Goal: Task Accomplishment & Management: Complete application form

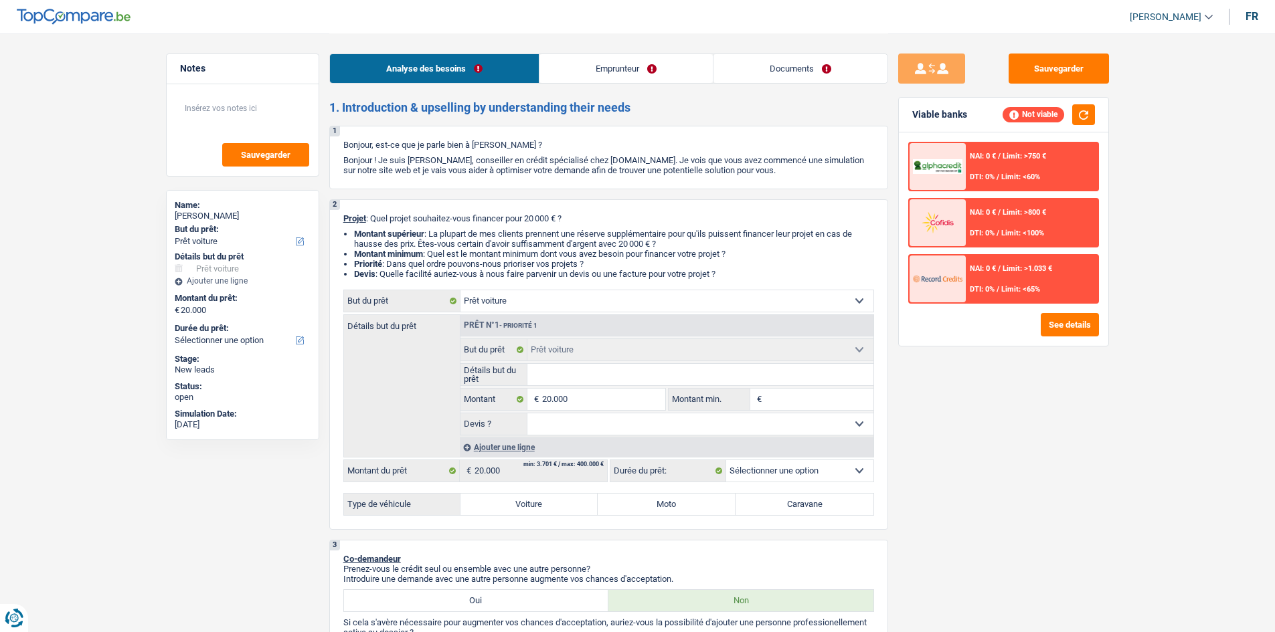
select select "car"
select select "worker"
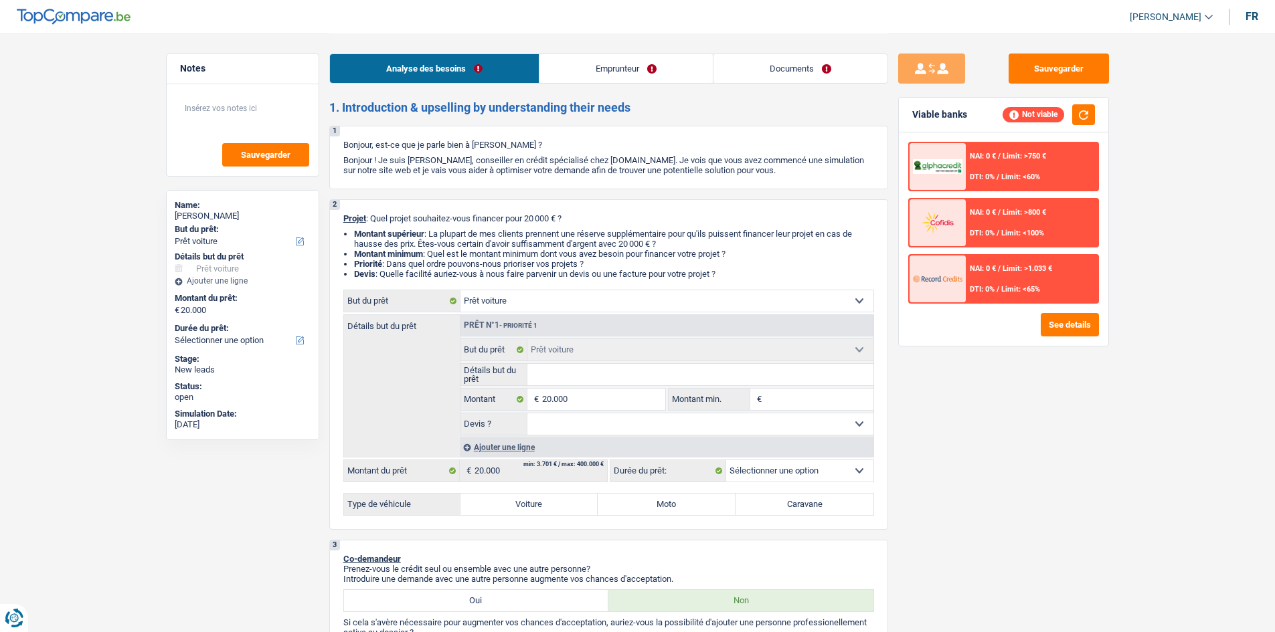
select select "netSalary"
select select "ownerWithMortgage"
select select "mortgage"
select select "car"
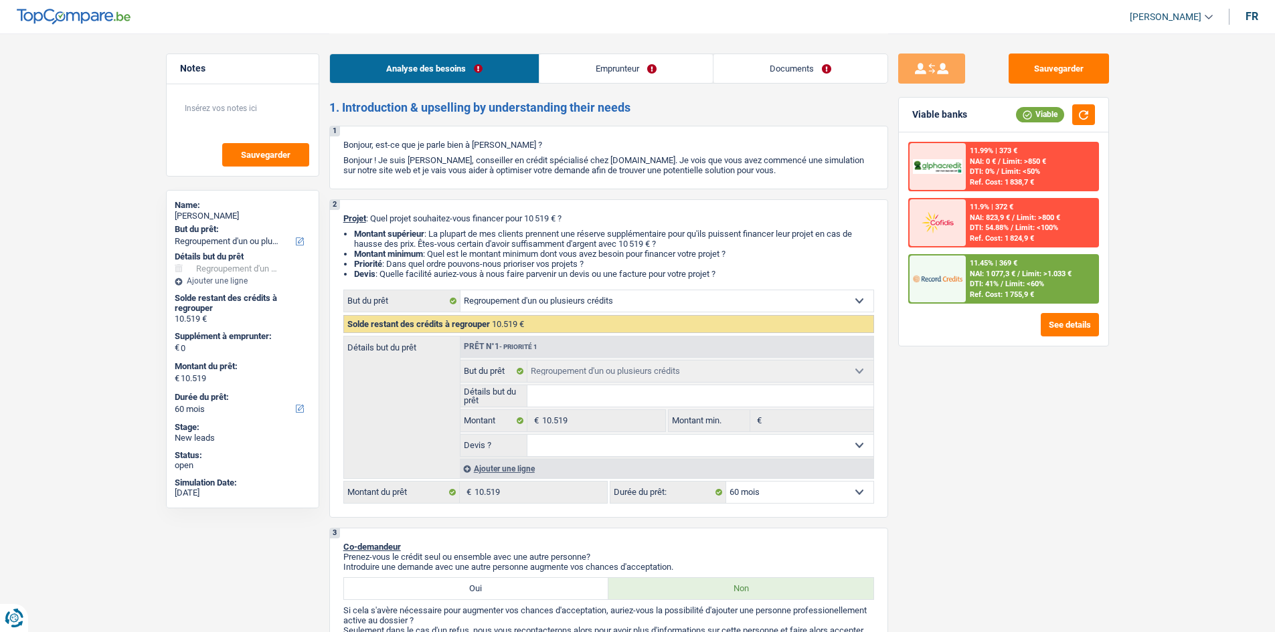
select select "refinancing"
select select "60"
select select "refinancing"
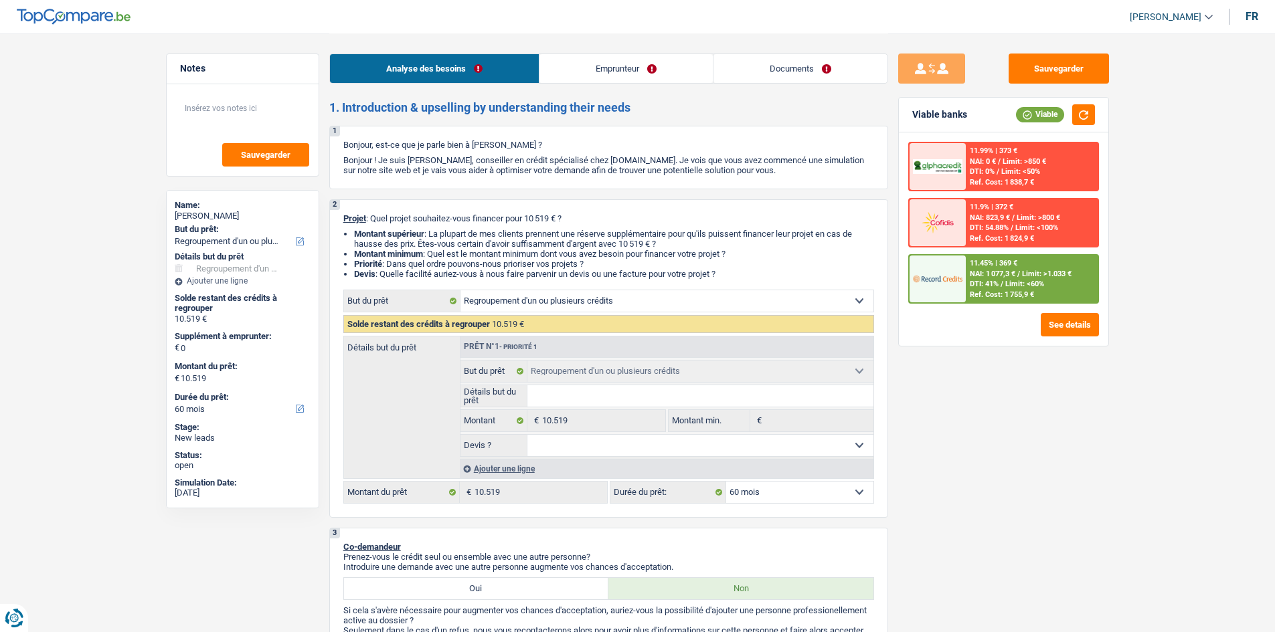
select select "60"
select select "retired"
select select "pension"
select select "liveWithParents"
select select "cardOrCredit"
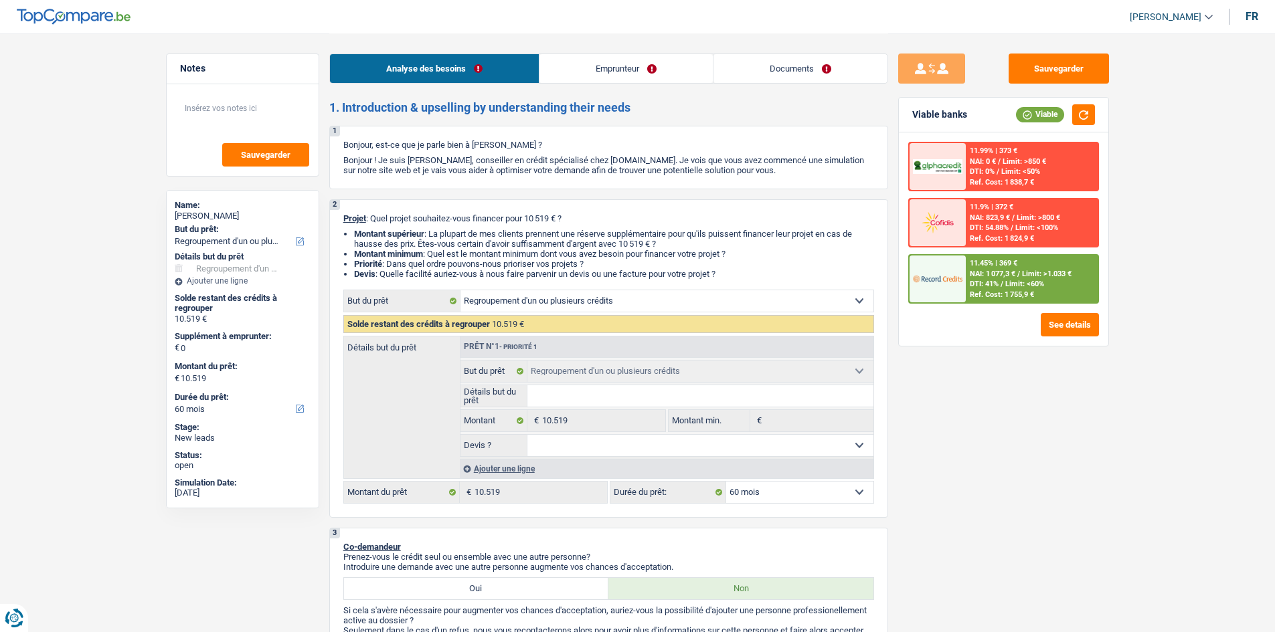
select select "personalLoan"
select select "other"
select select "60"
select select "carLoan"
select select "72"
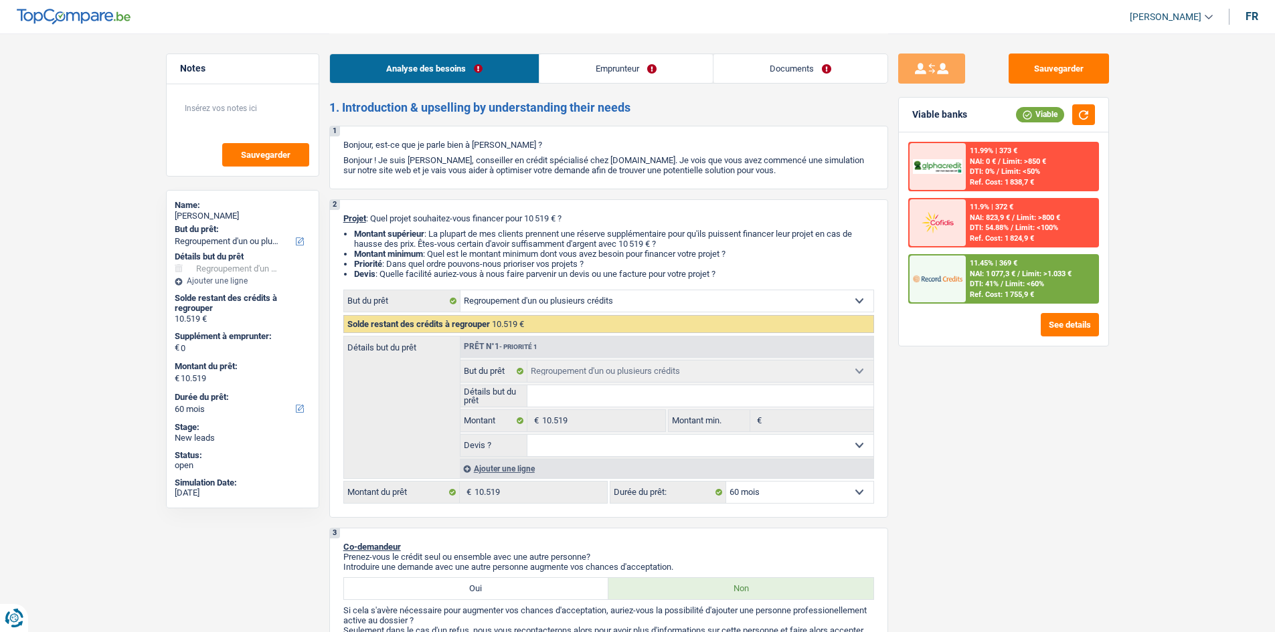
select select "refinancing"
select select "60"
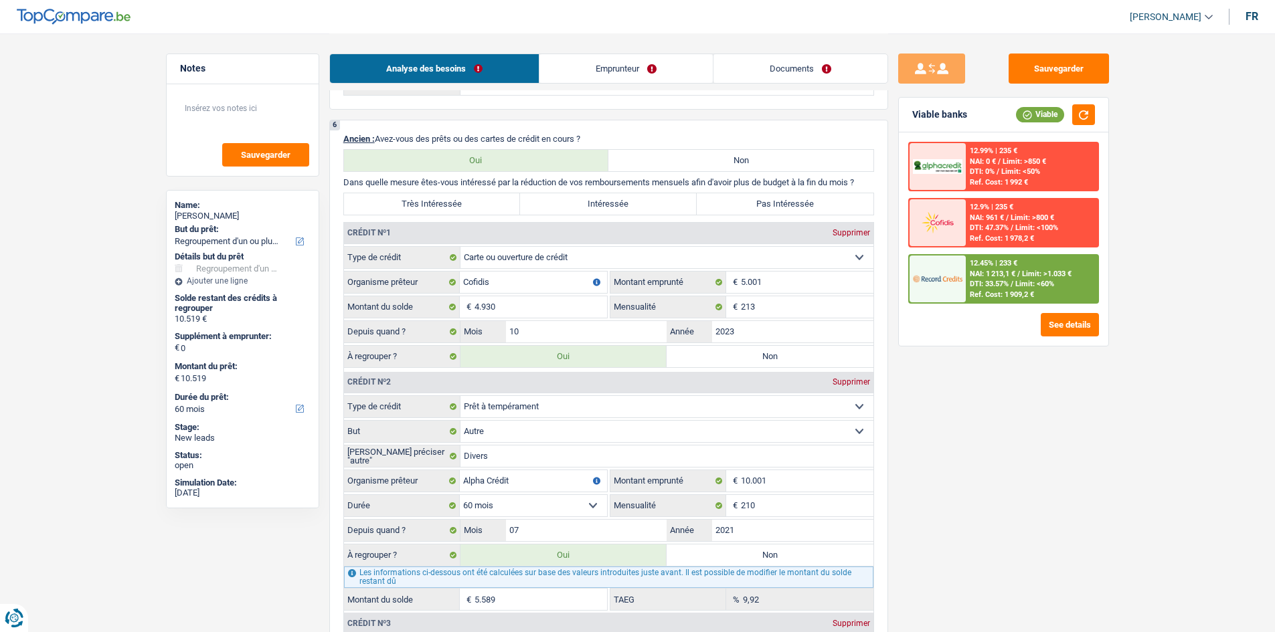
scroll to position [937, 0]
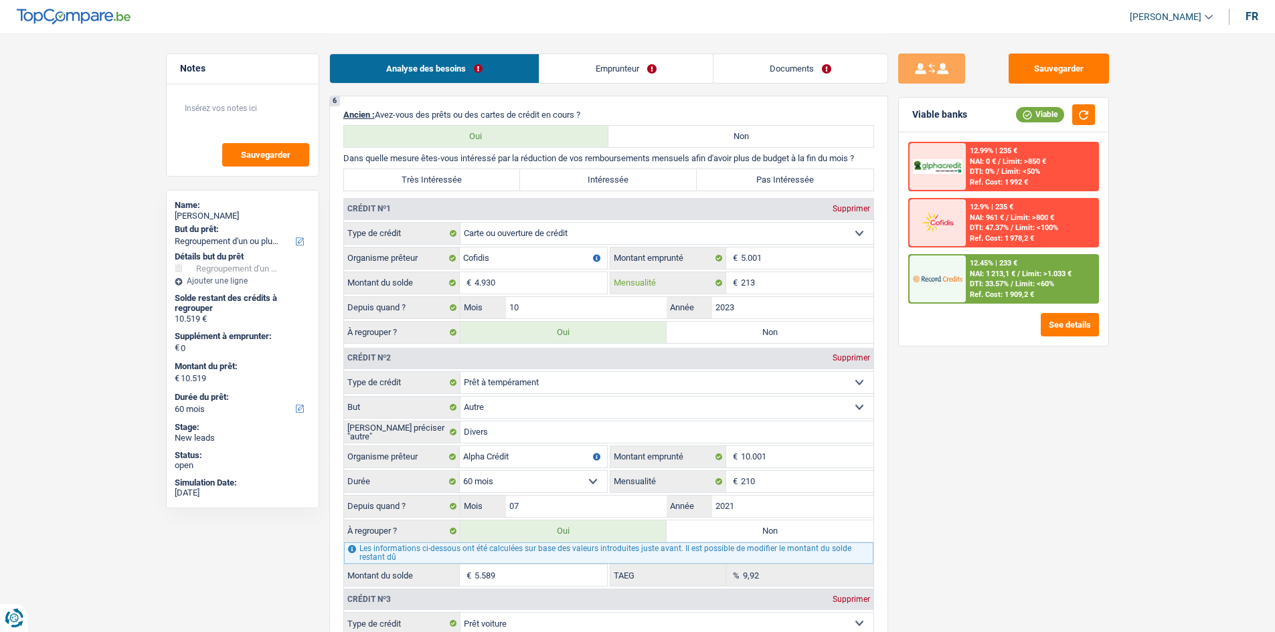
click at [789, 280] on input "213" at bounding box center [807, 282] width 133 height 21
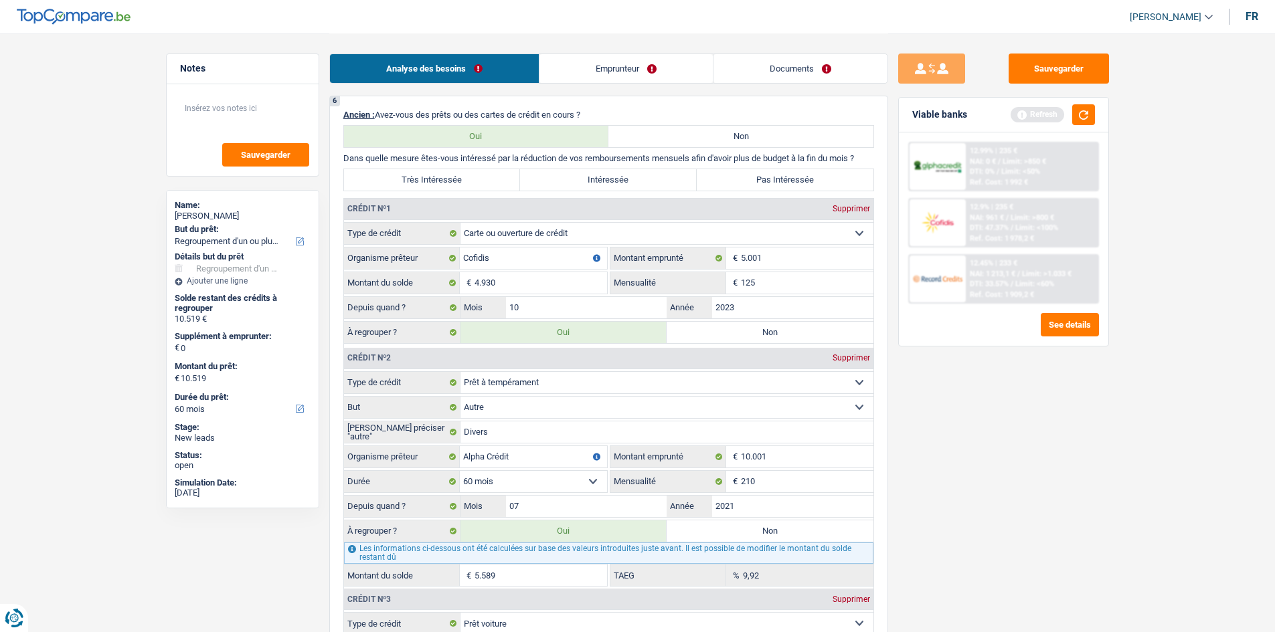
type input "125"
click at [1063, 433] on div "Sauvegarder Viable banks Refresh 12.99% | 235 € NAI: 0 € / Limit: >850 € DTI: 0…" at bounding box center [1003, 332] width 231 height 557
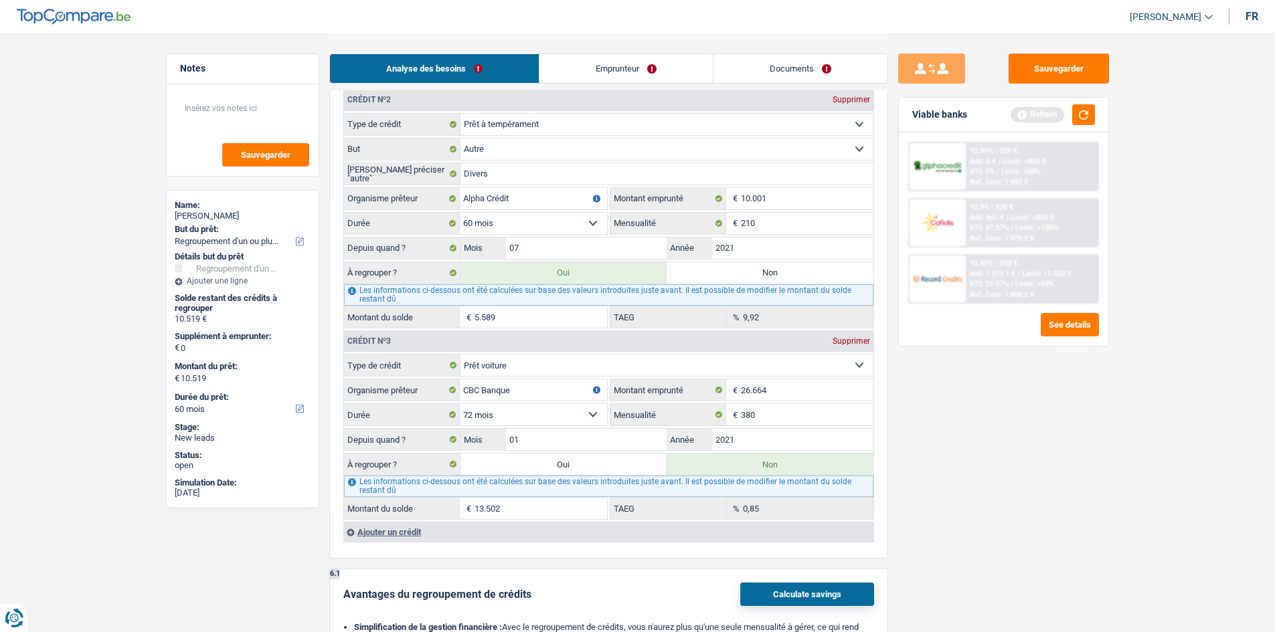
scroll to position [1205, 0]
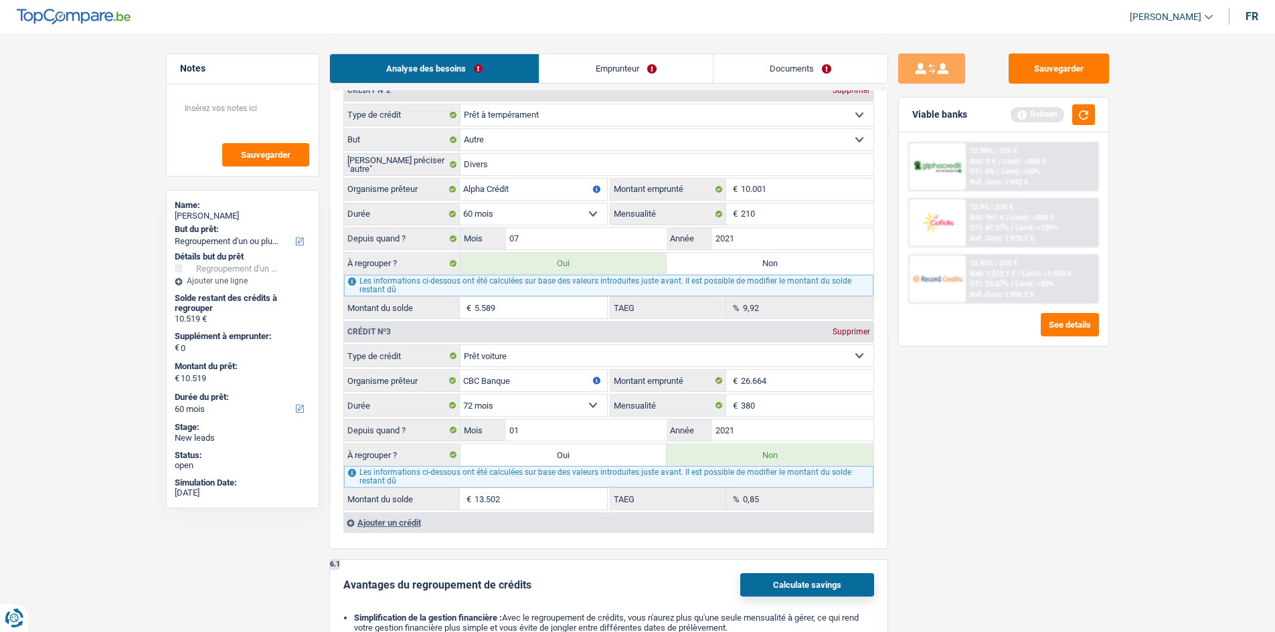
click at [1063, 438] on div "Sauvegarder Viable banks Refresh 12.99% | 235 € NAI: 0 € / Limit: >850 € DTI: 0…" at bounding box center [1003, 332] width 231 height 557
click at [1083, 116] on button "button" at bounding box center [1083, 114] width 23 height 21
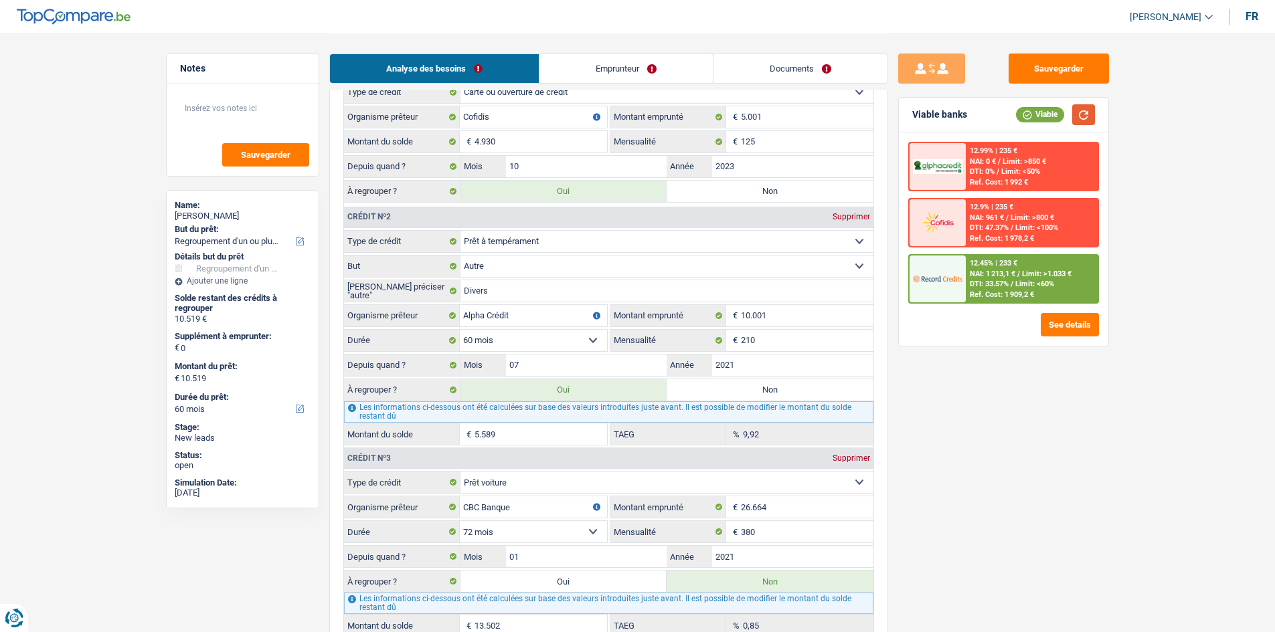
scroll to position [937, 0]
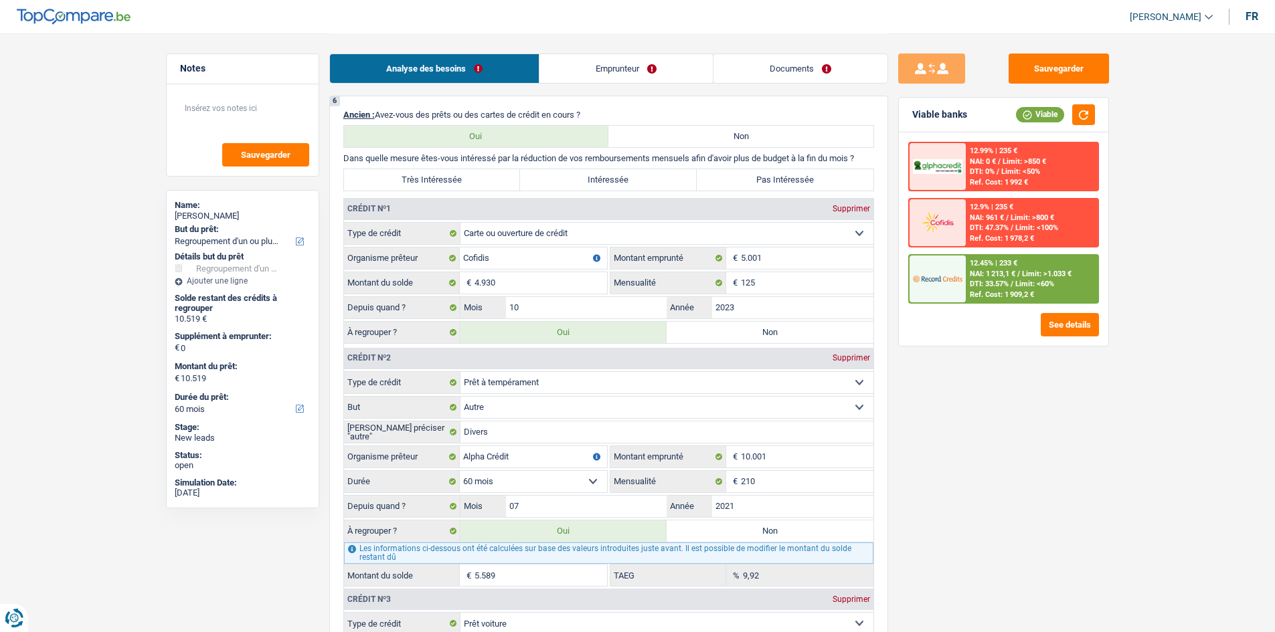
click at [440, 182] on label "Très Intéressée" at bounding box center [432, 179] width 177 height 21
click at [440, 182] on input "Très Intéressée" at bounding box center [432, 179] width 177 height 21
radio input "true"
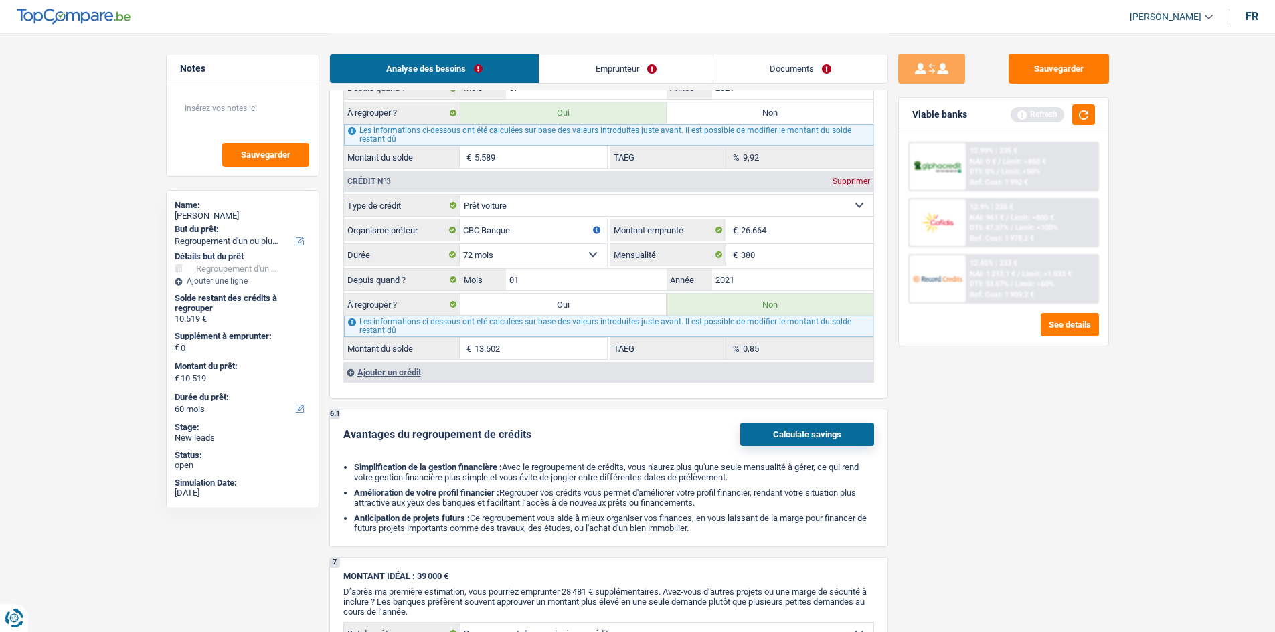
scroll to position [1272, 0]
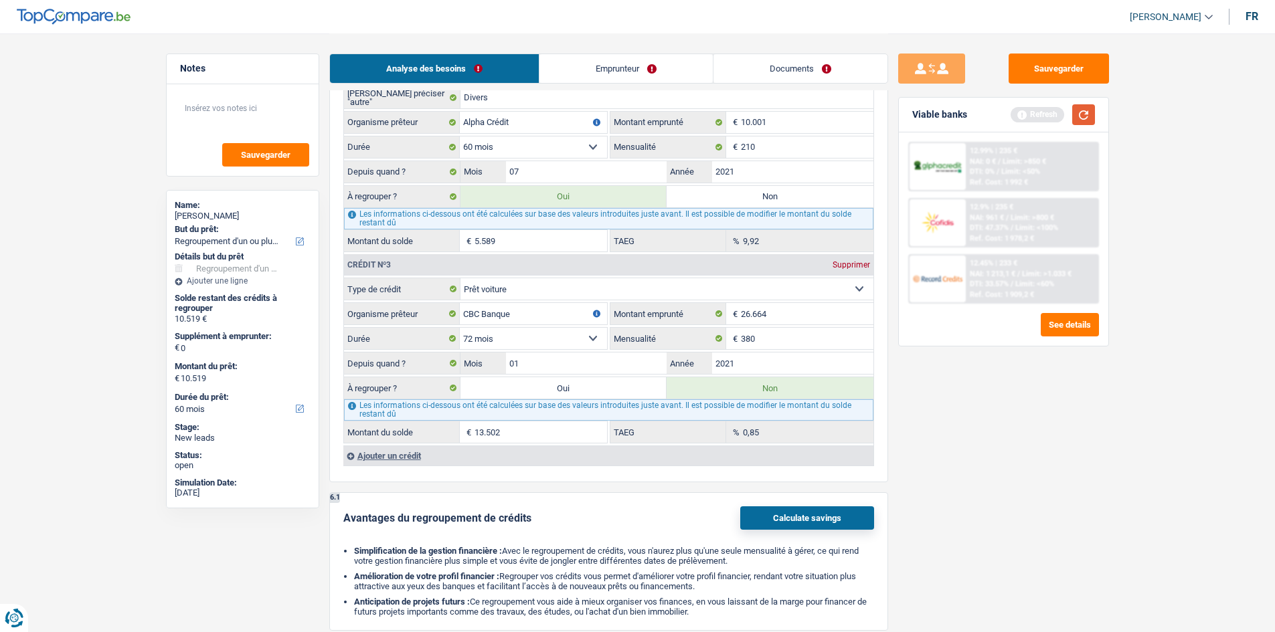
click at [1087, 113] on button "button" at bounding box center [1083, 114] width 23 height 21
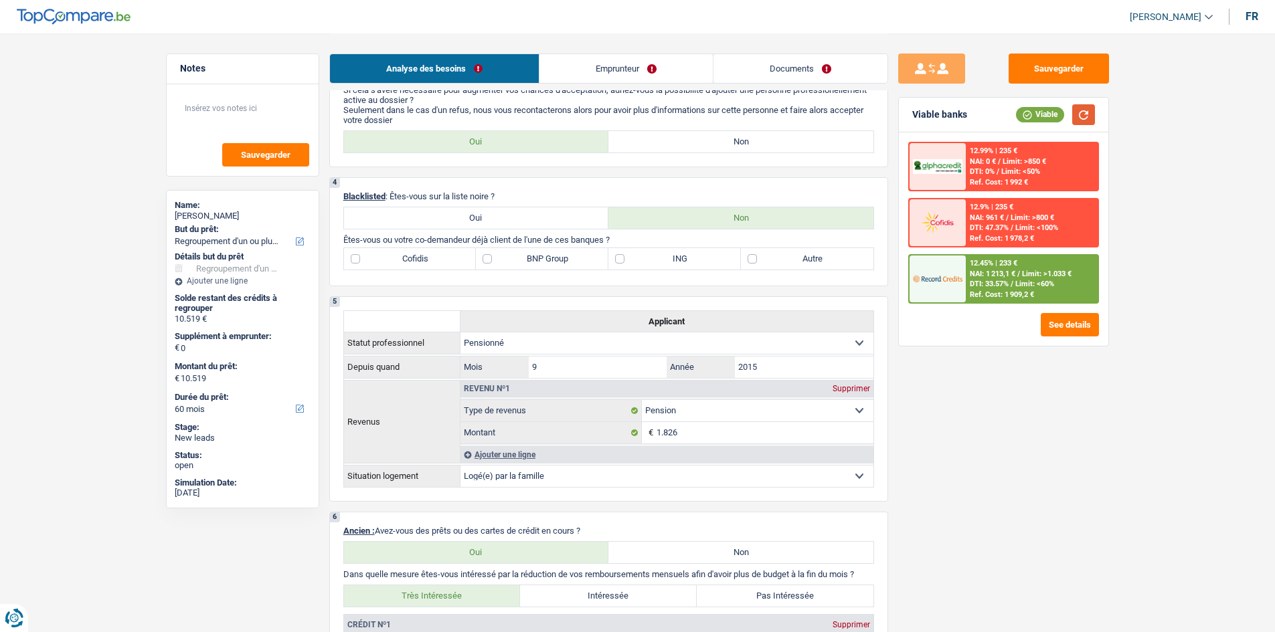
scroll to position [335, 0]
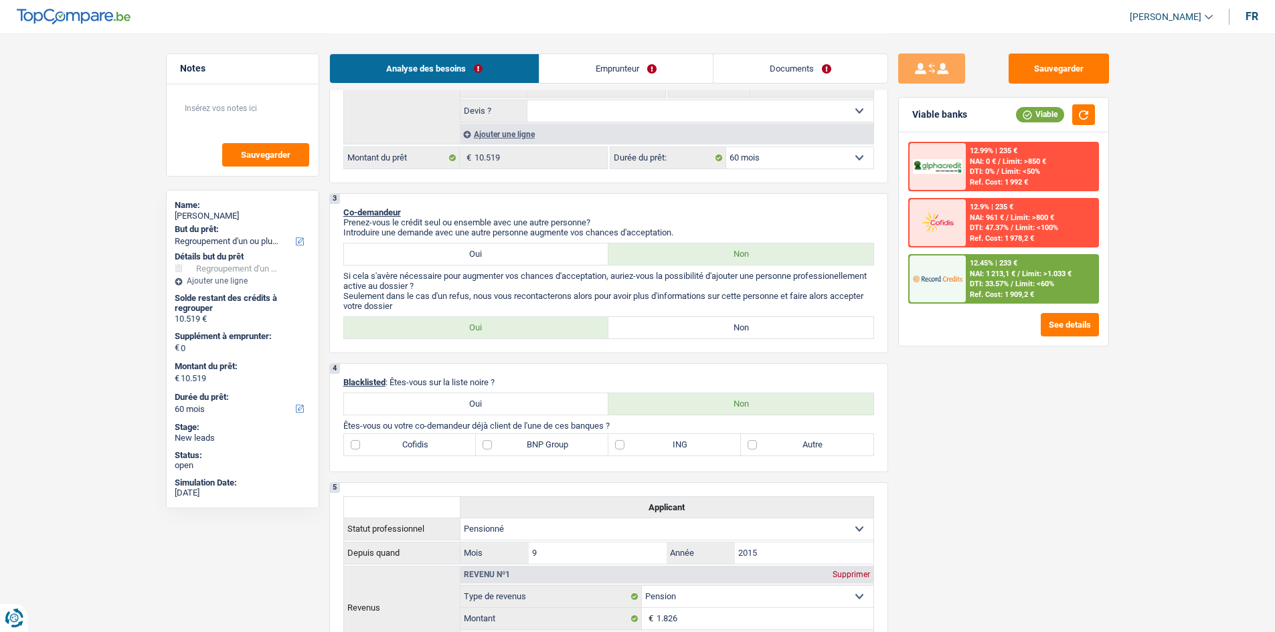
click at [1065, 453] on div "Sauvegarder Viable banks Viable 12.99% | 235 € NAI: 0 € / Limit: >850 € DTI: 0%…" at bounding box center [1003, 332] width 231 height 557
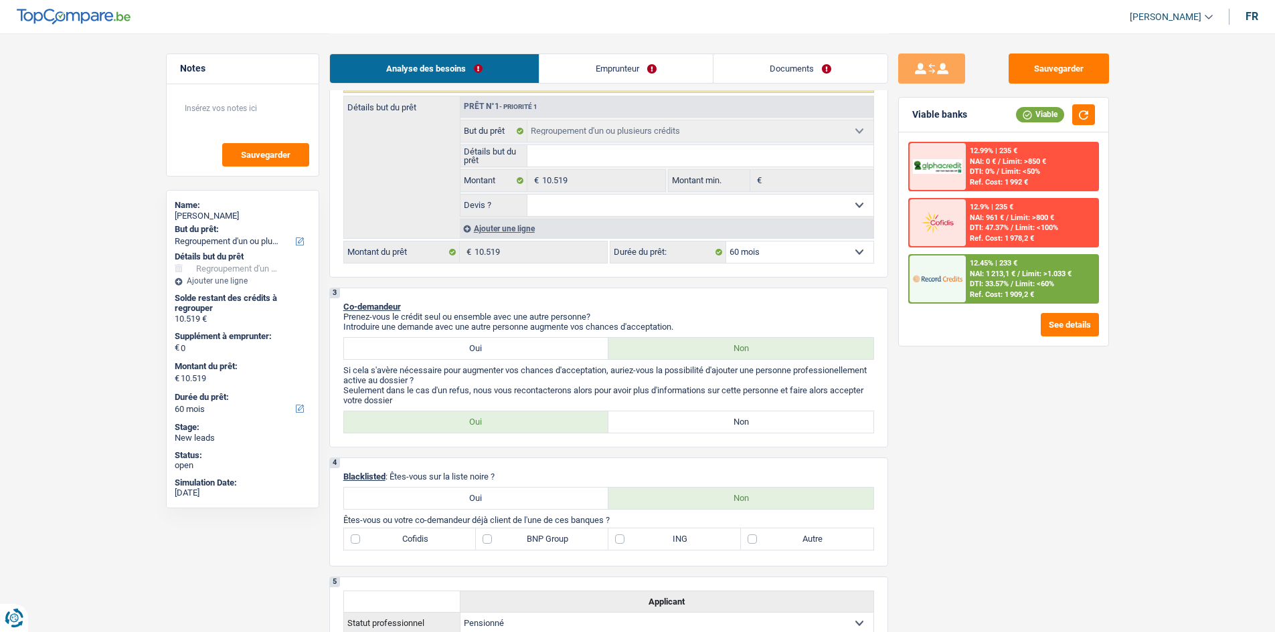
scroll to position [67, 0]
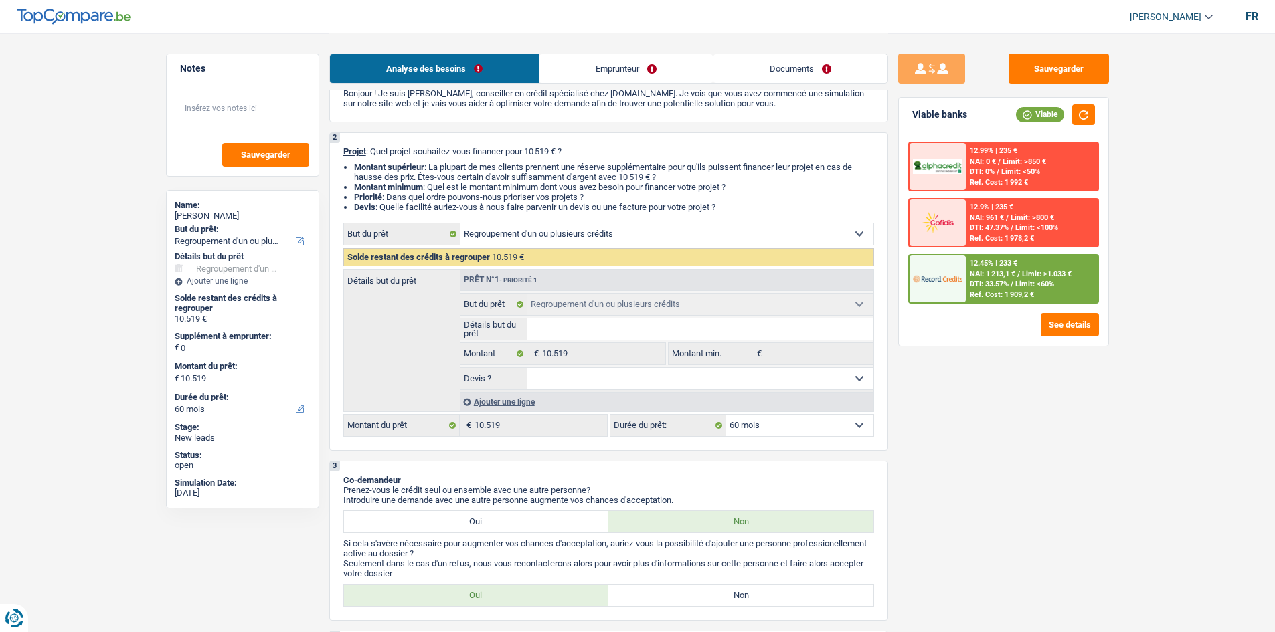
click at [517, 402] on div "Ajouter une ligne" at bounding box center [667, 401] width 414 height 19
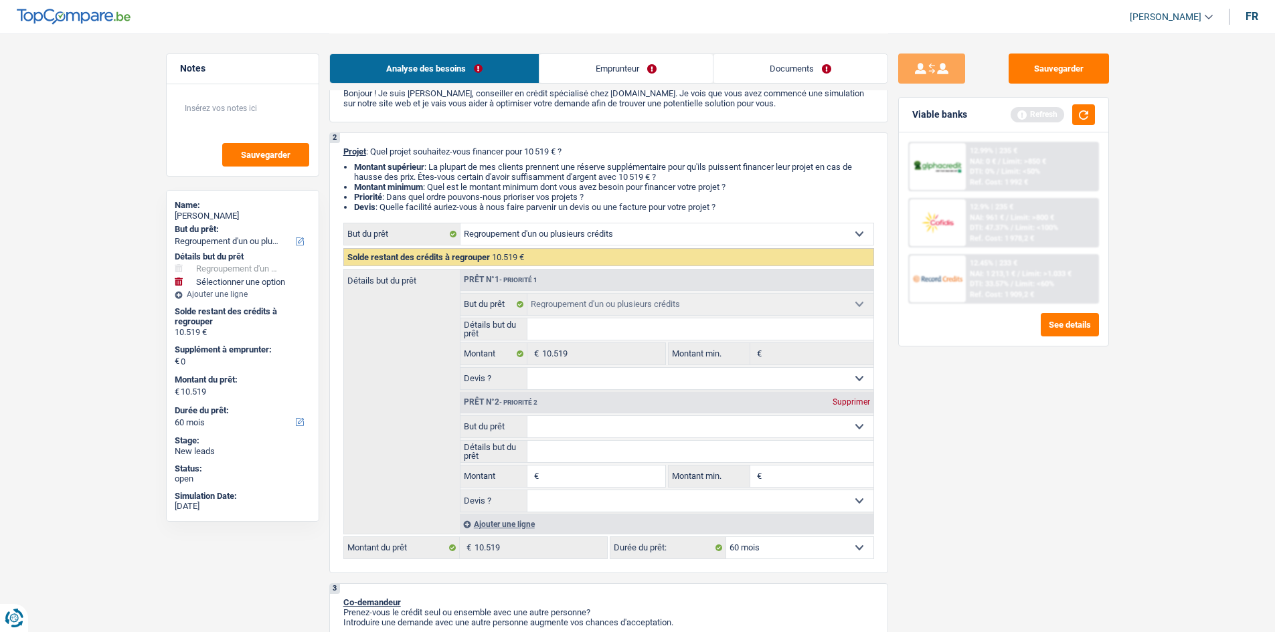
click at [579, 424] on select "Confort maison: meubles, textile, peinture, électroménager, outillage non-profe…" at bounding box center [700, 426] width 346 height 21
select select "household"
click at [527, 416] on select "Confort maison: meubles, textile, peinture, électroménager, outillage non-profe…" at bounding box center [700, 426] width 346 height 21
select select "household"
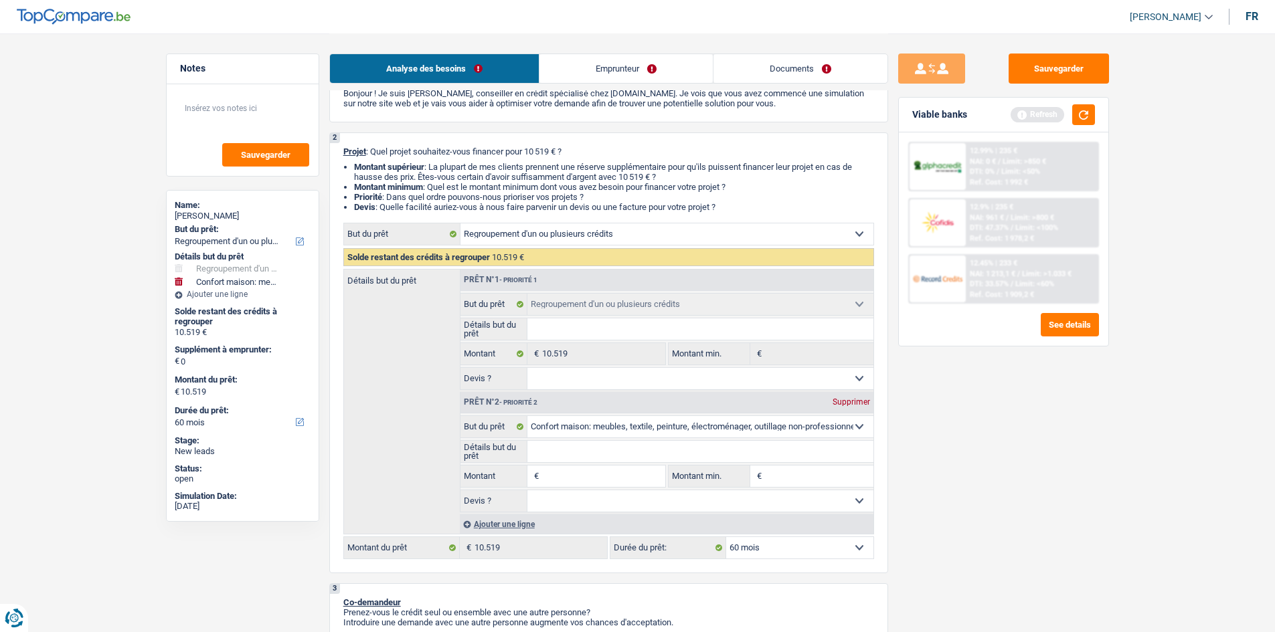
click at [605, 477] on input "Montant" at bounding box center [603, 476] width 122 height 21
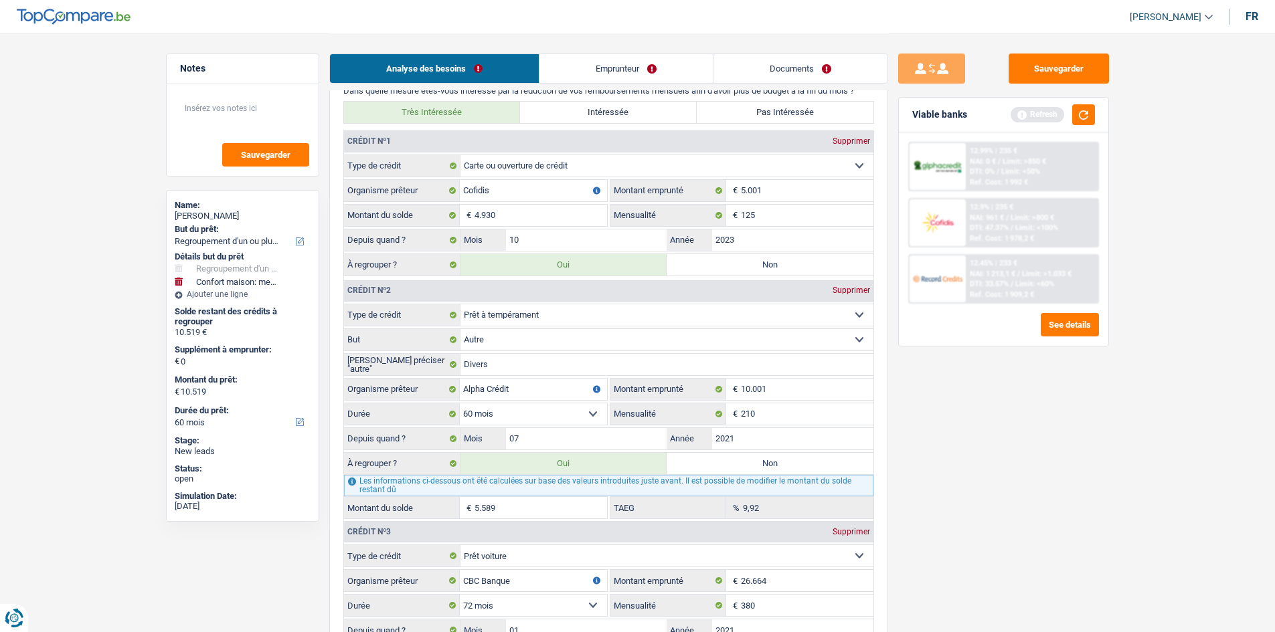
scroll to position [1338, 0]
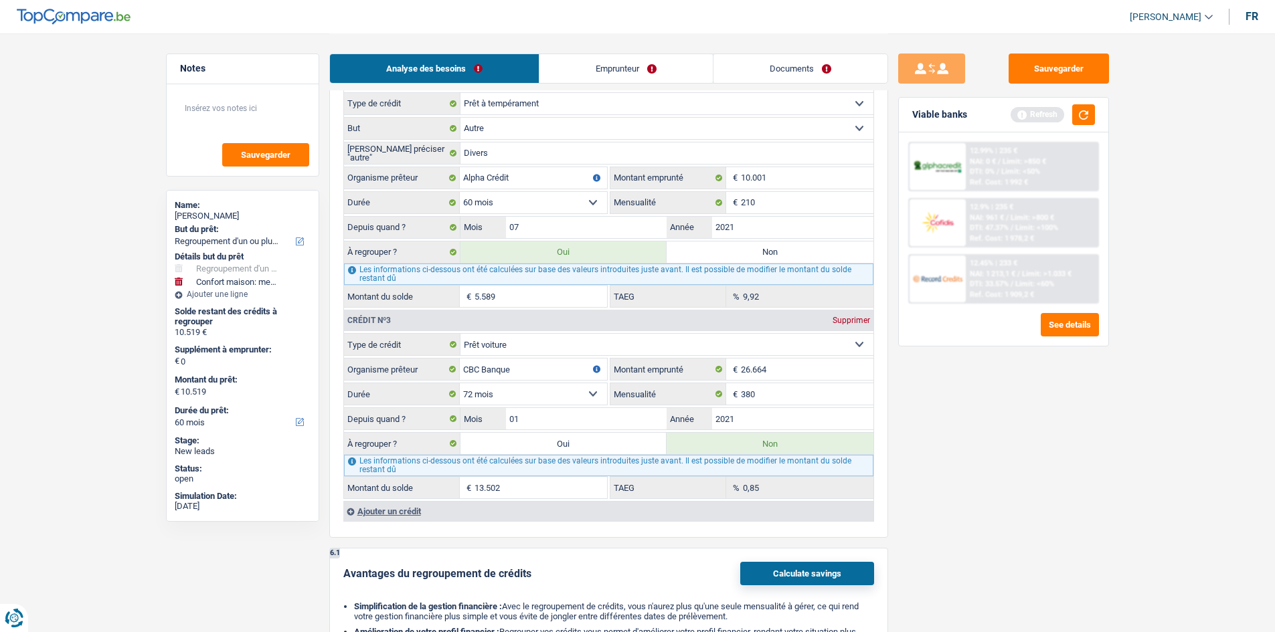
click at [412, 513] on div "Ajouter un crédit" at bounding box center [608, 511] width 530 height 20
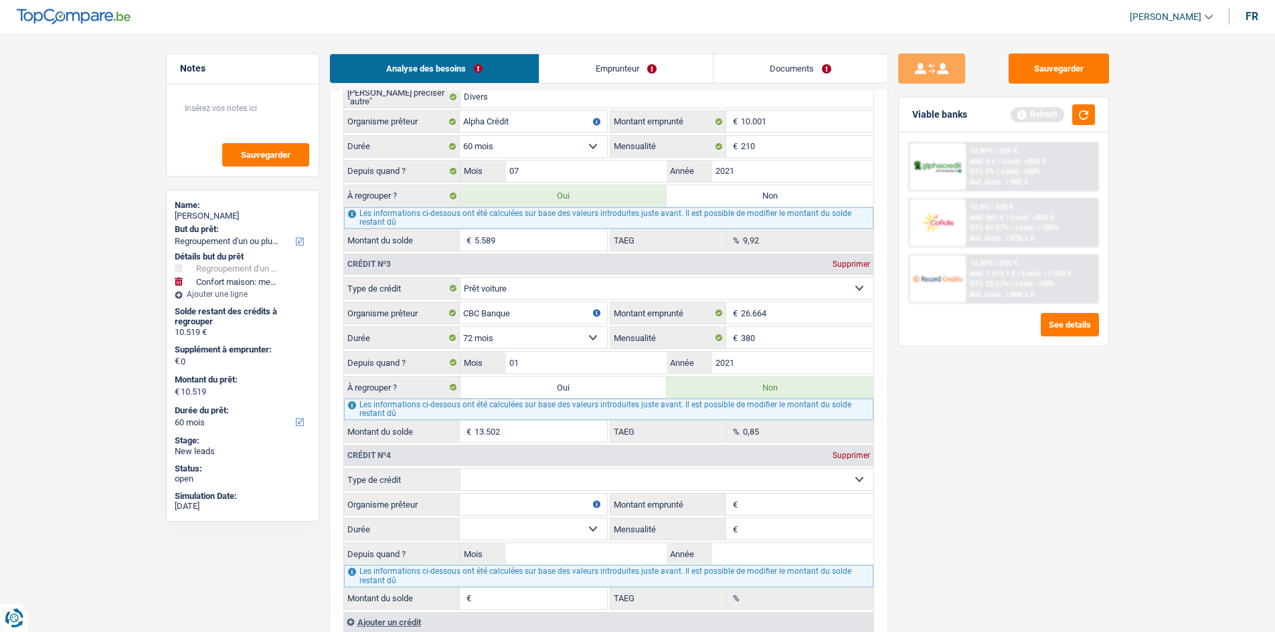
scroll to position [1472, 0]
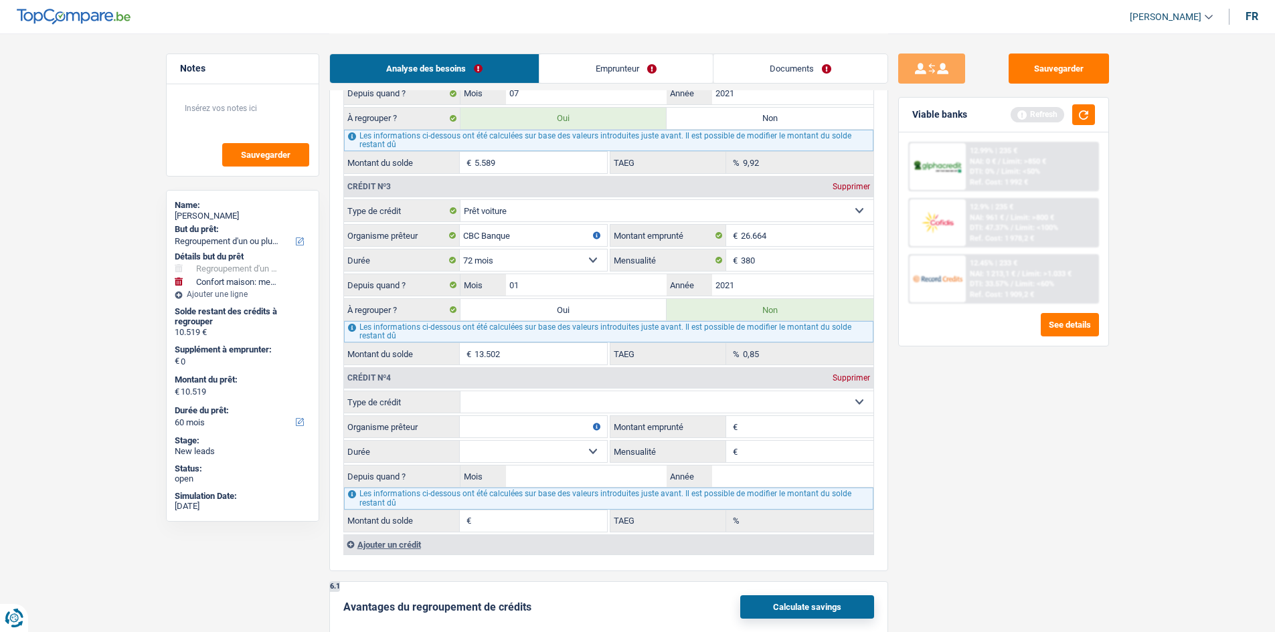
click at [540, 410] on select "Carte ou ouverture de crédit Prêt hypothécaire Vente à tempérament Prêt à tempé…" at bounding box center [666, 401] width 413 height 21
select select "cardOrCredit"
type input "0"
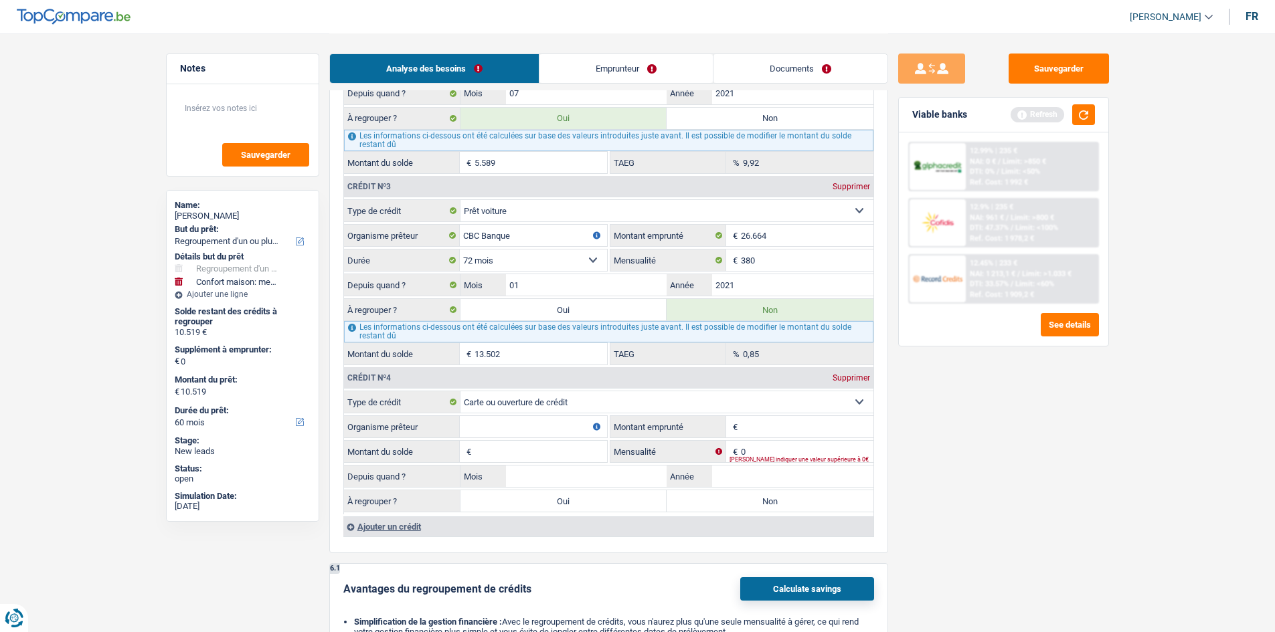
click at [565, 430] on input "Organisme prêteur" at bounding box center [533, 426] width 147 height 21
type input "Cetelem"
click at [772, 418] on input "Montant emprunté" at bounding box center [807, 426] width 133 height 21
type input "2.000"
click at [539, 449] on input "Montant du solde" at bounding box center [540, 451] width 133 height 21
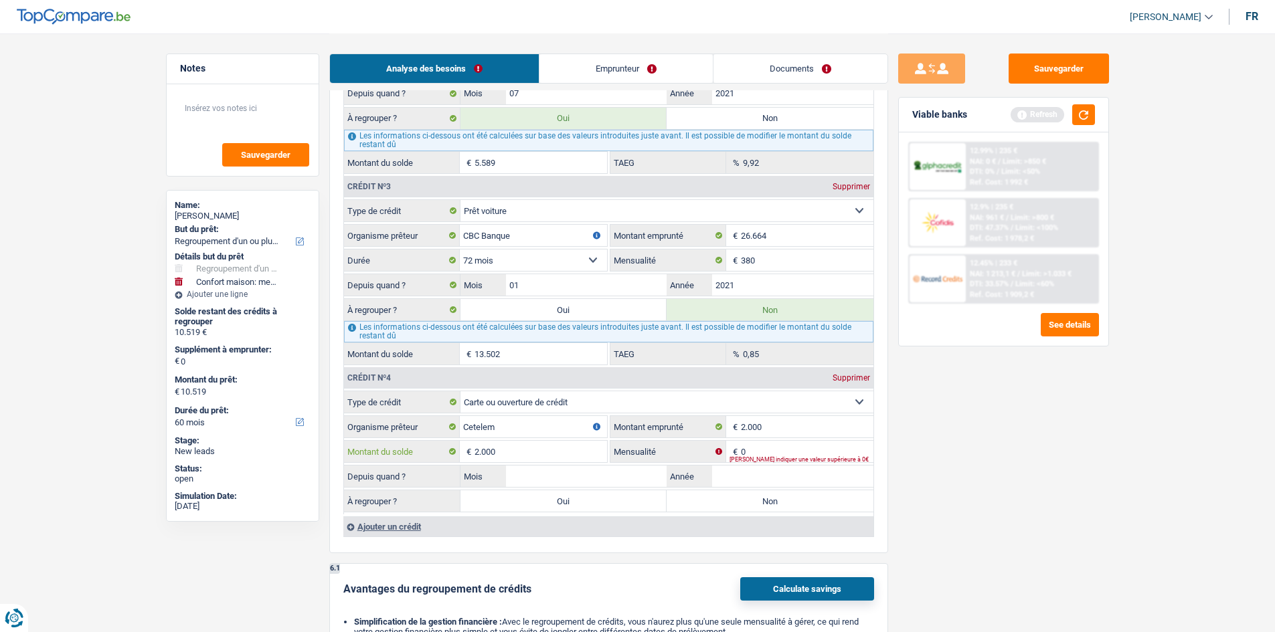
type input "2.000"
click at [766, 449] on input "0" at bounding box center [807, 451] width 133 height 21
type input "75"
click at [1053, 456] on div "Sauvegarder Viable banks Refresh 12.99% | 235 € NAI: 0 € / Limit: >850 € DTI: 0…" at bounding box center [1003, 332] width 231 height 557
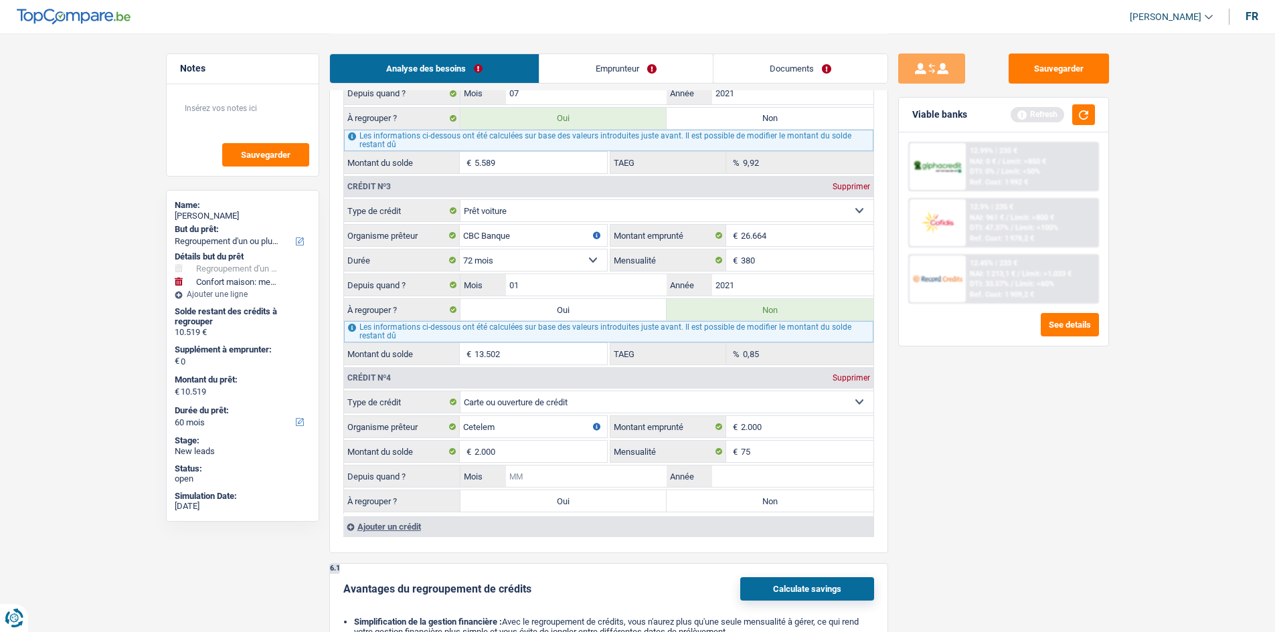
click at [650, 475] on input "Mois" at bounding box center [586, 476] width 161 height 21
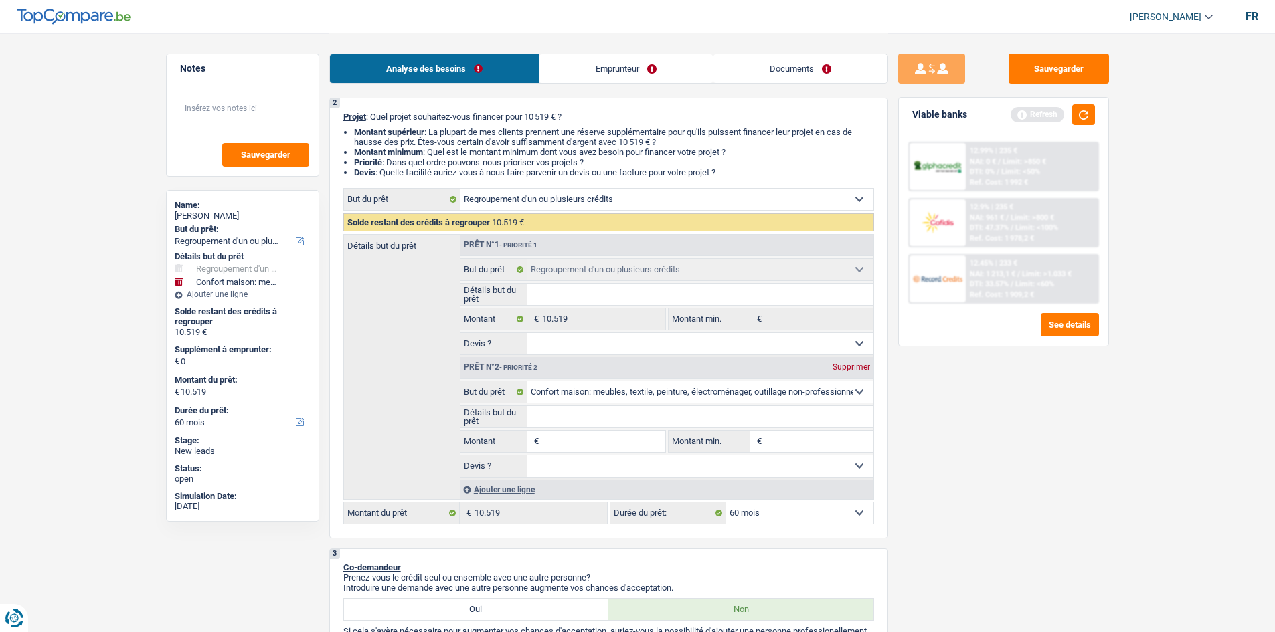
scroll to position [67, 0]
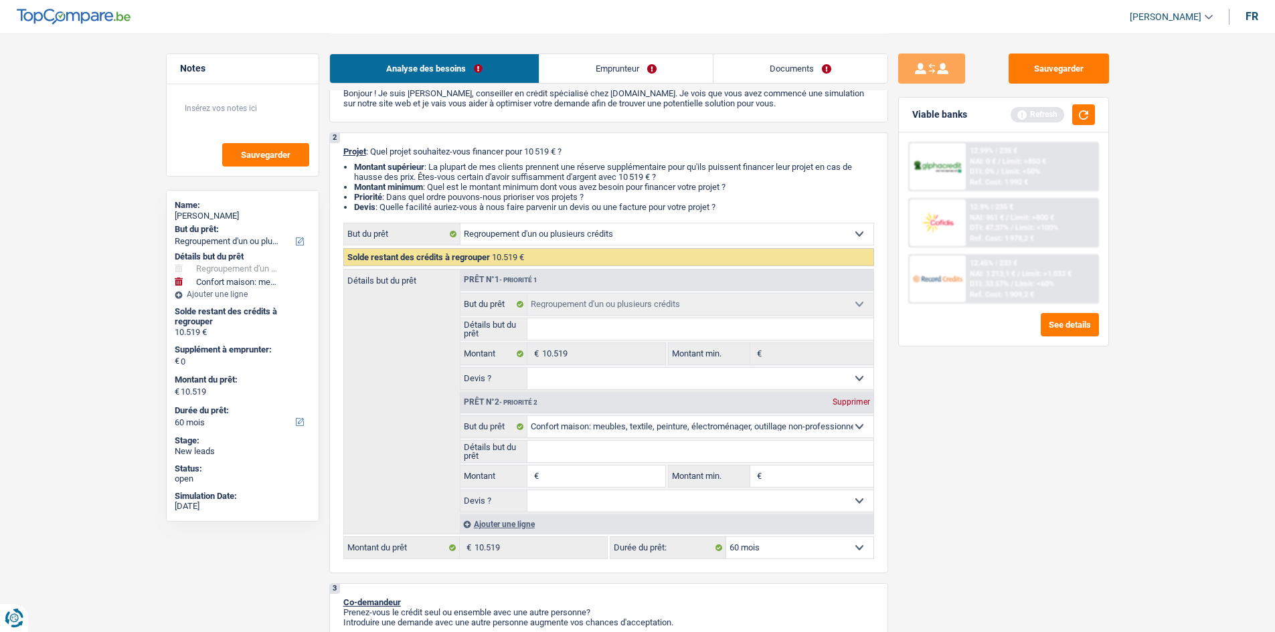
click at [588, 468] on input "Montant" at bounding box center [603, 476] width 122 height 21
type input "2"
type input "20"
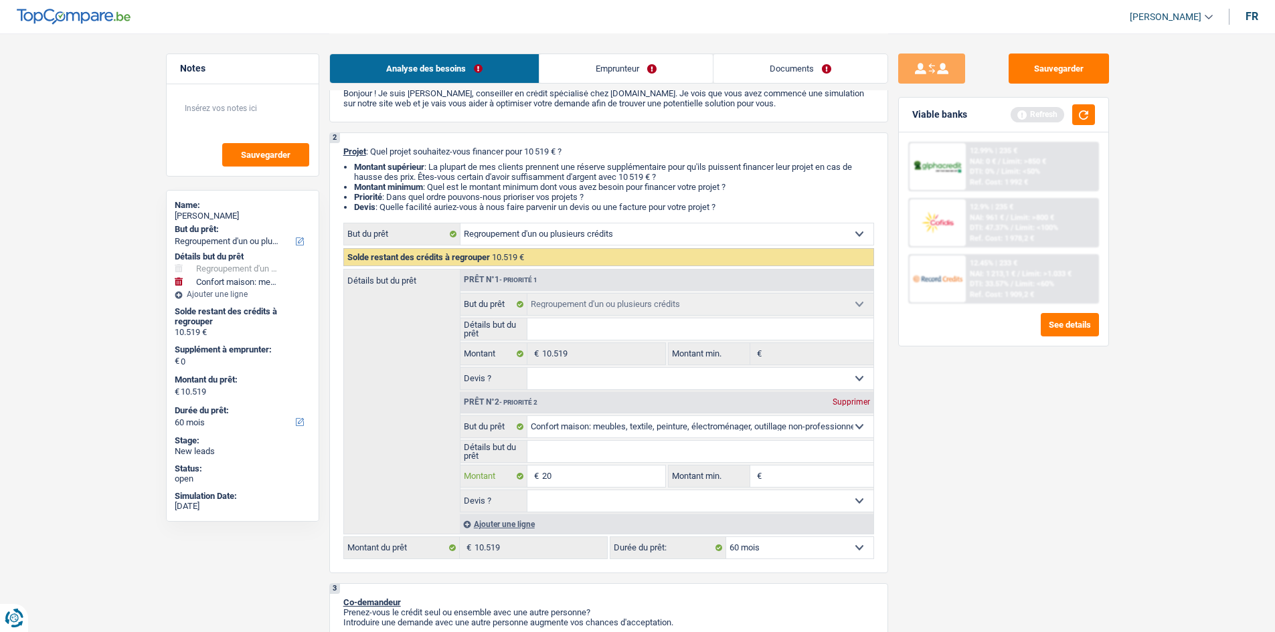
type input "200"
type input "2.000"
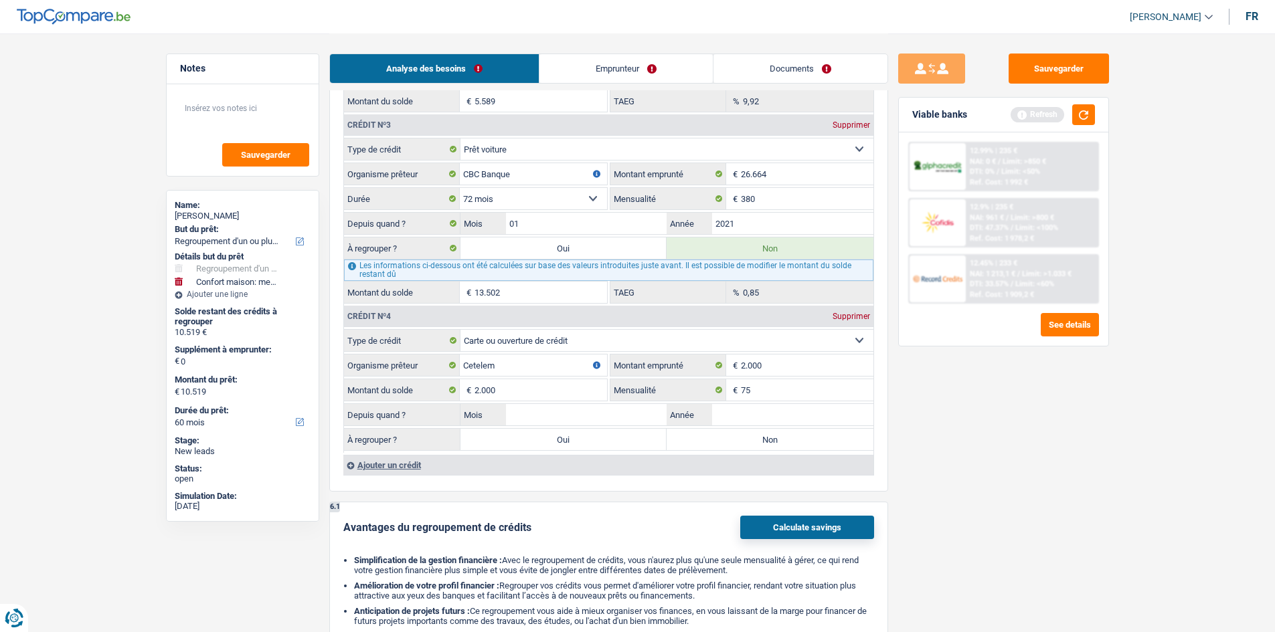
scroll to position [1539, 0]
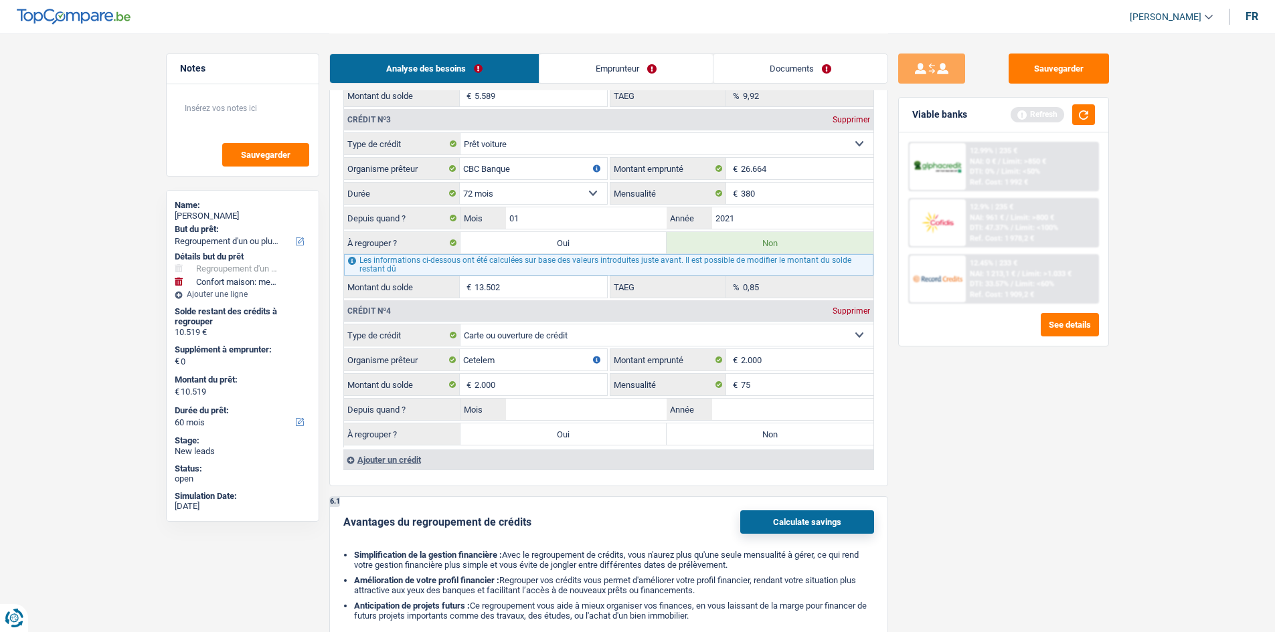
type input "2.000"
type input "12.519"
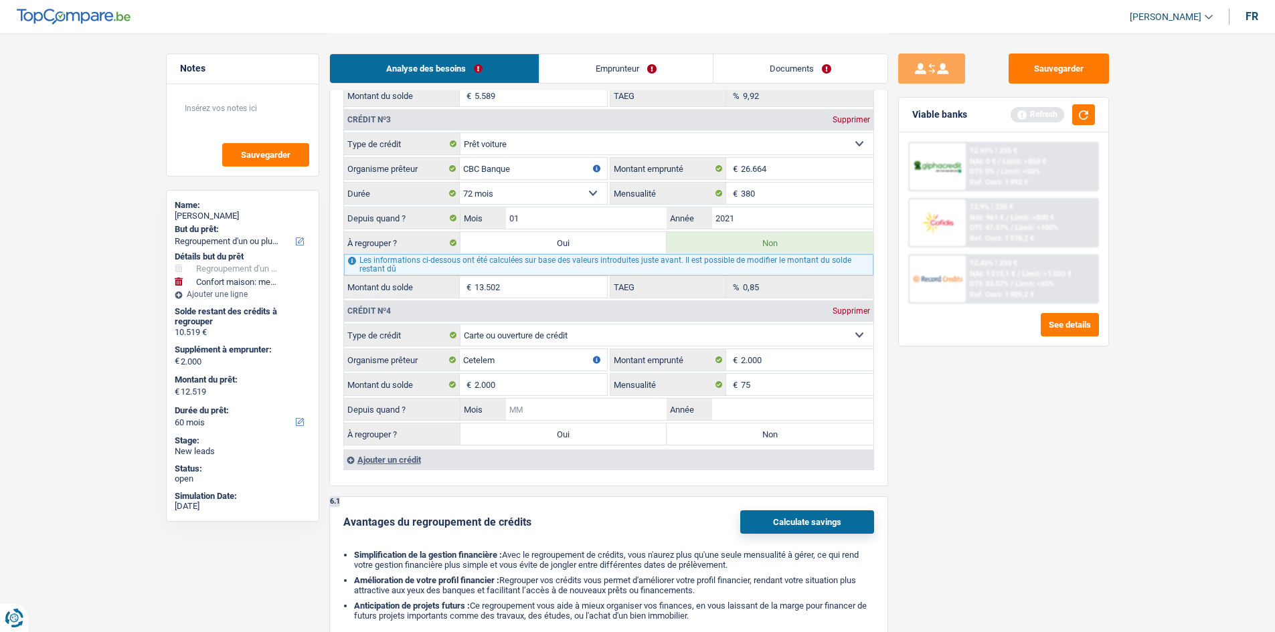
click at [628, 408] on input "Mois" at bounding box center [586, 409] width 161 height 21
type input "5"
click at [804, 410] on input "Année" at bounding box center [792, 409] width 161 height 21
type input "2024"
click at [639, 434] on label "Oui" at bounding box center [563, 434] width 207 height 21
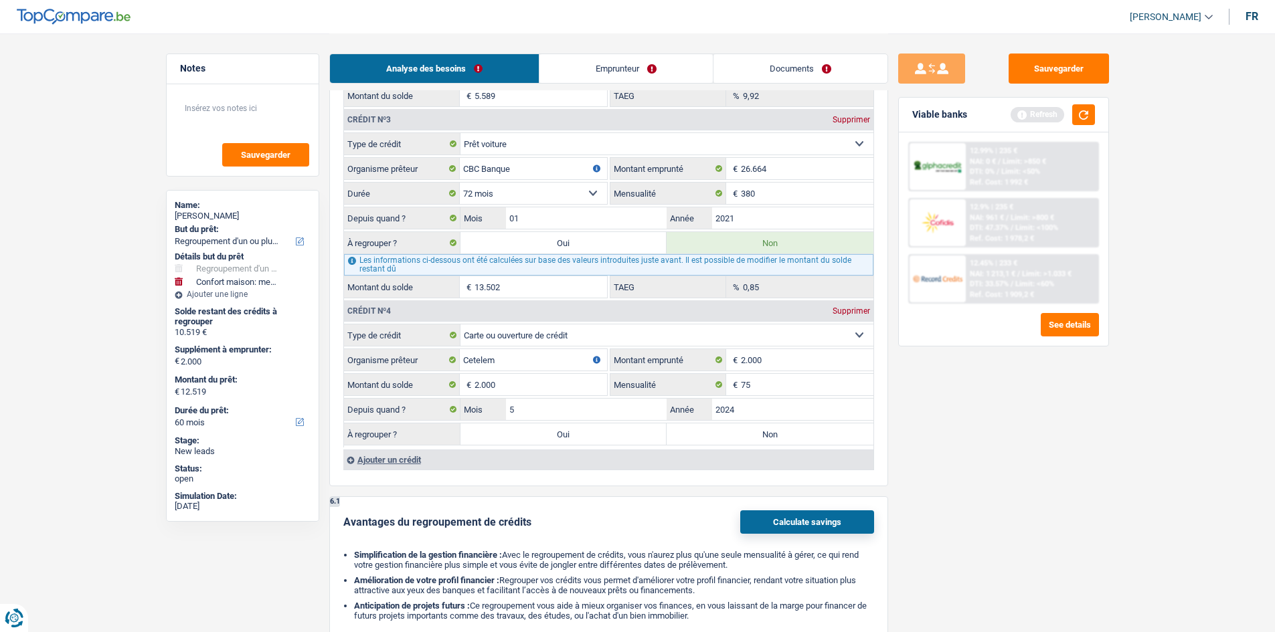
click at [639, 434] on input "Oui" at bounding box center [563, 434] width 207 height 21
radio input "true"
type input "14.519"
type input "12.519"
type input "14.519"
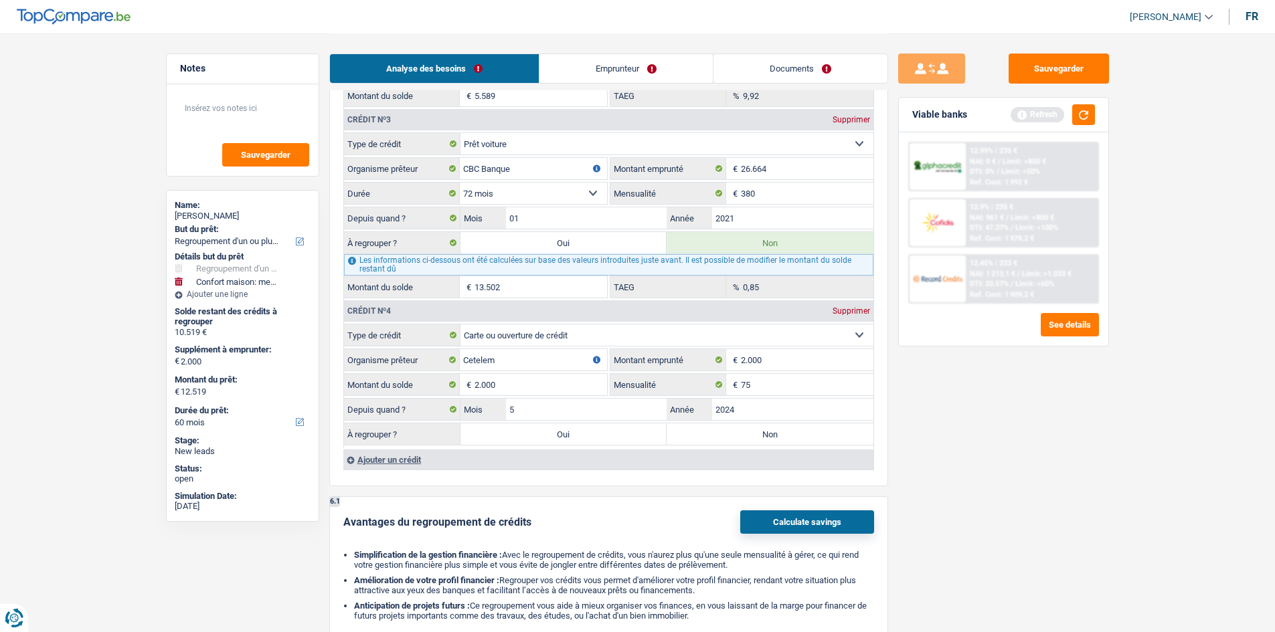
type input "12.519"
type input "14.519"
click at [1076, 398] on div "Sauvegarder Viable banks Refresh 12.99% | 235 € NAI: 0 € / Limit: >850 € DTI: 0…" at bounding box center [1003, 332] width 231 height 557
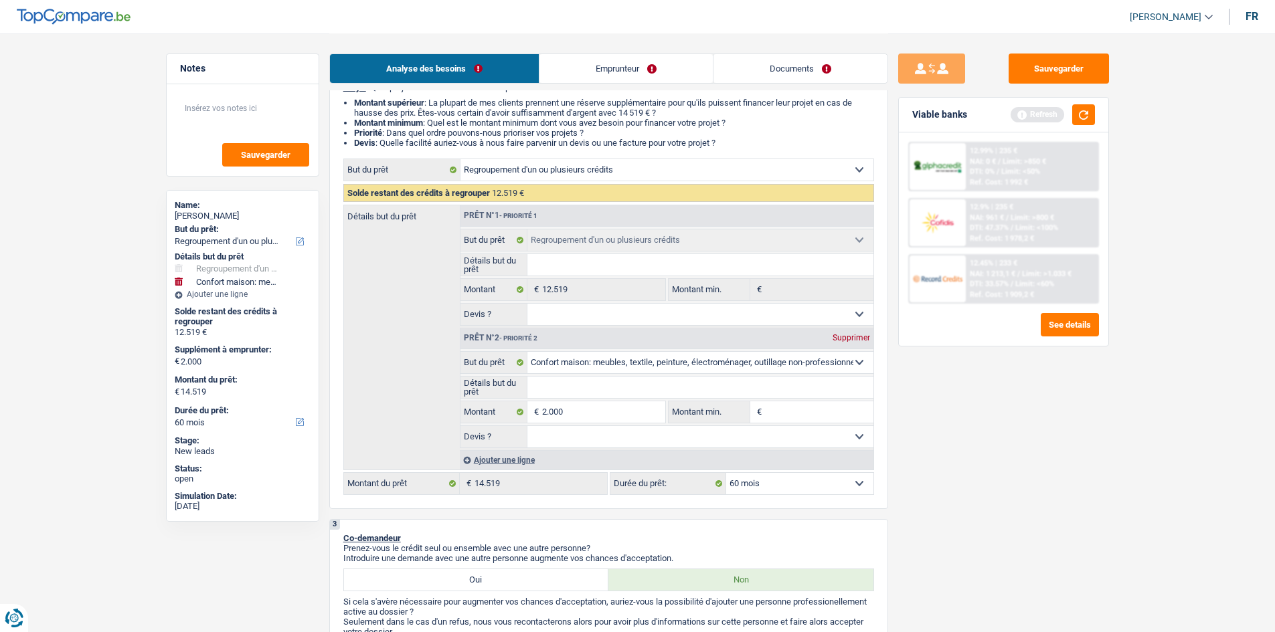
scroll to position [468, 0]
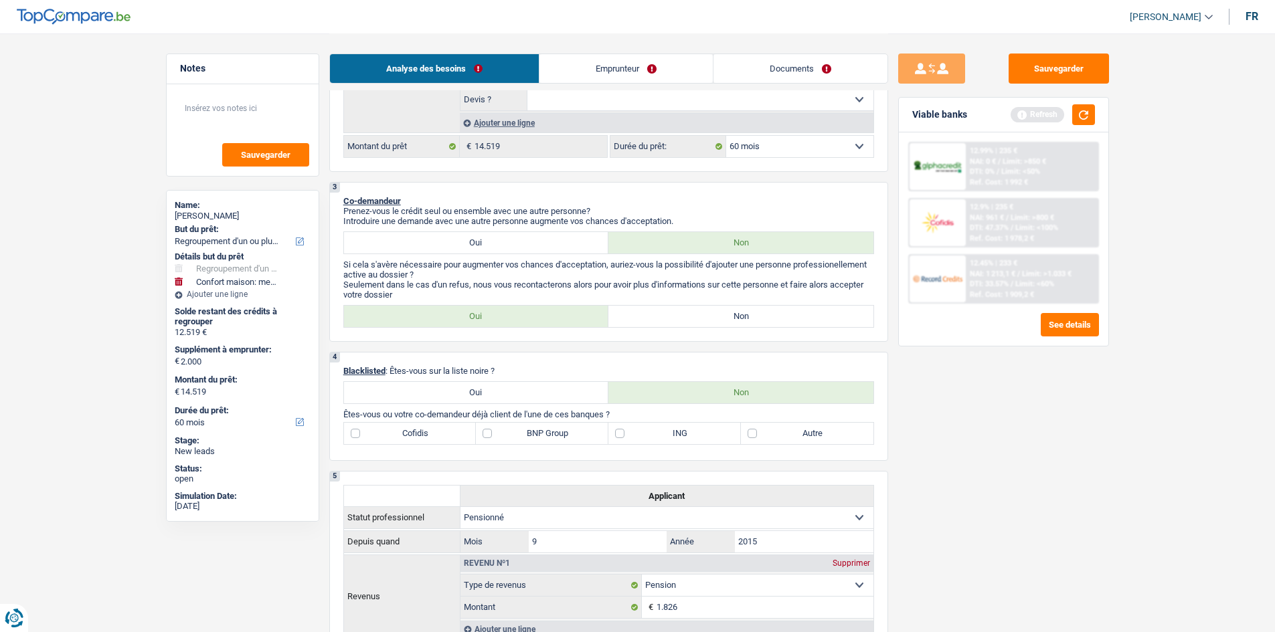
click at [695, 320] on label "Non" at bounding box center [740, 316] width 265 height 21
click at [695, 320] on input "Non" at bounding box center [740, 316] width 265 height 21
radio input "true"
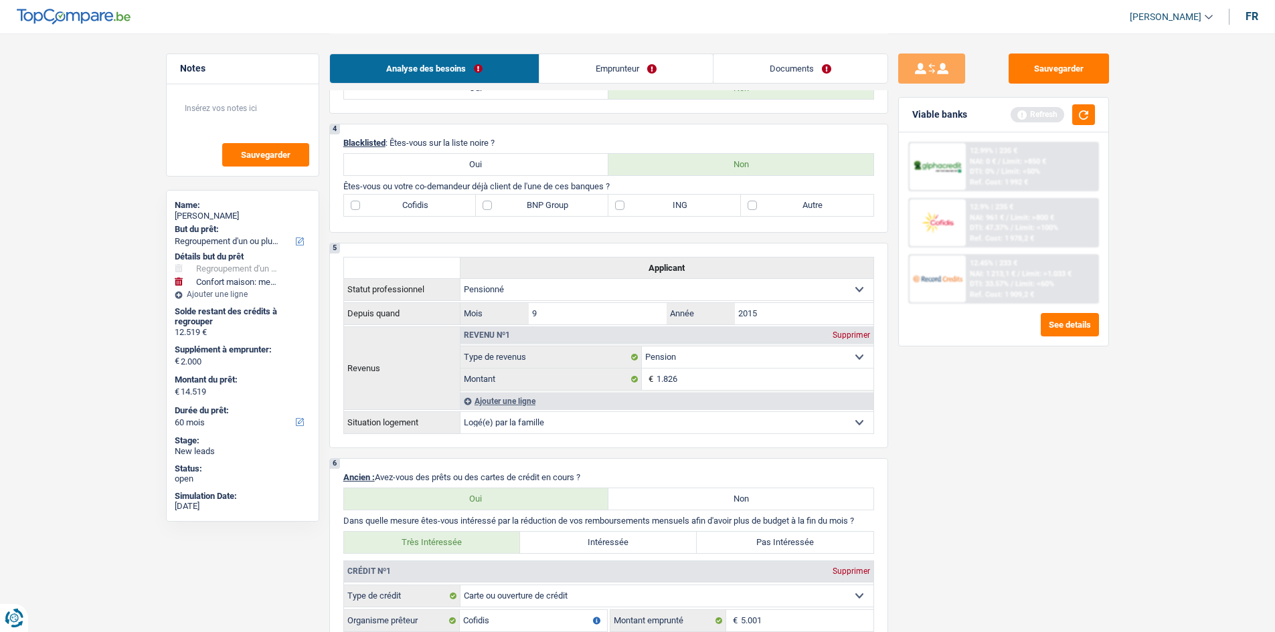
scroll to position [602, 0]
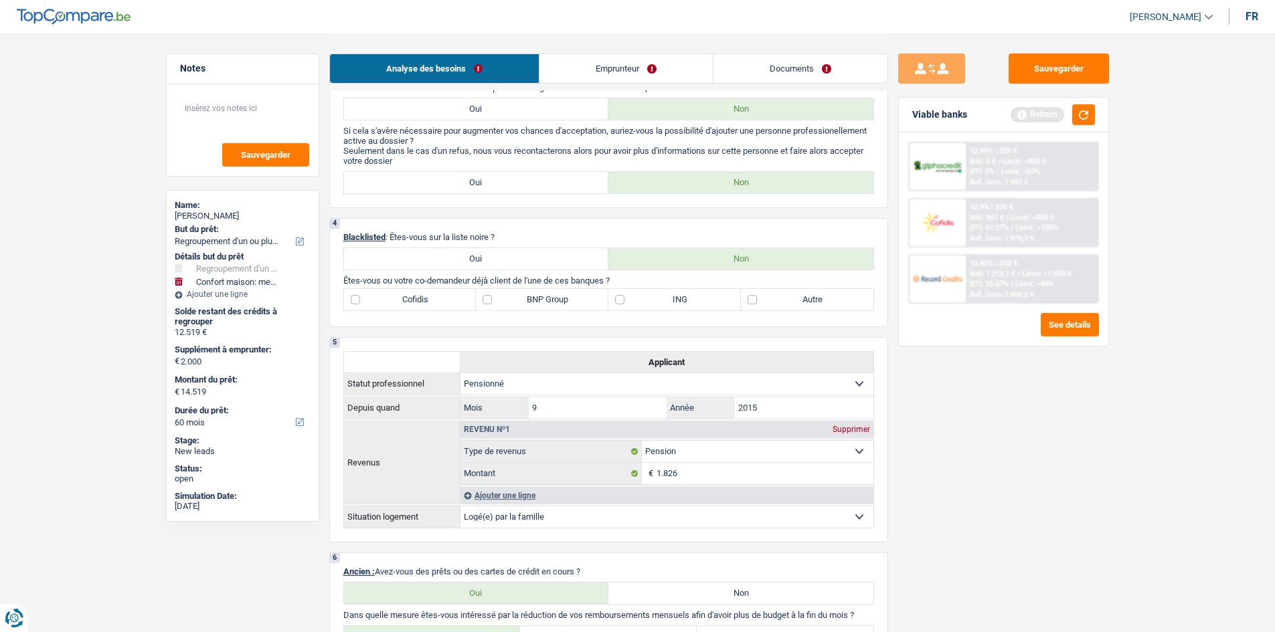
click at [382, 305] on label "Cofidis" at bounding box center [410, 299] width 133 height 21
click at [382, 305] on input "Cofidis" at bounding box center [410, 299] width 133 height 21
checkbox input "true"
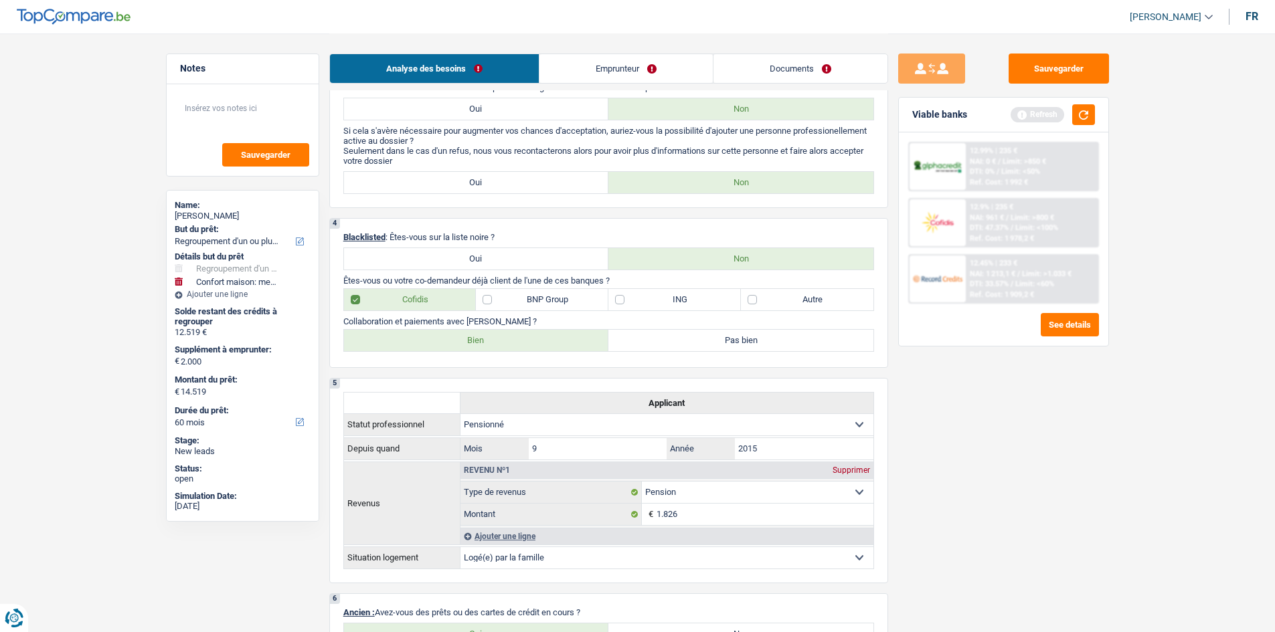
click at [573, 300] on label "BNP Group" at bounding box center [542, 299] width 133 height 21
click at [573, 300] on input "BNP Group" at bounding box center [542, 299] width 133 height 21
checkbox input "true"
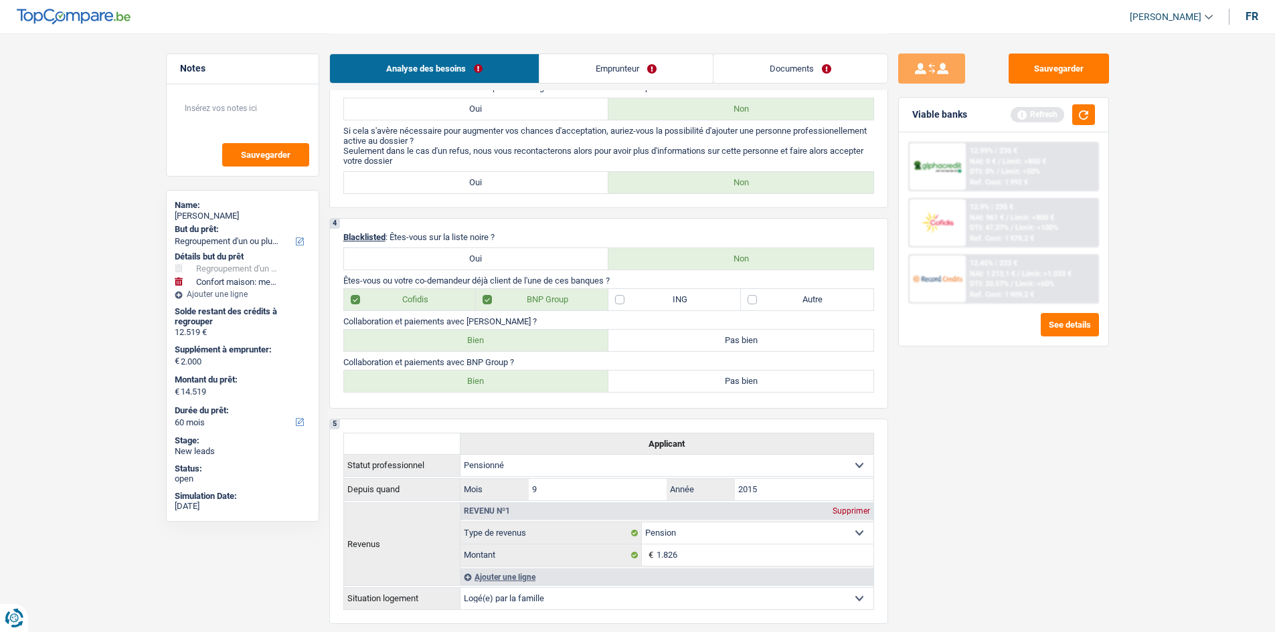
click at [539, 343] on label "Bien" at bounding box center [476, 340] width 265 height 21
click at [539, 343] on input "Bien" at bounding box center [476, 340] width 265 height 21
radio input "true"
click at [557, 386] on label "Bien" at bounding box center [476, 381] width 265 height 21
click at [557, 386] on input "Bien" at bounding box center [476, 381] width 265 height 21
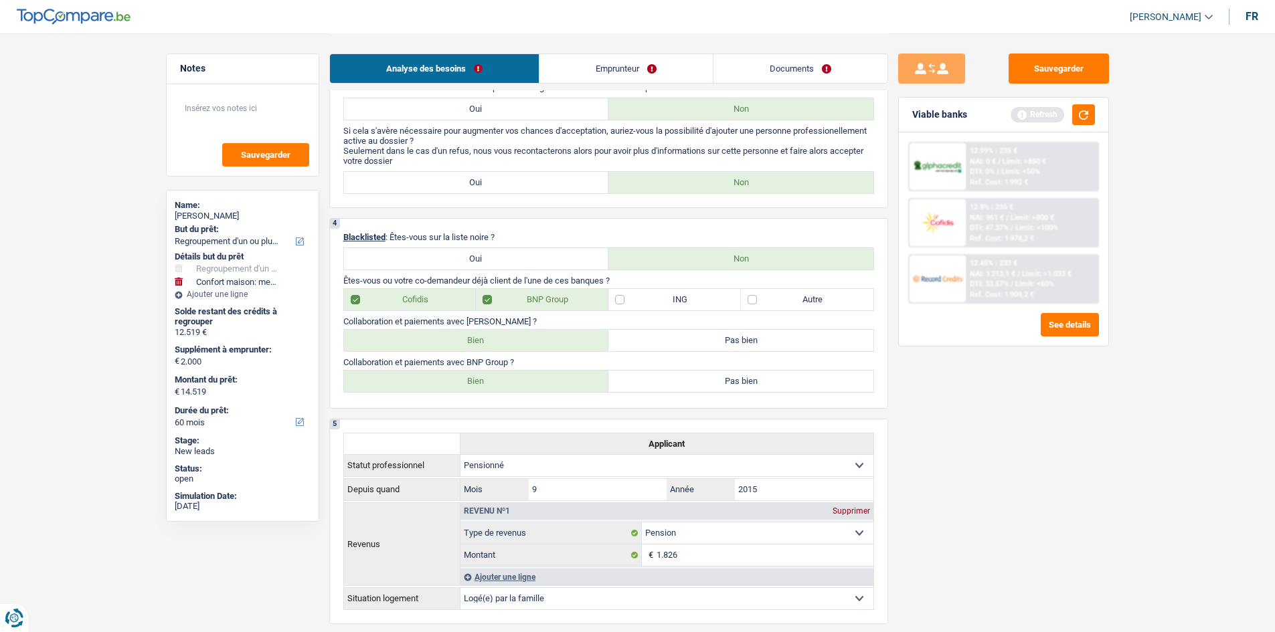
radio input "true"
click at [1053, 386] on div "Sauvegarder Viable banks Refresh 12.99% | 235 € NAI: 0 € / Limit: >750 € DTI: 0…" at bounding box center [1003, 332] width 231 height 557
click at [1072, 110] on button "button" at bounding box center [1083, 114] width 23 height 21
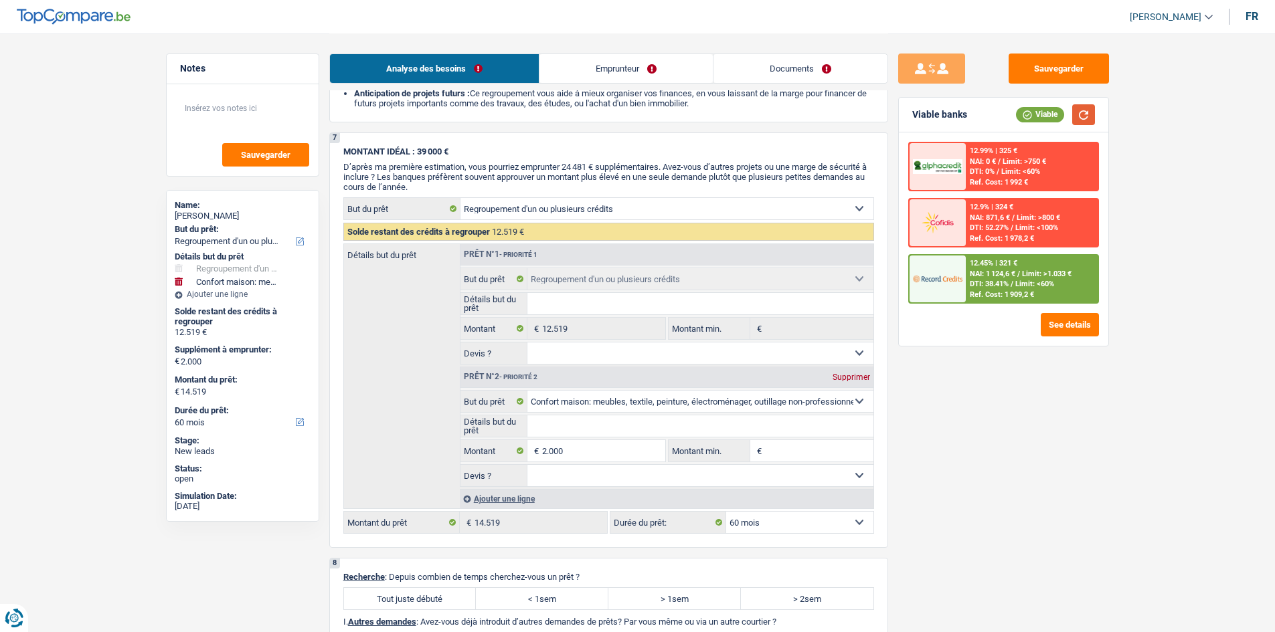
scroll to position [2342, 0]
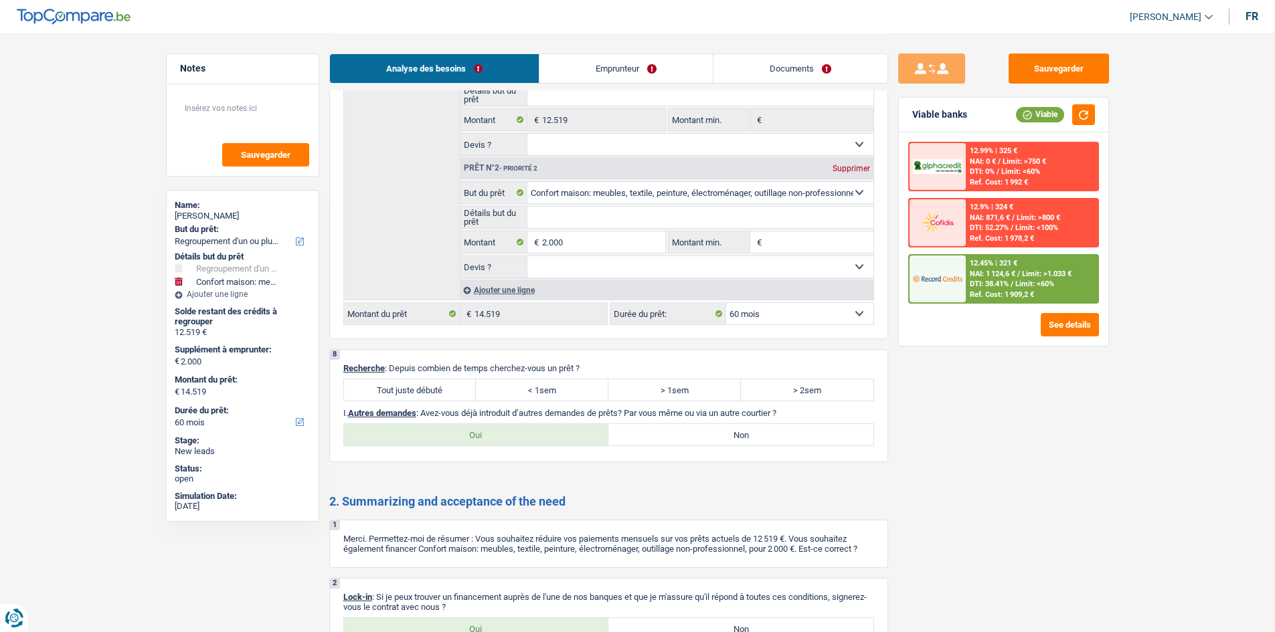
click at [434, 389] on label "Tout juste débuté" at bounding box center [410, 389] width 133 height 21
click at [434, 389] on input "Tout juste débuté" at bounding box center [410, 389] width 133 height 21
radio input "true"
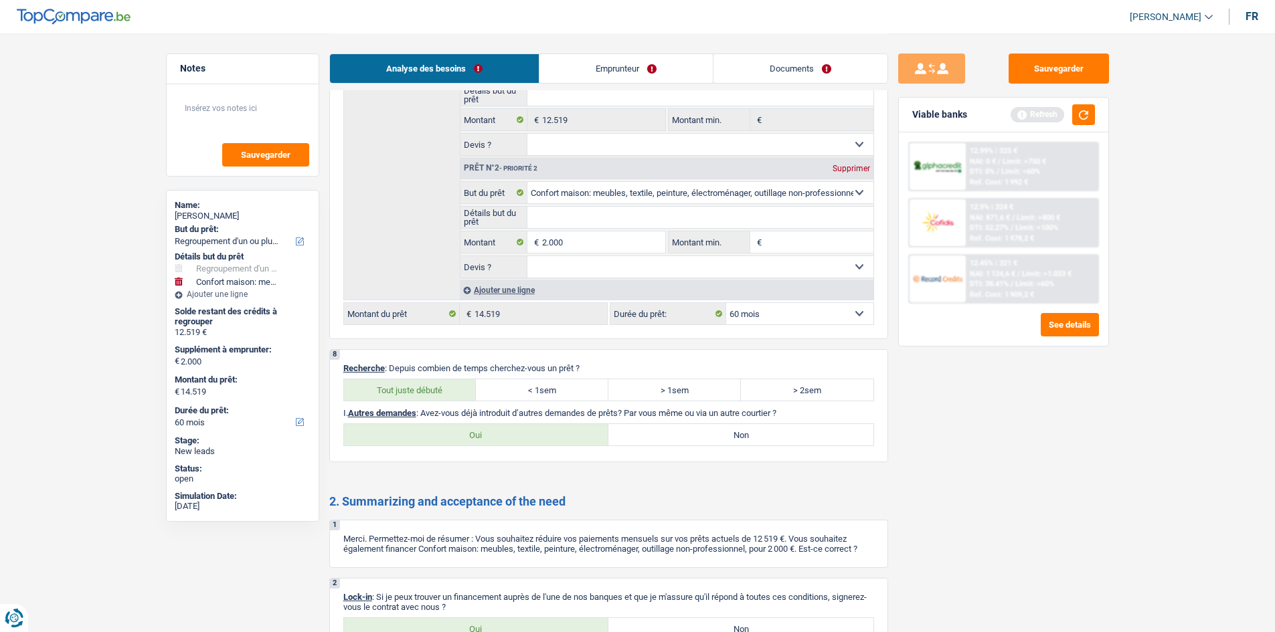
click at [770, 440] on label "Non" at bounding box center [740, 434] width 265 height 21
click at [770, 440] on input "Non" at bounding box center [740, 434] width 265 height 21
radio input "true"
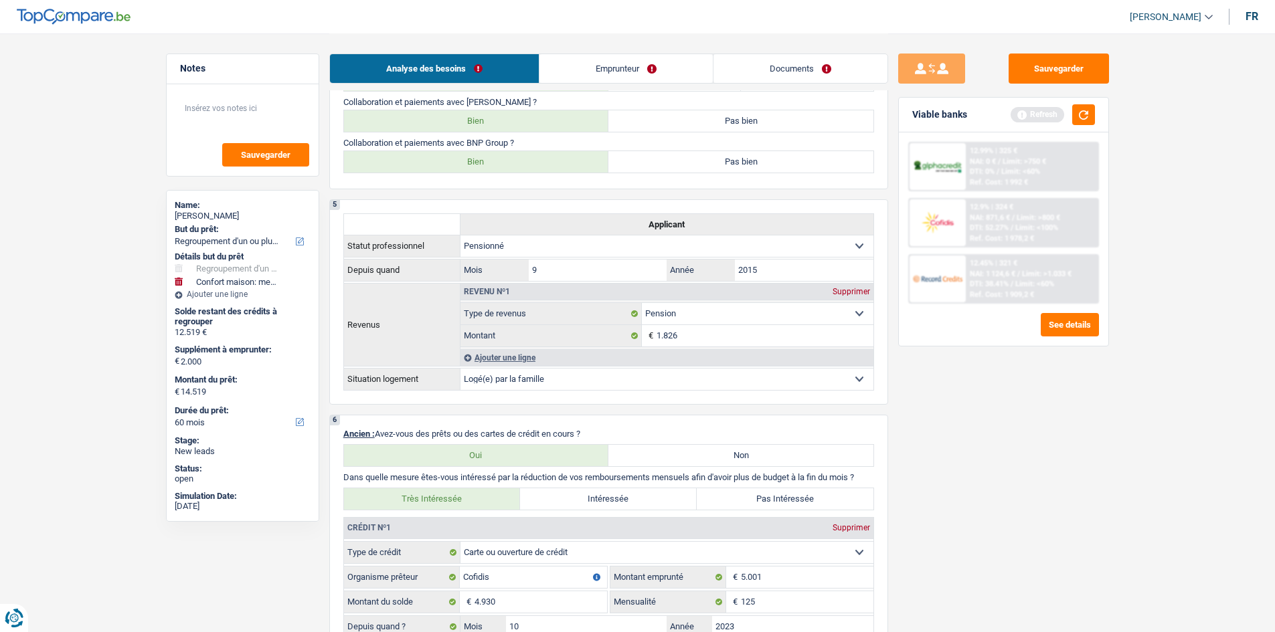
scroll to position [106, 0]
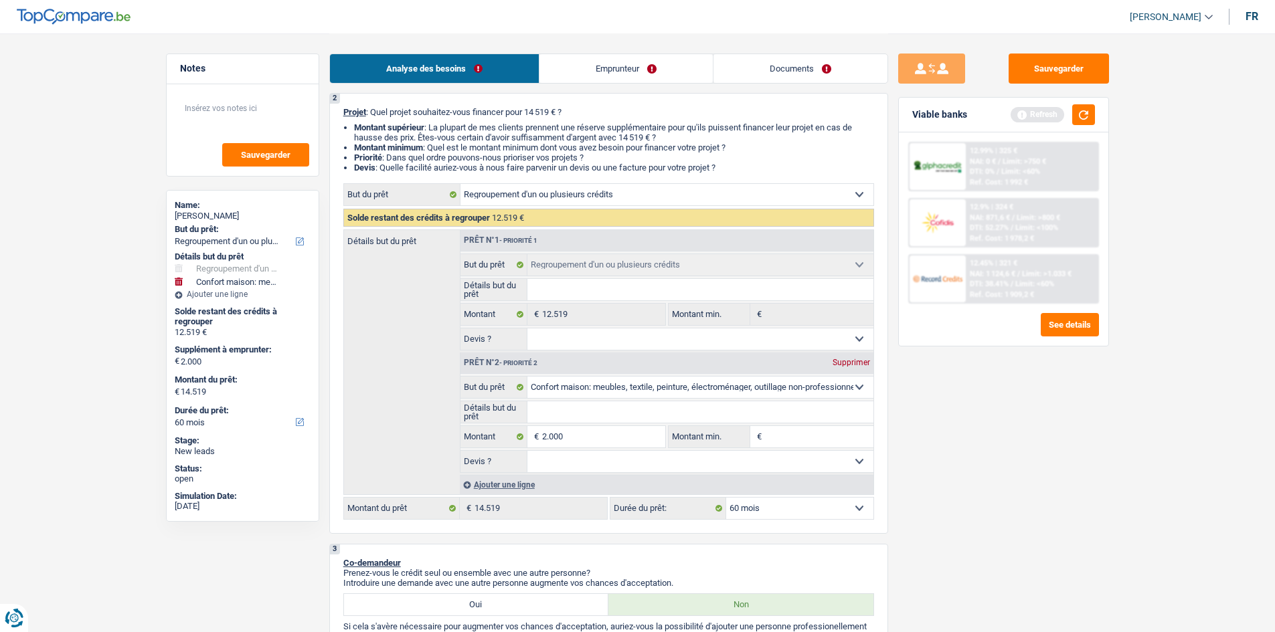
drag, startPoint x: 631, startPoint y: 67, endPoint x: 527, endPoint y: 98, distance: 108.4
click at [631, 67] on link "Emprunteur" at bounding box center [625, 68] width 173 height 29
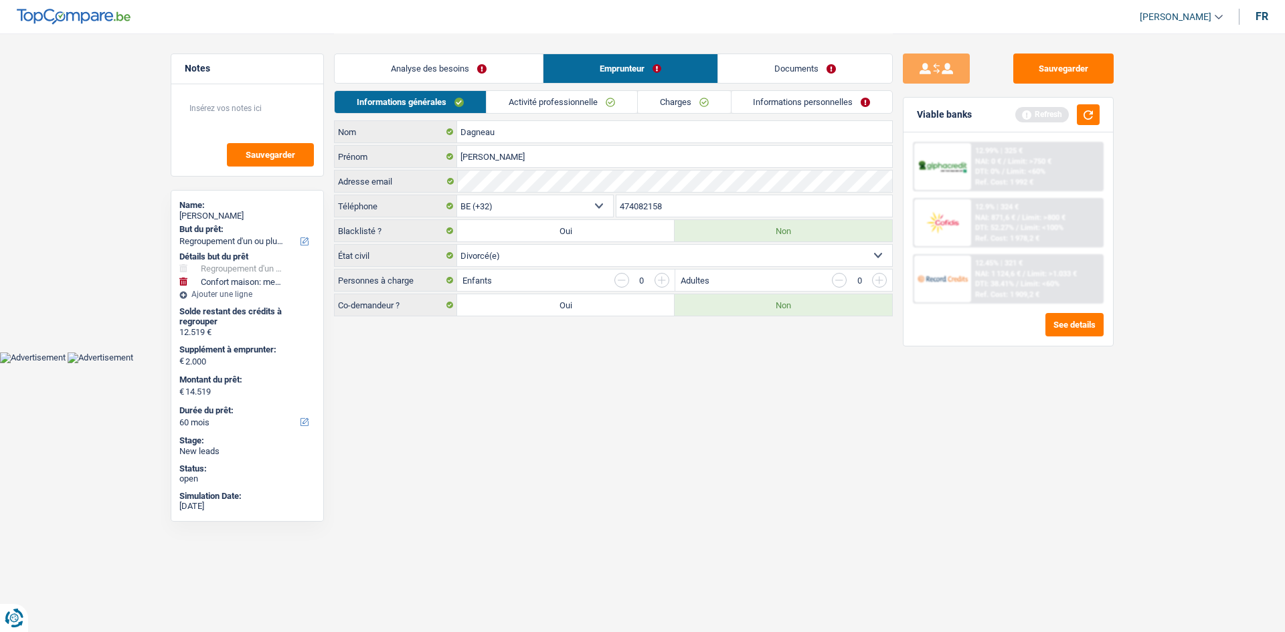
click at [548, 96] on link "Activité professionnelle" at bounding box center [562, 102] width 151 height 22
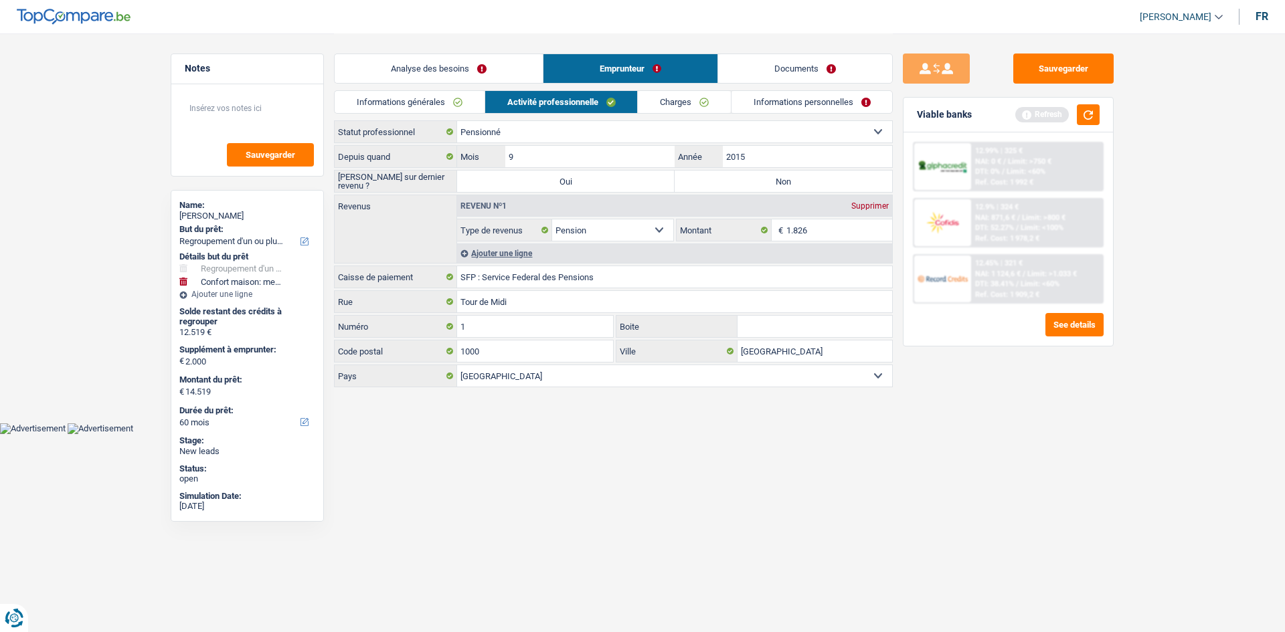
click at [782, 185] on label "Non" at bounding box center [783, 181] width 217 height 21
click at [782, 185] on input "Non" at bounding box center [783, 181] width 217 height 21
radio input "true"
click at [814, 232] on input "1.826" at bounding box center [839, 230] width 106 height 21
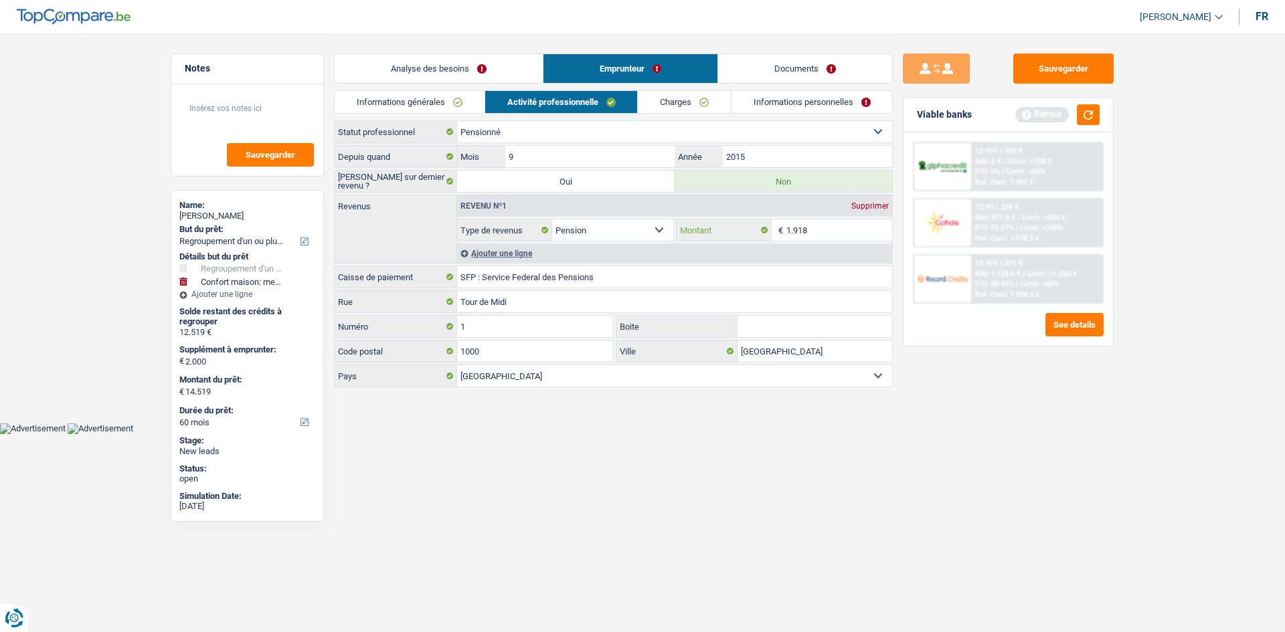
type input "1.918"
click at [518, 248] on div "Ajouter une ligne" at bounding box center [674, 253] width 435 height 19
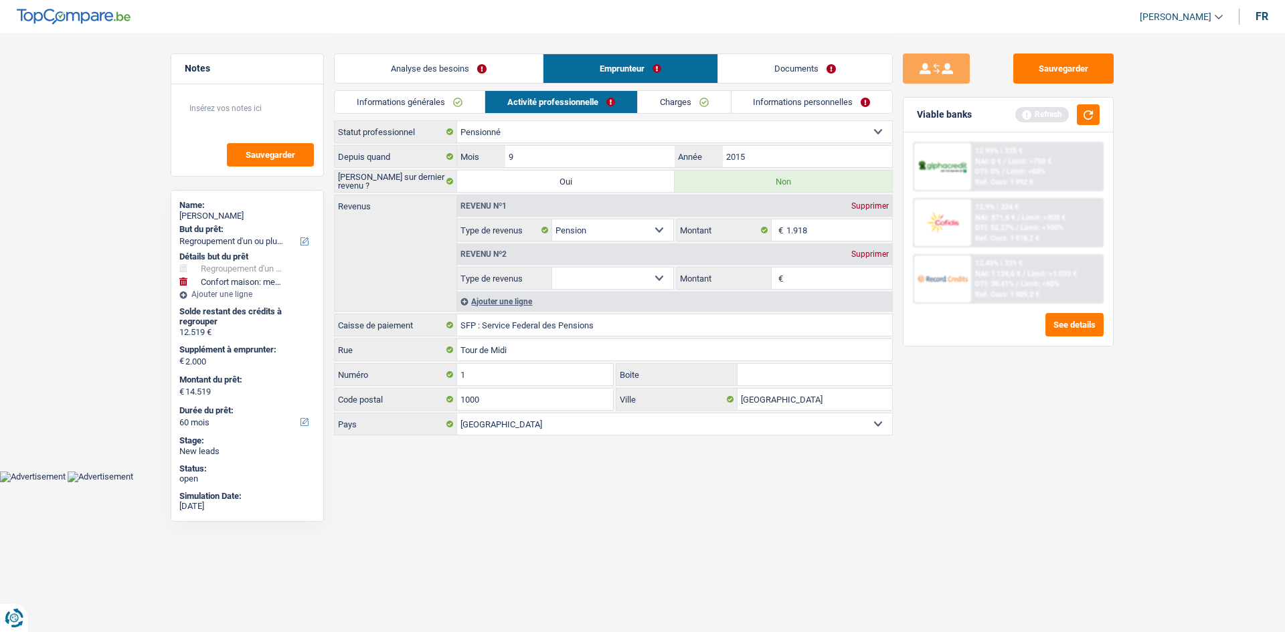
click at [602, 272] on select "Allocation d'handicap Allocations chômage Allocations familiales Chèques repas …" at bounding box center [612, 278] width 121 height 21
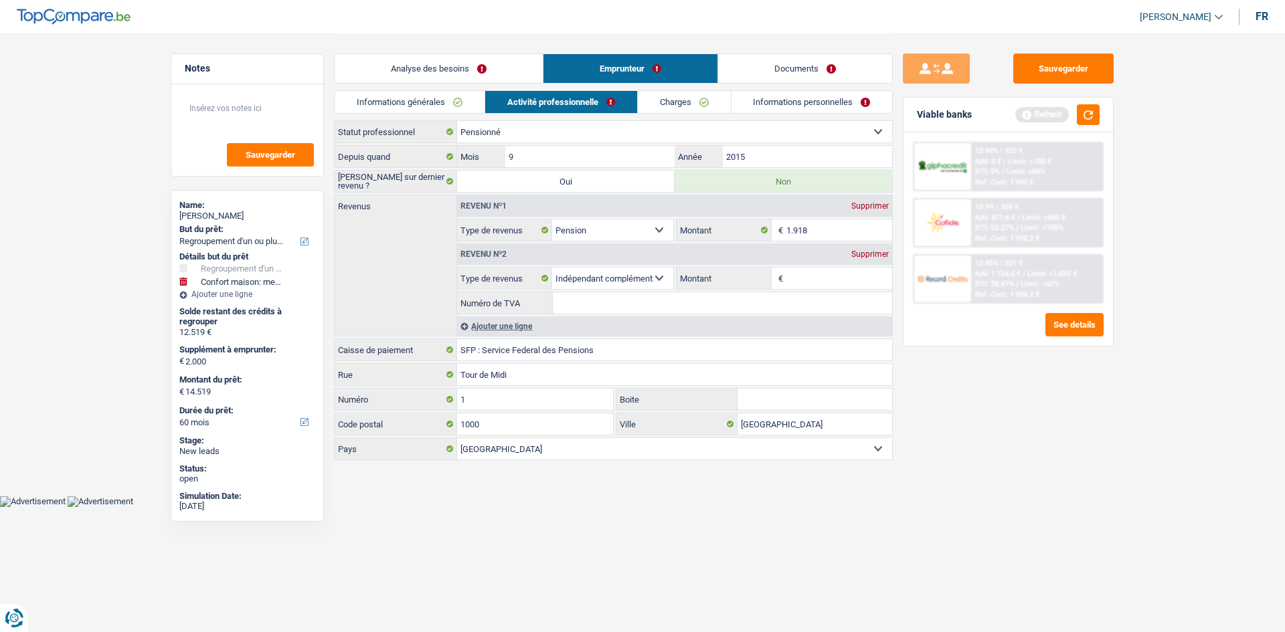
click at [621, 288] on select "Allocation d'handicap Allocations chômage Allocations familiales Chèques repas …" at bounding box center [612, 278] width 121 height 21
click at [552, 268] on select "Allocation d'handicap Allocations chômage Allocations familiales Chèques repas …" at bounding box center [612, 278] width 121 height 21
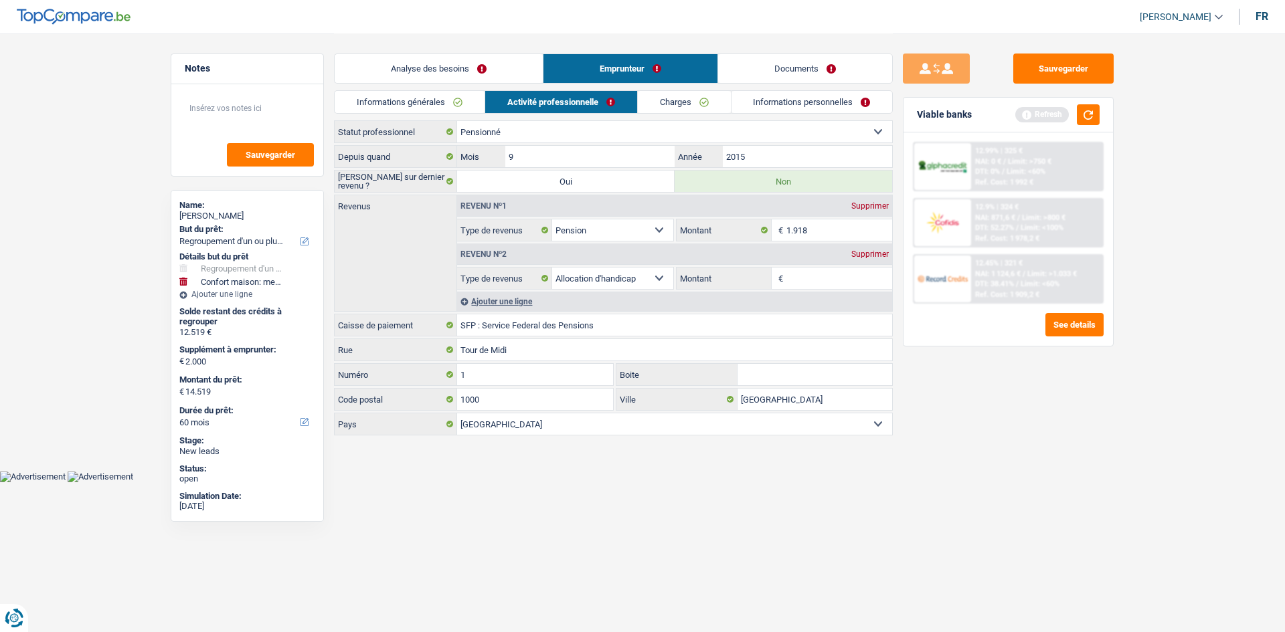
click at [621, 280] on select "Allocation d'handicap Allocations chômage Allocations familiales Chèques repas …" at bounding box center [612, 278] width 121 height 21
select select "parttimeSelfemployed"
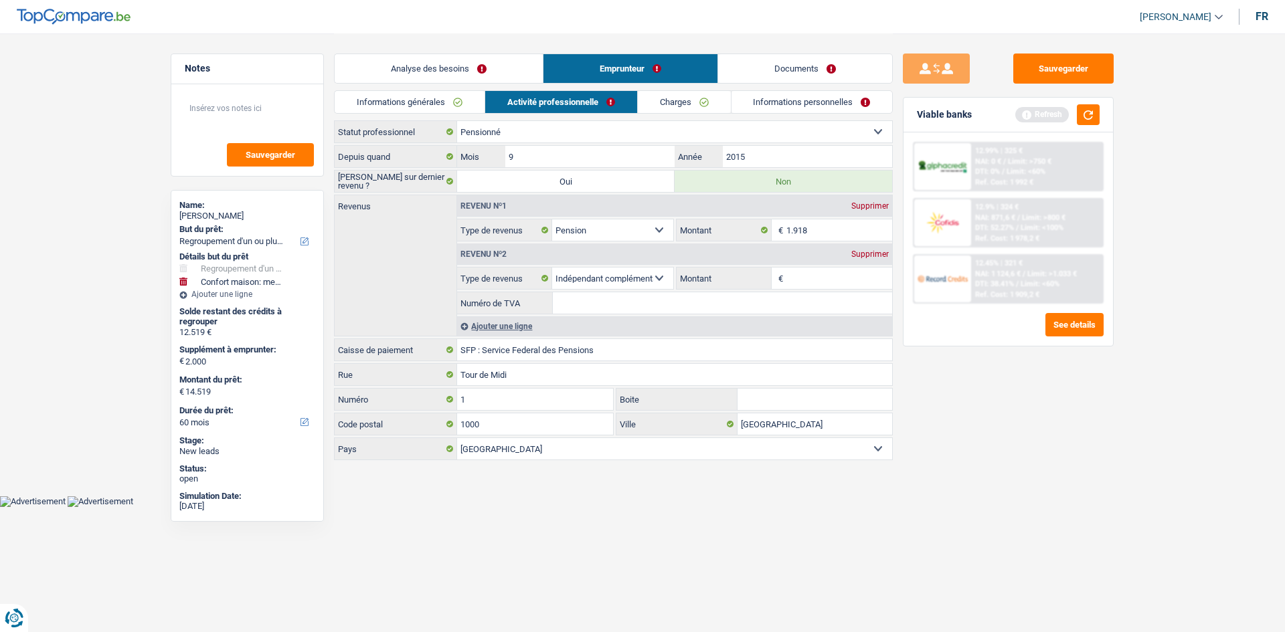
click at [633, 300] on input "Numéro de TVA" at bounding box center [722, 302] width 339 height 21
type input "0642716060"
click at [802, 285] on input "Montant" at bounding box center [839, 278] width 106 height 21
click at [802, 274] on input "Montant" at bounding box center [839, 278] width 106 height 21
click at [839, 280] on input "Montant" at bounding box center [839, 278] width 106 height 21
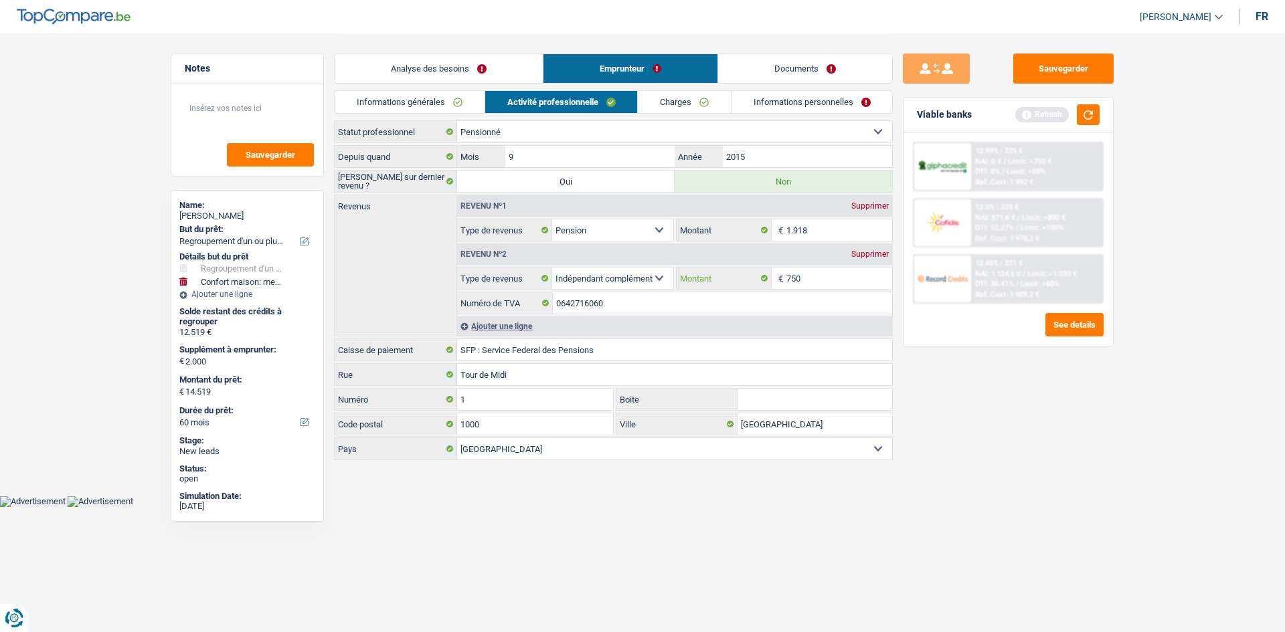
type input "750"
click at [707, 102] on link "Charges" at bounding box center [684, 102] width 93 height 22
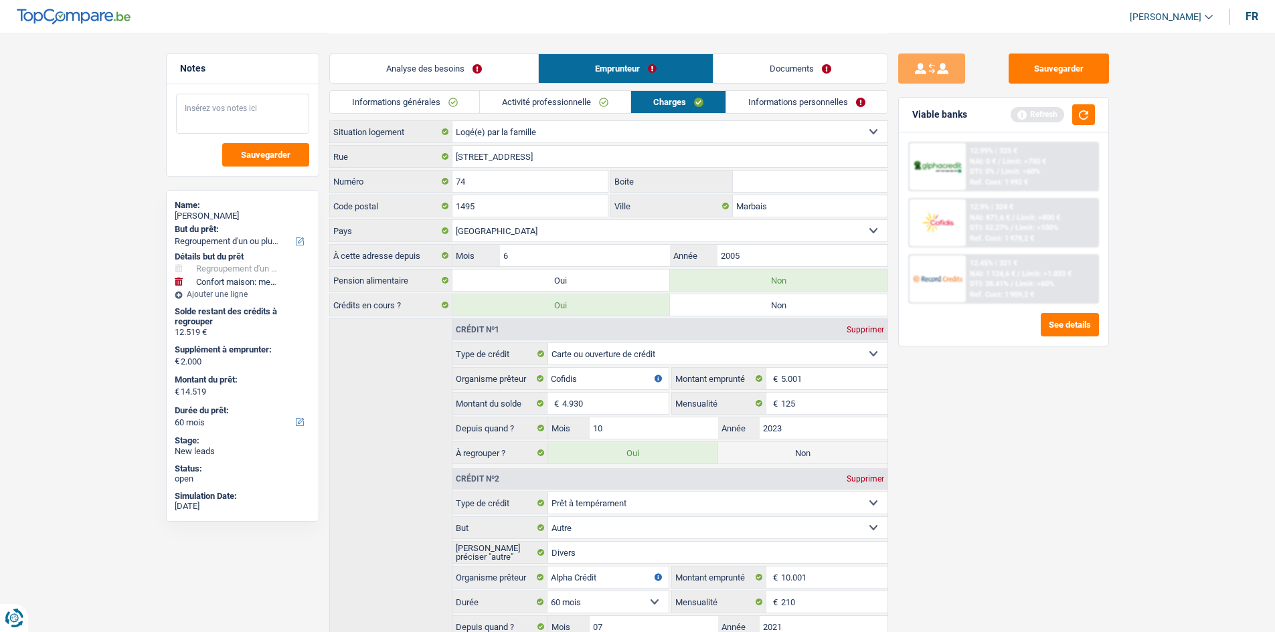
click at [265, 108] on textarea at bounding box center [242, 114] width 133 height 40
type textarea "Elle vit avec son compagnon donc pas de loyer à payer"
click at [1090, 438] on div "Sauvegarder Viable banks Refresh 12.99% | 325 € NAI: 0 € / Limit: >750 € DTI: 0…" at bounding box center [1003, 332] width 231 height 557
click at [820, 102] on link "Informations personnelles" at bounding box center [806, 102] width 161 height 22
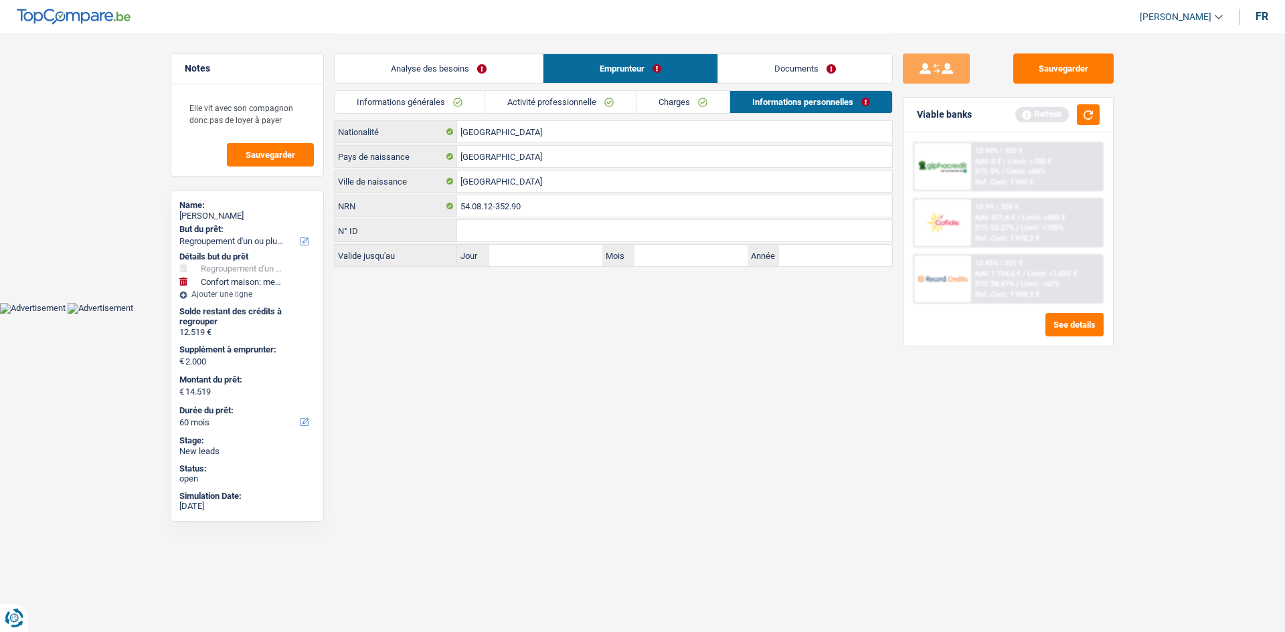
click at [555, 310] on body "Vous avez le contrôle de vos données Nous utilisons des cookies, tout comme nos…" at bounding box center [642, 157] width 1285 height 314
click at [484, 78] on link "Analyse des besoins" at bounding box center [439, 68] width 208 height 29
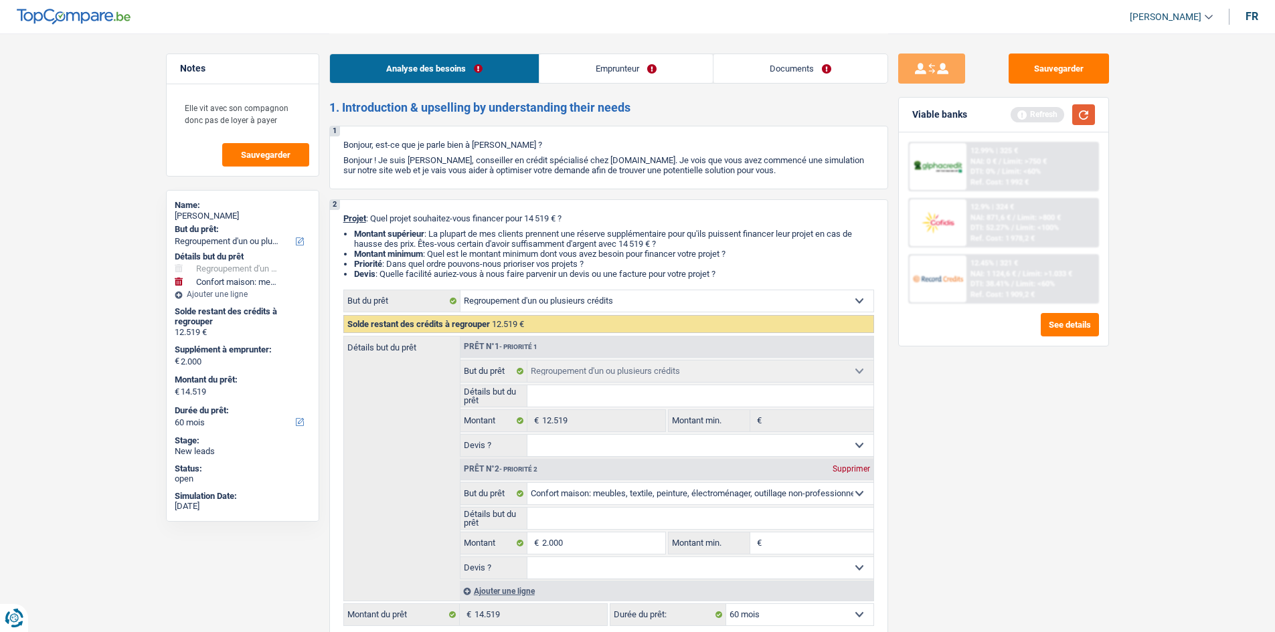
click at [1079, 117] on button "button" at bounding box center [1083, 114] width 23 height 21
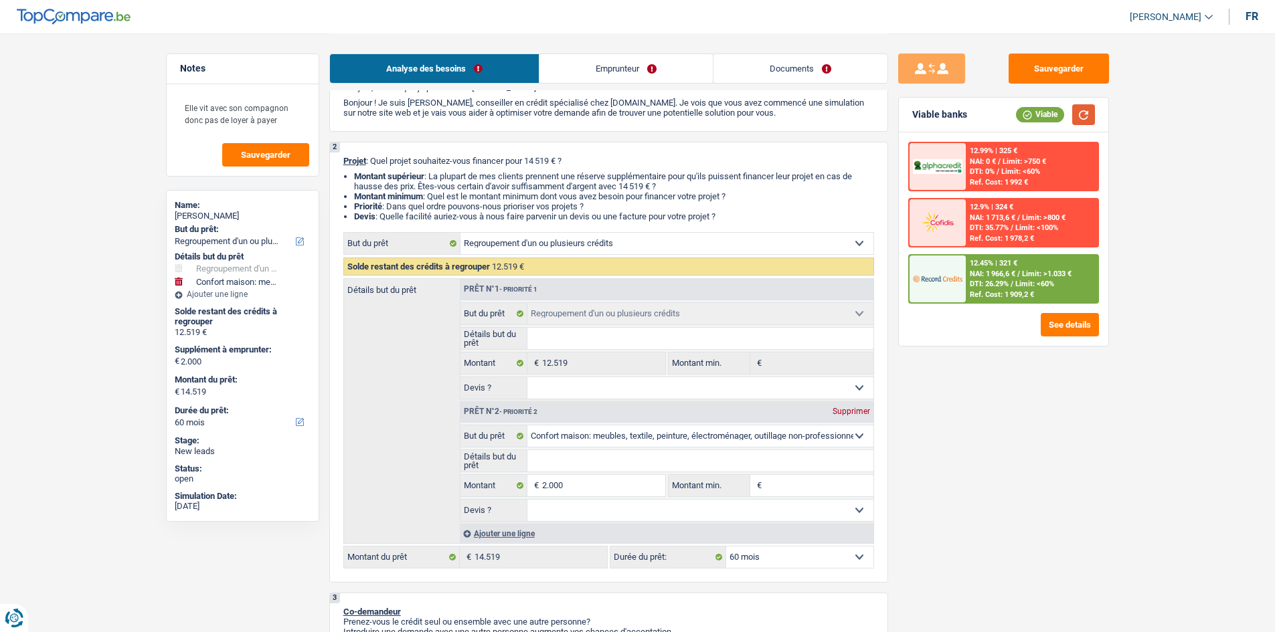
scroll to position [134, 0]
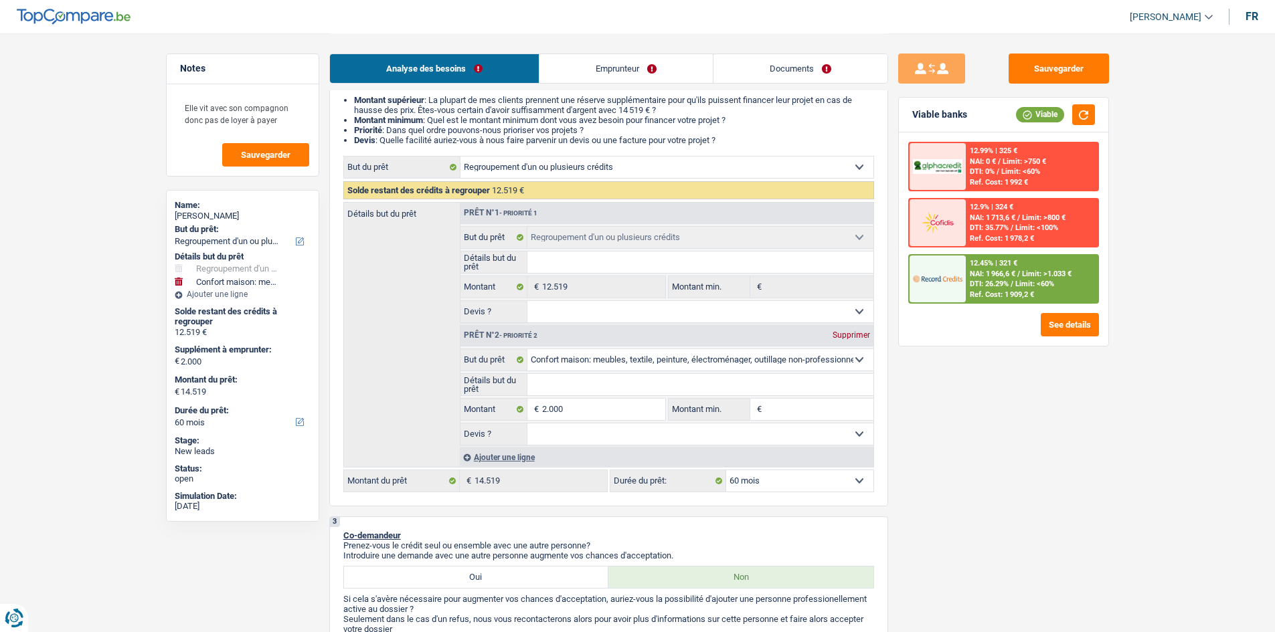
click at [994, 391] on div "Sauvegarder Viable banks Viable 12.99% | 325 € NAI: 0 € / Limit: >750 € DTI: 0%…" at bounding box center [1003, 332] width 231 height 557
click at [667, 313] on select "Oui Non Non répondu Sélectionner une option" at bounding box center [700, 311] width 346 height 21
select select "yes"
click at [527, 301] on select "Oui Non Non répondu Sélectionner une option" at bounding box center [700, 311] width 346 height 21
select select "yes"
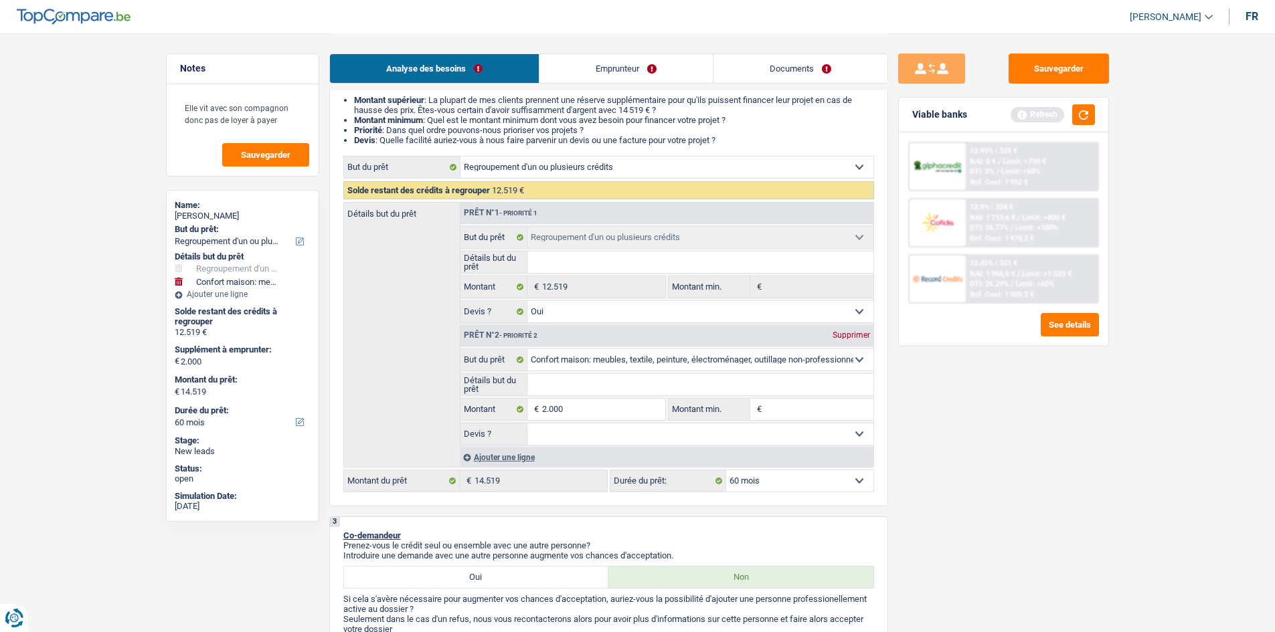
click at [644, 276] on fieldset "12.519 € Montant Tous les champs sont obligatoires. Veuillez fournir une répons…" at bounding box center [562, 287] width 205 height 23
click at [696, 270] on input "Détails but du prêt" at bounding box center [700, 262] width 346 height 21
click at [1078, 111] on button "button" at bounding box center [1083, 114] width 23 height 21
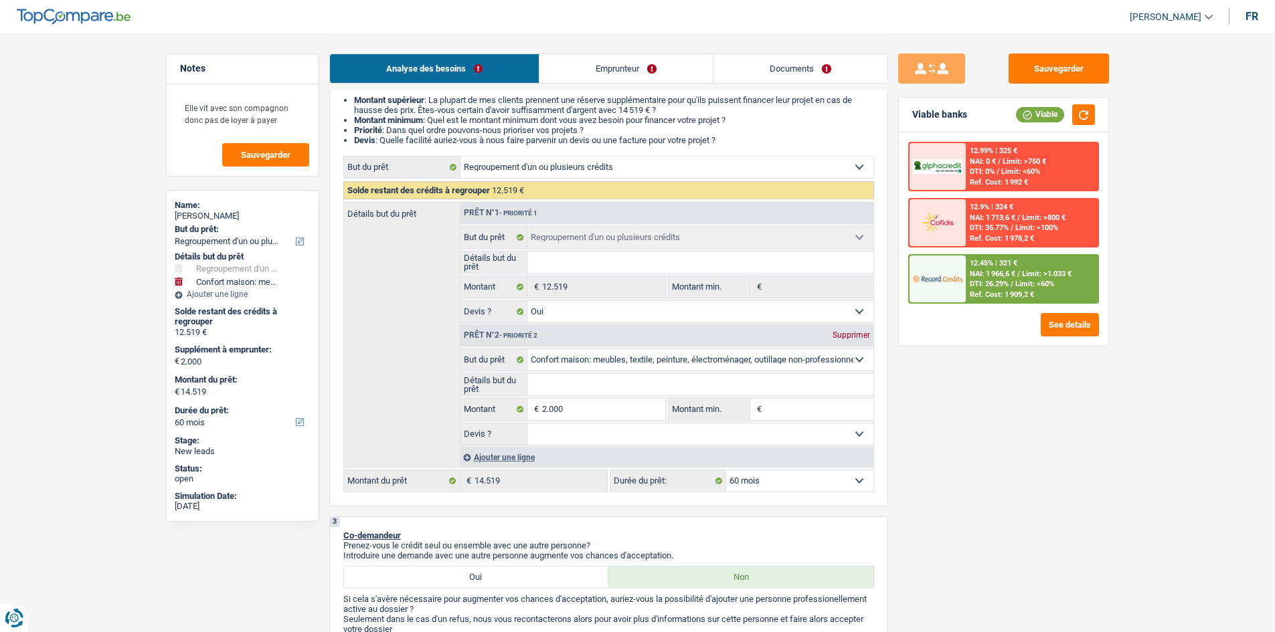
click at [990, 274] on span "NAI: 1 966,6 €" at bounding box center [993, 274] width 46 height 9
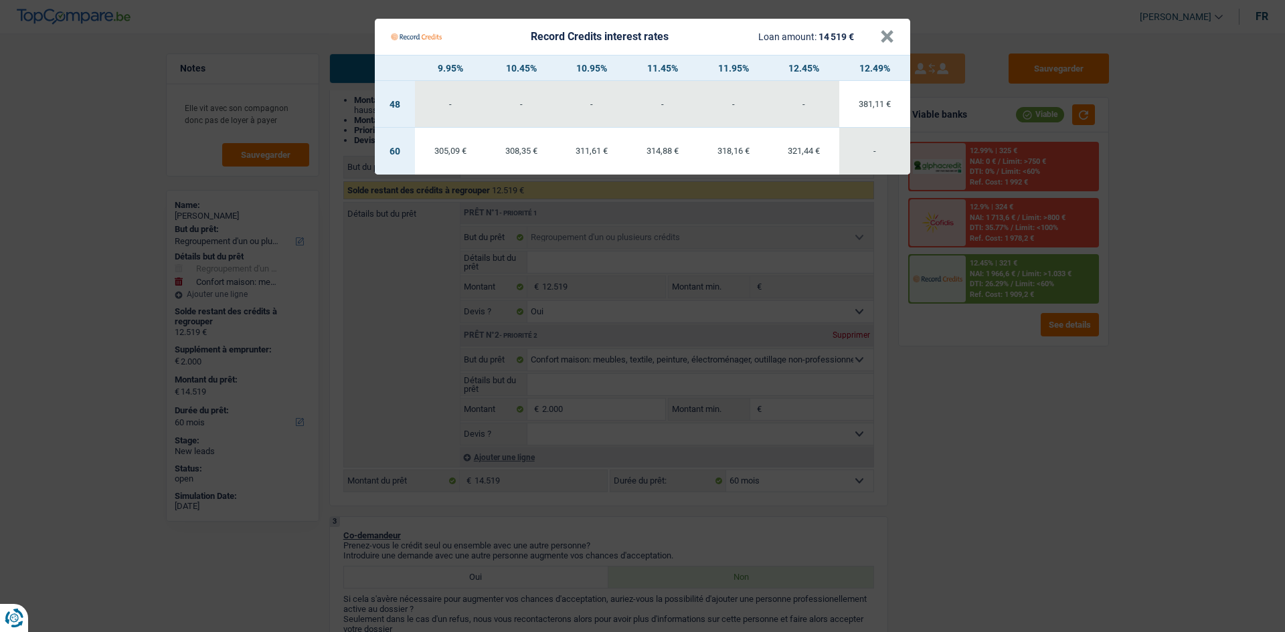
click at [1029, 432] on Credits "Record Credits interest rates Loan amount: 14 519 € × 9.95% 10.45% 10.95% 11.45…" at bounding box center [642, 316] width 1285 height 632
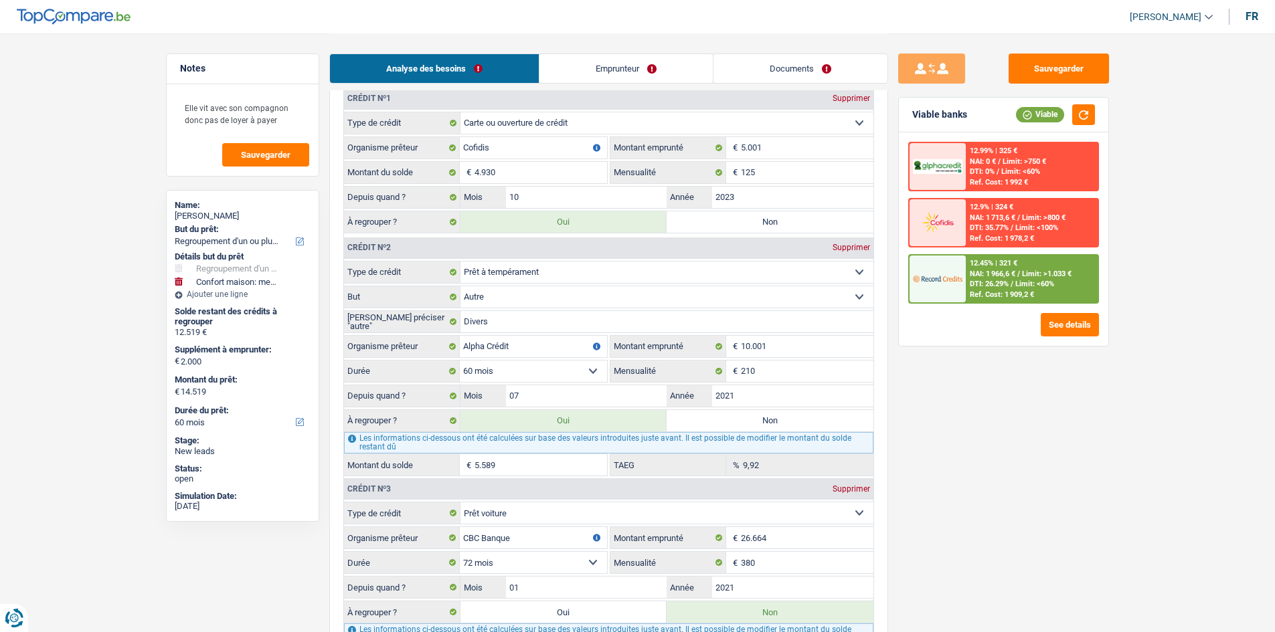
scroll to position [1338, 0]
click at [519, 347] on input "Alpha Crédit" at bounding box center [533, 347] width 147 height 21
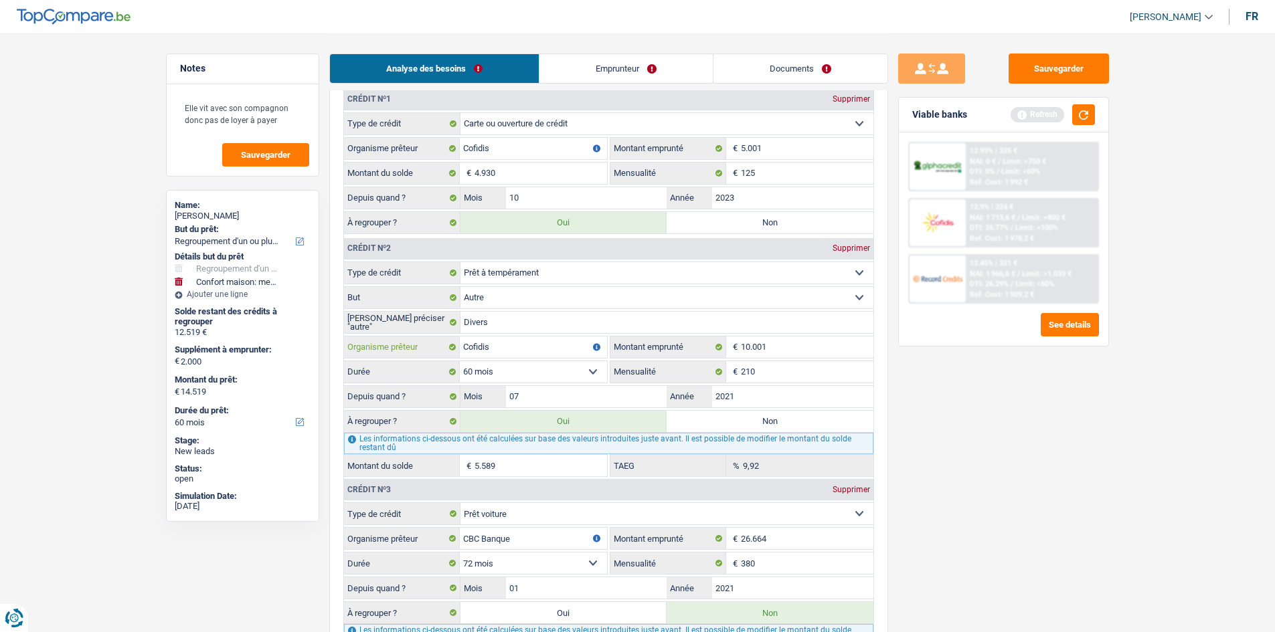
type input "Cofidis"
click at [525, 464] on input "5.589" at bounding box center [540, 465] width 133 height 21
click at [788, 367] on input "210" at bounding box center [807, 371] width 133 height 21
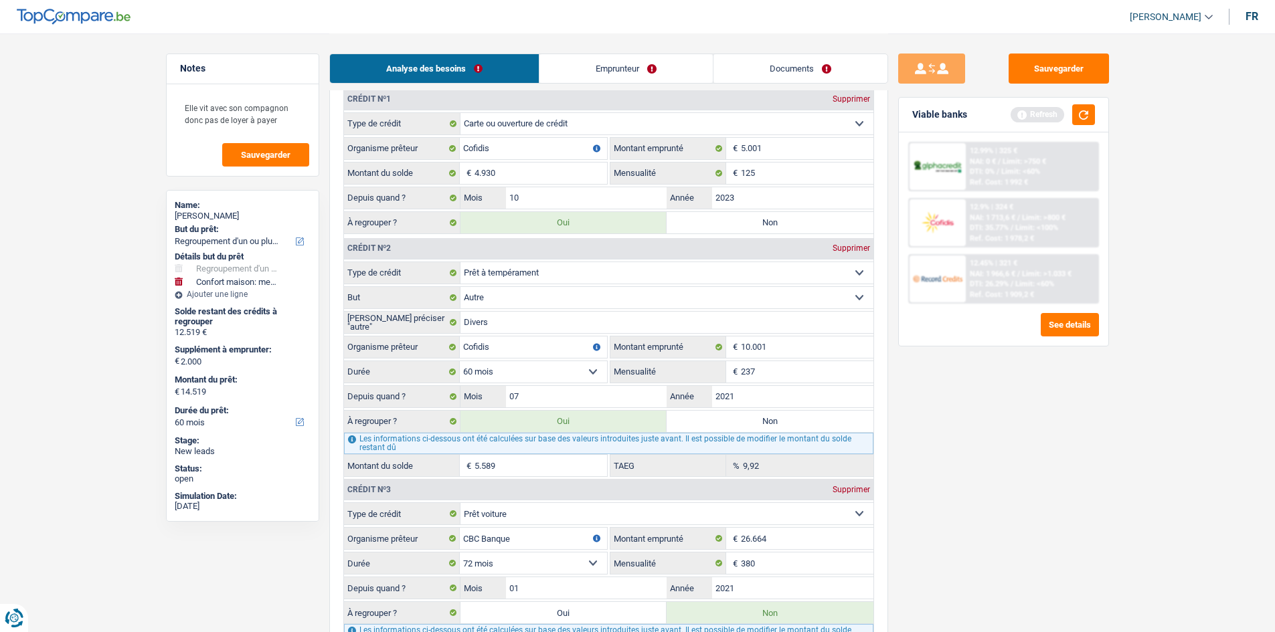
type input "237"
click at [1021, 440] on div "Sauvegarder Viable banks Refresh 12.99% | 325 € NAI: 0 € / Limit: >750 € DTI: 0…" at bounding box center [1003, 332] width 231 height 557
type input "11.147"
type input "9.147"
type input "11.147"
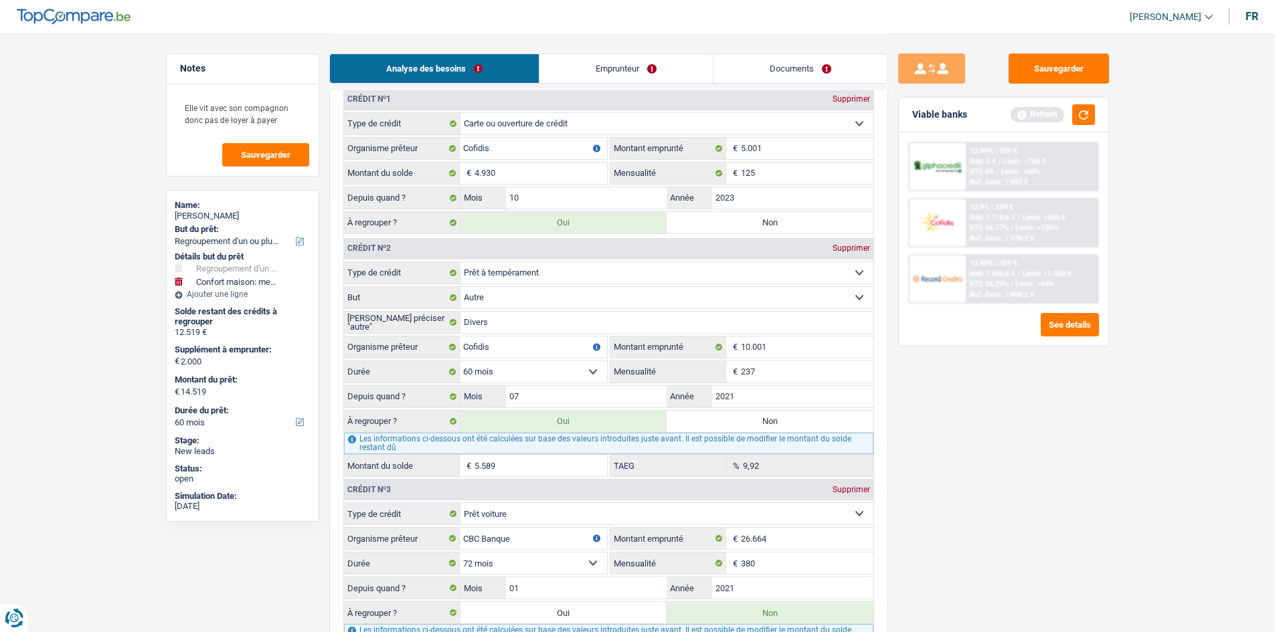
type input "2.217"
type input "15,87"
type input "9.147"
type input "11.147"
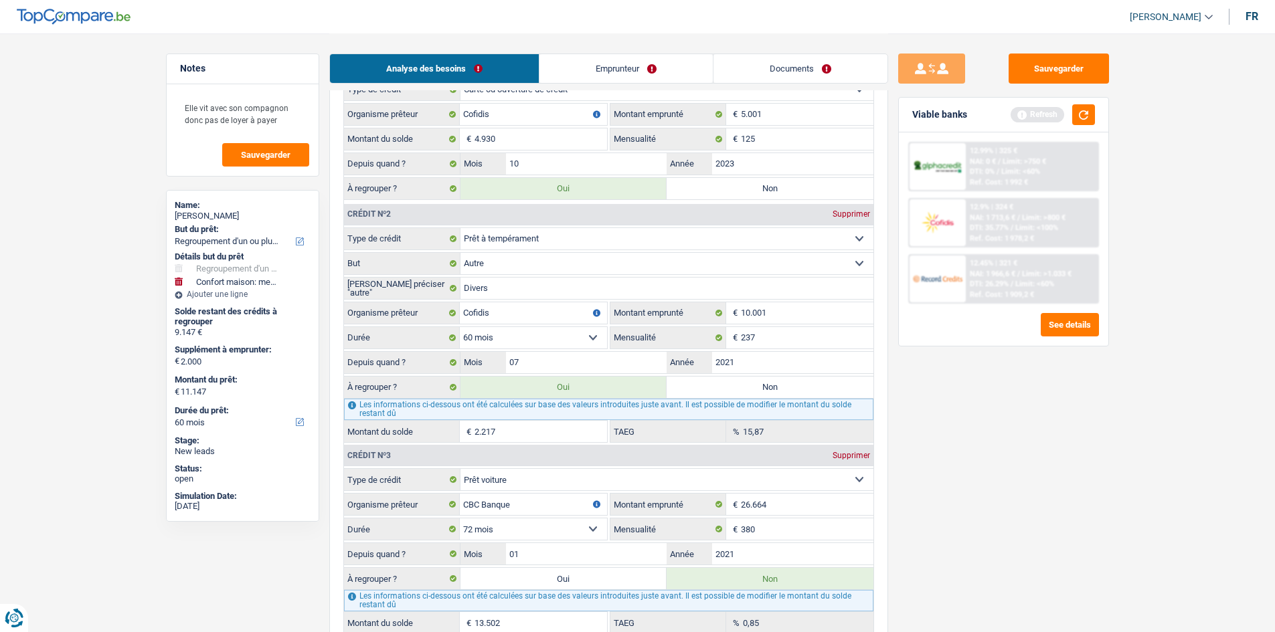
scroll to position [1472, 0]
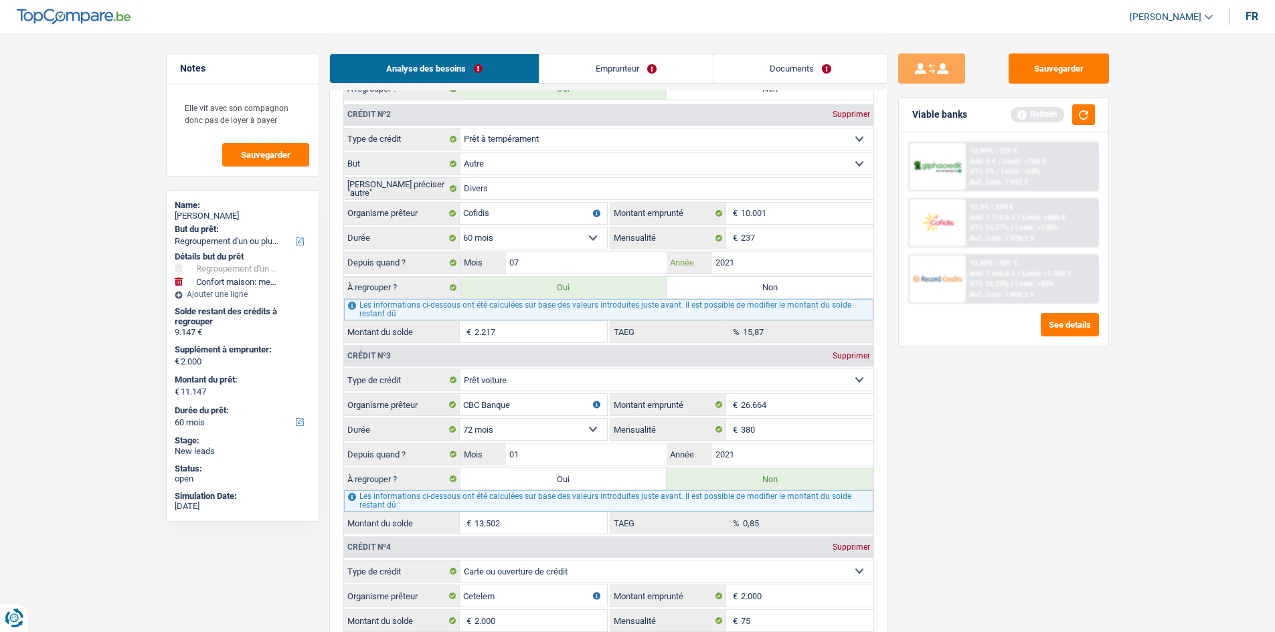
click at [786, 257] on input "2021" at bounding box center [792, 262] width 161 height 21
click at [652, 258] on input "07" at bounding box center [586, 262] width 161 height 21
type input "2"
click at [786, 259] on input "2021" at bounding box center [792, 262] width 161 height 21
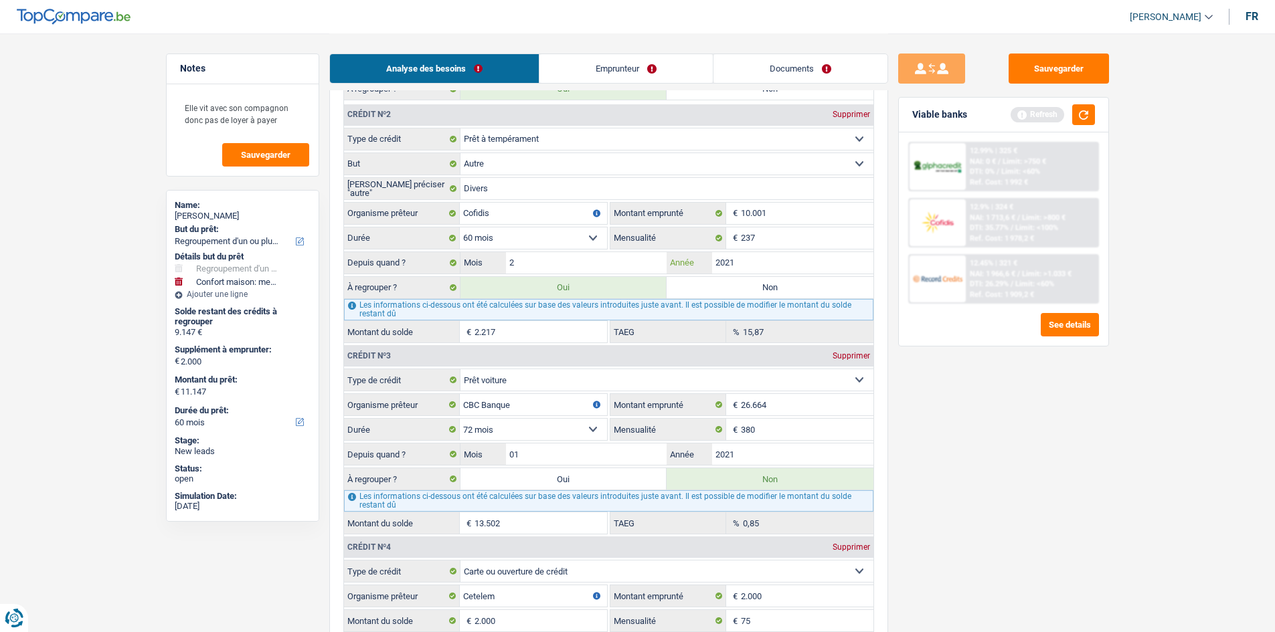
type input "10.073"
type input "8.073"
type input "10.073"
type input "1.143"
type input "8.073"
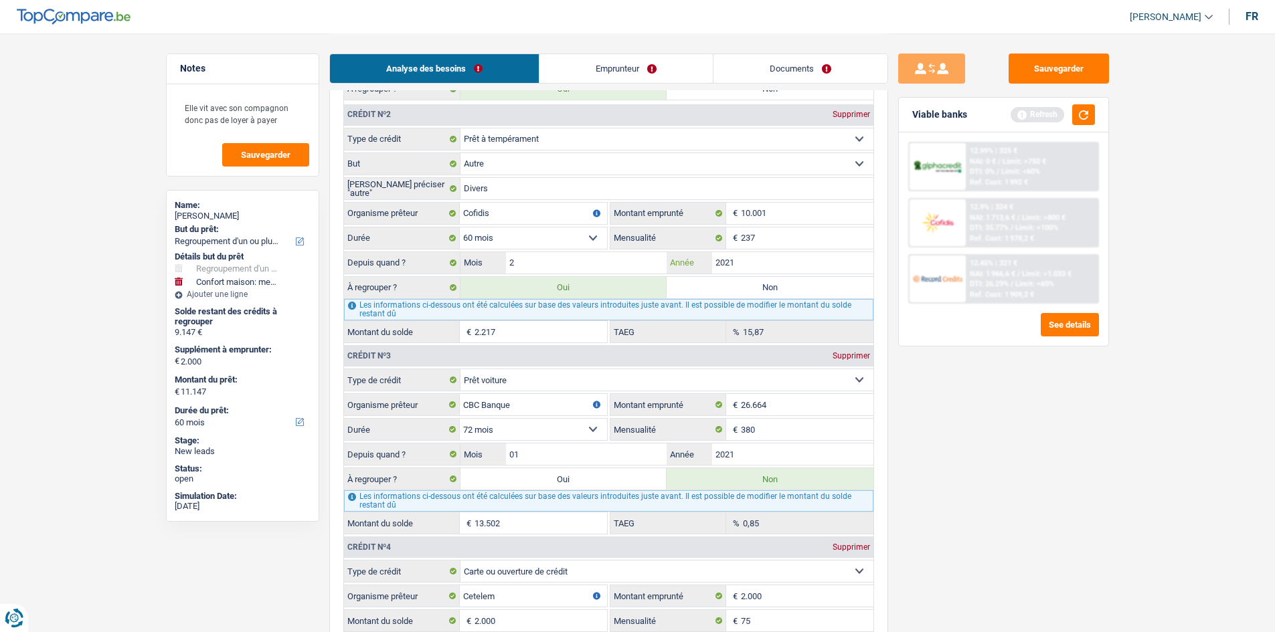
type input "10.073"
click at [786, 259] on input "2021" at bounding box center [792, 262] width 161 height 21
type input "2024"
click at [980, 393] on div "Sauvegarder Viable banks Refresh 12.99% | 325 € NAI: 0 € / Limit: >750 € DTI: 0…" at bounding box center [1003, 332] width 231 height 557
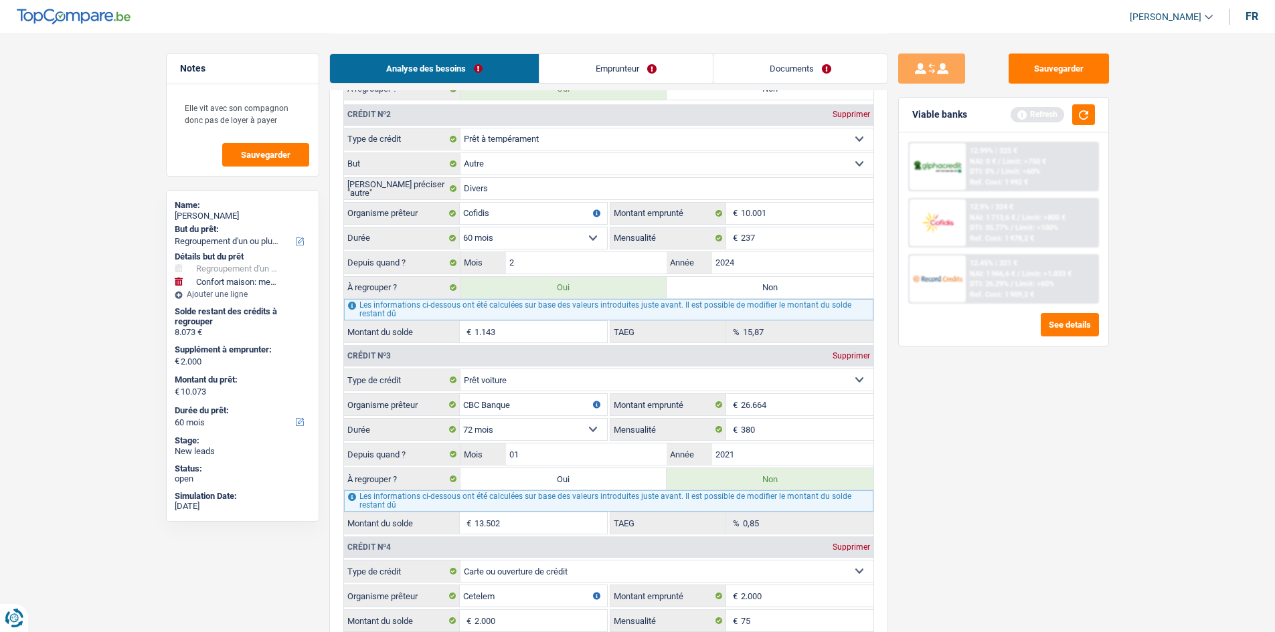
type input "16.519"
type input "14.519"
type input "16.519"
type input "7.589"
type input "14.519"
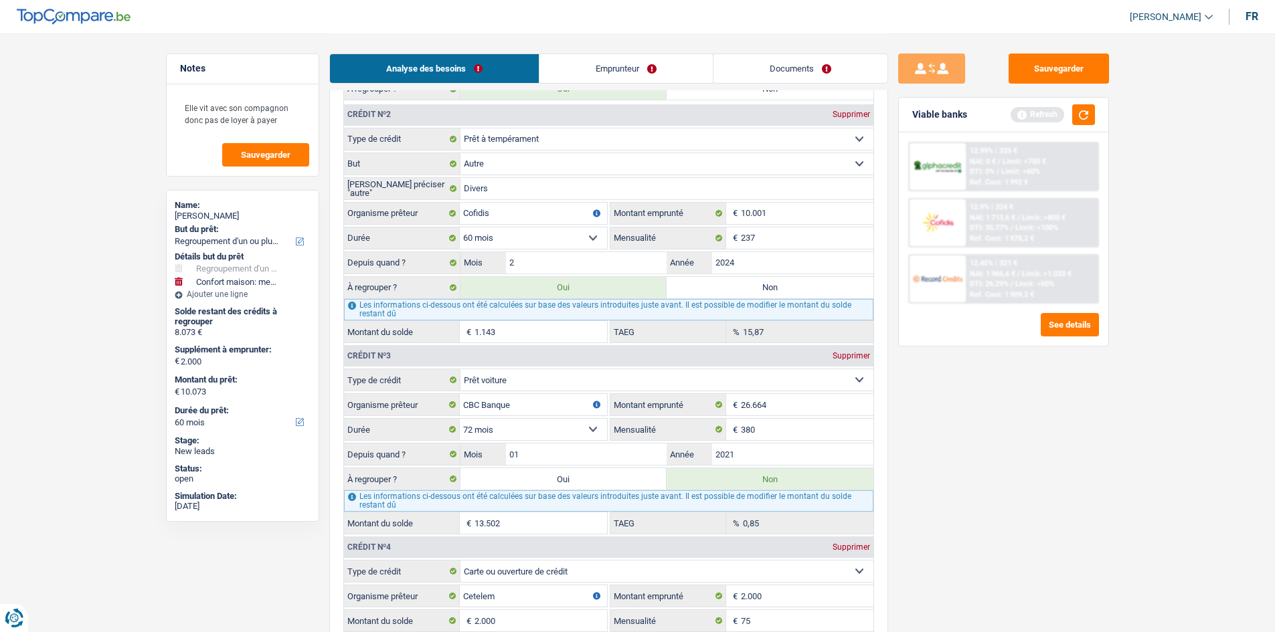
type input "16.519"
select select "84"
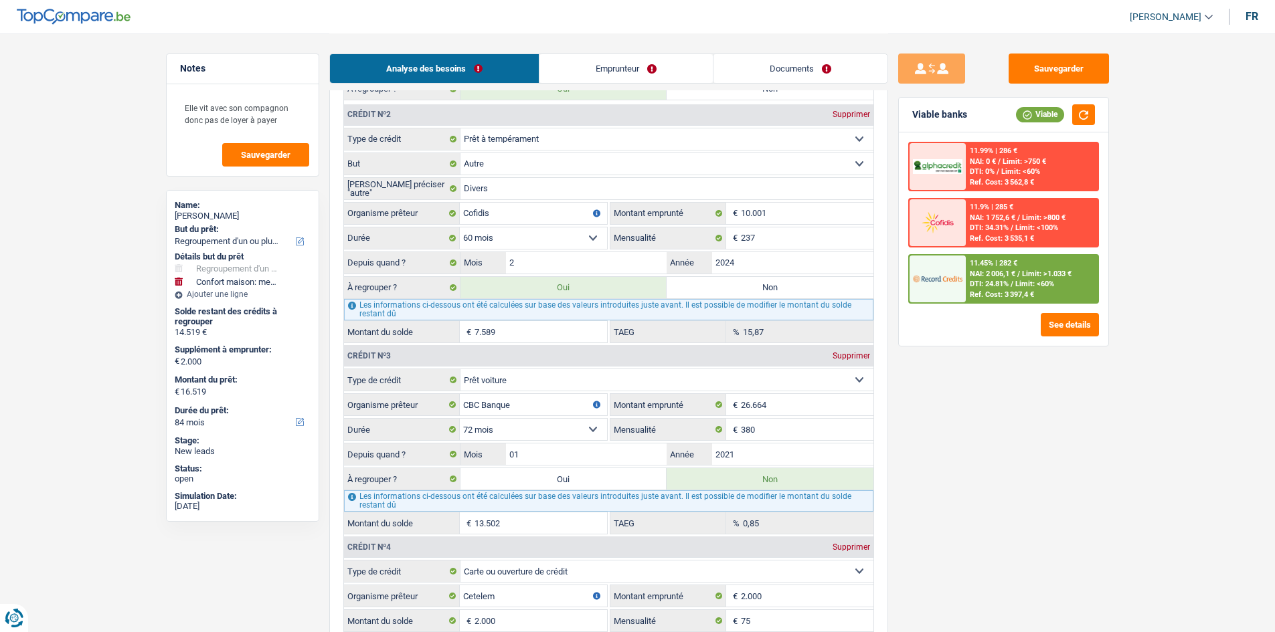
click at [1019, 276] on span "/" at bounding box center [1018, 274] width 3 height 9
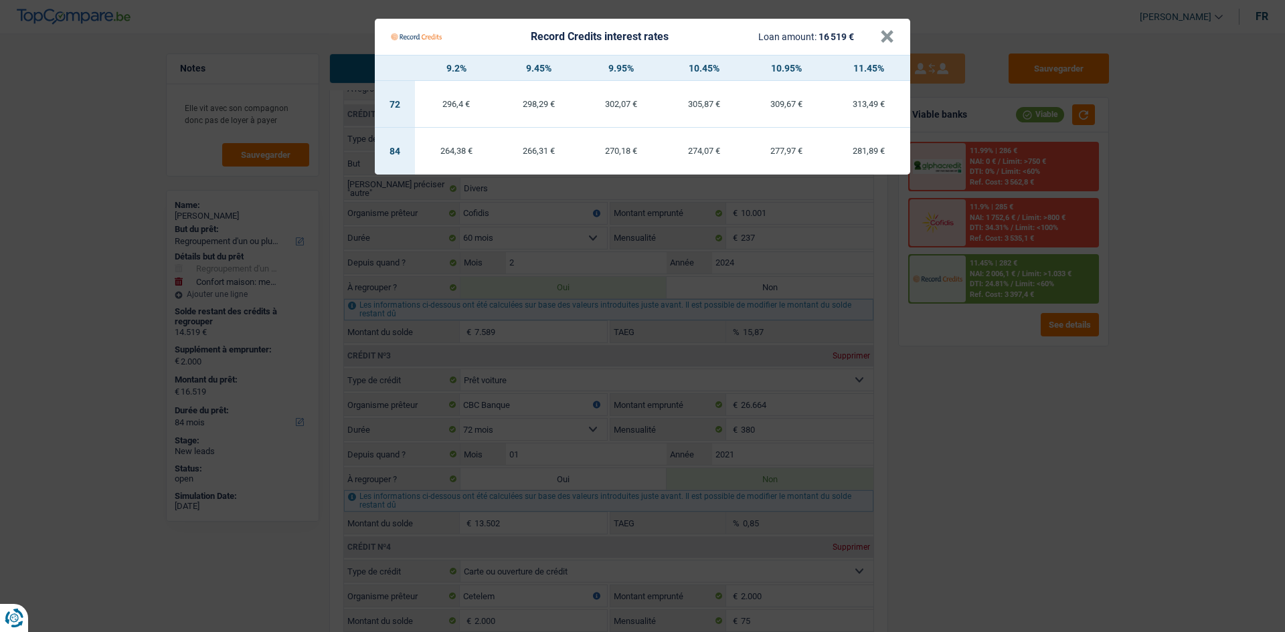
click at [1004, 383] on Credits "Record Credits interest rates Loan amount: 16 519 € × 9.2% 9.45% 9.95% 10.45% 1…" at bounding box center [642, 316] width 1285 height 632
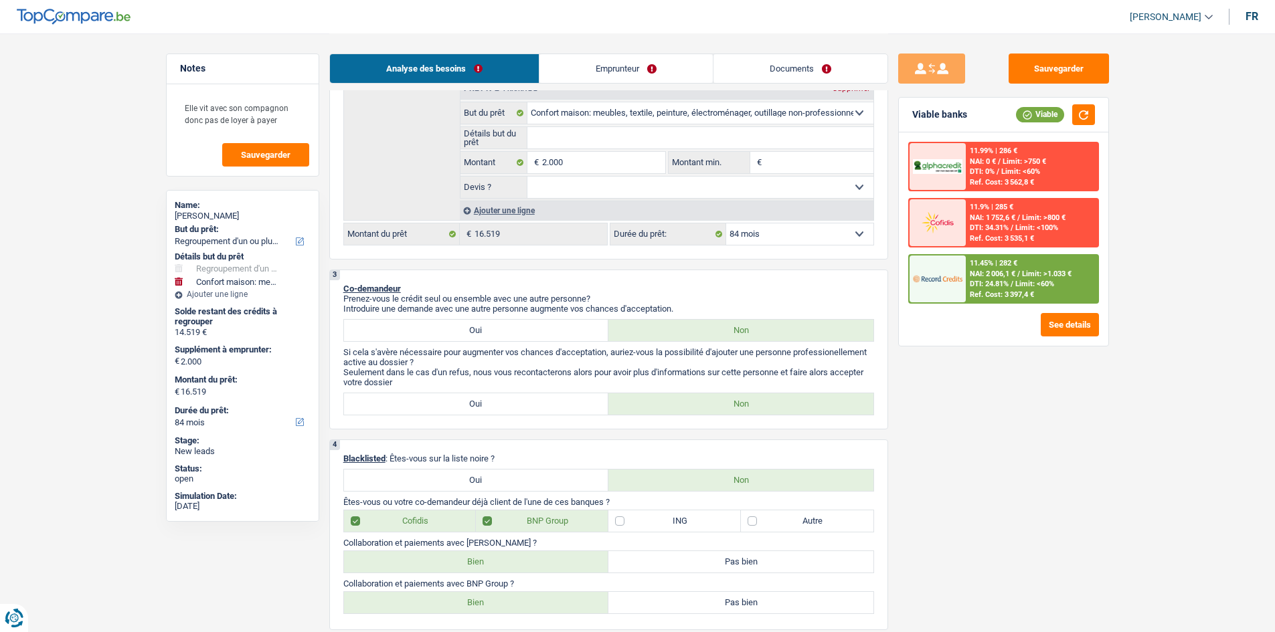
scroll to position [201, 0]
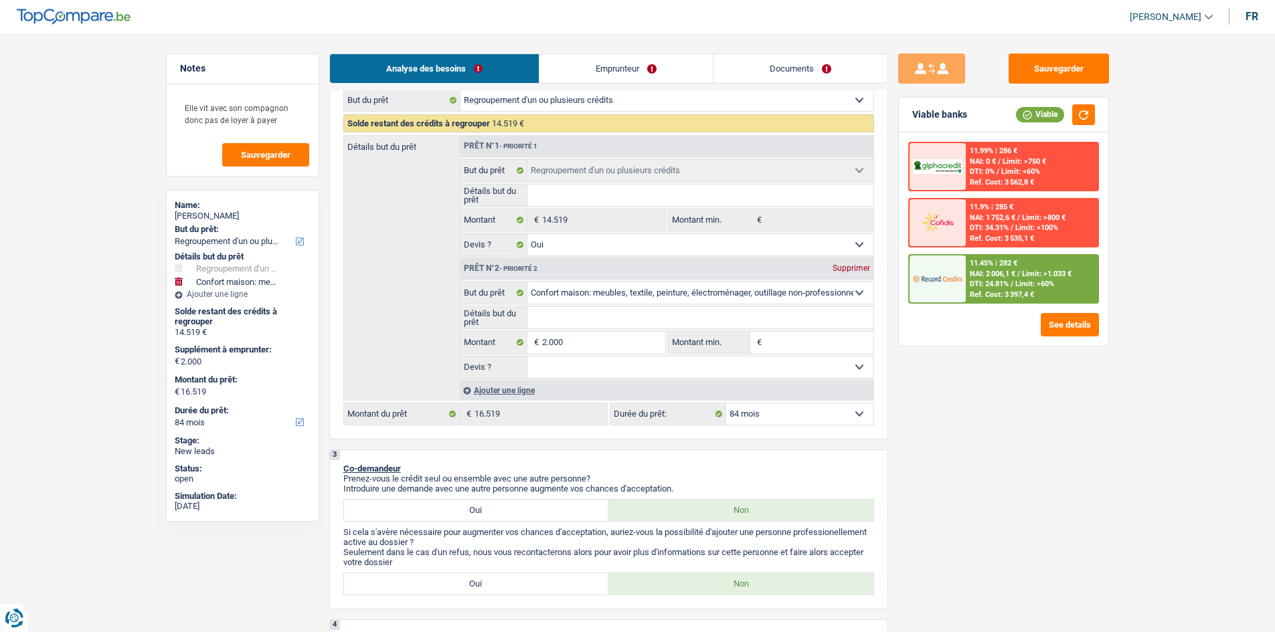
click at [794, 406] on select "12 mois 18 mois 24 mois 30 mois 36 mois 42 mois 48 mois 60 mois 72 mois 84 mois…" at bounding box center [799, 414] width 147 height 21
select select "60"
click at [726, 404] on select "12 mois 18 mois 24 mois 30 mois 36 mois 42 mois 48 mois 60 mois 72 mois 84 mois…" at bounding box center [799, 414] width 147 height 21
select select "60"
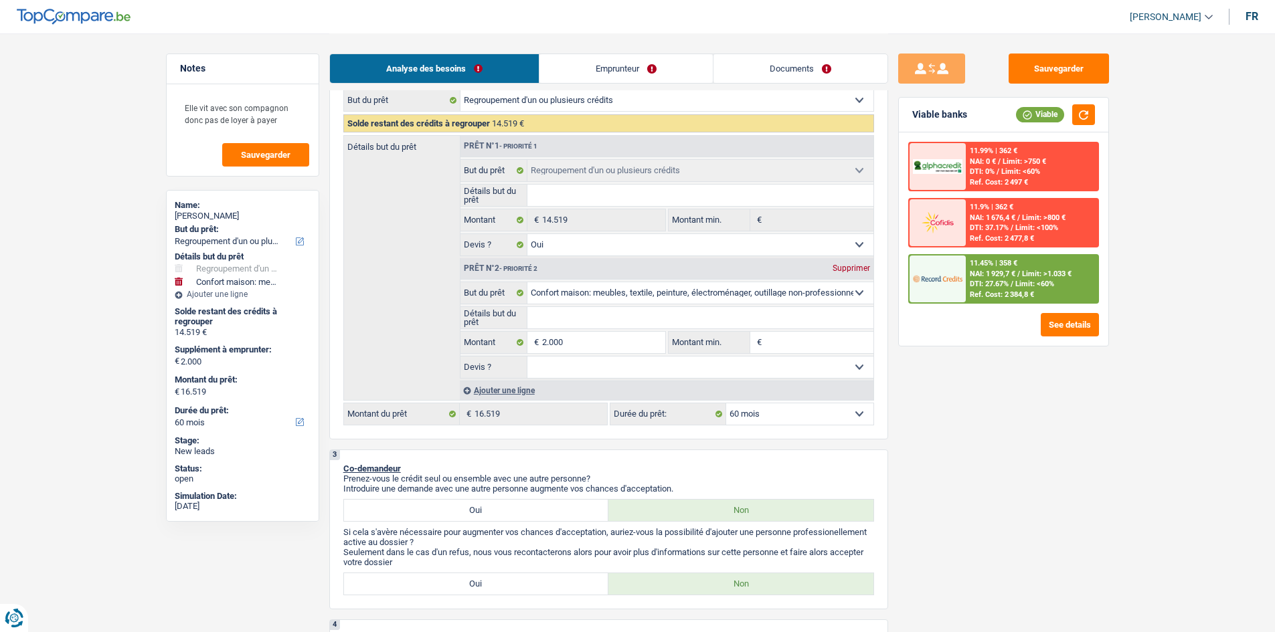
click at [995, 277] on span "NAI: 1 929,7 €" at bounding box center [993, 274] width 46 height 9
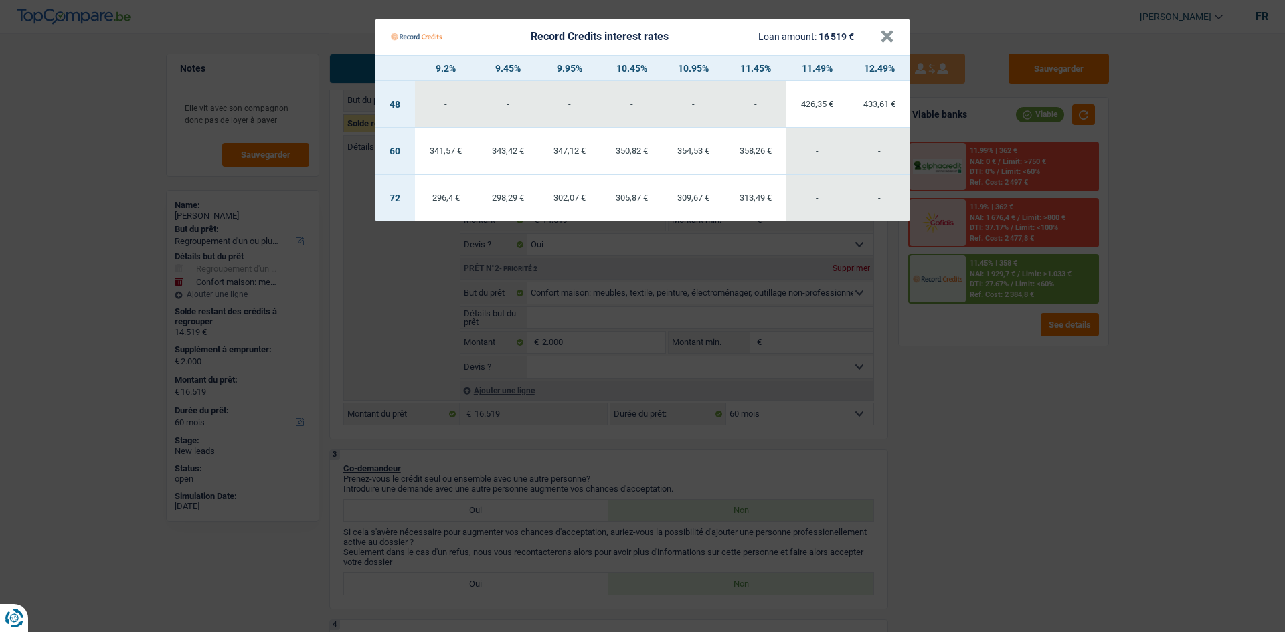
click at [314, 40] on Credits "Record Credits interest rates Loan amount: 16 519 € × 9.2% 9.45% 9.95% 10.45% 1…" at bounding box center [642, 316] width 1285 height 632
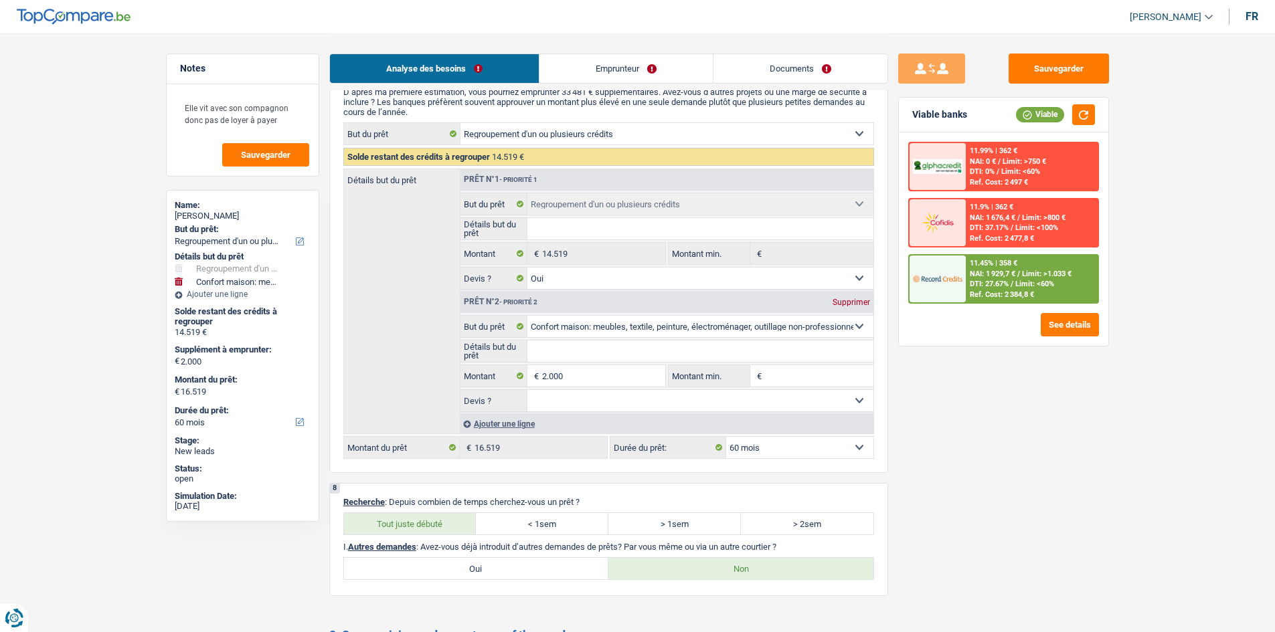
scroll to position [2543, 0]
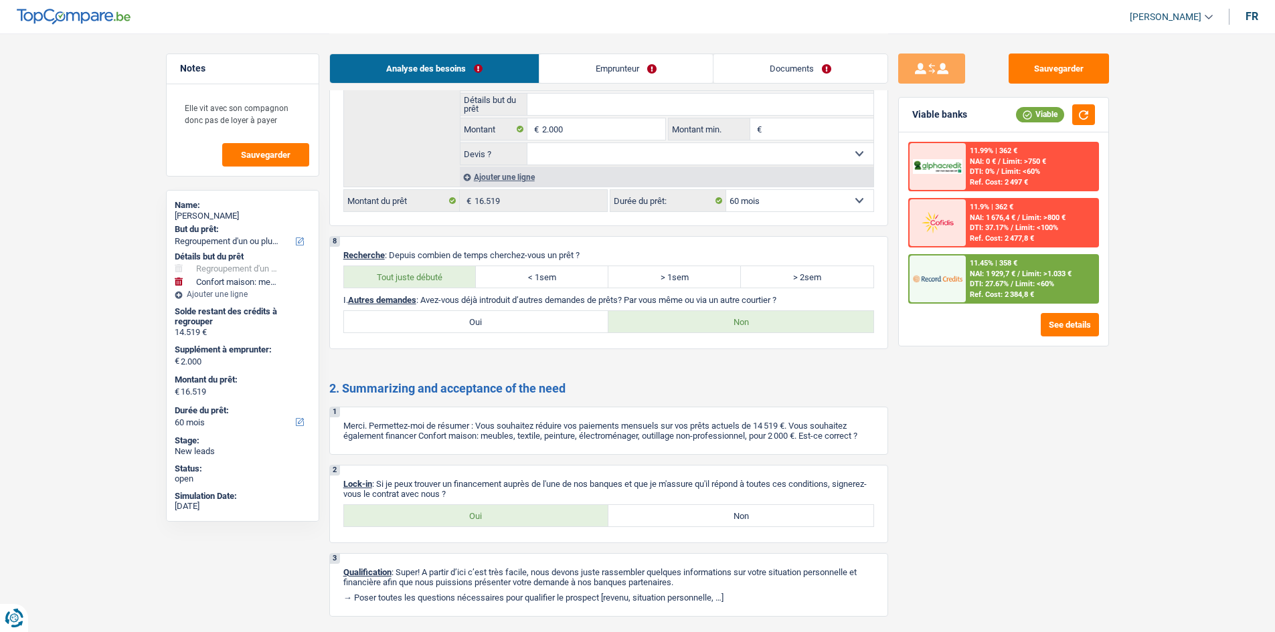
click at [510, 524] on label "Oui" at bounding box center [476, 515] width 265 height 21
click at [510, 524] on input "Oui" at bounding box center [476, 515] width 265 height 21
radio input "true"
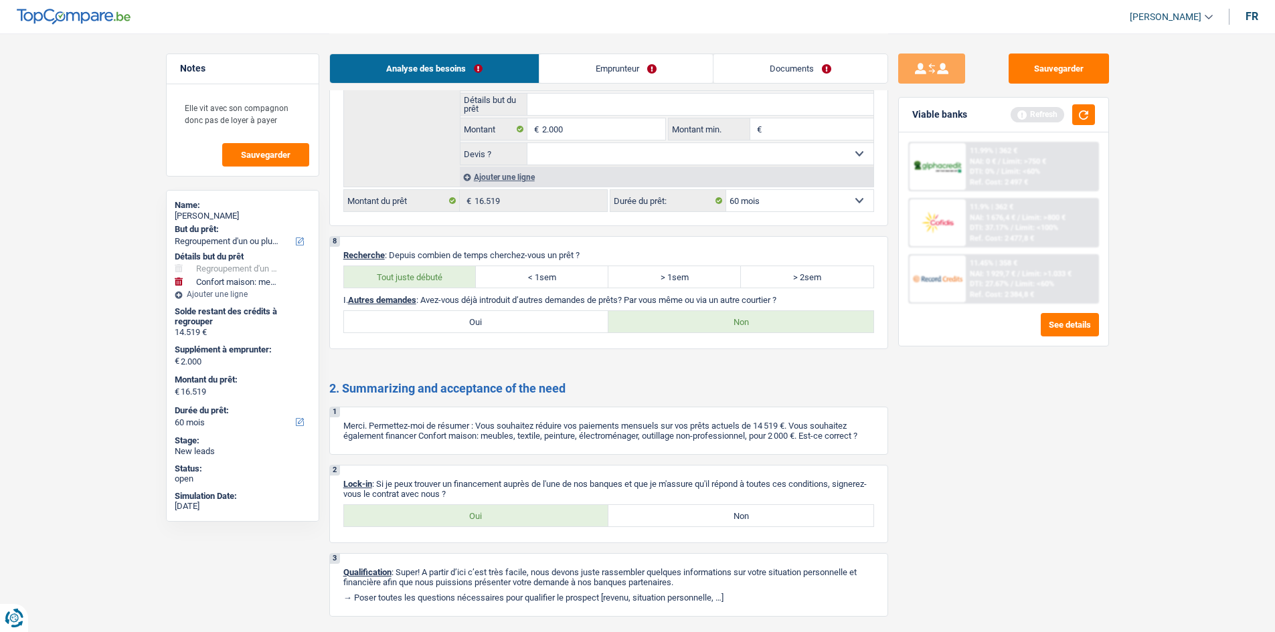
drag, startPoint x: 977, startPoint y: 466, endPoint x: 1083, endPoint y: 197, distance: 289.1
click at [979, 466] on div "Sauvegarder Viable banks Refresh 11.99% | 362 € NAI: 0 € / Limit: >750 € DTI: 0…" at bounding box center [1003, 332] width 231 height 557
click at [1066, 118] on div "Refresh" at bounding box center [1053, 114] width 84 height 21
click at [1074, 118] on button "button" at bounding box center [1083, 114] width 23 height 21
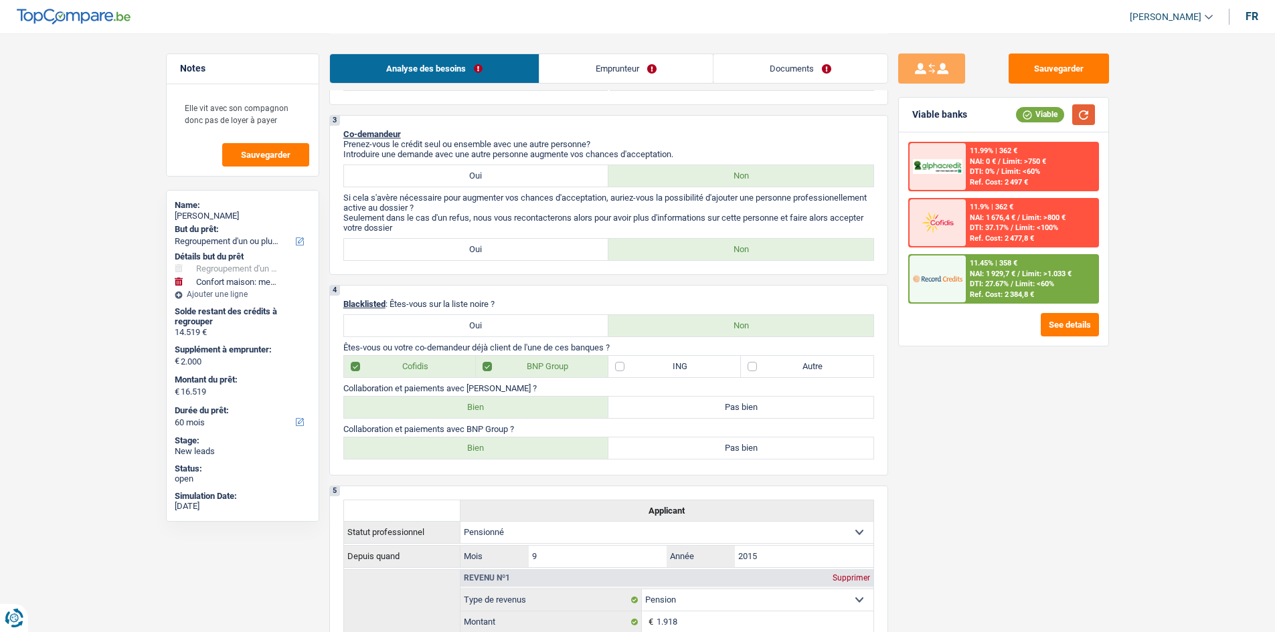
scroll to position [67, 0]
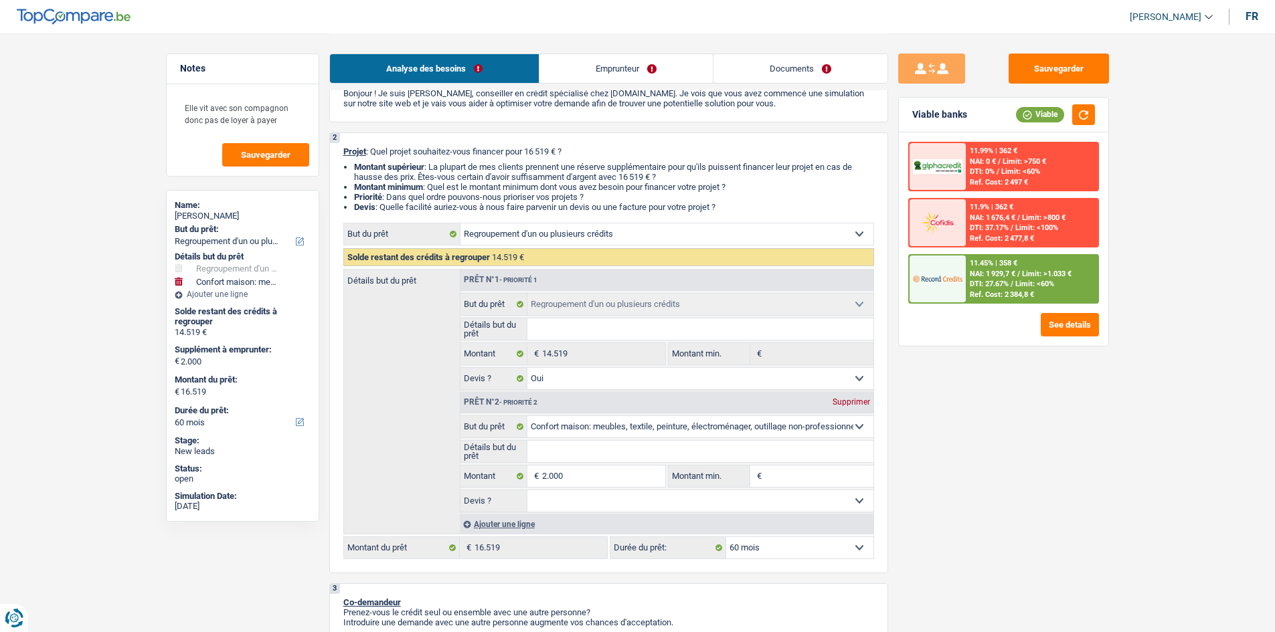
click at [572, 62] on link "Emprunteur" at bounding box center [625, 68] width 173 height 29
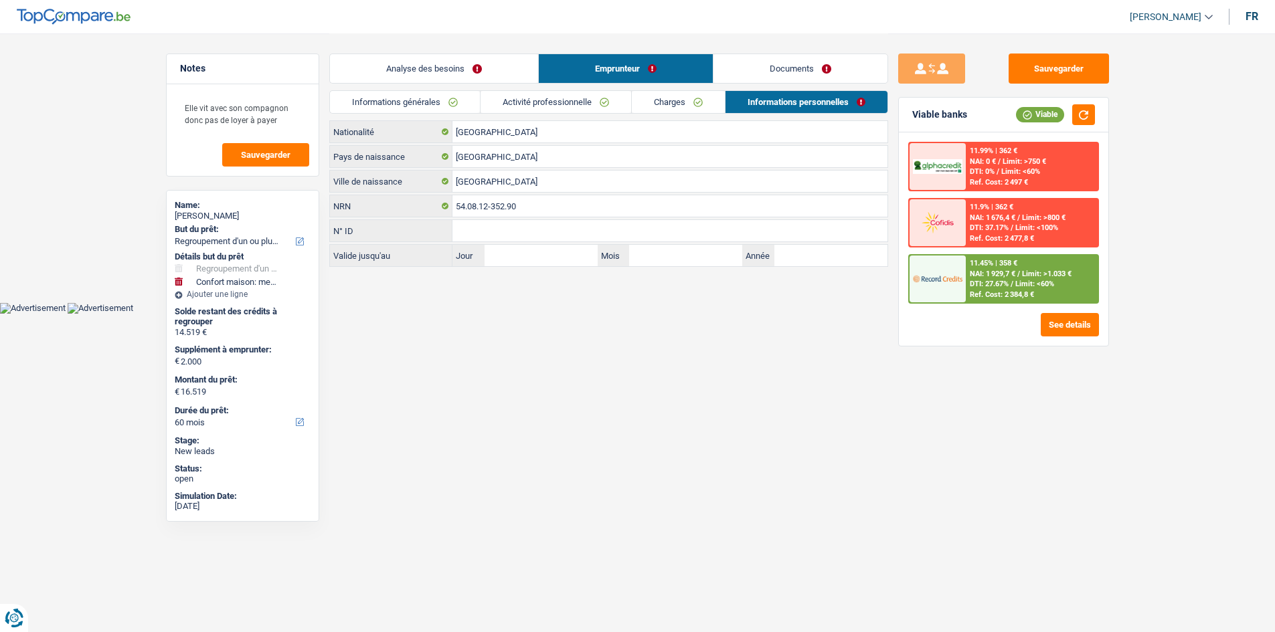
scroll to position [0, 0]
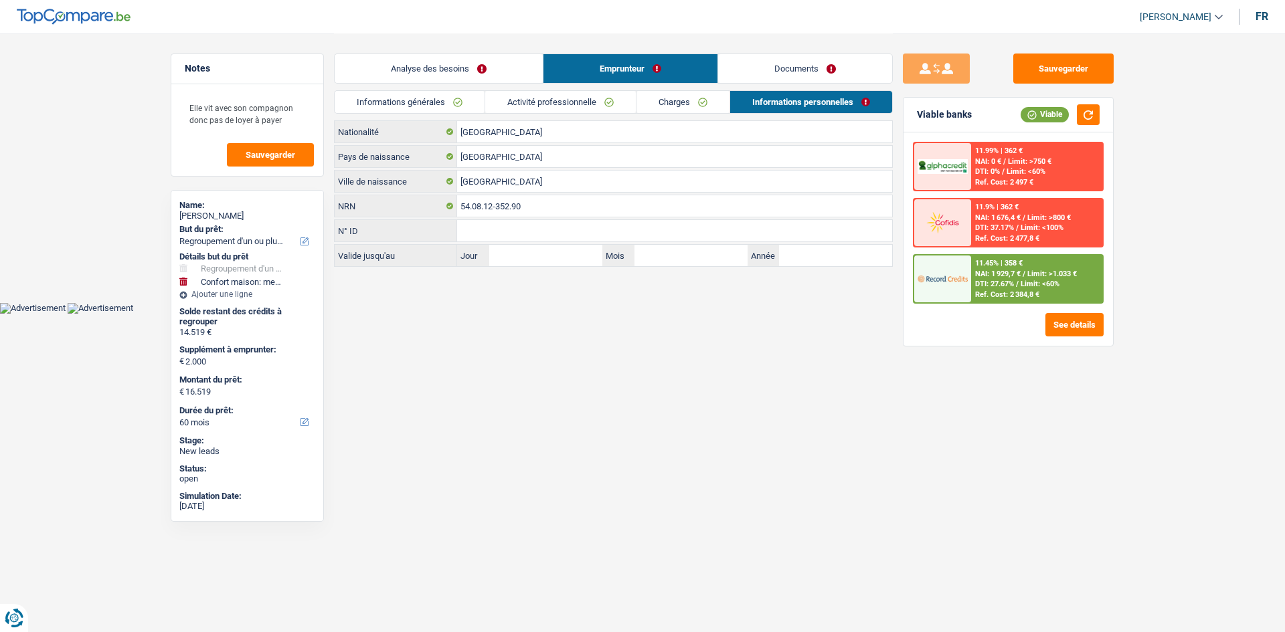
click at [562, 98] on link "Activité professionnelle" at bounding box center [560, 102] width 151 height 22
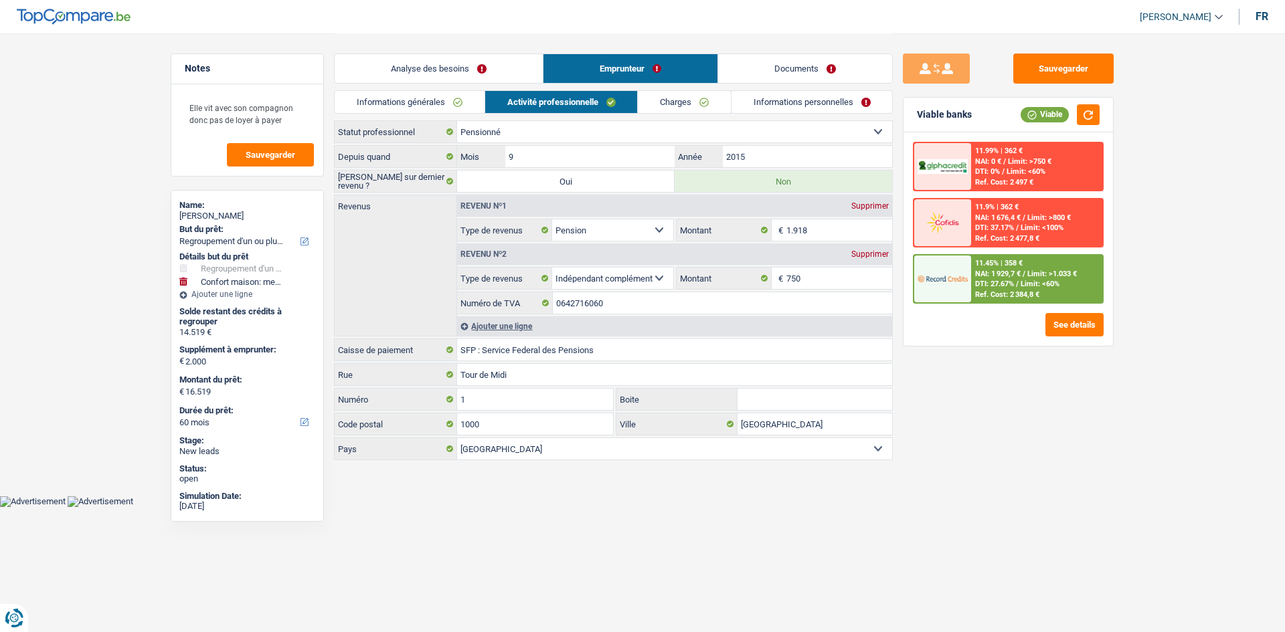
click at [711, 86] on div "Analyse des besoins Emprunteur Documents" at bounding box center [613, 61] width 559 height 57
click at [770, 106] on link "Informations personnelles" at bounding box center [811, 102] width 161 height 22
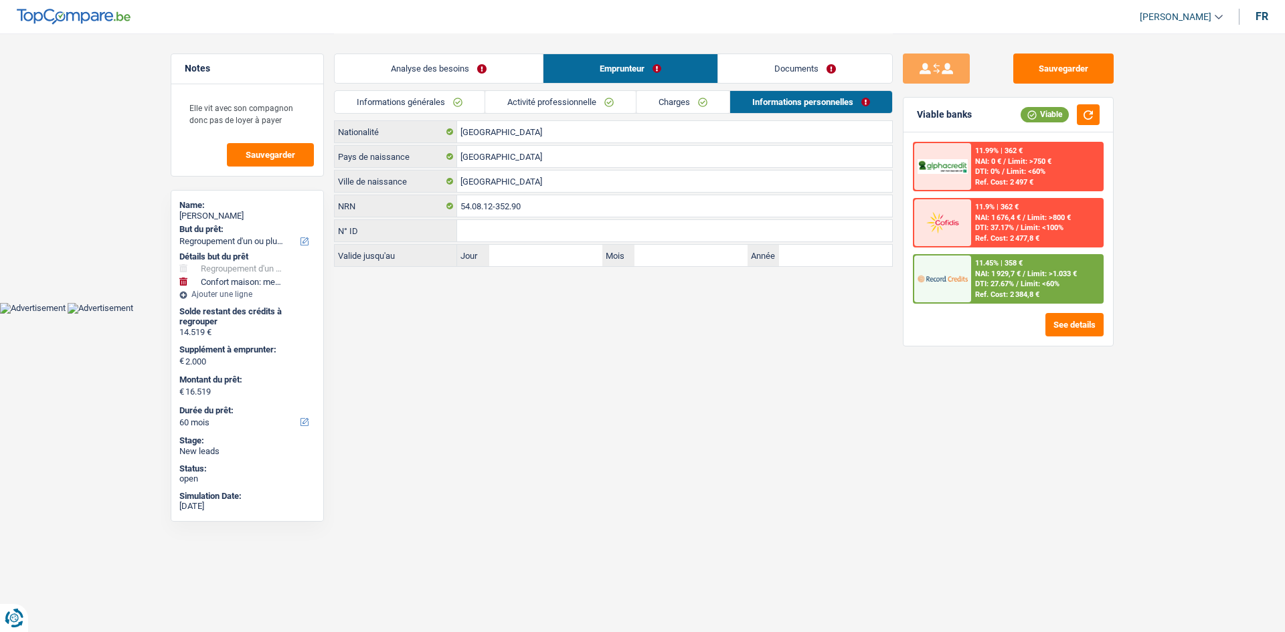
click at [781, 60] on link "Documents" at bounding box center [805, 68] width 174 height 29
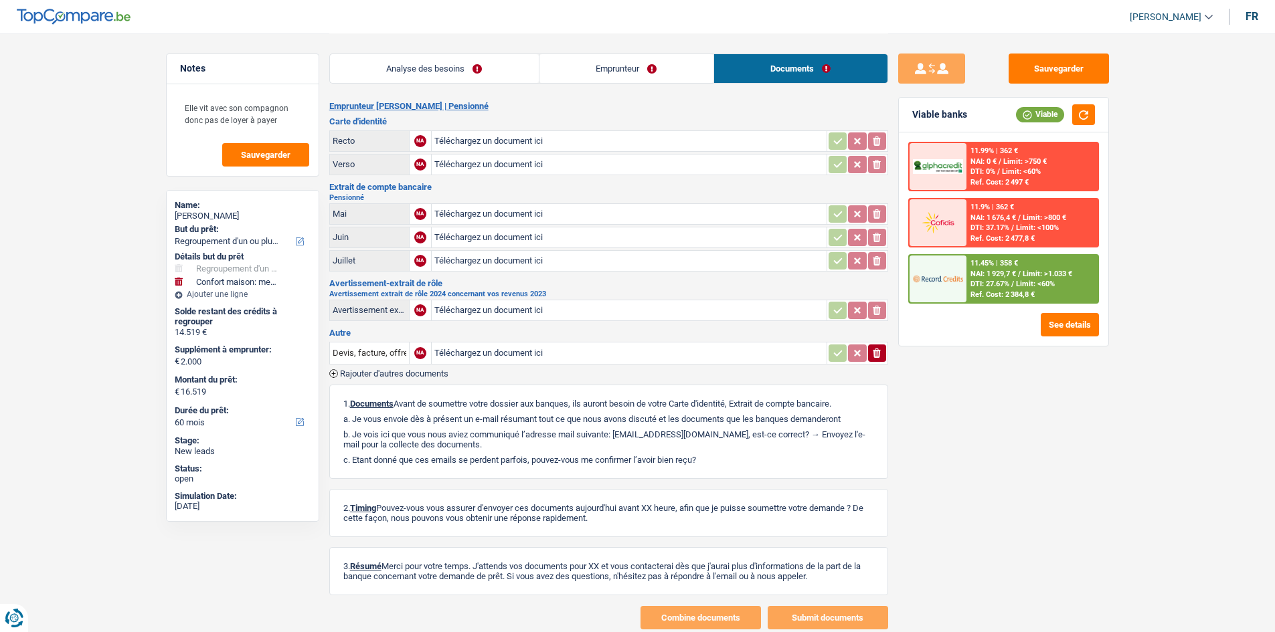
click at [494, 67] on link "Analyse des besoins" at bounding box center [434, 68] width 209 height 29
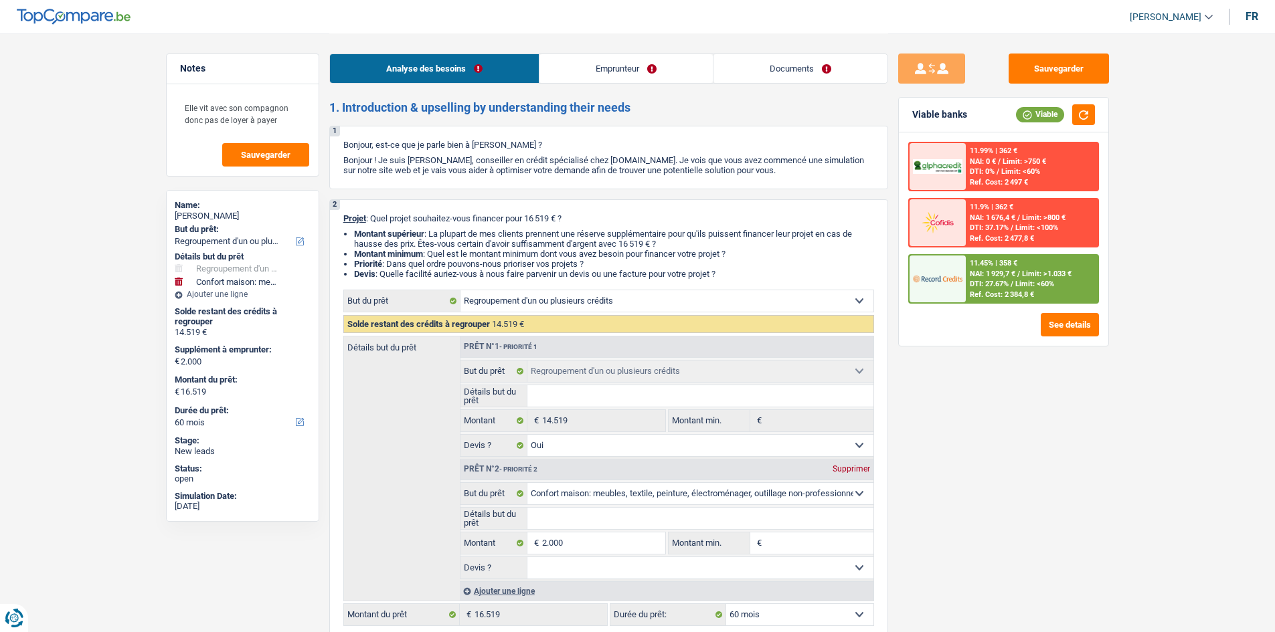
click at [660, 65] on link "Emprunteur" at bounding box center [625, 68] width 173 height 29
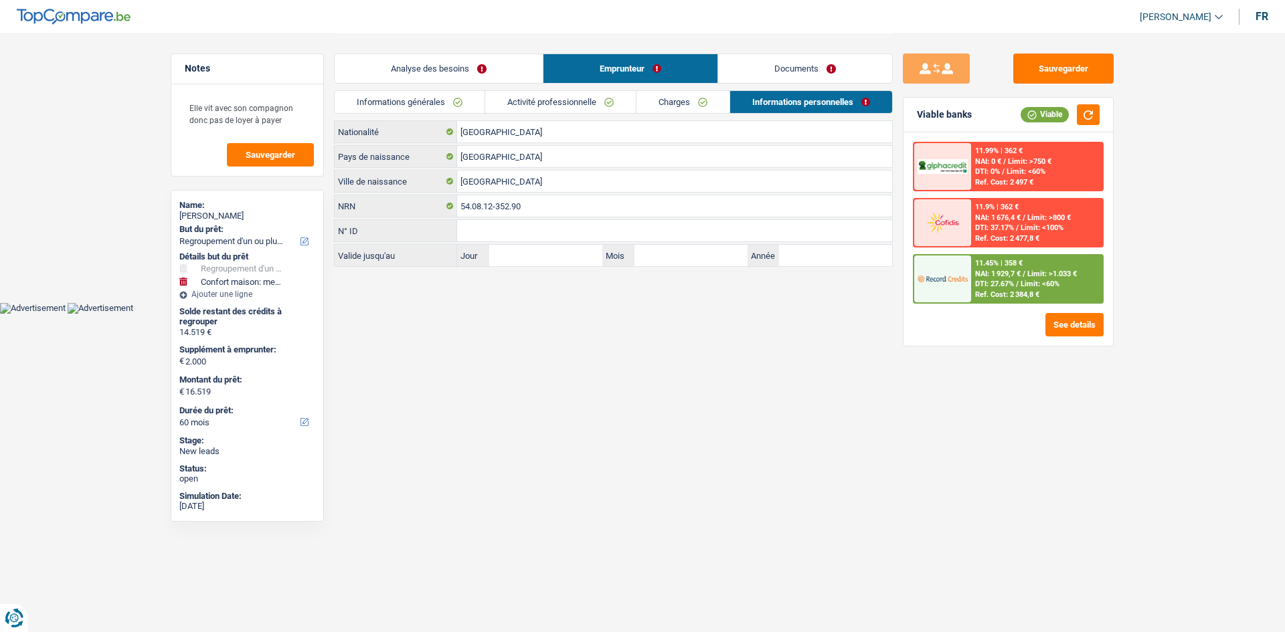
click at [672, 102] on link "Charges" at bounding box center [682, 102] width 93 height 22
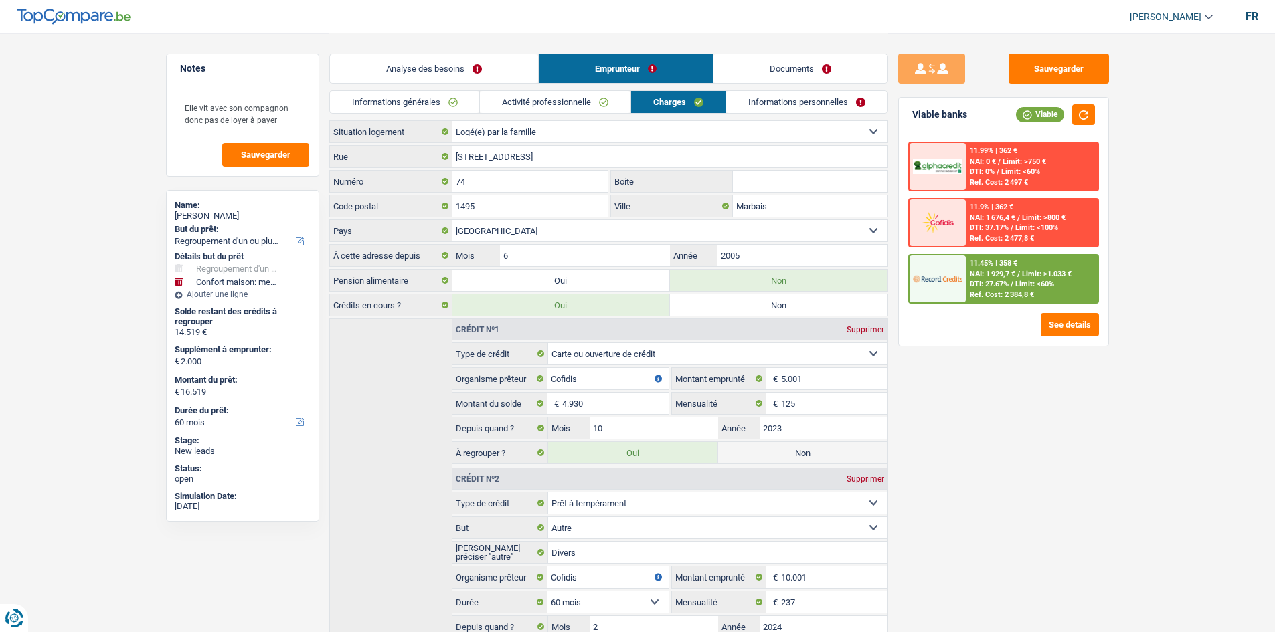
click at [1148, 458] on main "Notes Elle vit avec son compagnon donc pas de loyer à payer Sauvegarder Name: R…" at bounding box center [637, 553] width 1275 height 1107
drag, startPoint x: 480, startPoint y: 65, endPoint x: 510, endPoint y: 114, distance: 57.0
click at [480, 65] on link "Analyse des besoins" at bounding box center [434, 68] width 208 height 29
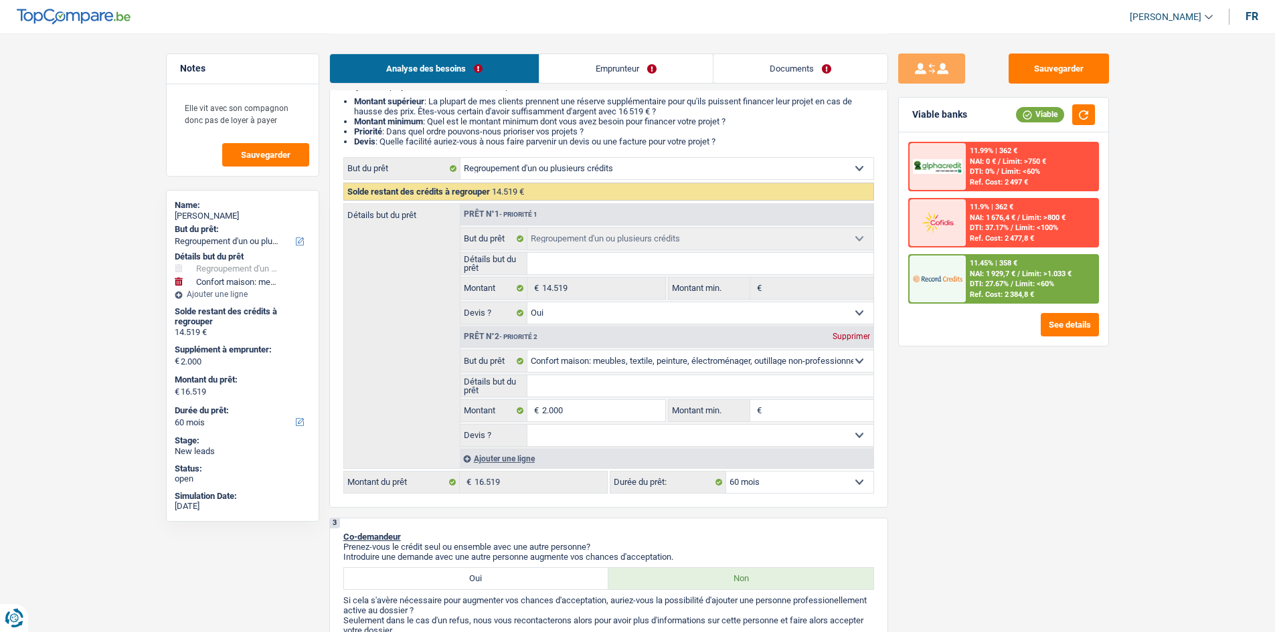
scroll to position [134, 0]
click at [572, 259] on input "Détails but du prêt" at bounding box center [700, 262] width 346 height 21
type input "R"
type input "Re"
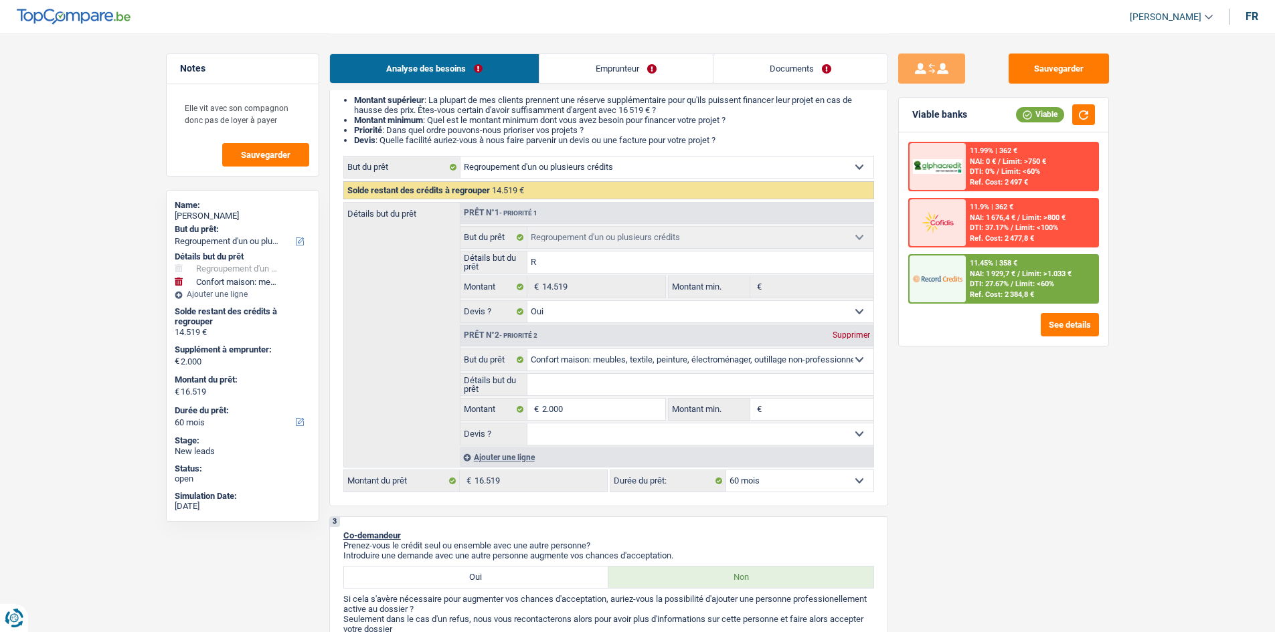
type input "Re"
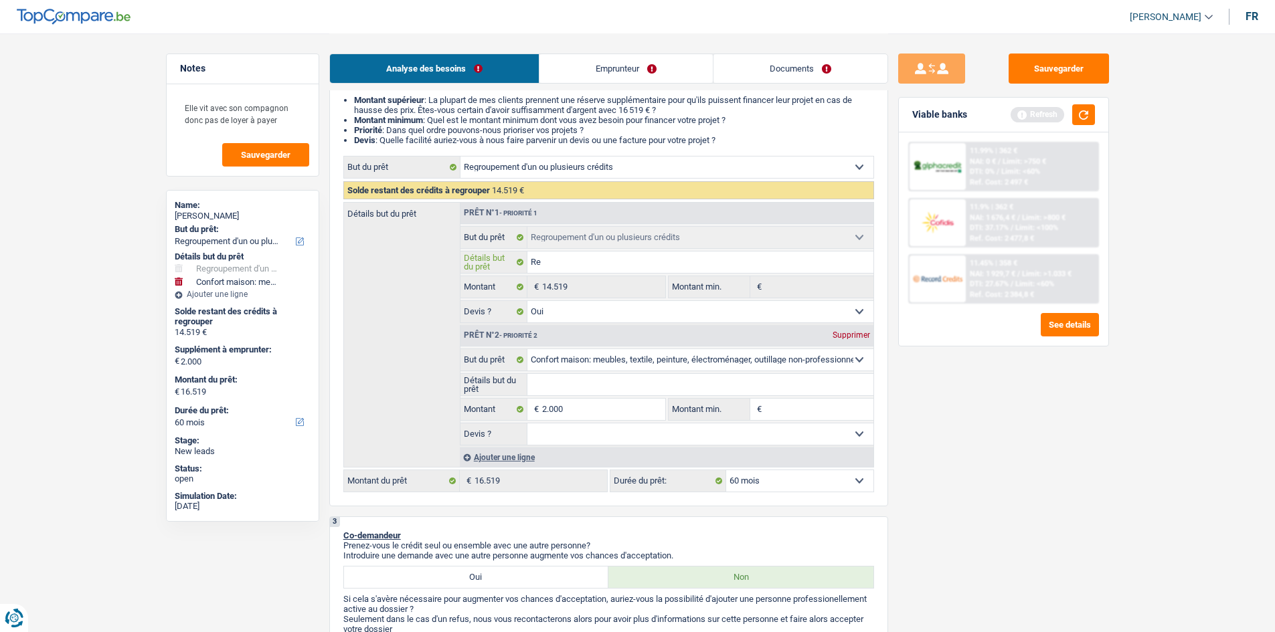
type input "Reg"
type input "Regr"
type input "Regro"
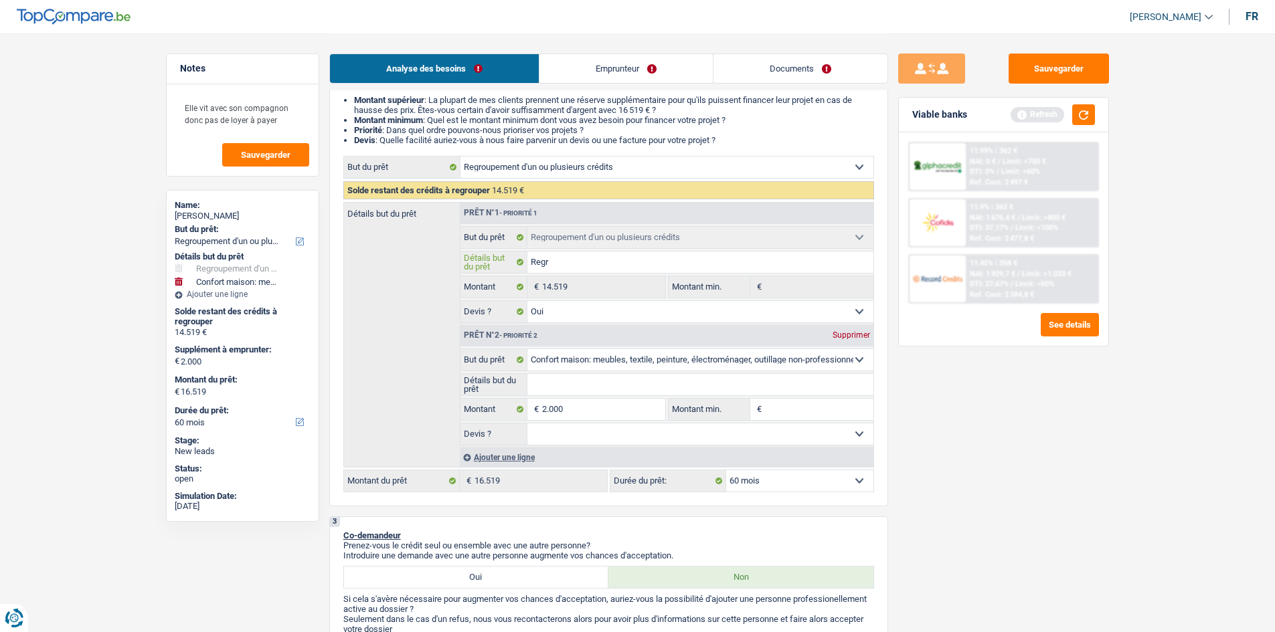
type input "Regro"
type input "Regrou"
type input "Regroup"
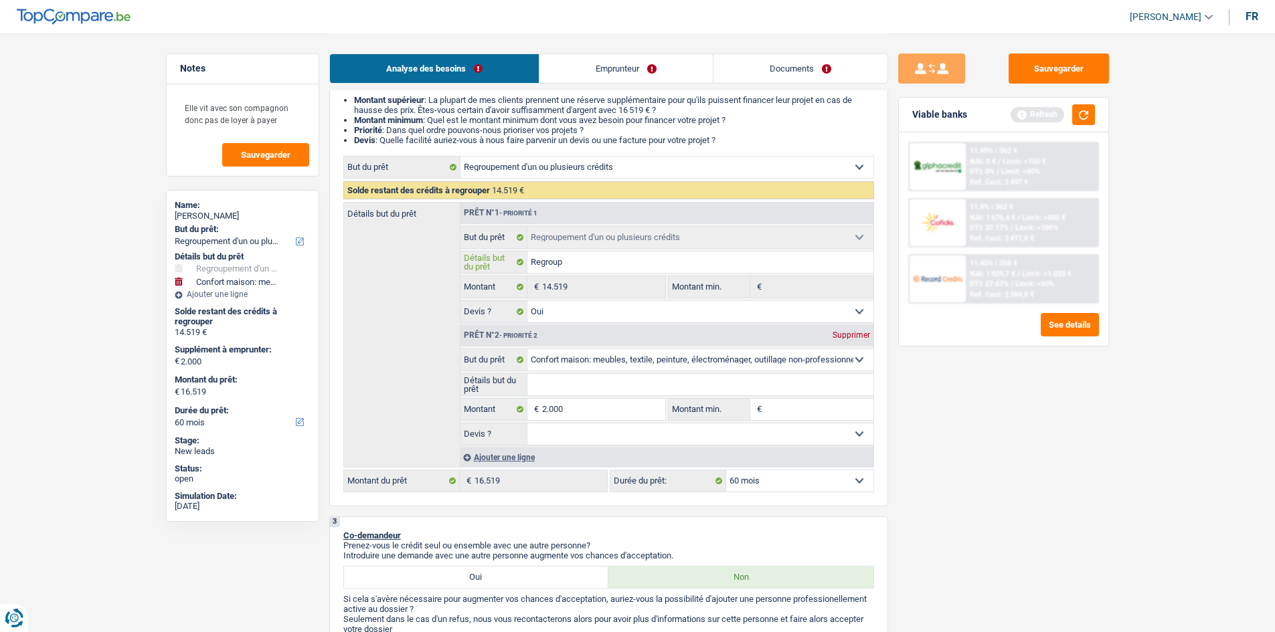
type input "Regroupe"
type input "Regroupem"
type input "Regroupeme"
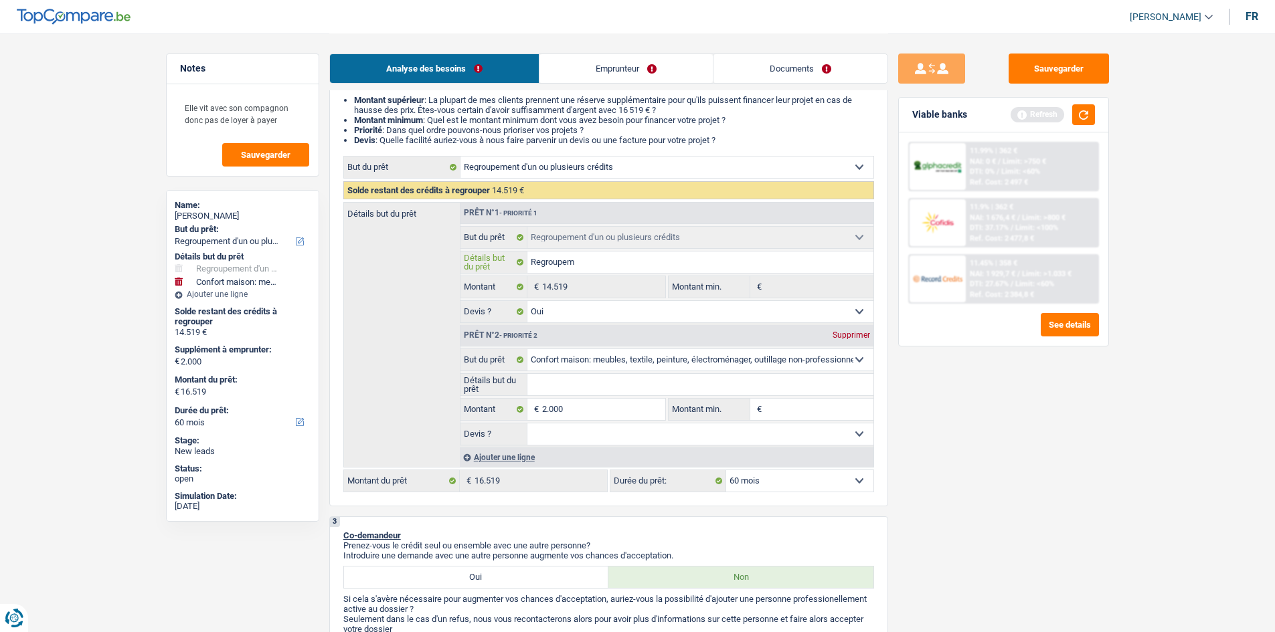
type input "Regroupeme"
type input "Regroupemen"
type input "Regroupement"
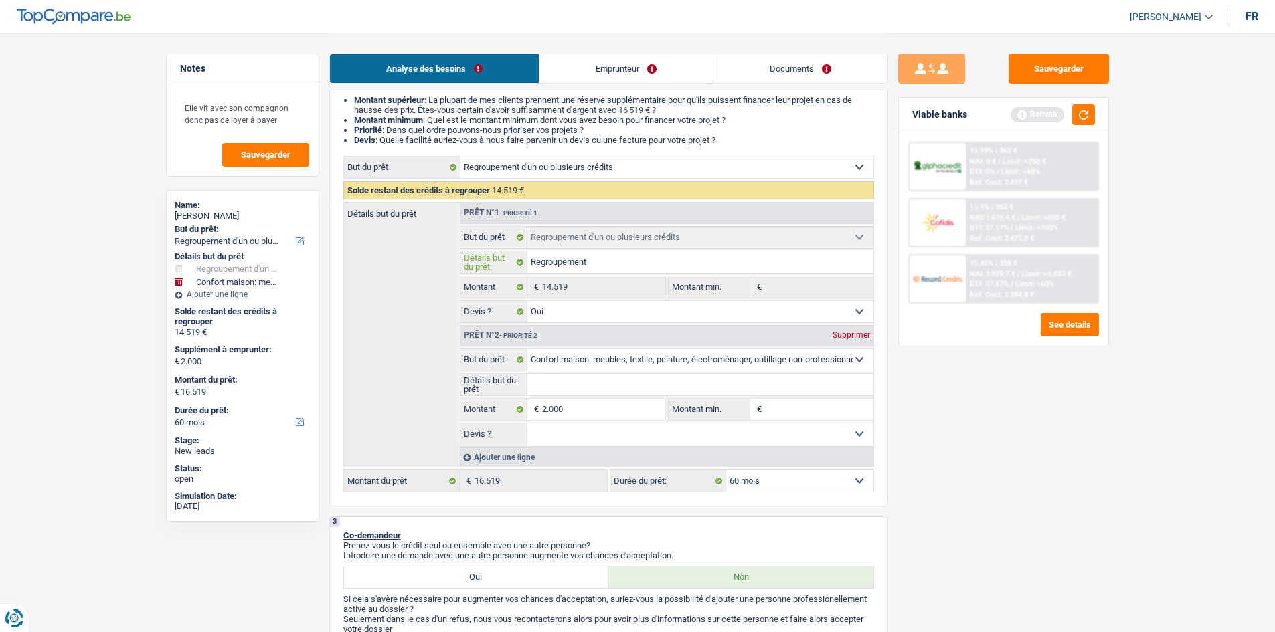
type input "Regroupement"
click at [624, 383] on input "Détails but du prêt" at bounding box center [700, 384] width 346 height 21
paste input "Ameublement + Sommier + Lit + Lave vaisselle + Lave linge + TV + Frigo"
type input "Ameublement + Sommier + Lit + Lave vaisselle + Lave linge + TV + Frigo"
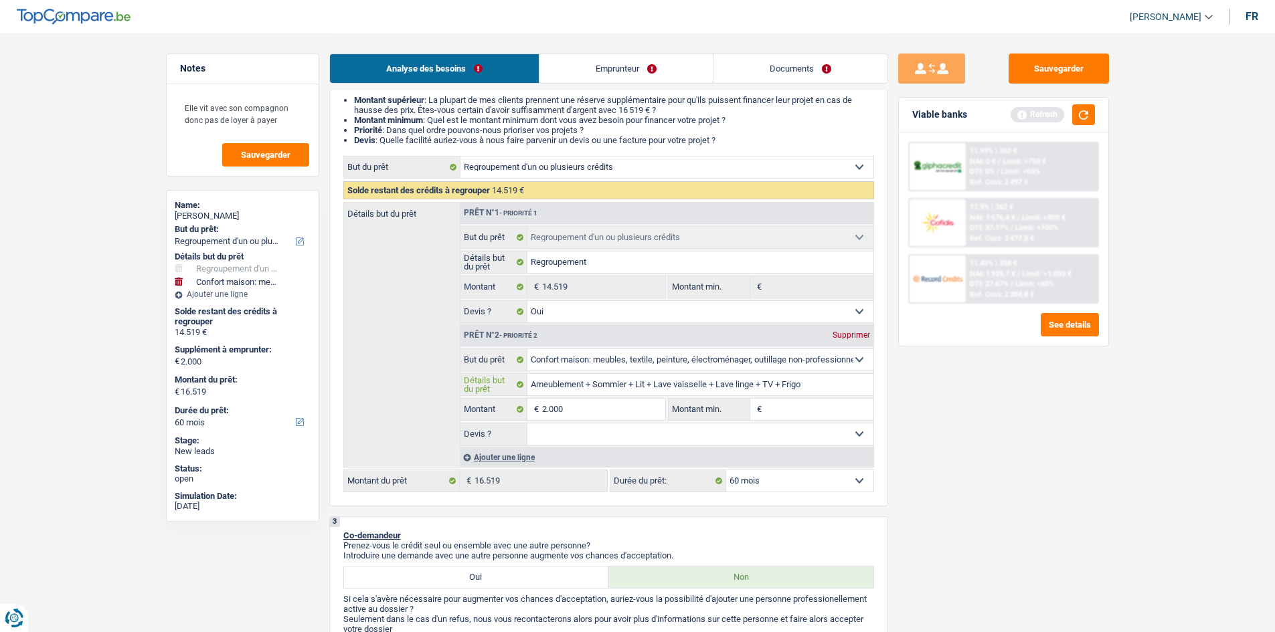
type input "Ameublement + Sommier + Lit + Lave vaisselle + Lave linge + TV + Frigo"
click at [584, 412] on input "2.000" at bounding box center [603, 409] width 122 height 21
click at [842, 406] on input "Montant min." at bounding box center [819, 409] width 108 height 21
paste input "2.000"
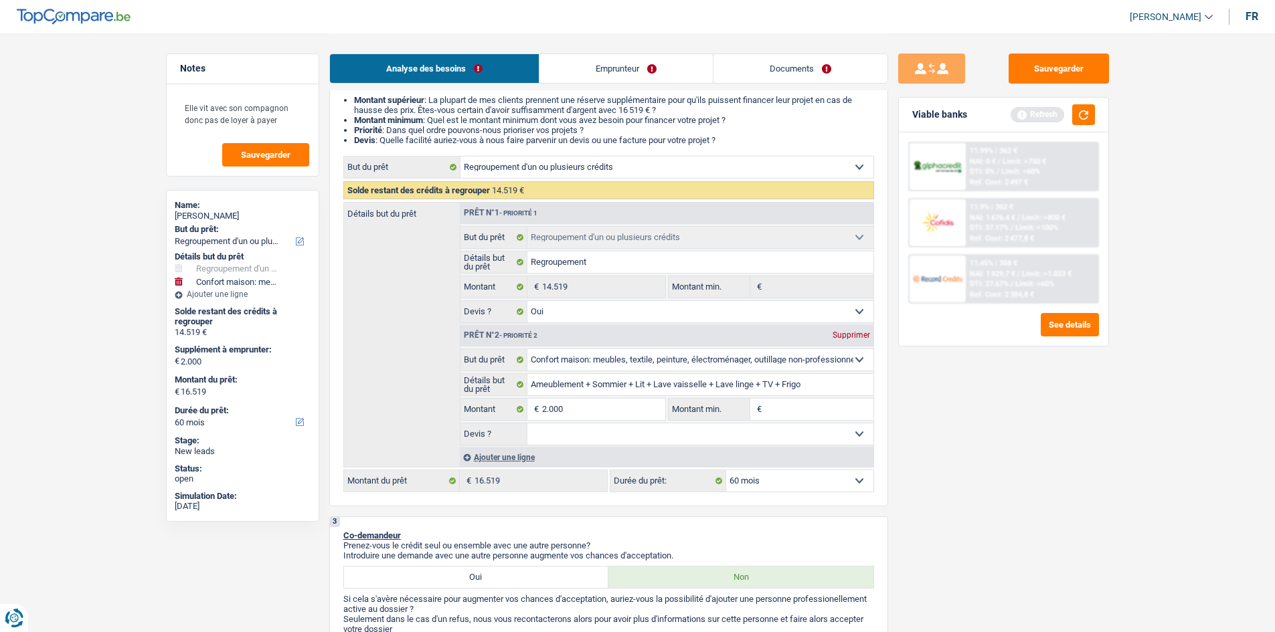
type input "2.000"
click at [737, 437] on select "Oui Non Non répondu Sélectionner une option" at bounding box center [700, 434] width 346 height 21
select select "yes"
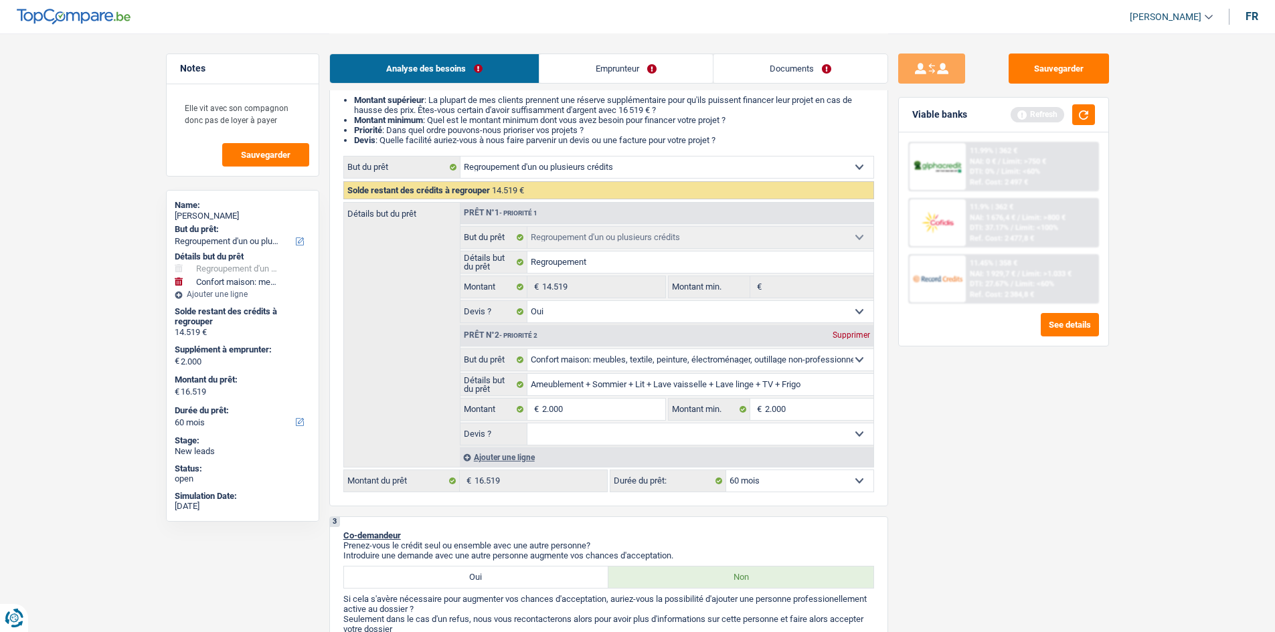
click at [527, 424] on select "Oui Non Non répondu Sélectionner une option" at bounding box center [700, 434] width 346 height 21
select select "yes"
click at [1102, 384] on div "Sauvegarder Viable banks Refresh 11.99% | 362 € NAI: 0 € / Limit: >750 € DTI: 0…" at bounding box center [1003, 332] width 231 height 557
click at [1087, 107] on button "button" at bounding box center [1083, 114] width 23 height 21
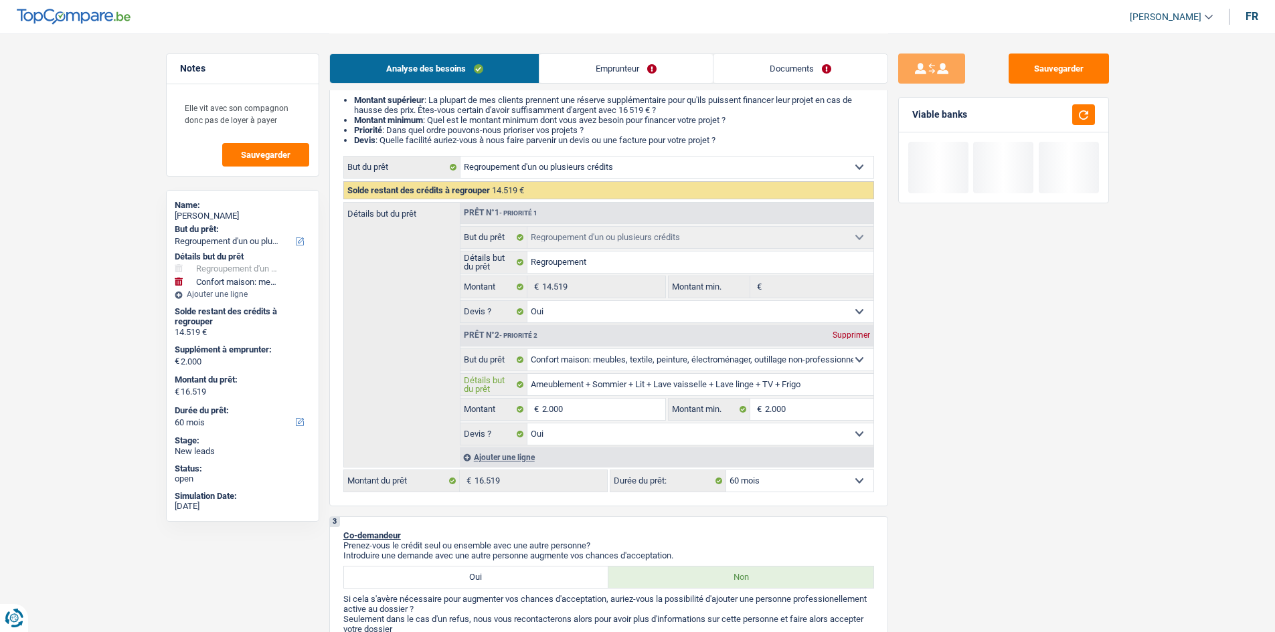
click at [822, 384] on input "Ameublement + Sommier + Lit + Lave vaisselle + Lave linge + TV + Frigo" at bounding box center [700, 384] width 346 height 21
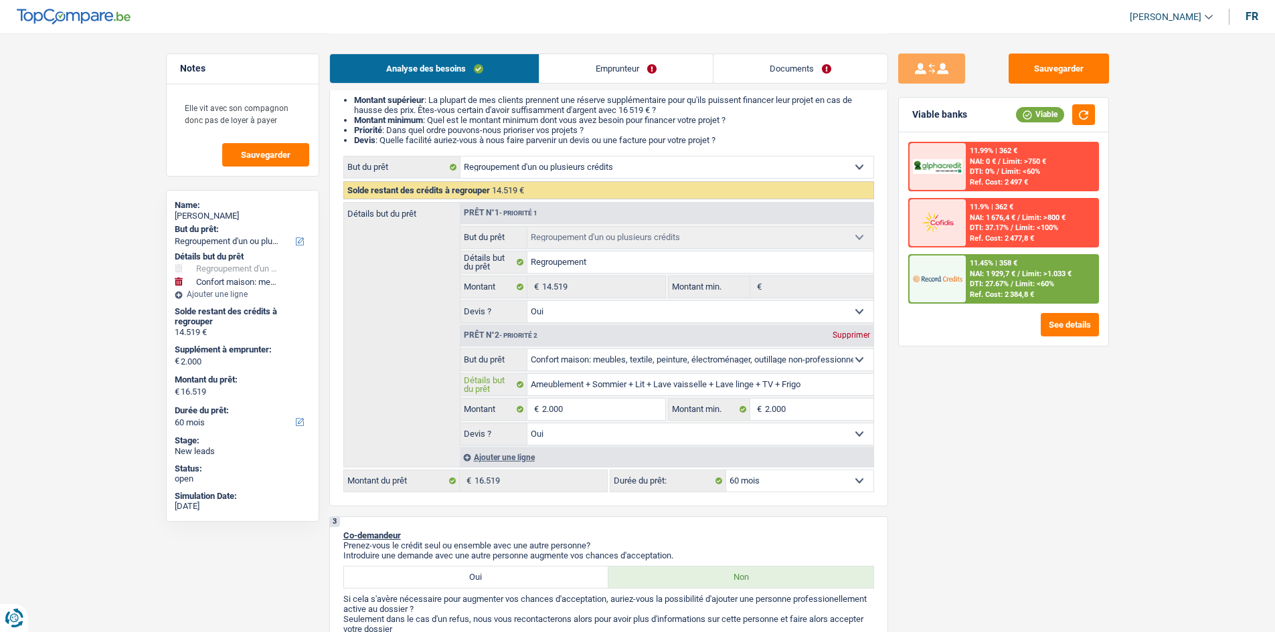
type input "Ameublement + Sommier + Lit +Lave vaisselle + Lave linge + TV + Frigo"
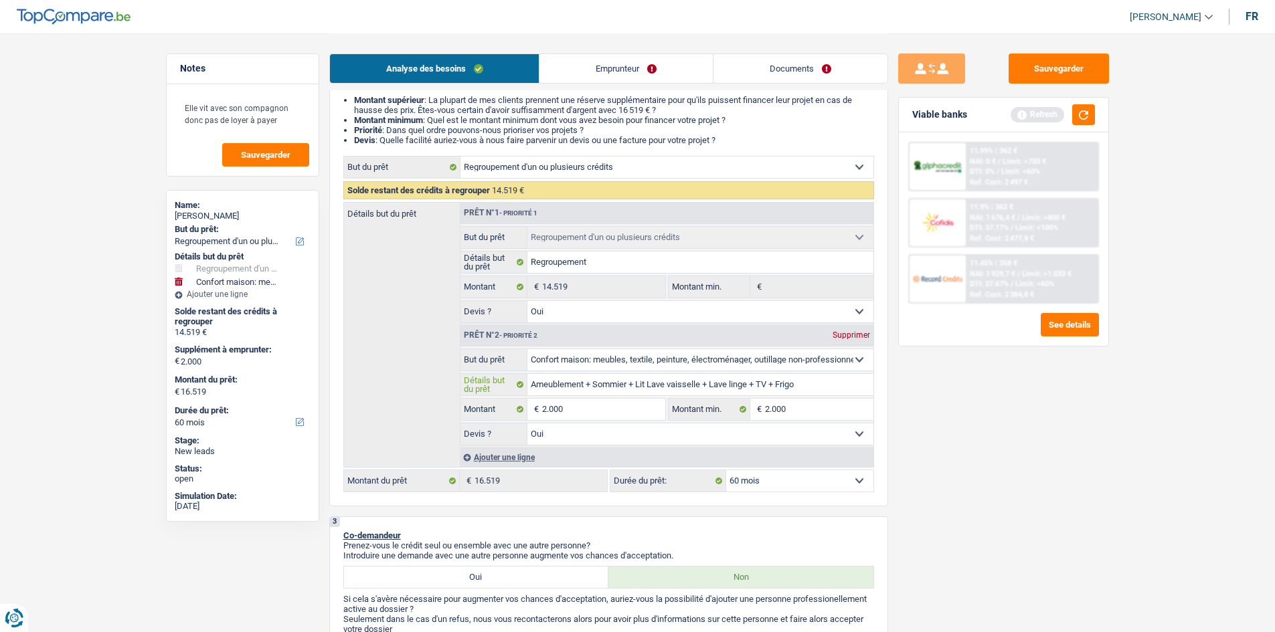
type input "Ameublement + Sommier + LitLave vaisselle + Lave linge + TV + Frigo"
type input "Ameublement + Sommier + LiLave vaisselle + Lave linge + TV + Frigo"
type input "Ameublement + SommierLave vaisselle + Lave linge + TV + Frigo"
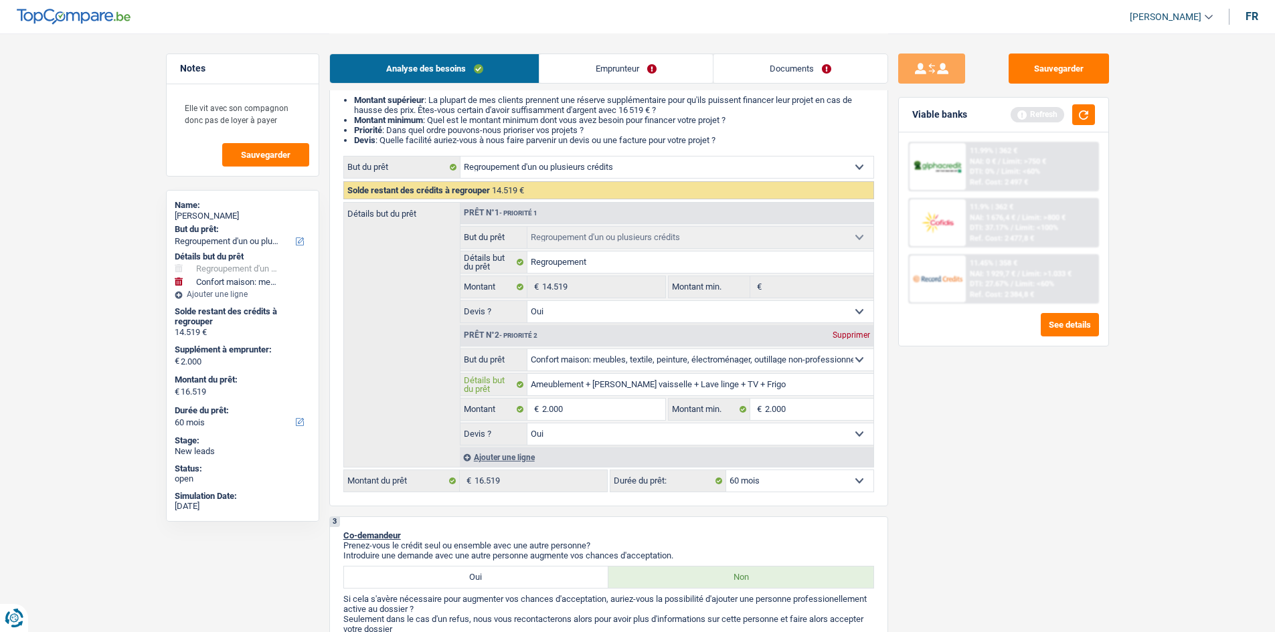
type input "Ameublement + SommierLave vaisselle + Lave linge + TV + Frigo"
type input "Ameublement + SommiLave vaisselle + Lave linge + TV + Frigo"
type input "Ameublement + SomLave vaisselle + Lave linge + TV + Frigo"
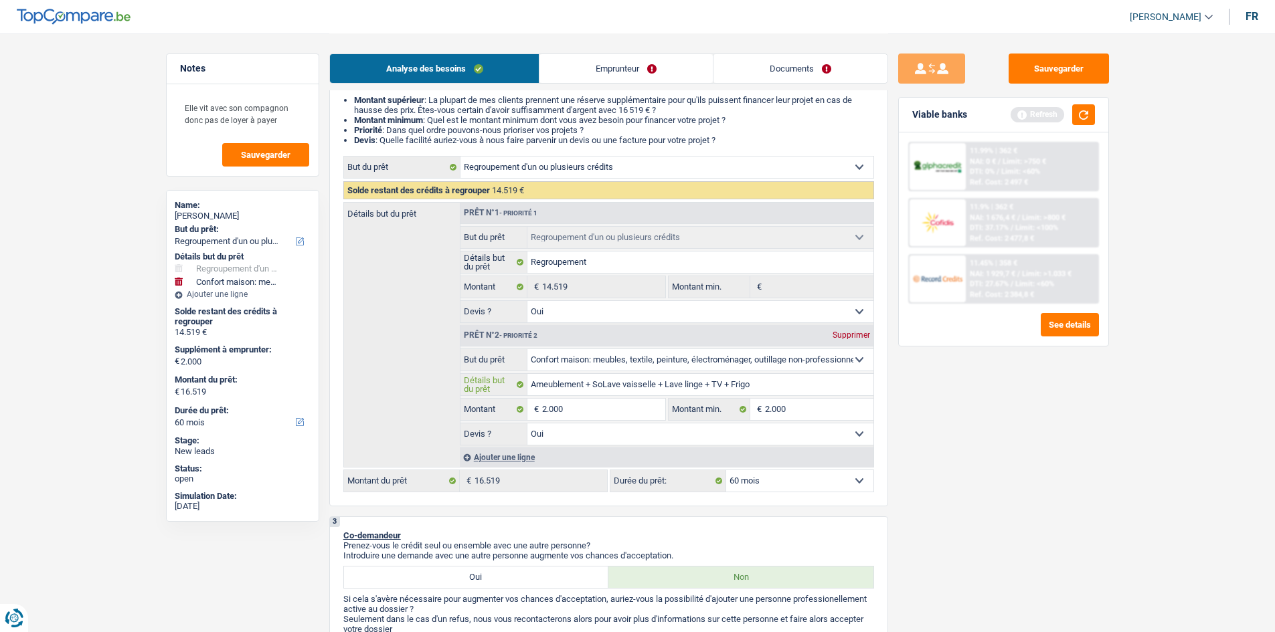
type input "Ameublement + SLave vaisselle + Lave linge + TV + Frigo"
type input "Ameublement Lave vaisselle + Lave linge + TV + Frigo"
type input "AmeublemenLave vaisselle + Lave linge + TV + Frigo"
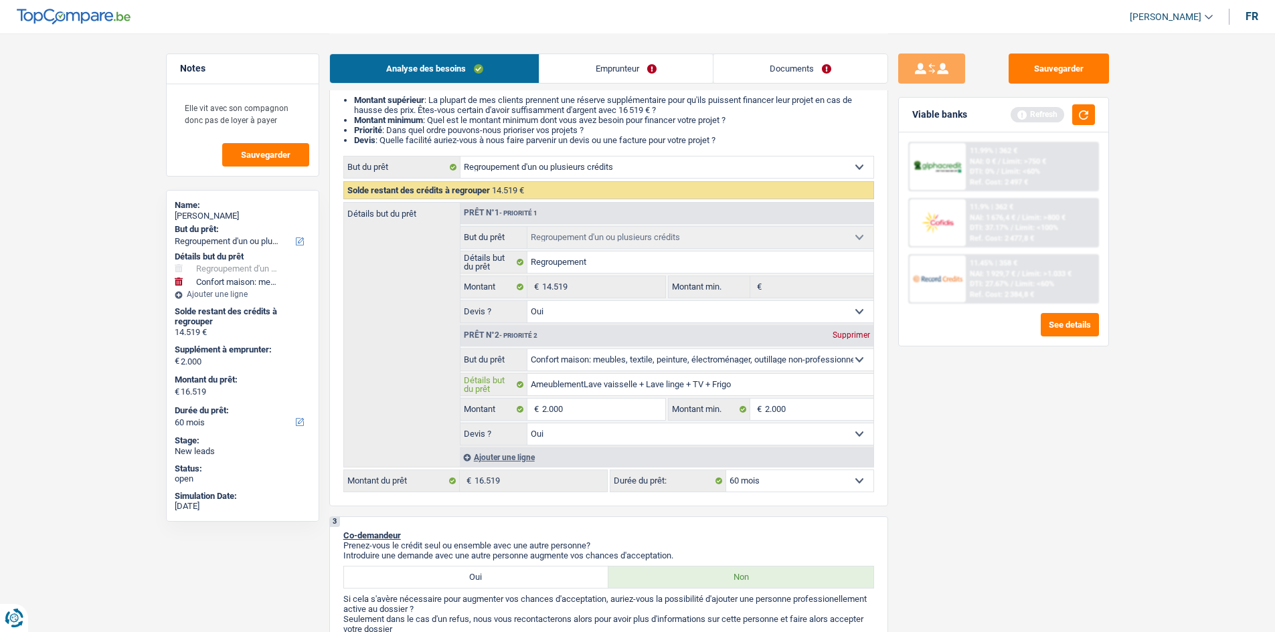
type input "AmeublemenLave vaisselle + Lave linge + TV + Frigo"
type input "AmeublemLave vaisselle + Lave linge + TV + Frigo"
type input "AmeubleLave vaisselle + Lave linge + TV + Frigo"
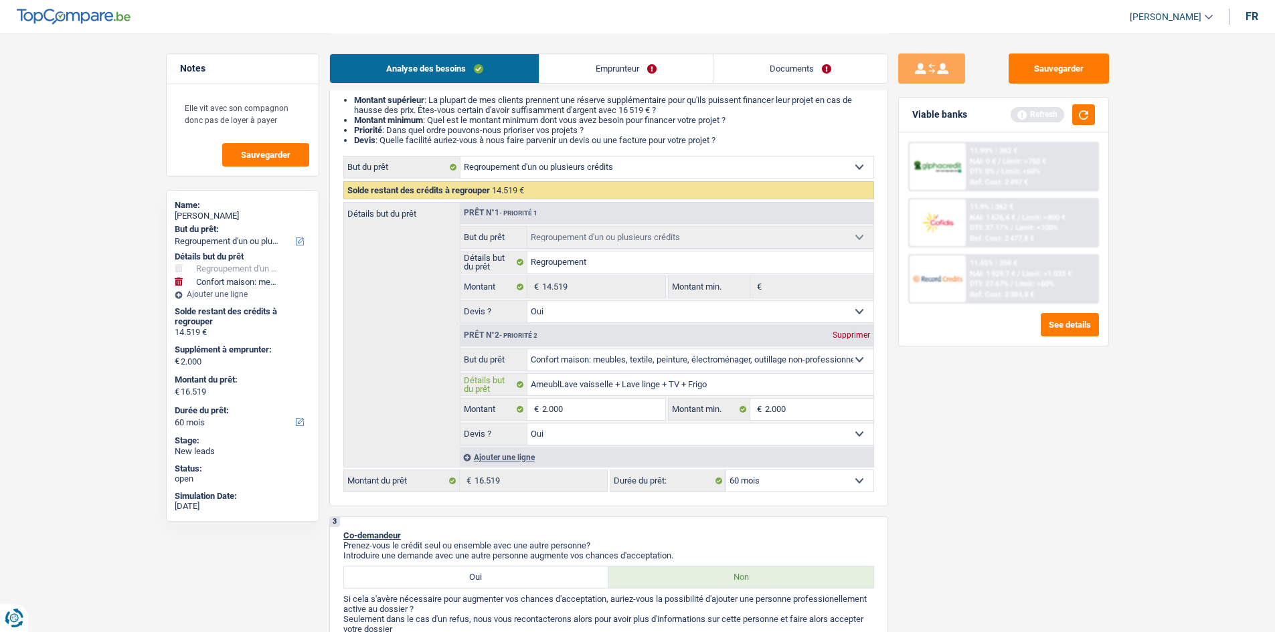
type input "AmeubLave vaisselle + Lave linge + TV + Frigo"
type input "AmeLave vaisselle + Lave linge + TV + Frigo"
type input "ALave vaisselle + Lave linge + TV + Frigo"
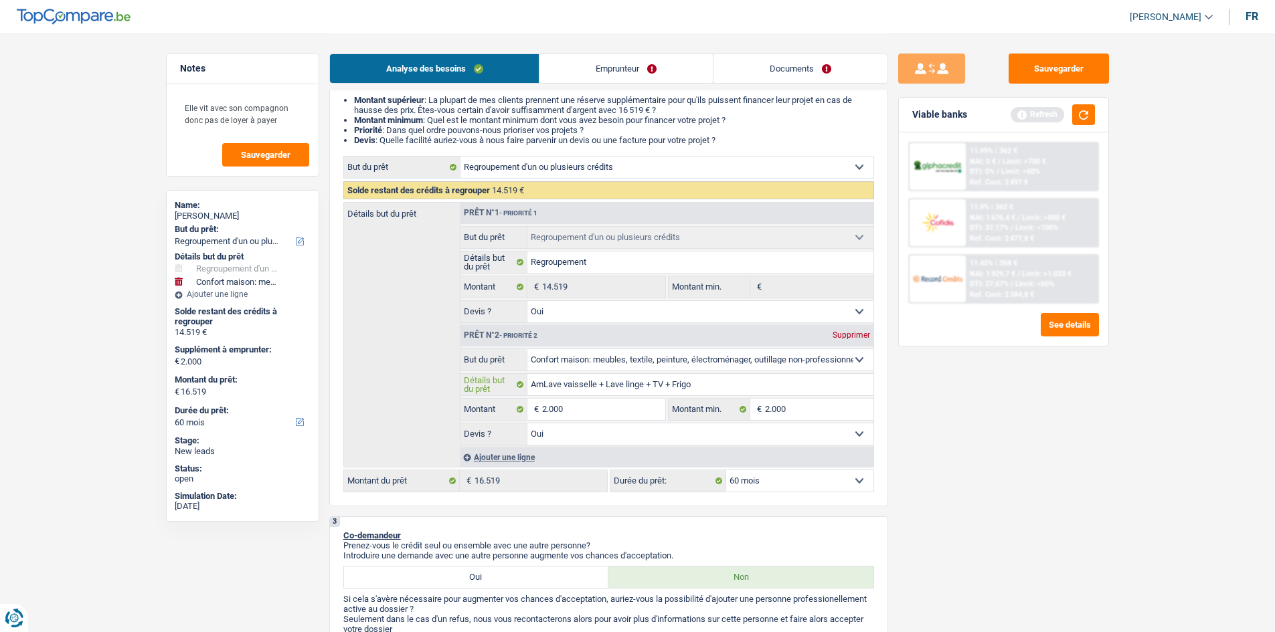
type input "ALave vaisselle + Lave linge + TV + Frigo"
type input "Lave vaisselle + Lave linge + TV + Frigo"
click at [737, 372] on fieldset "Confort maison: meubles, textile, peinture, électroménager, outillage non-profe…" at bounding box center [666, 397] width 413 height 97
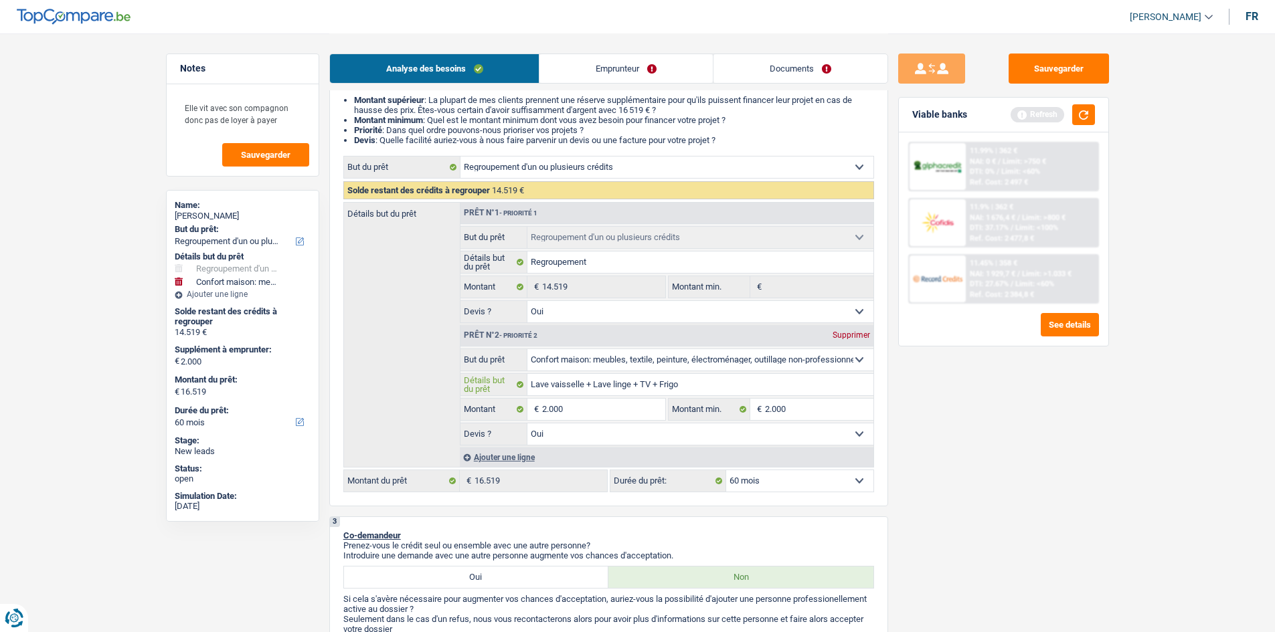
click at [738, 379] on input "Lave vaisselle + Lave linge + TV + Frigo" at bounding box center [700, 384] width 346 height 21
drag, startPoint x: 711, startPoint y: 432, endPoint x: 708, endPoint y: 444, distance: 12.5
click at [711, 432] on select "Oui Non Non répondu Sélectionner une option" at bounding box center [700, 434] width 346 height 21
select select "false"
click at [527, 424] on select "Oui Non Non répondu Sélectionner une option" at bounding box center [700, 434] width 346 height 21
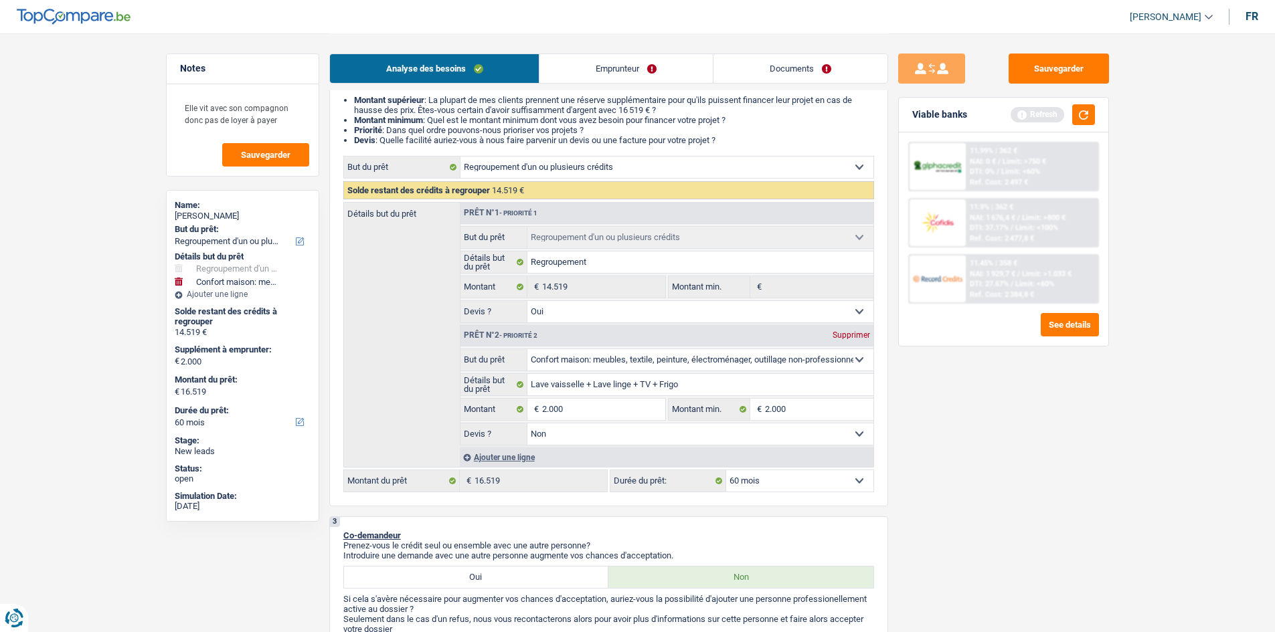
select select "false"
click at [1015, 463] on div "Sauvegarder Viable banks Refresh 11.99% | 362 € NAI: 0 € / Limit: >750 € DTI: 0…" at bounding box center [1003, 332] width 231 height 557
click at [1085, 108] on button "button" at bounding box center [1083, 114] width 23 height 21
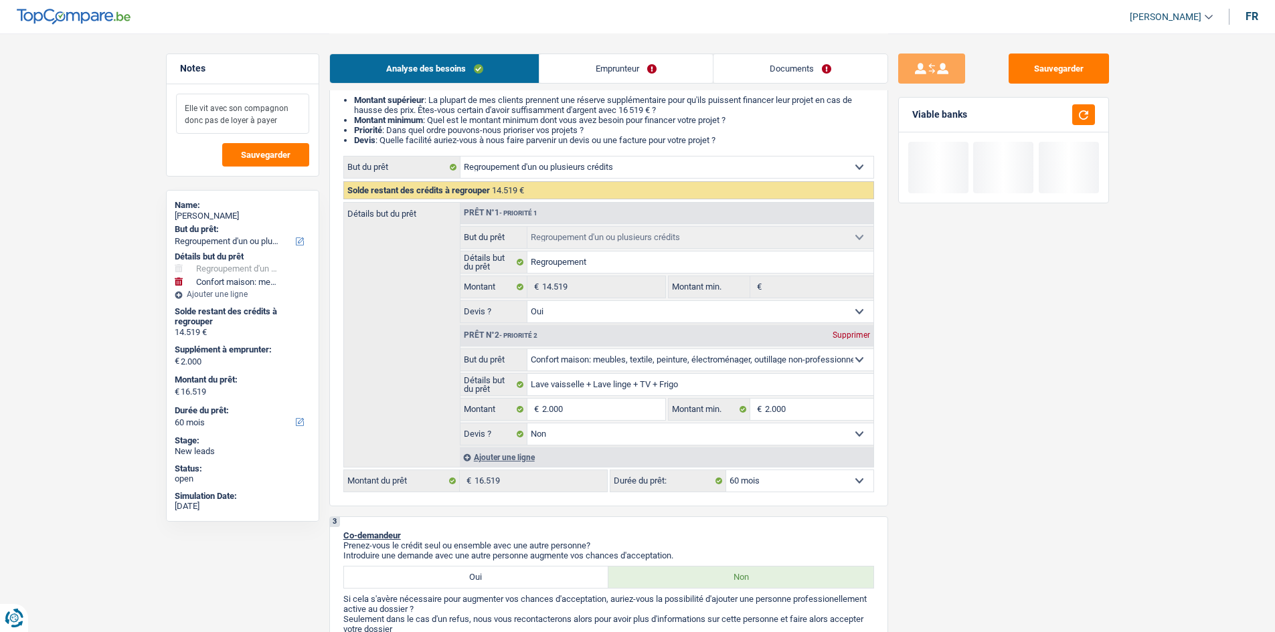
click at [283, 121] on textarea "Elle vit avec son compagnon donc pas de loyer à payer" at bounding box center [242, 114] width 133 height 40
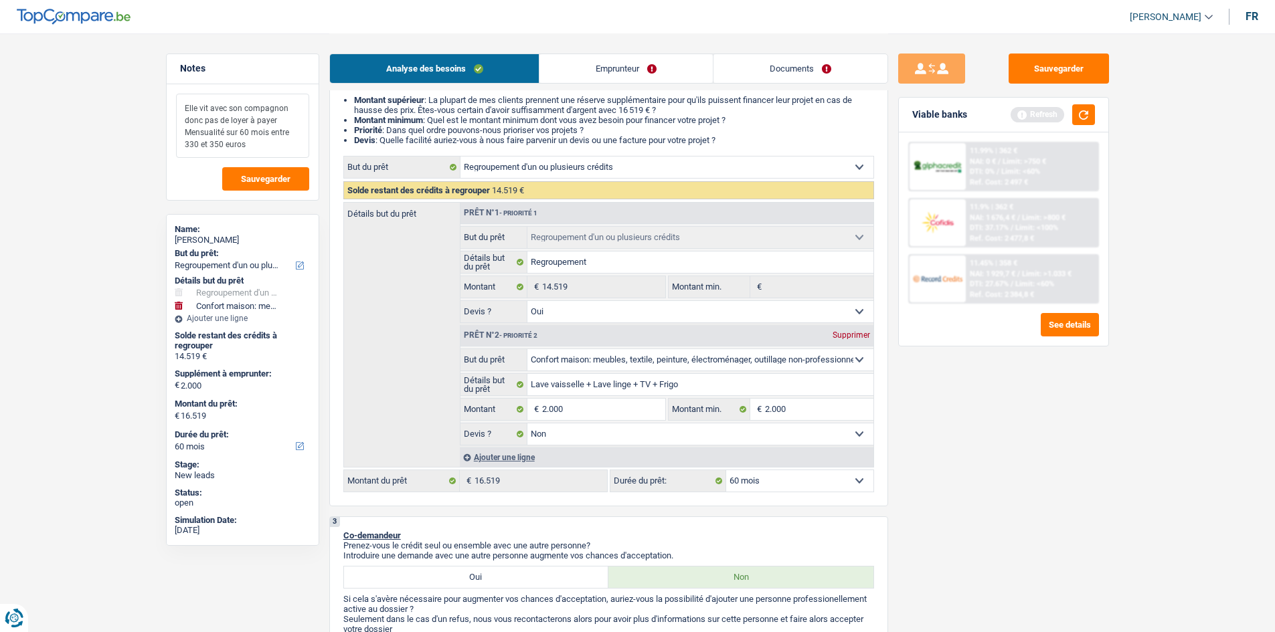
click at [278, 118] on textarea "Elle vit avec son compagnon donc pas de loyer à payer Mensualité sur 60 mois en…" at bounding box center [242, 126] width 133 height 64
drag, startPoint x: 284, startPoint y: 147, endPoint x: 145, endPoint y: 92, distance: 149.6
type textarea "Elle vit avec son compagnon donc pas de loyer à payer. Mensualité sur 60 mois e…"
click at [280, 175] on span "Sauvegarder" at bounding box center [266, 179] width 50 height 9
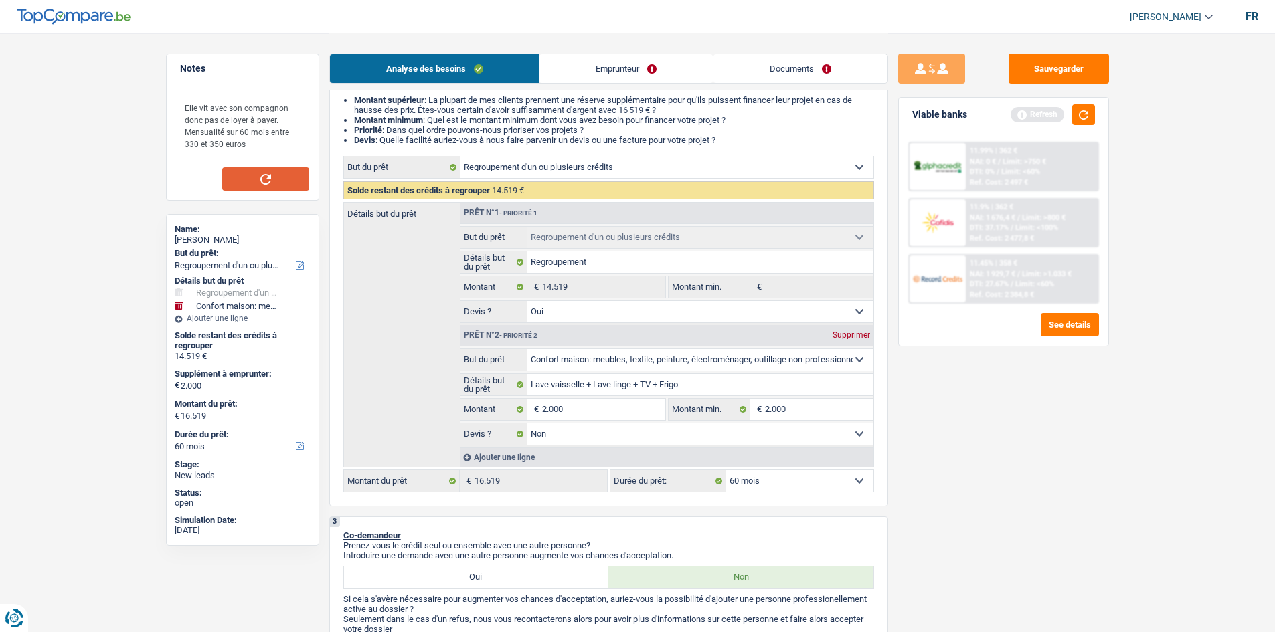
drag, startPoint x: 1164, startPoint y: 485, endPoint x: 1110, endPoint y: 159, distance: 331.0
click at [1091, 114] on button "button" at bounding box center [1083, 114] width 23 height 21
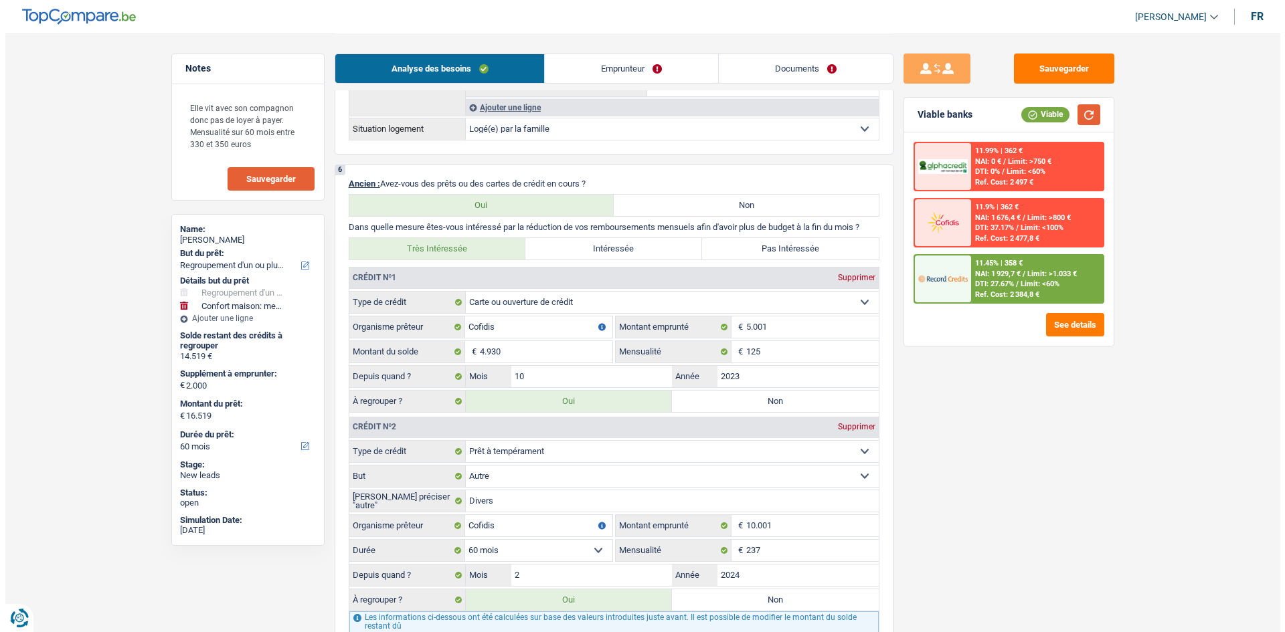
scroll to position [0, 0]
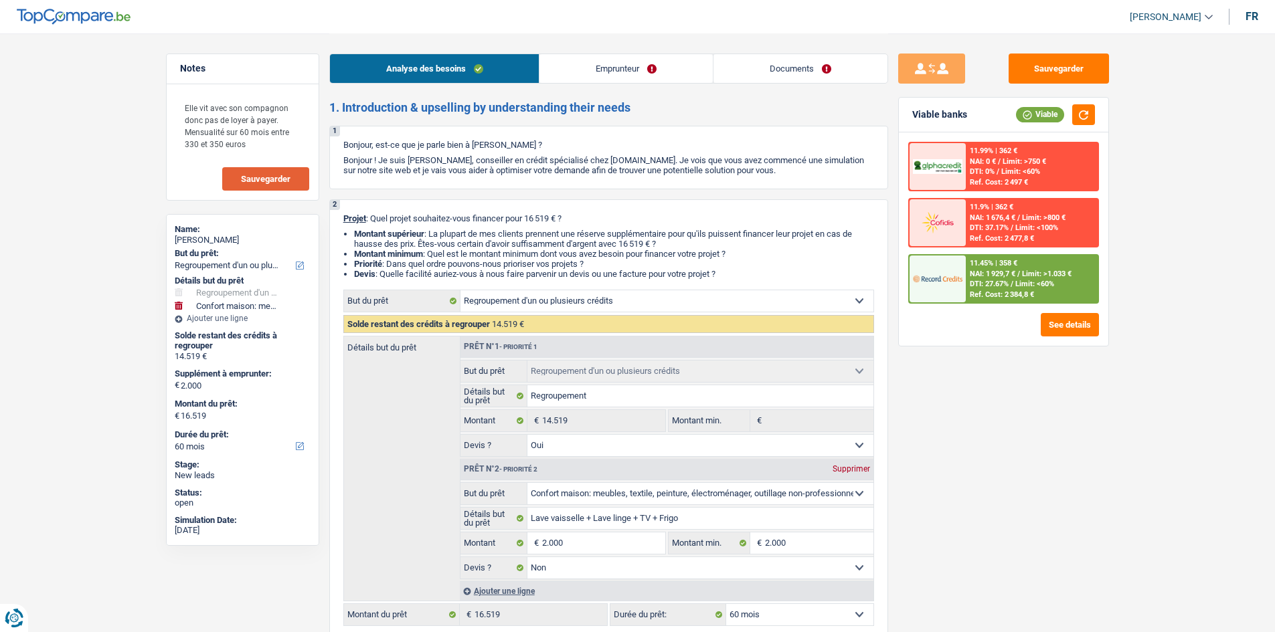
click at [650, 66] on link "Emprunteur" at bounding box center [625, 68] width 173 height 29
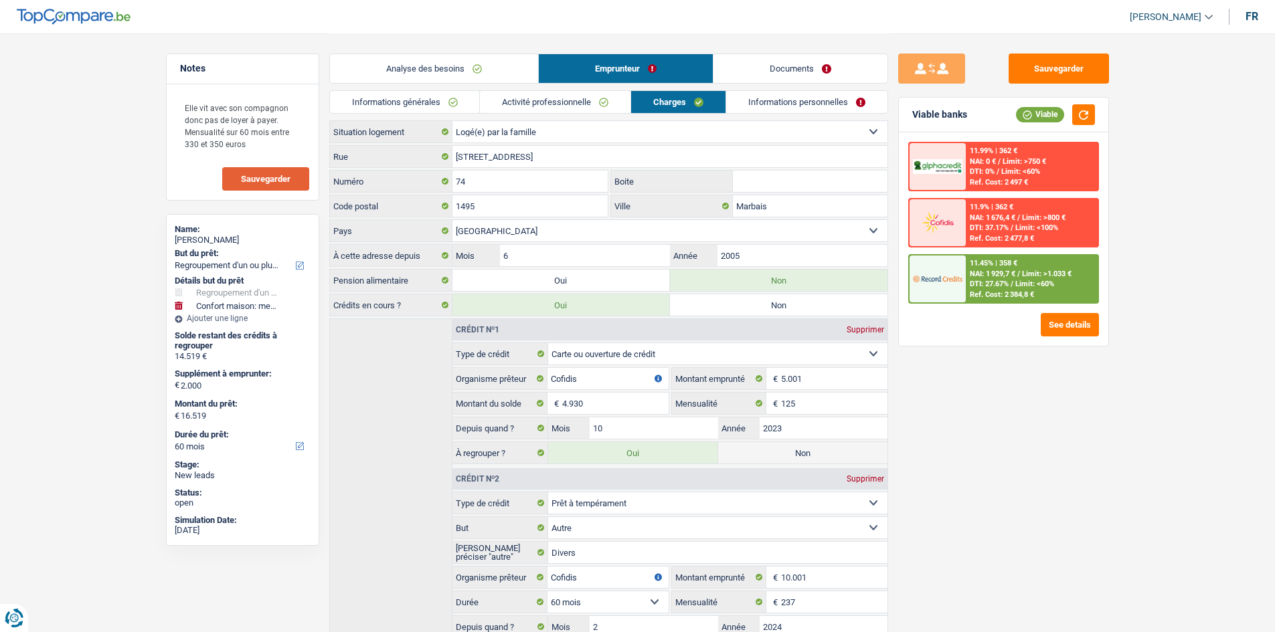
drag, startPoint x: 456, startPoint y: 102, endPoint x: 502, endPoint y: 106, distance: 46.3
click at [455, 102] on link "Informations générales" at bounding box center [405, 102] width 150 height 22
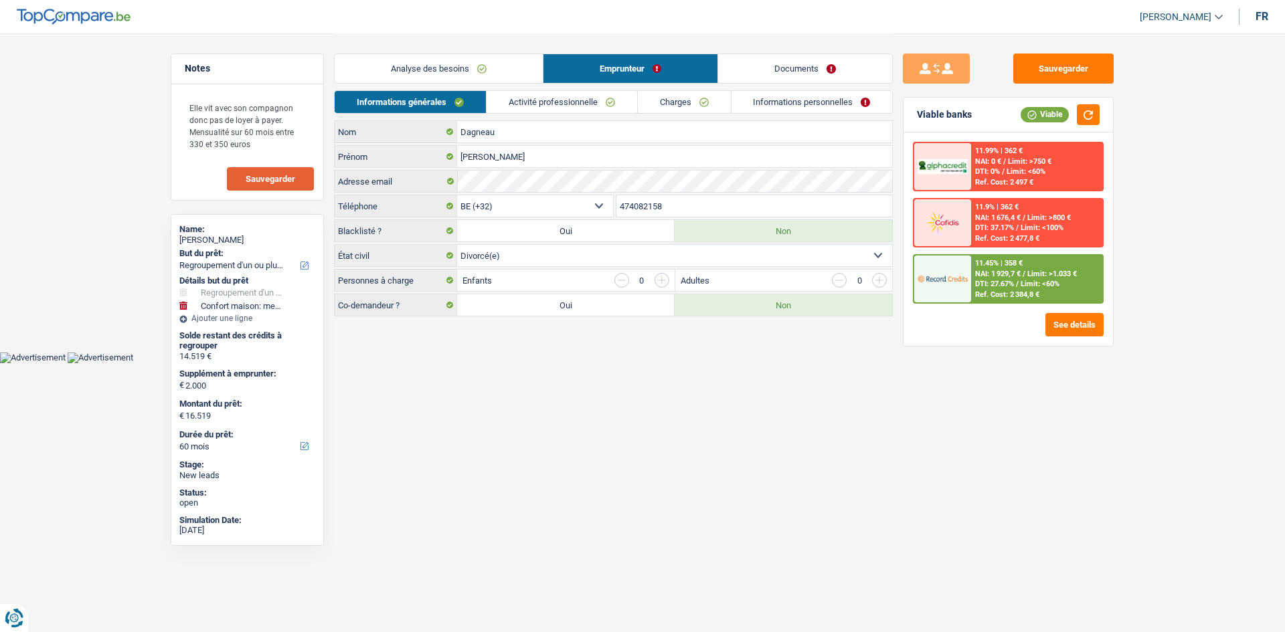
click at [552, 106] on link "Activité professionnelle" at bounding box center [562, 102] width 151 height 22
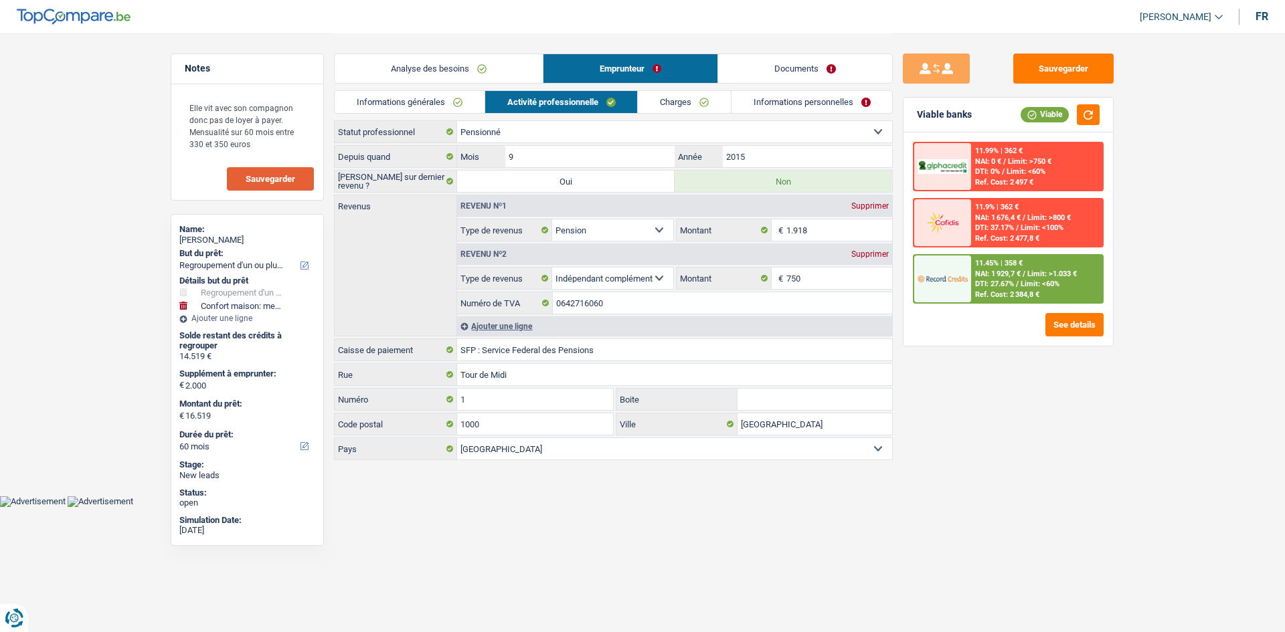
click at [695, 104] on link "Charges" at bounding box center [684, 102] width 93 height 22
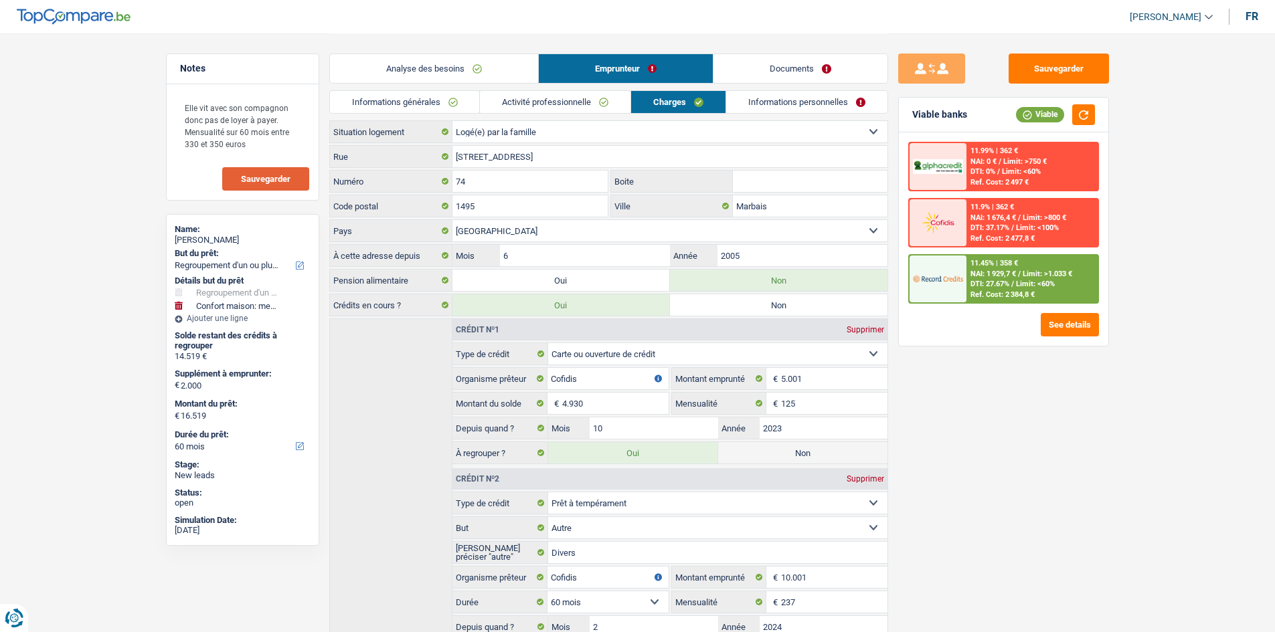
drag, startPoint x: 786, startPoint y: 96, endPoint x: 1061, endPoint y: 80, distance: 274.9
click at [786, 97] on link "Informations personnelles" at bounding box center [806, 102] width 161 height 22
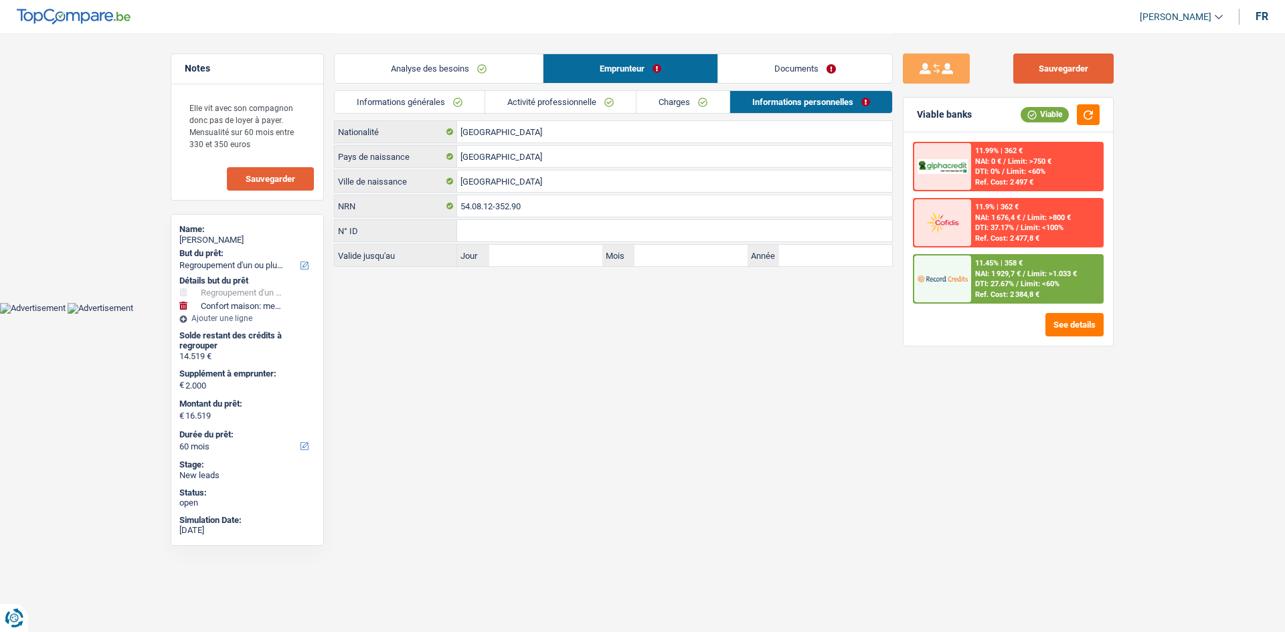
click at [1085, 60] on button "Sauvegarder" at bounding box center [1063, 69] width 100 height 30
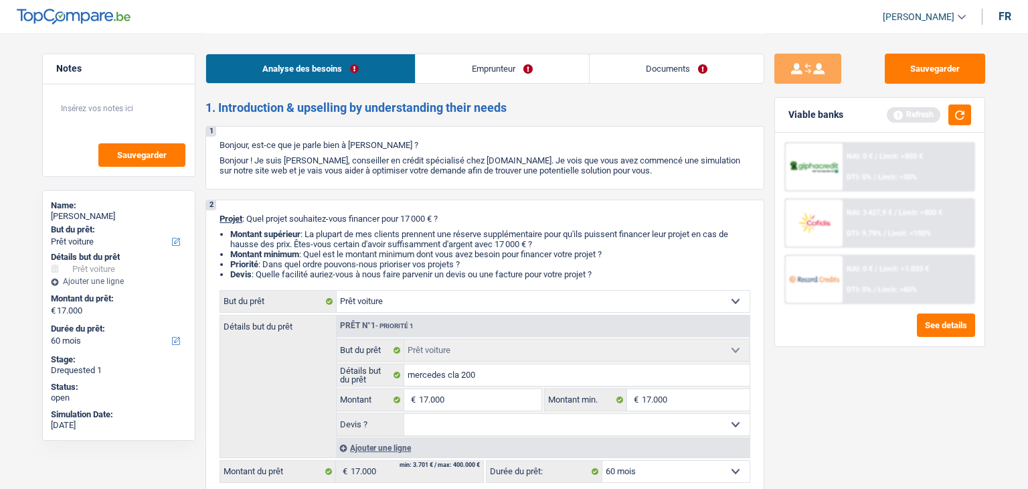
select select "car"
select select "60"
select select "car"
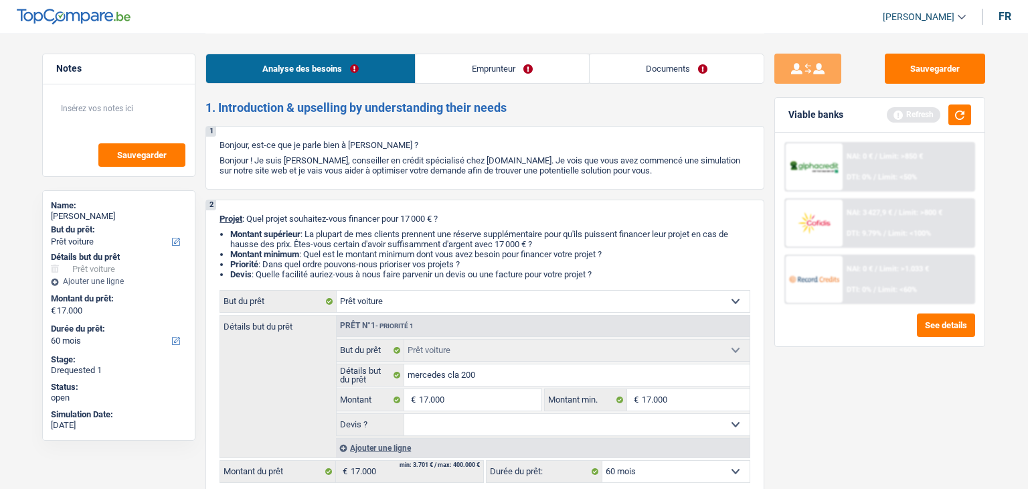
select select "60"
select select "independent"
select select "netSalary"
select select "car"
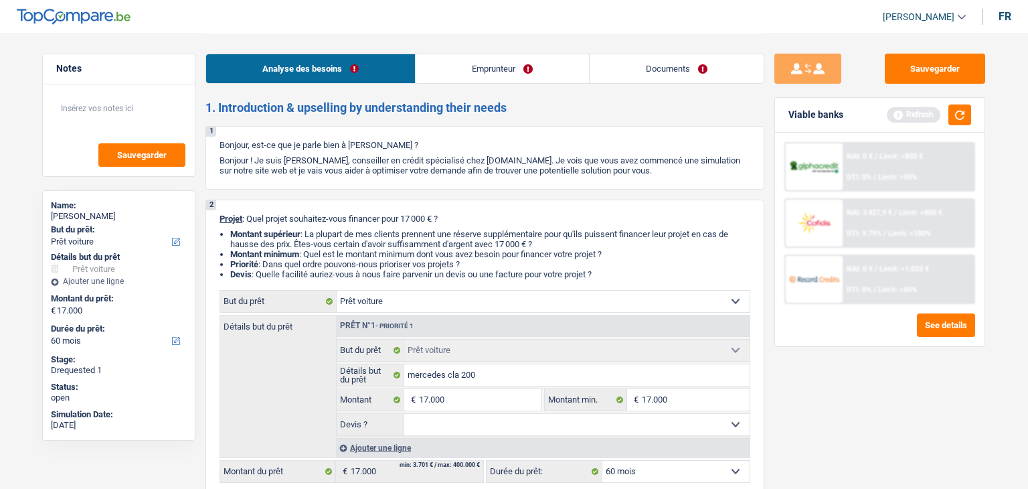
select select "60"
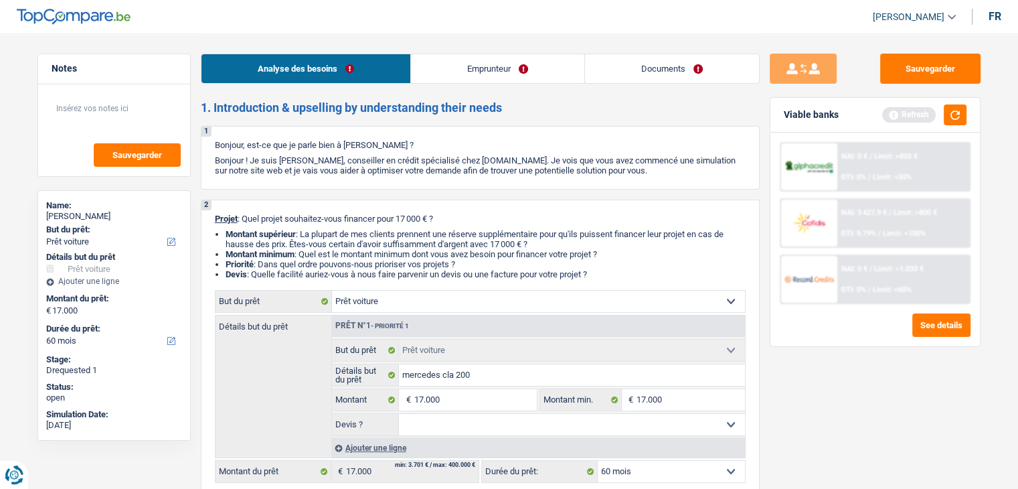
click at [453, 76] on link "Emprunteur" at bounding box center [497, 68] width 173 height 29
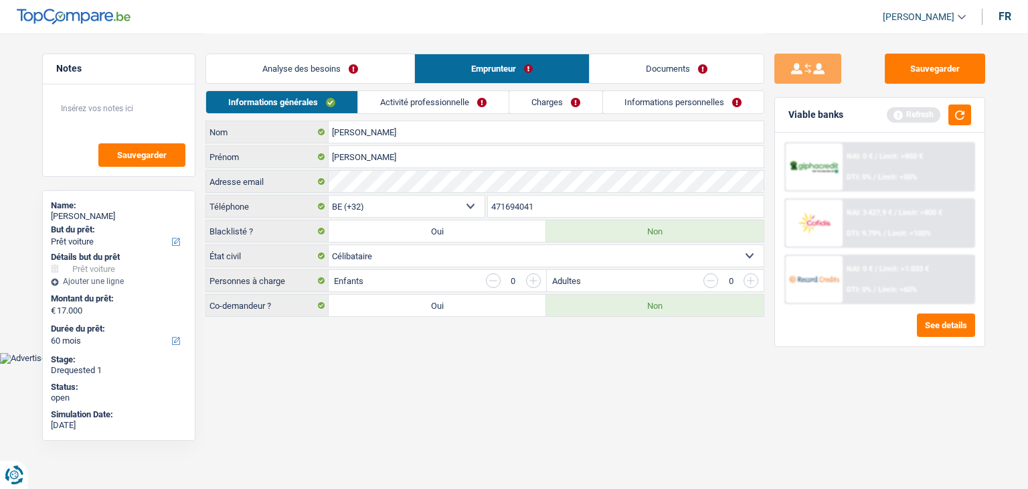
click at [412, 98] on link "Activité professionnelle" at bounding box center [433, 102] width 151 height 22
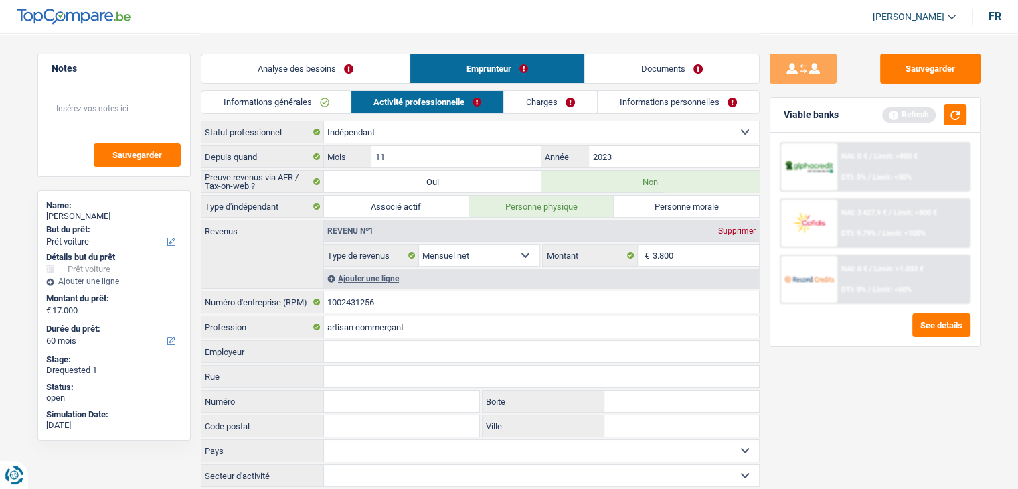
click at [543, 101] on link "Charges" at bounding box center [550, 102] width 93 height 22
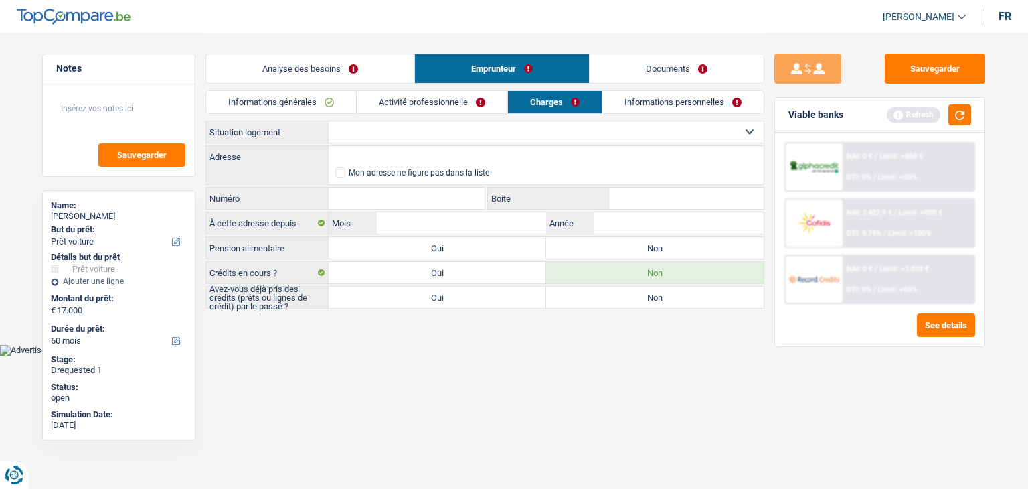
click at [469, 104] on link "Activité professionnelle" at bounding box center [432, 102] width 151 height 22
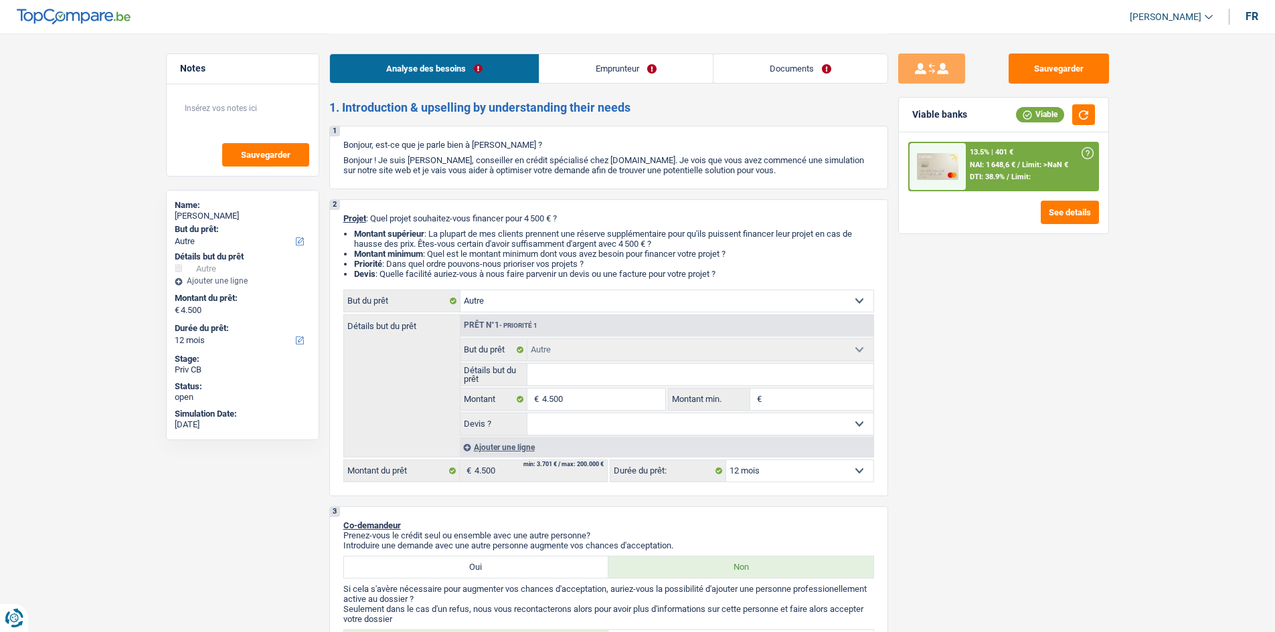
select select "other"
select select "12"
select select "other"
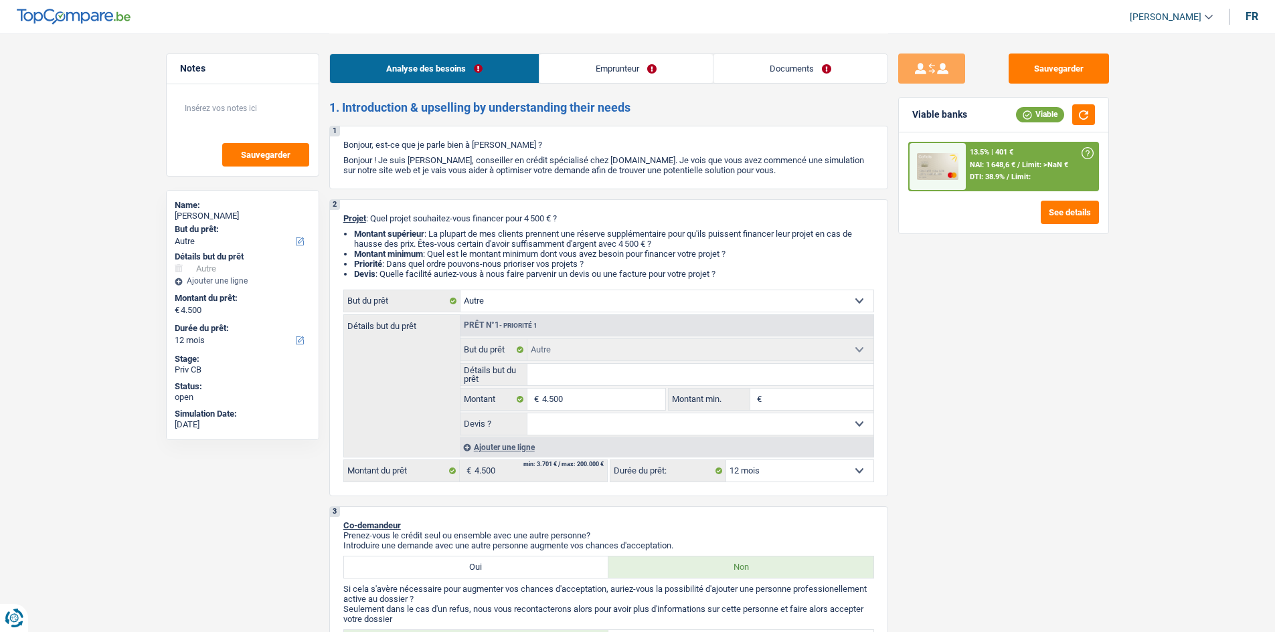
select select "12"
select select "publicEmployee"
select select "familyAllowances"
select select "netSalary"
select select "mealVouchers"
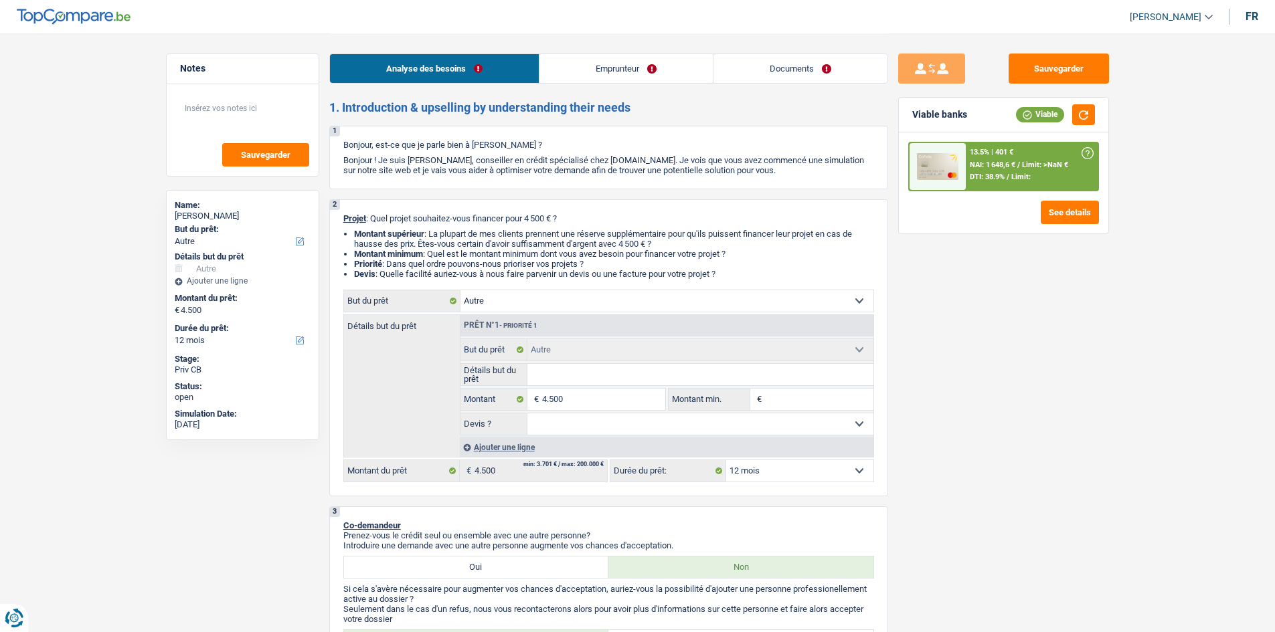
select select "rents"
select select "cardOrCredit"
select select "other"
select select "12"
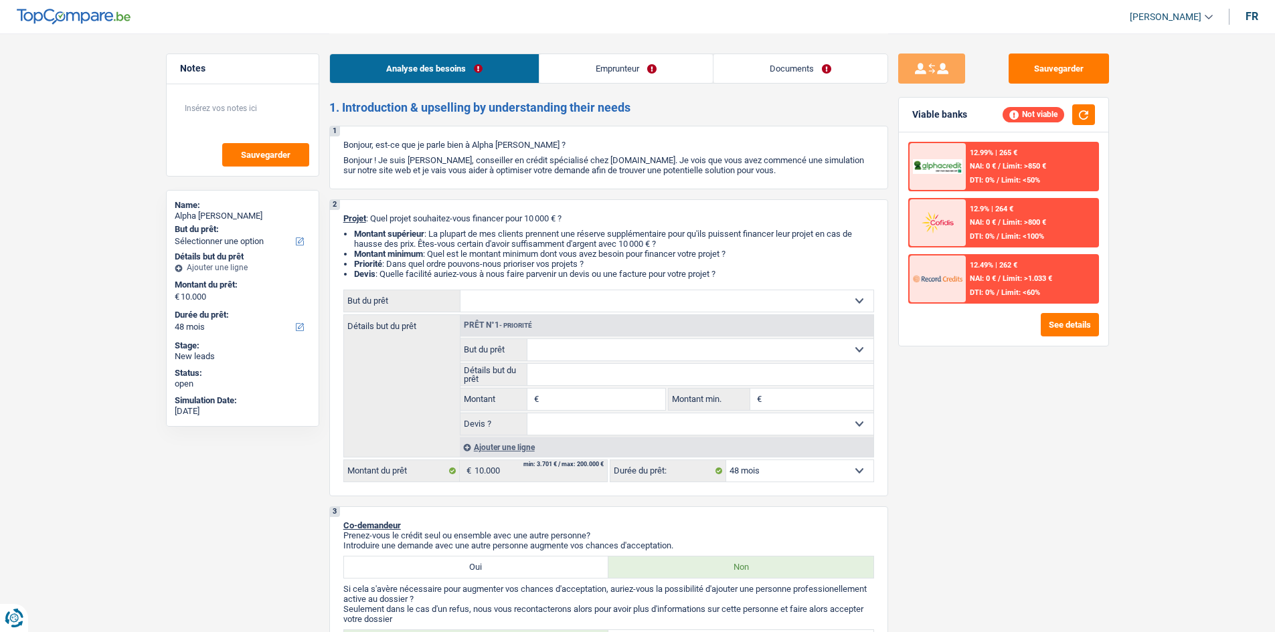
select select "48"
select select "publicEmployee"
select select "netSalary"
select select "mealVouchers"
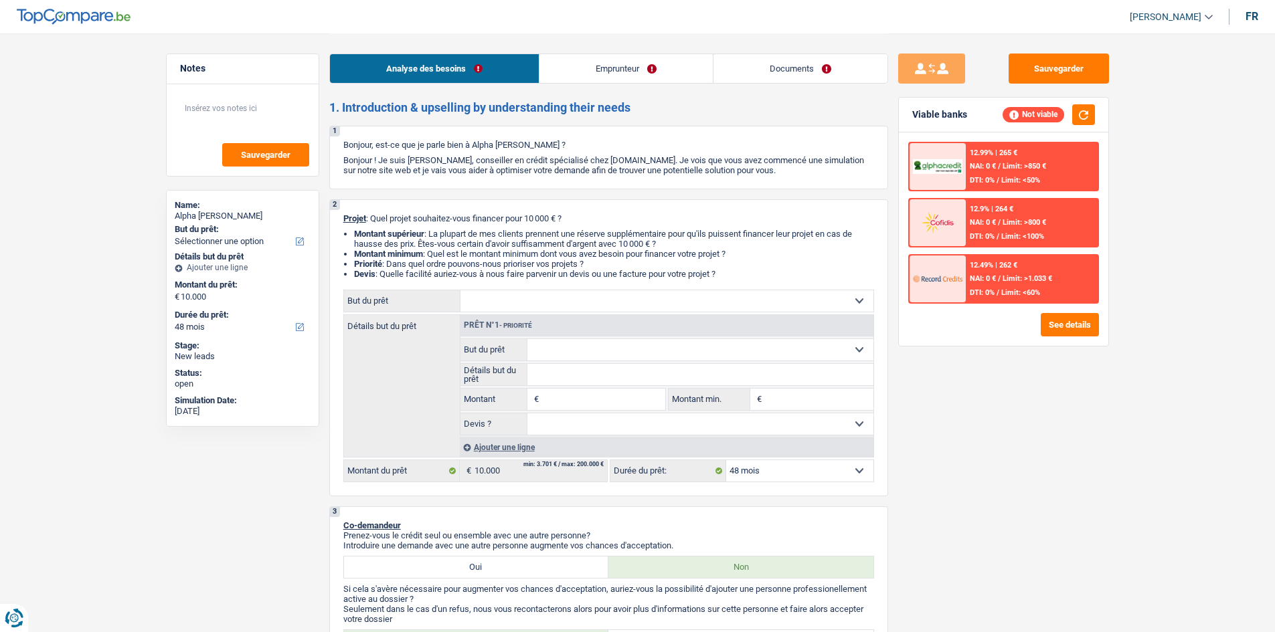
select select "48"
click at [1104, 454] on div "Sauvegarder Viable banks Not viable 12.99% | 265 € NAI: 0 € / Limit: >850 € DTI…" at bounding box center [1003, 332] width 231 height 557
click at [608, 301] on select "Confort maison: meubles, textile, peinture, électroménager, outillage non-profe…" at bounding box center [666, 300] width 413 height 21
select select "medical"
click at [460, 290] on select "Confort maison: meubles, textile, peinture, électroménager, outillage non-profe…" at bounding box center [666, 300] width 413 height 21
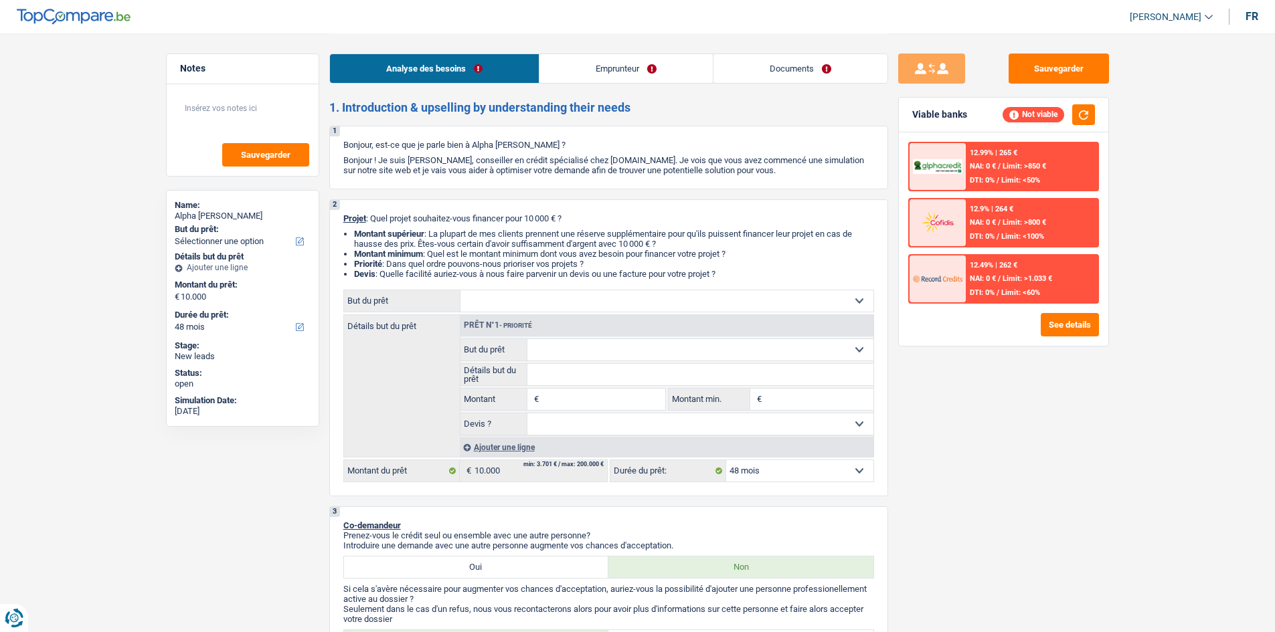
select select "medical"
type input "10.000"
select select "medical"
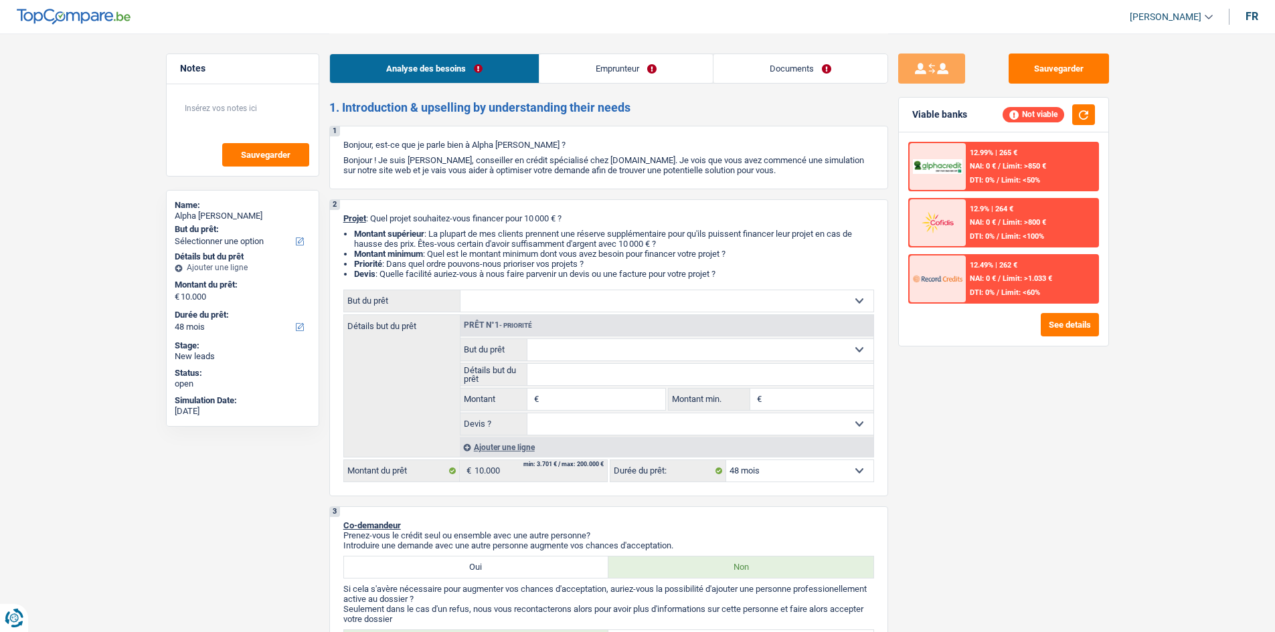
type input "10.000"
select select "medical"
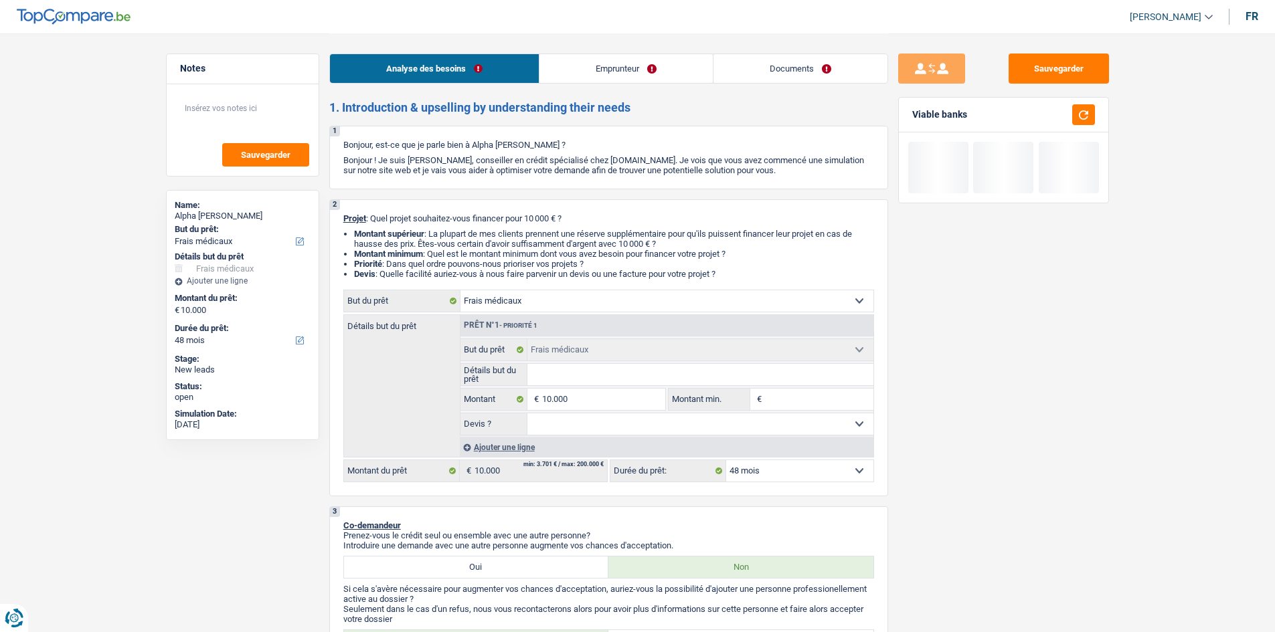
click at [624, 383] on input "Détails but du prêt" at bounding box center [700, 374] width 346 height 21
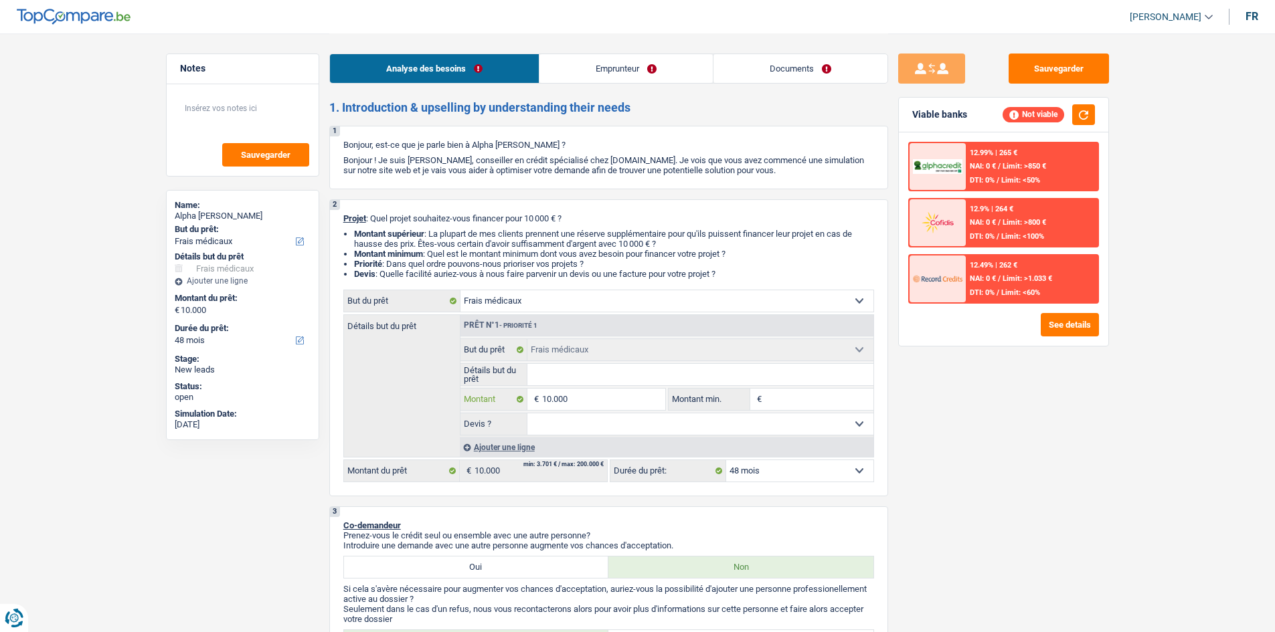
click at [604, 398] on input "10.000" at bounding box center [603, 399] width 122 height 21
type input "1.000"
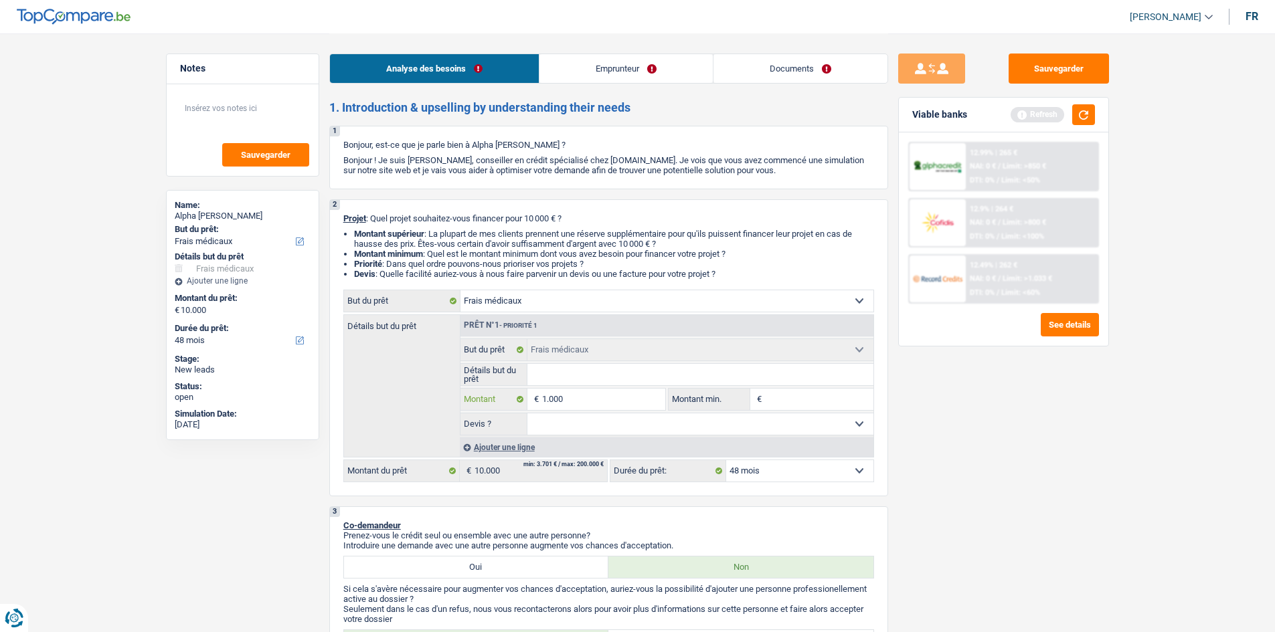
type input "10.001"
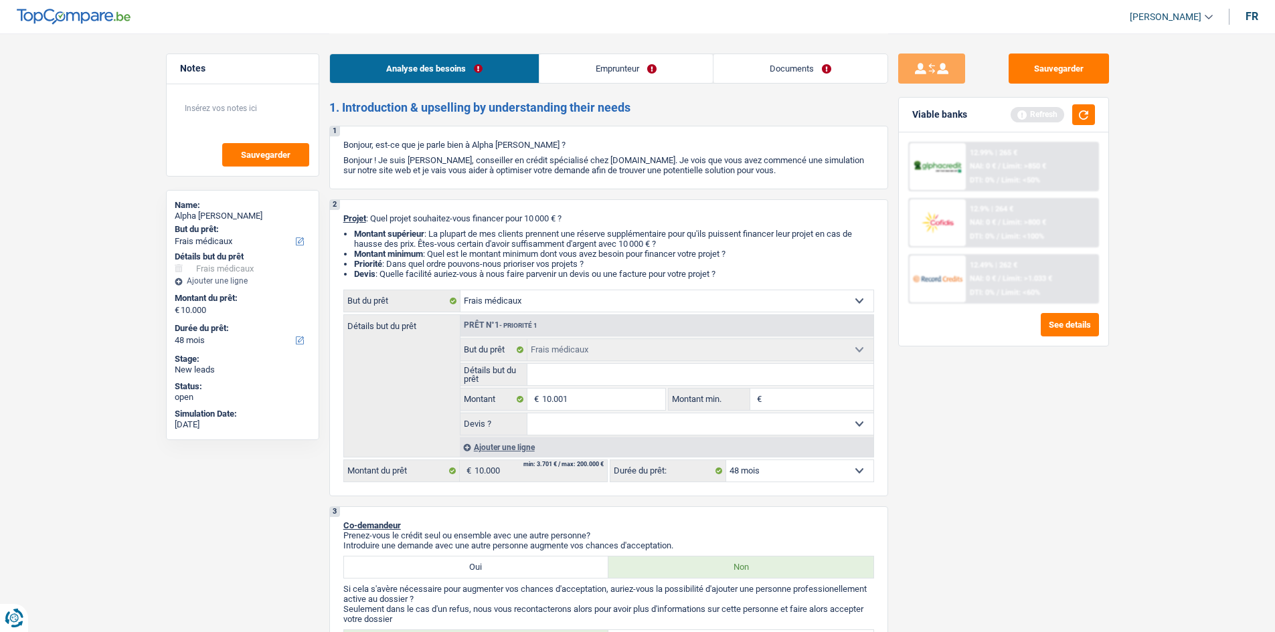
type input "10.001"
click at [814, 376] on input "Détails but du prêt" at bounding box center [700, 374] width 346 height 21
select select "60"
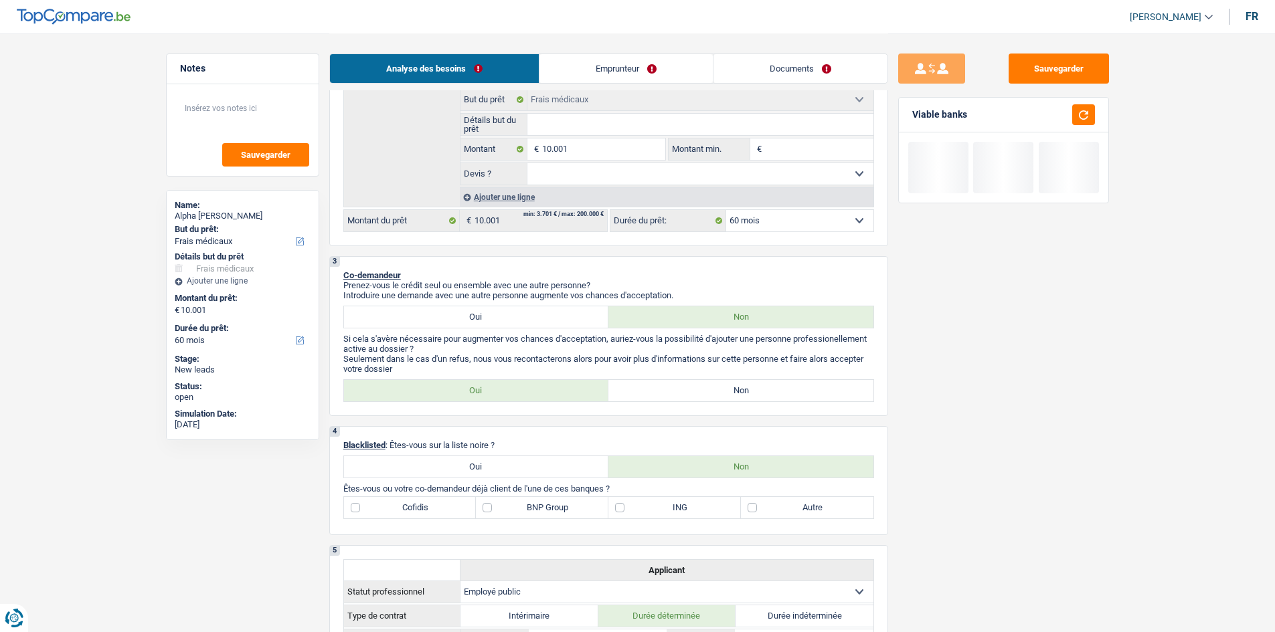
scroll to position [134, 0]
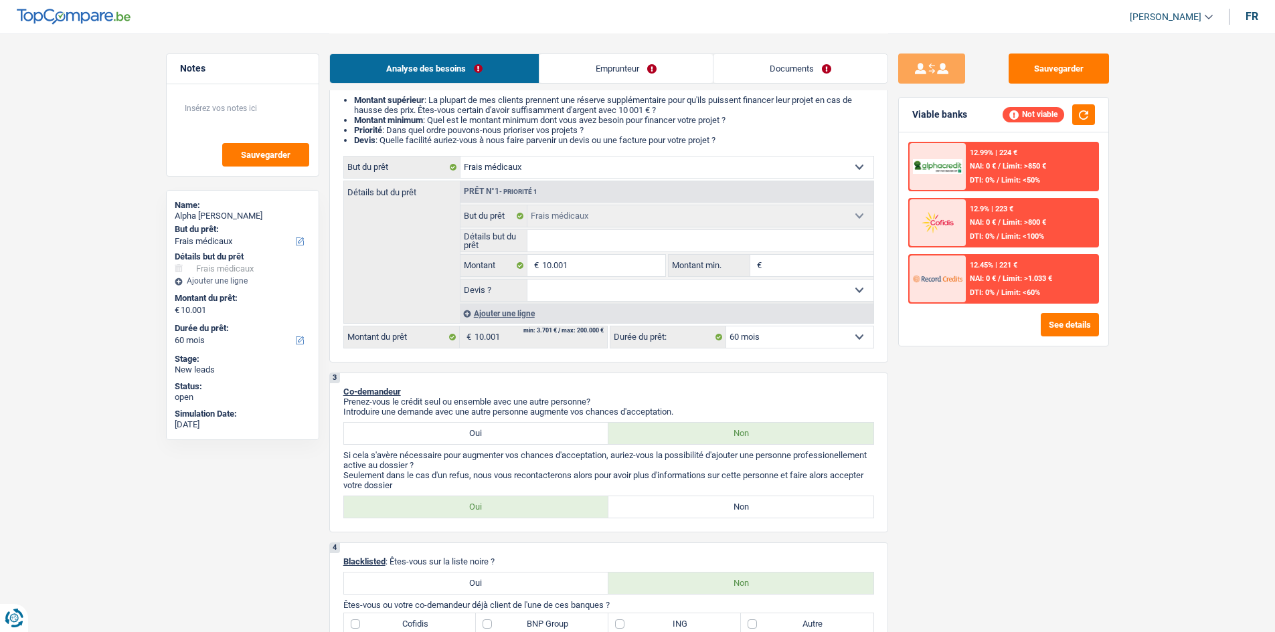
click at [820, 263] on input "Montant min." at bounding box center [819, 265] width 108 height 21
click at [717, 247] on input "Détails but du prêt" at bounding box center [700, 240] width 346 height 21
type input "A"
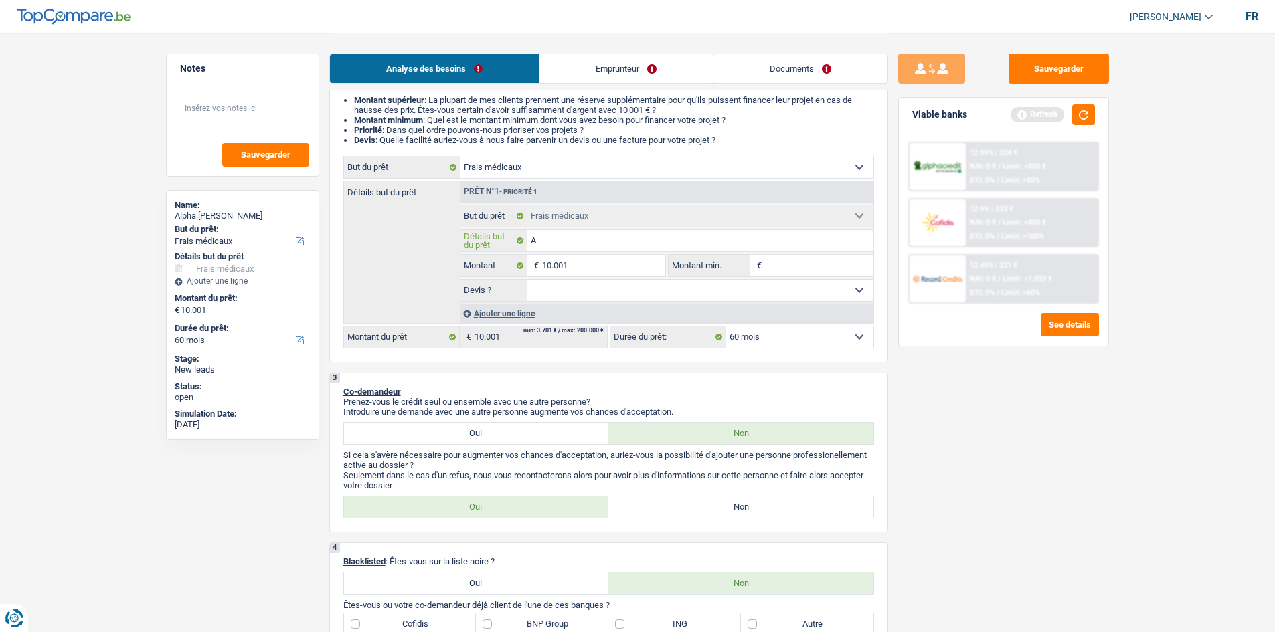
type input "Ai"
type input "Aid"
type input "Aide"
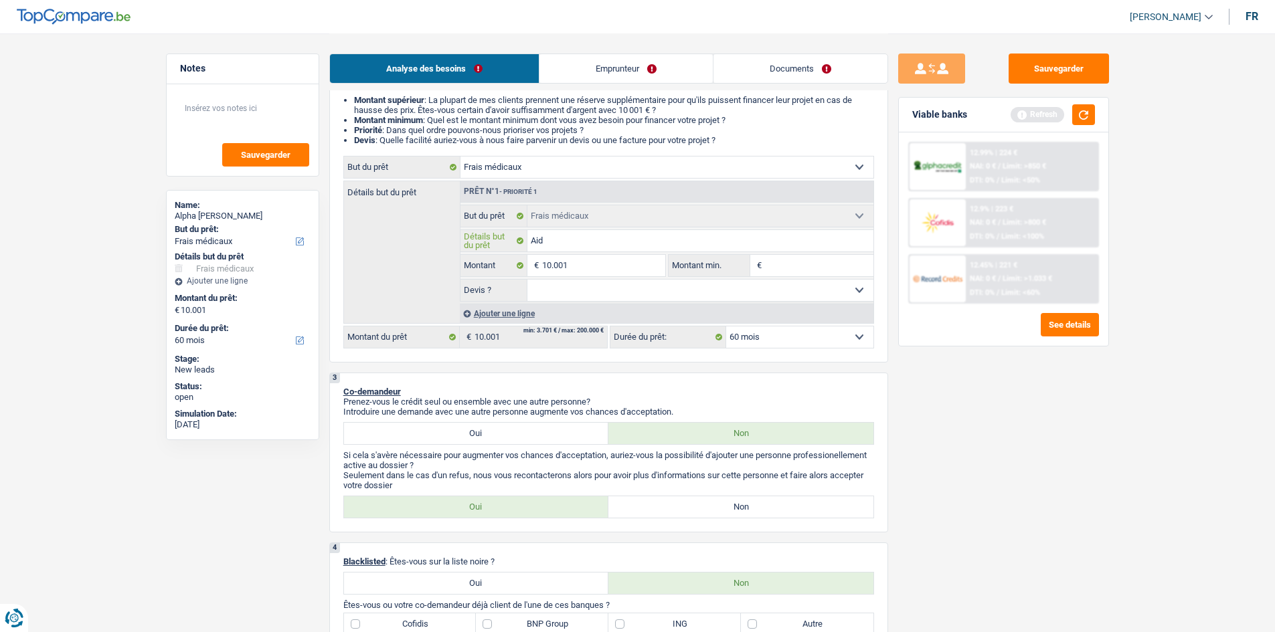
type input "Aide"
type input "Aider"
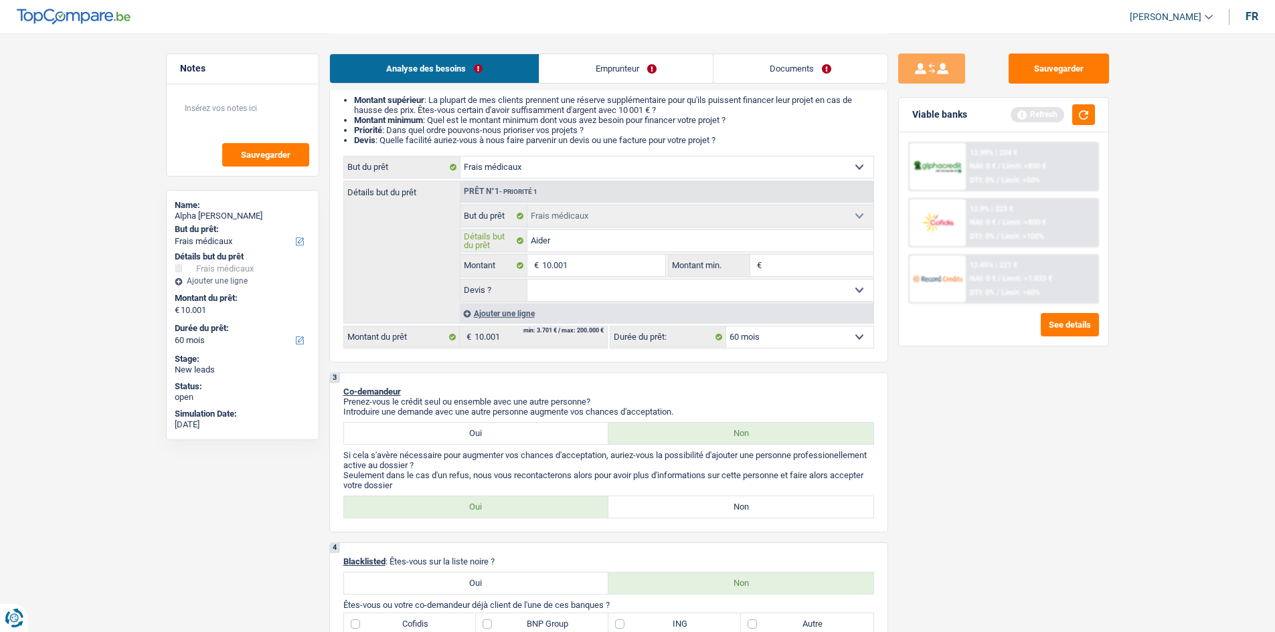
type input "Aider s"
type input "Aider so"
type input "Aider son"
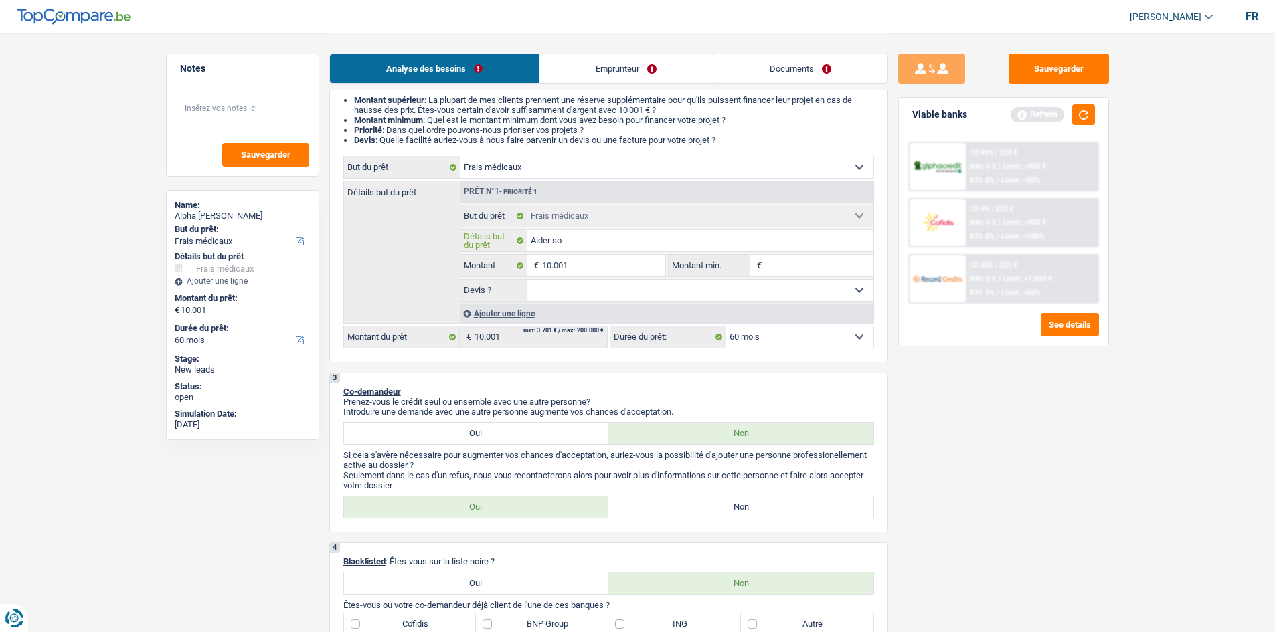
type input "Aider son"
type input "Aider son f"
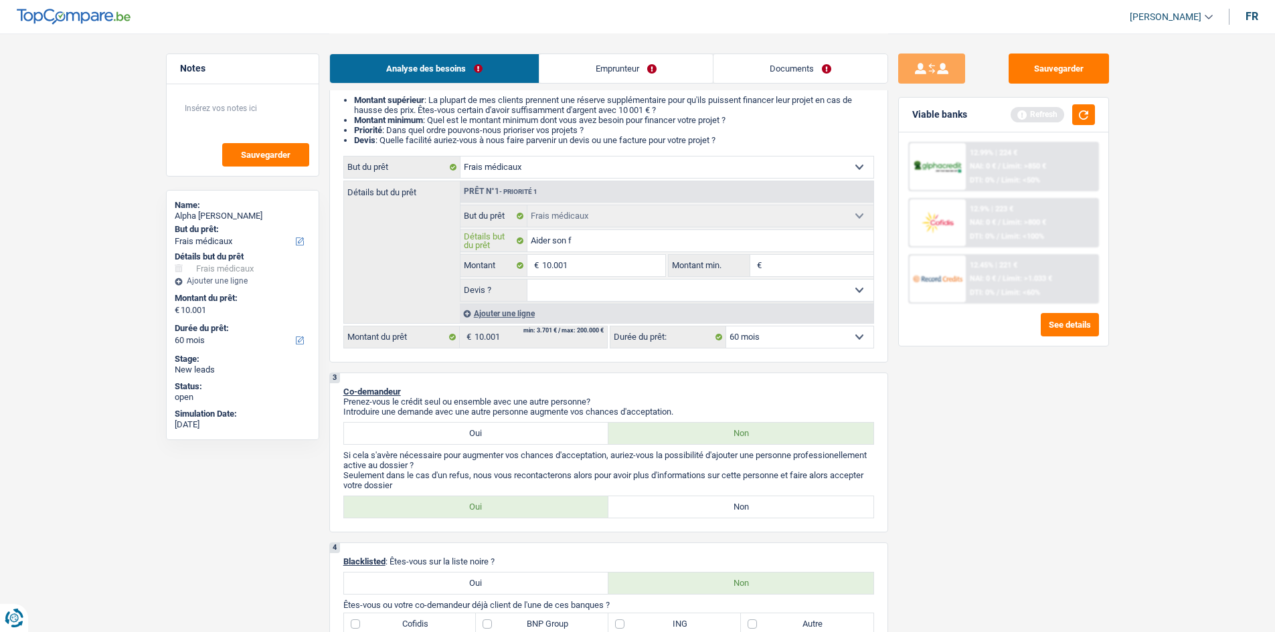
type input "Aider son fr"
type input "Aider son frè"
type input "Aider son frèr"
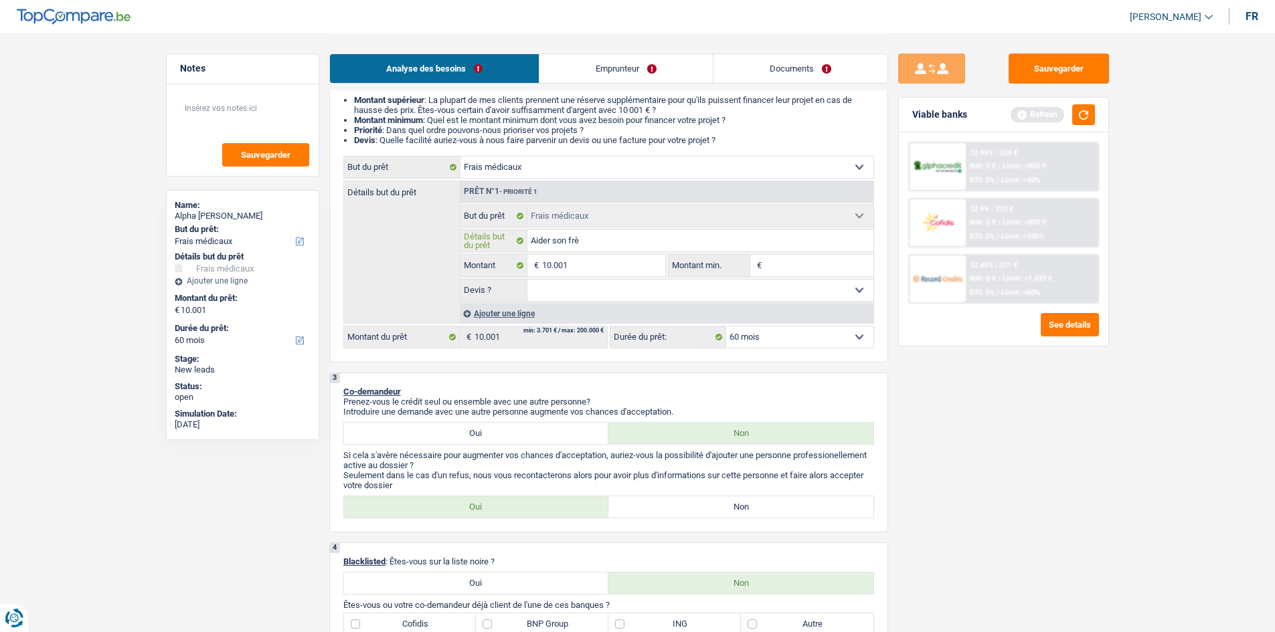
type input "Aider son frèr"
type input "Aider son frère"
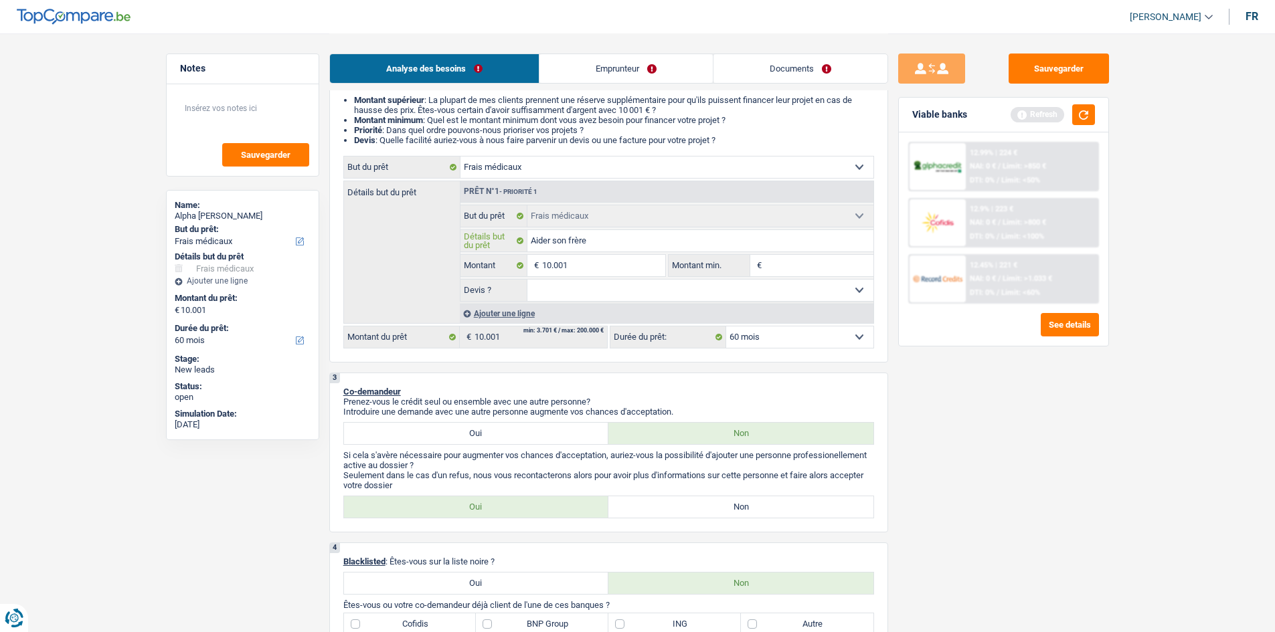
type input "Aider son frère e"
type input "Aider son frère en"
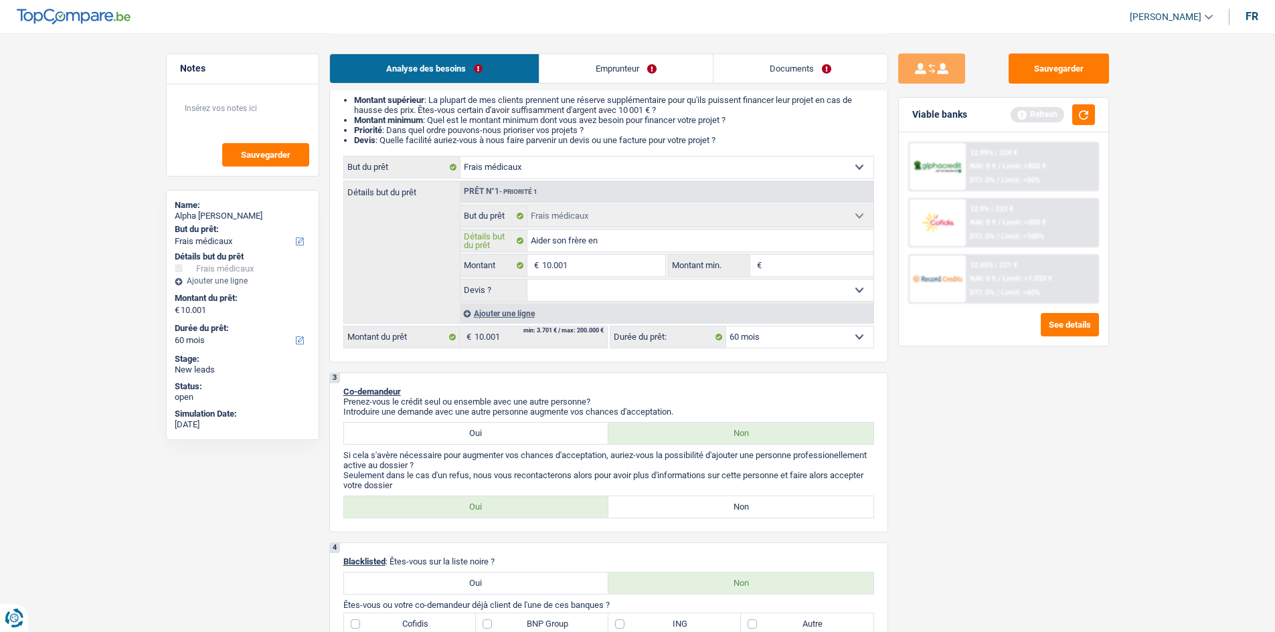
type input "Aider son frère en"
type input "Aider son frère en A"
type input "Aider son frère en Af"
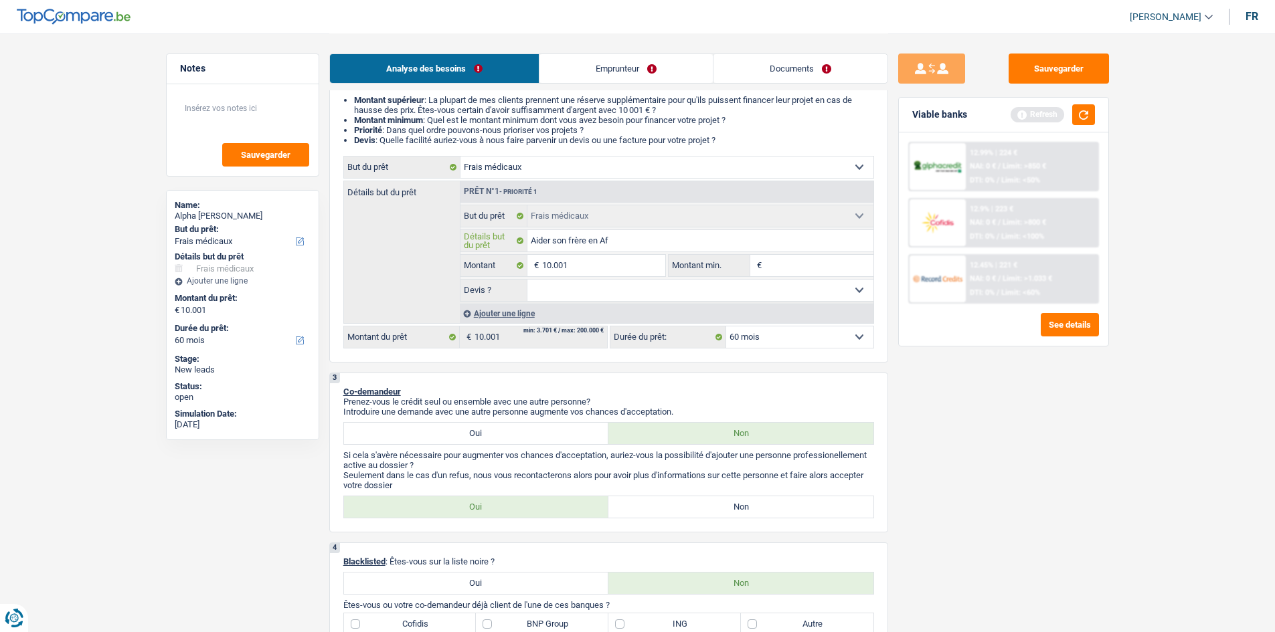
type input "Aider son frère en Afr"
type input "Aider son frère en [PERSON_NAME]"
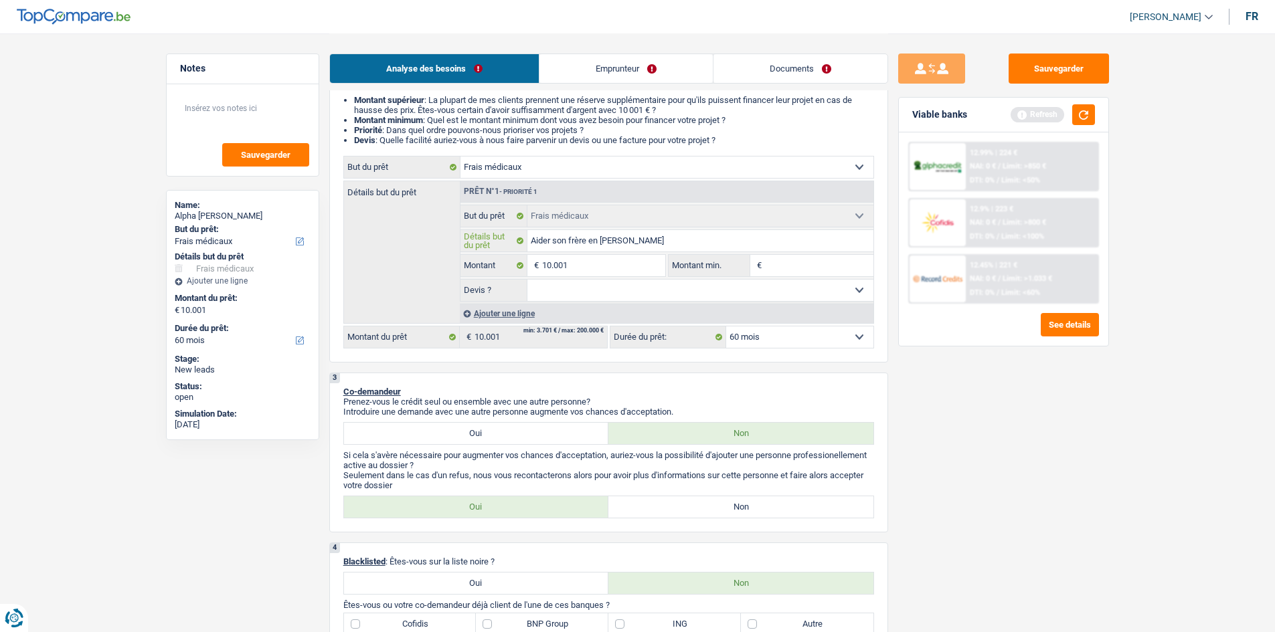
type input "Aider son frère en [PERSON_NAME]"
type input "Aider son frère en [GEOGRAPHIC_DATA]"
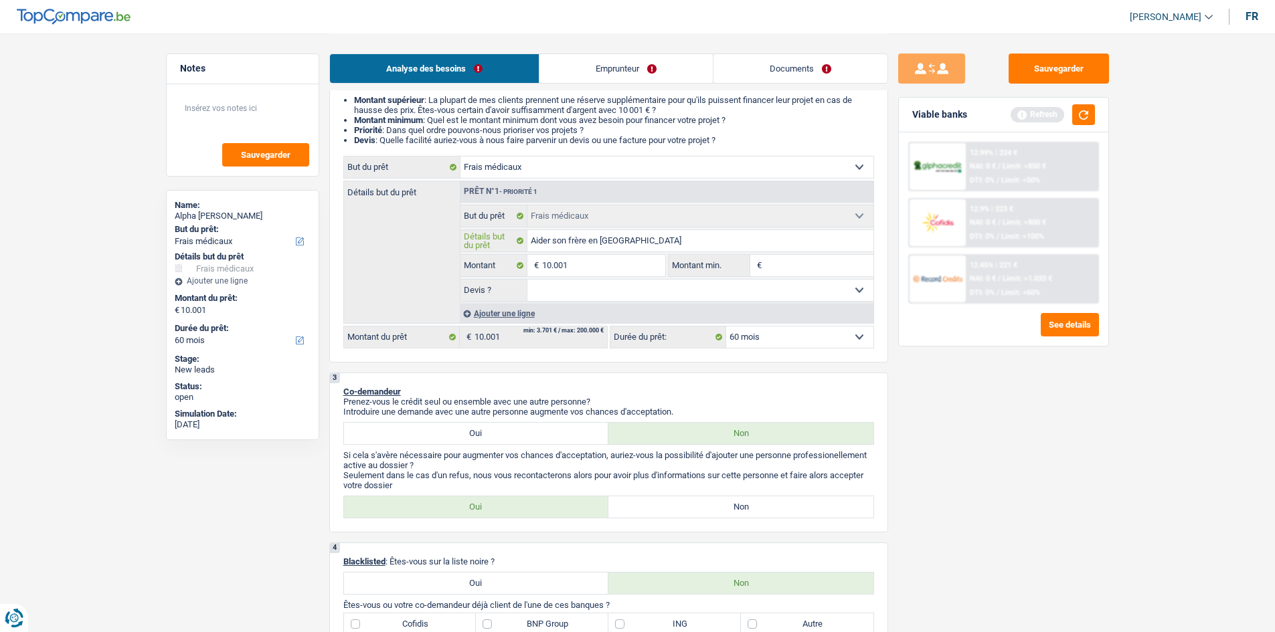
type input "Aider son frère en [GEOGRAPHIC_DATA]"
click at [962, 413] on div "Sauvegarder Viable banks Refresh 12.99% | 224 € NAI: 0 € / Limit: >850 € DTI: 0…" at bounding box center [1003, 332] width 231 height 557
click at [657, 286] on select "Oui Non Non répondu Sélectionner une option" at bounding box center [700, 290] width 346 height 21
select select "false"
click at [527, 280] on select "Oui Non Non répondu Sélectionner une option" at bounding box center [700, 290] width 346 height 21
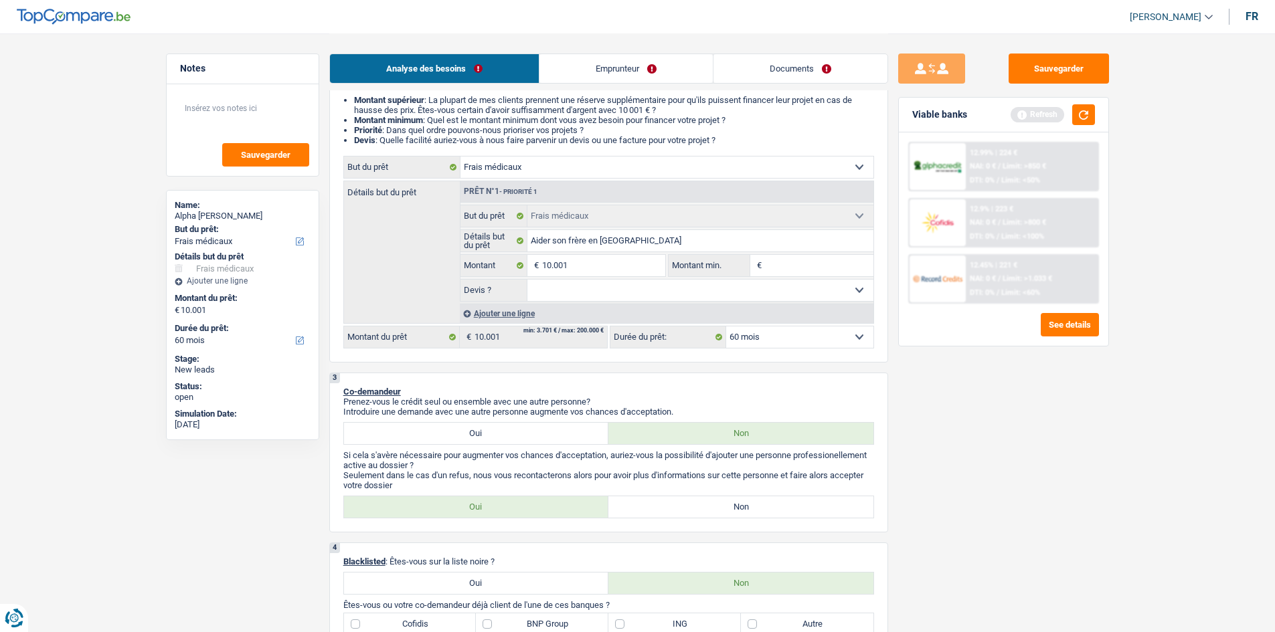
select select "false"
click at [823, 266] on input "Montant min." at bounding box center [819, 265] width 108 height 21
type input "5"
type input "50"
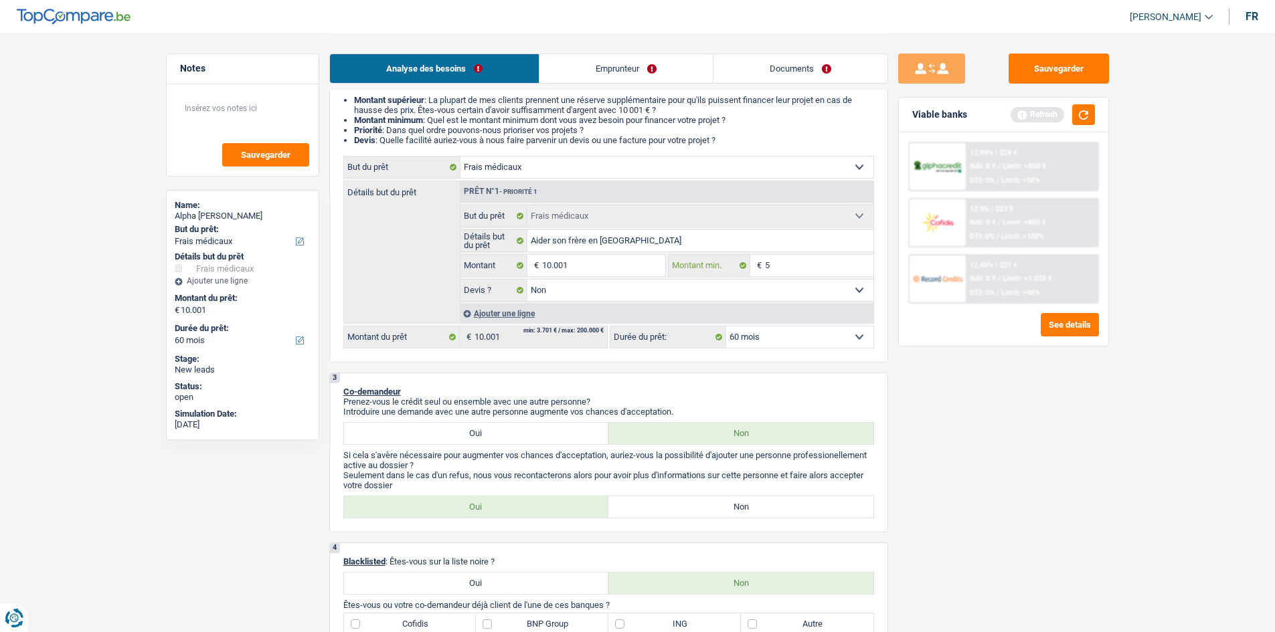
type input "50"
type input "500"
type input "5.001"
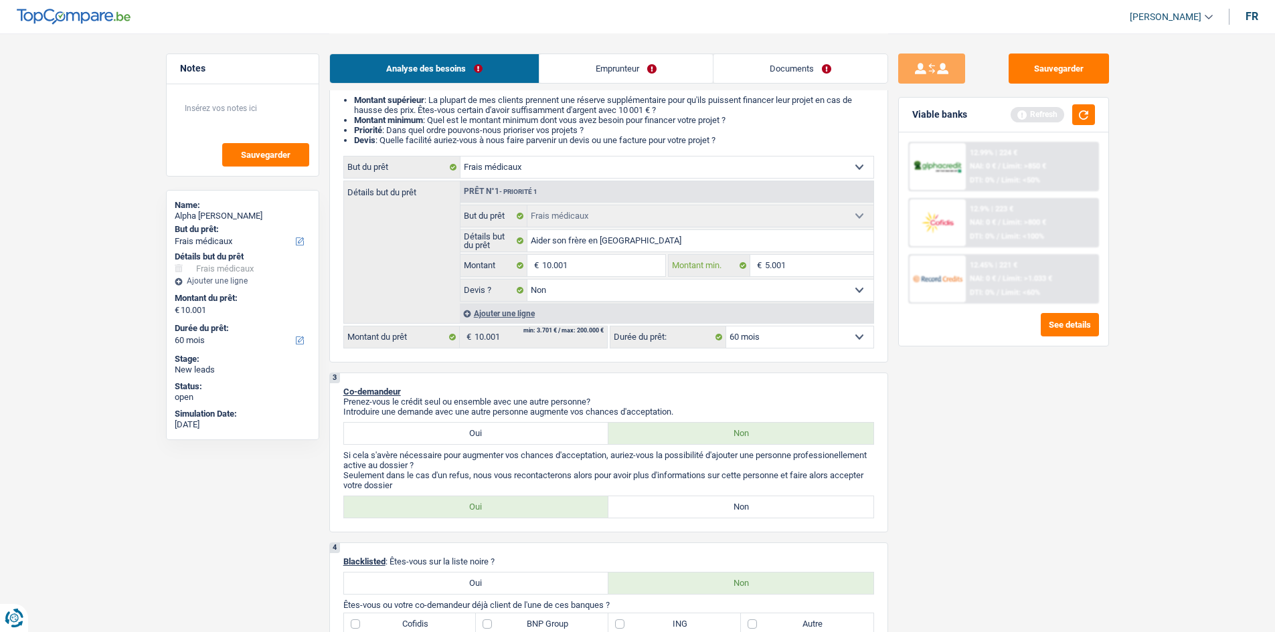
type input "5.001"
click at [1041, 408] on div "Sauvegarder Viable banks Refresh 12.99% | 224 € NAI: 0 € / Limit: >850 € DTI: 0…" at bounding box center [1003, 332] width 231 height 557
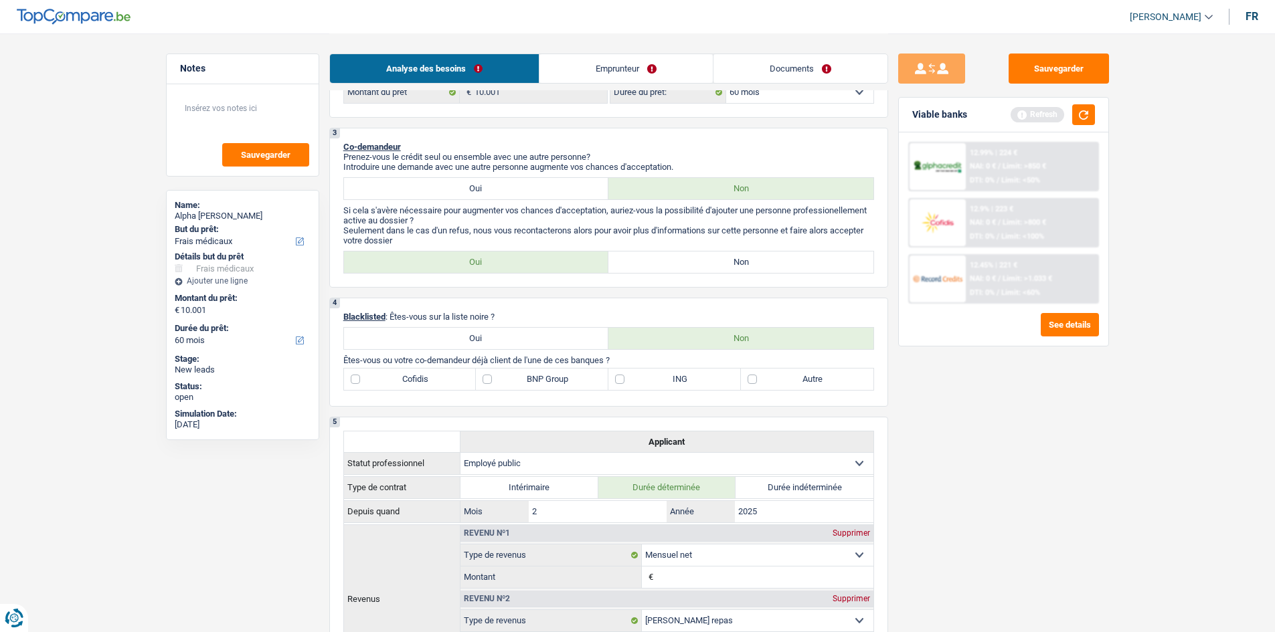
scroll to position [402, 0]
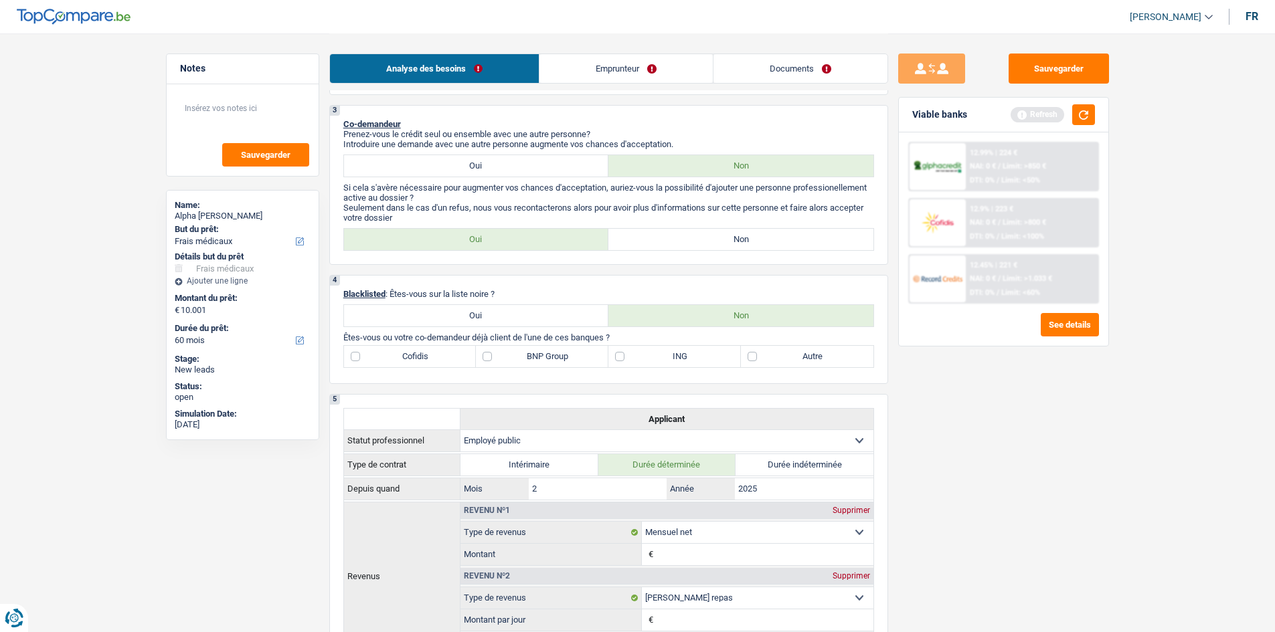
click at [707, 242] on label "Non" at bounding box center [740, 239] width 265 height 21
click at [707, 242] on input "Non" at bounding box center [740, 239] width 265 height 21
radio input "true"
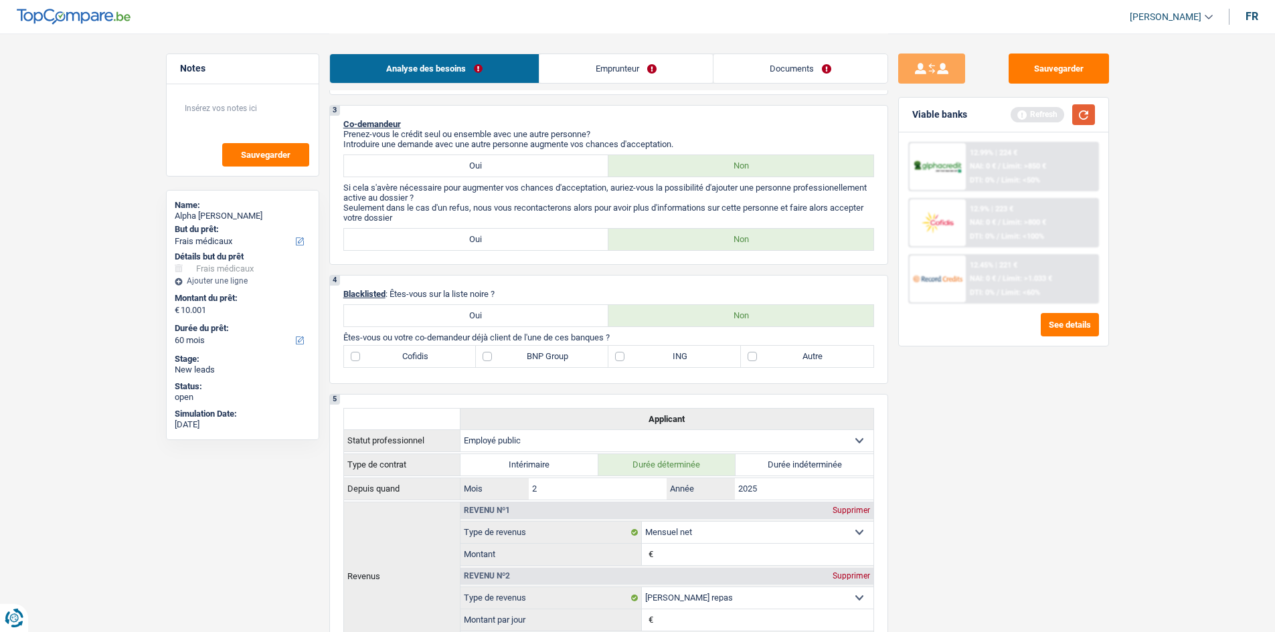
click at [1082, 109] on button "button" at bounding box center [1083, 114] width 23 height 21
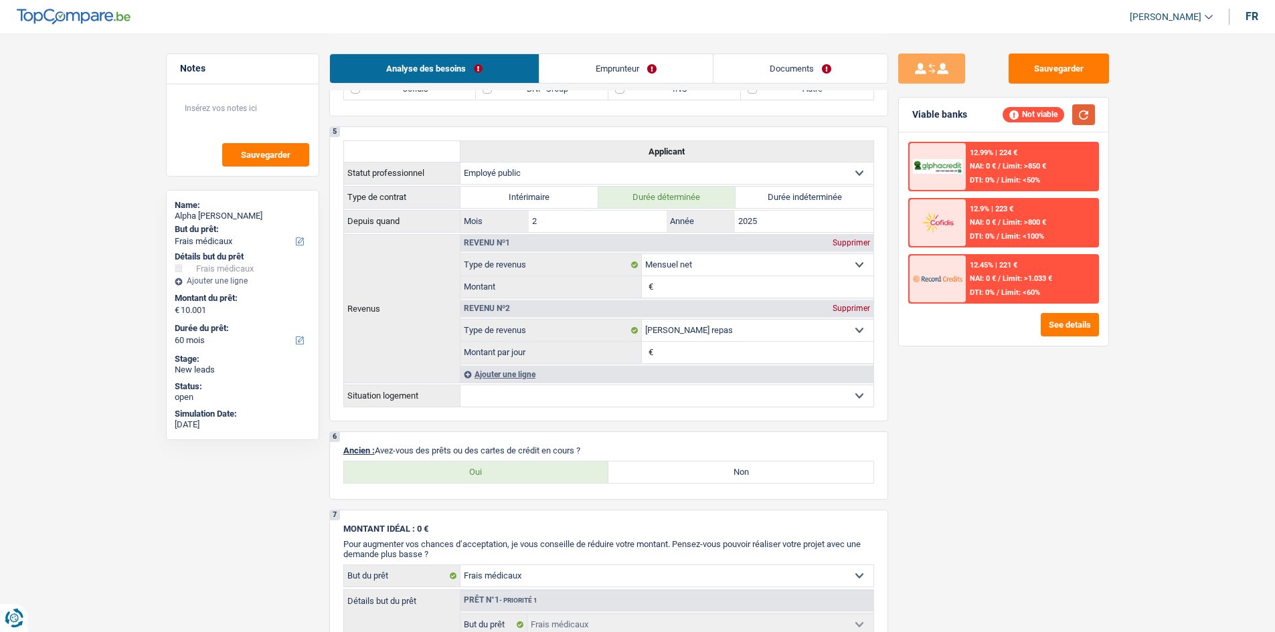
scroll to position [535, 0]
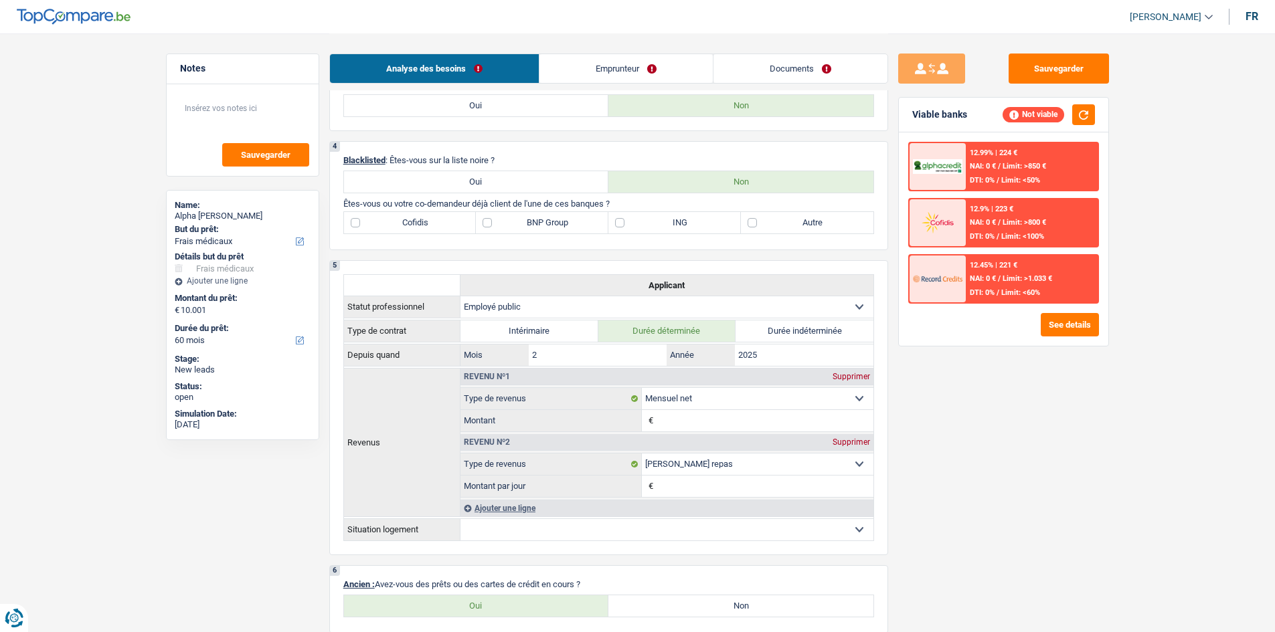
click at [781, 220] on label "Autre" at bounding box center [807, 222] width 133 height 21
click at [781, 220] on input "Autre" at bounding box center [807, 222] width 133 height 21
checkbox input "true"
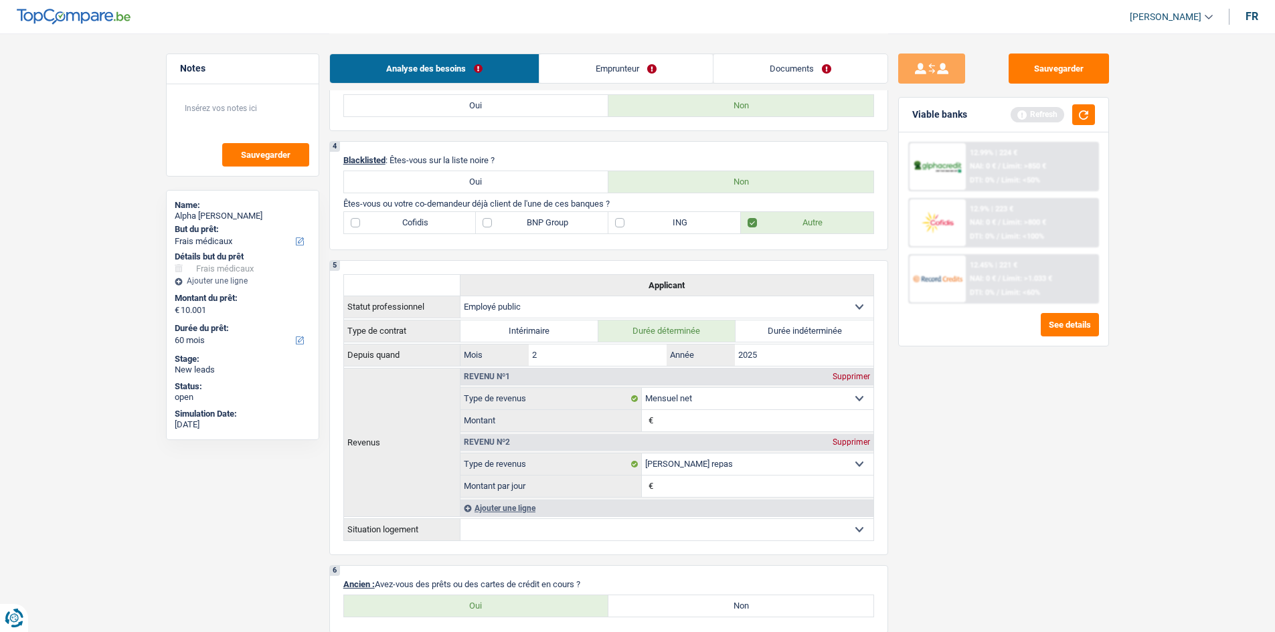
click at [1011, 387] on div "Sauvegarder Viable banks Refresh 12.99% | 224 € NAI: 0 € / Limit: >850 € DTI: 0…" at bounding box center [1003, 332] width 231 height 557
click at [1084, 123] on button "button" at bounding box center [1083, 114] width 23 height 21
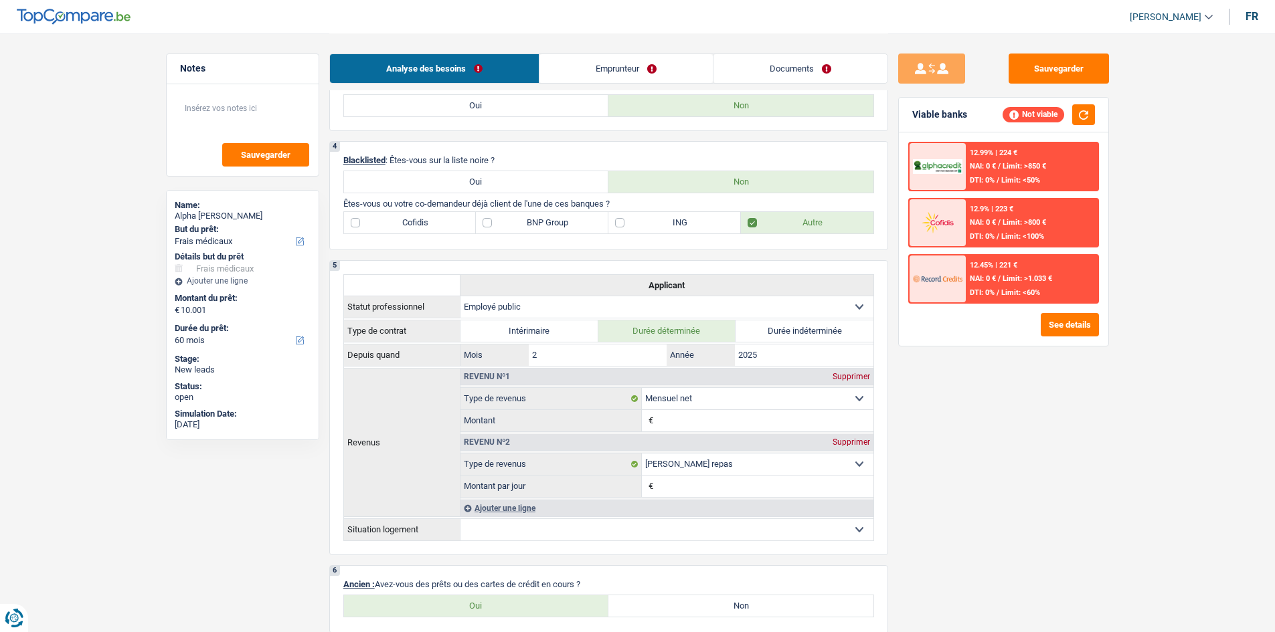
click at [551, 230] on label "BNP Group" at bounding box center [542, 222] width 133 height 21
click at [551, 230] on input "BNP Group" at bounding box center [542, 222] width 133 height 21
checkbox input "true"
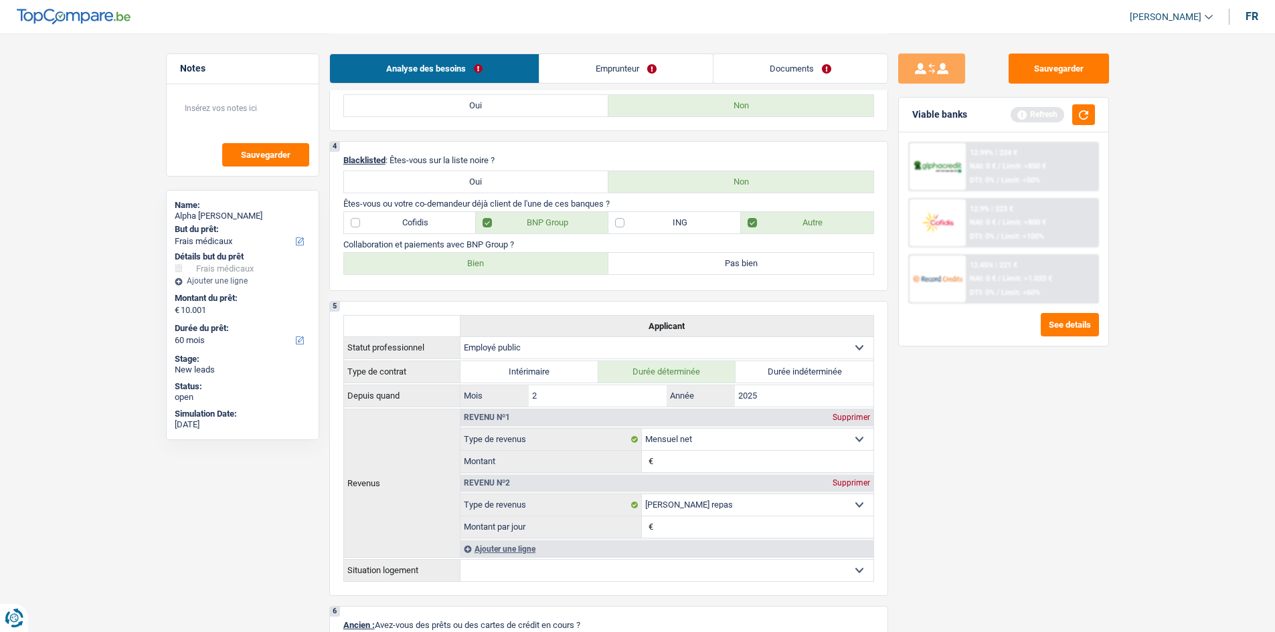
click at [582, 265] on label "Bien" at bounding box center [476, 263] width 265 height 21
click at [582, 265] on input "Bien" at bounding box center [476, 263] width 265 height 21
radio input "true"
click at [1047, 435] on div "Sauvegarder Viable banks Refresh 12.99% | 224 € NAI: 0 € / Limit: >750 € DTI: 0…" at bounding box center [1003, 332] width 231 height 557
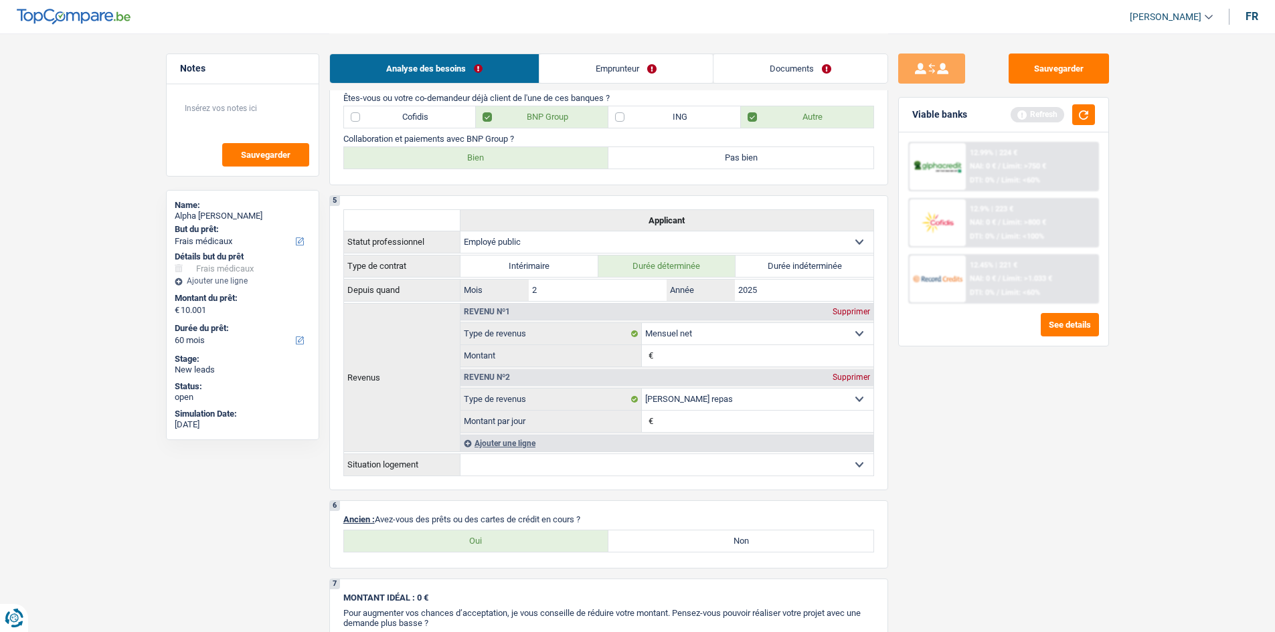
scroll to position [870, 0]
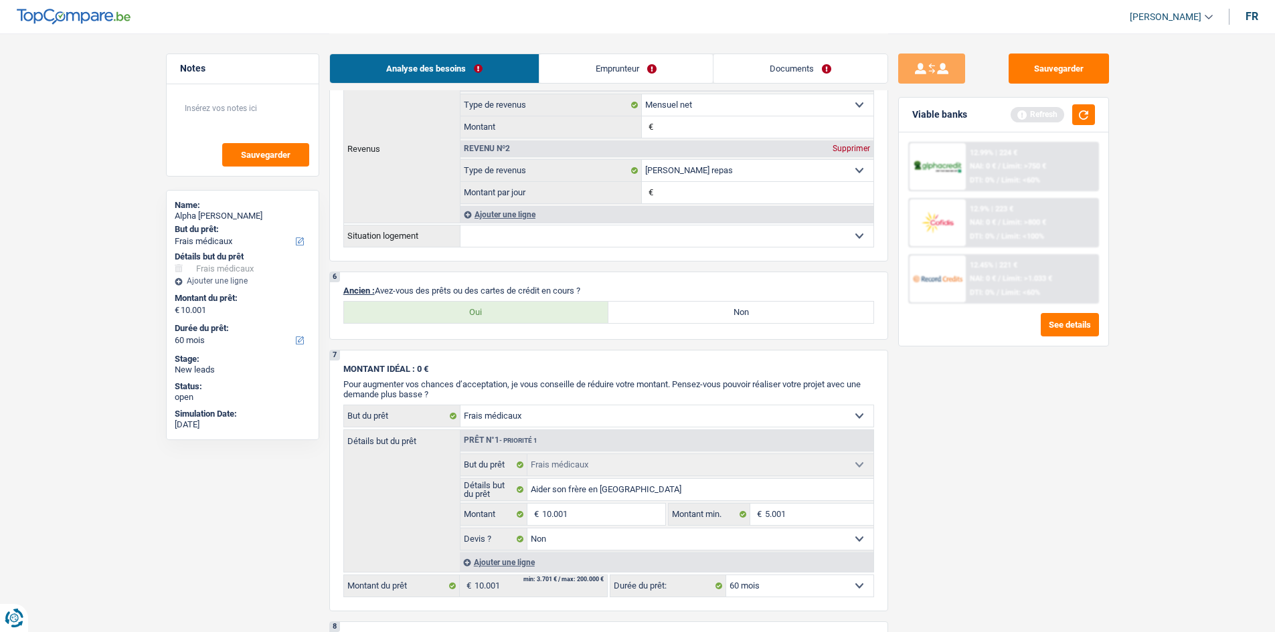
click at [736, 317] on label "Non" at bounding box center [740, 312] width 265 height 21
click at [736, 317] on input "Non" at bounding box center [740, 312] width 265 height 21
radio input "true"
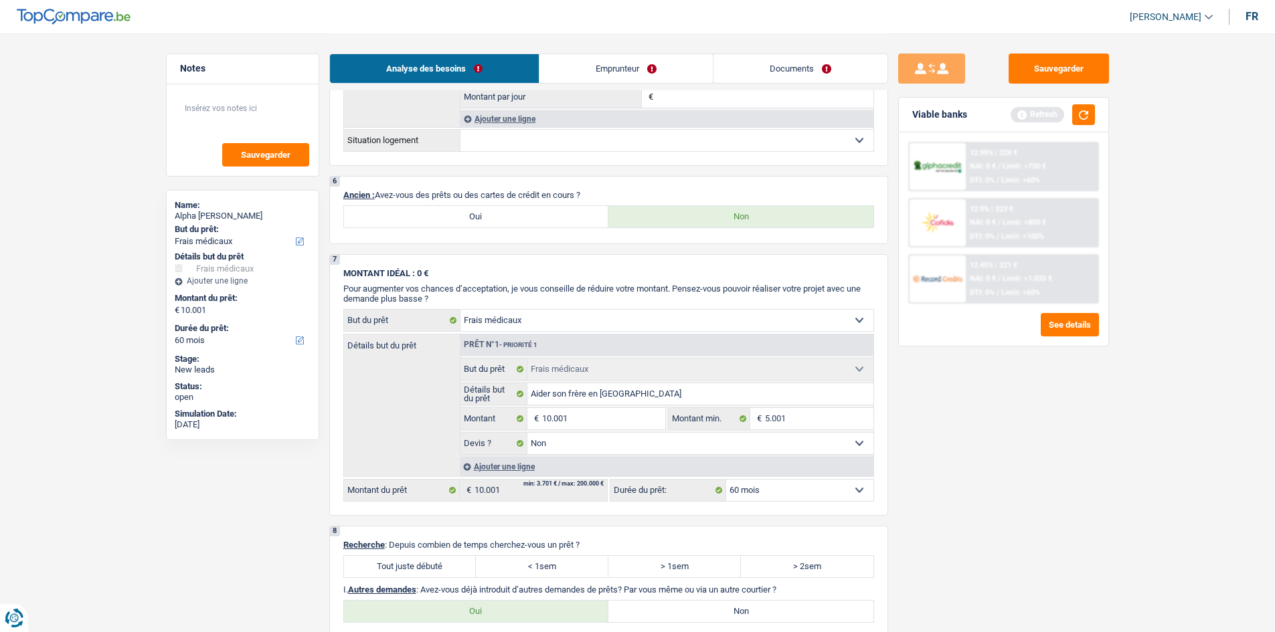
scroll to position [1205, 0]
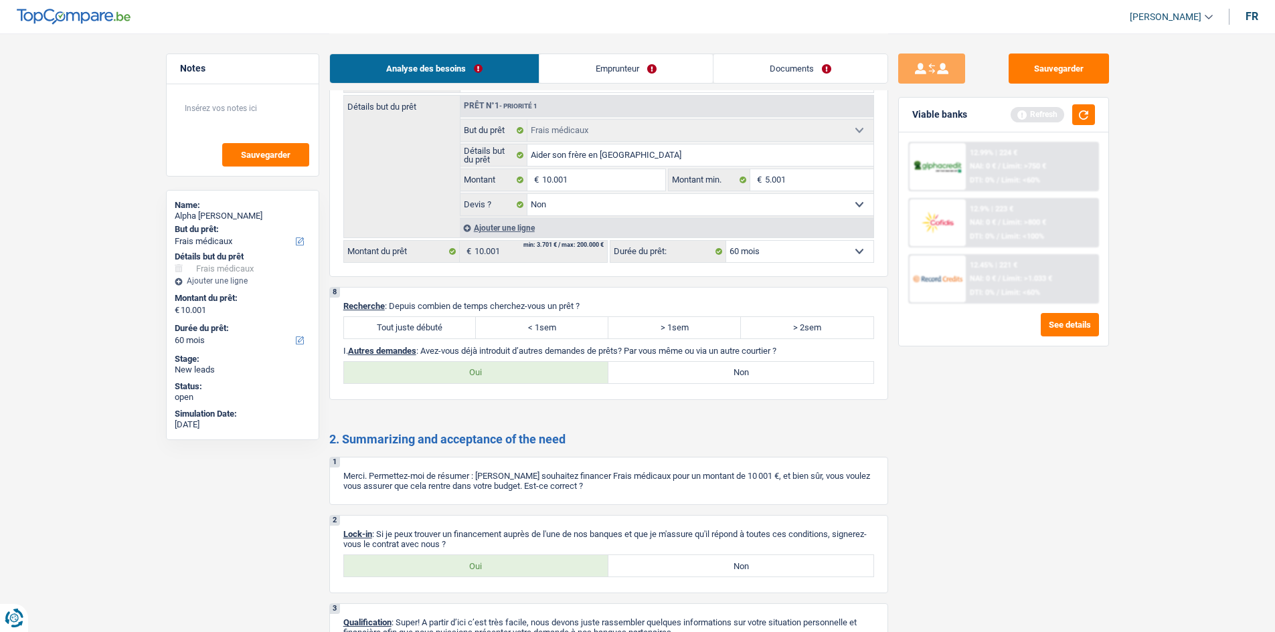
click at [446, 323] on label "Tout juste débuté" at bounding box center [410, 327] width 133 height 21
click at [446, 323] on input "Tout juste débuté" at bounding box center [410, 327] width 133 height 21
radio input "true"
click at [782, 369] on label "Non" at bounding box center [740, 372] width 265 height 21
click at [782, 369] on input "Non" at bounding box center [740, 372] width 265 height 21
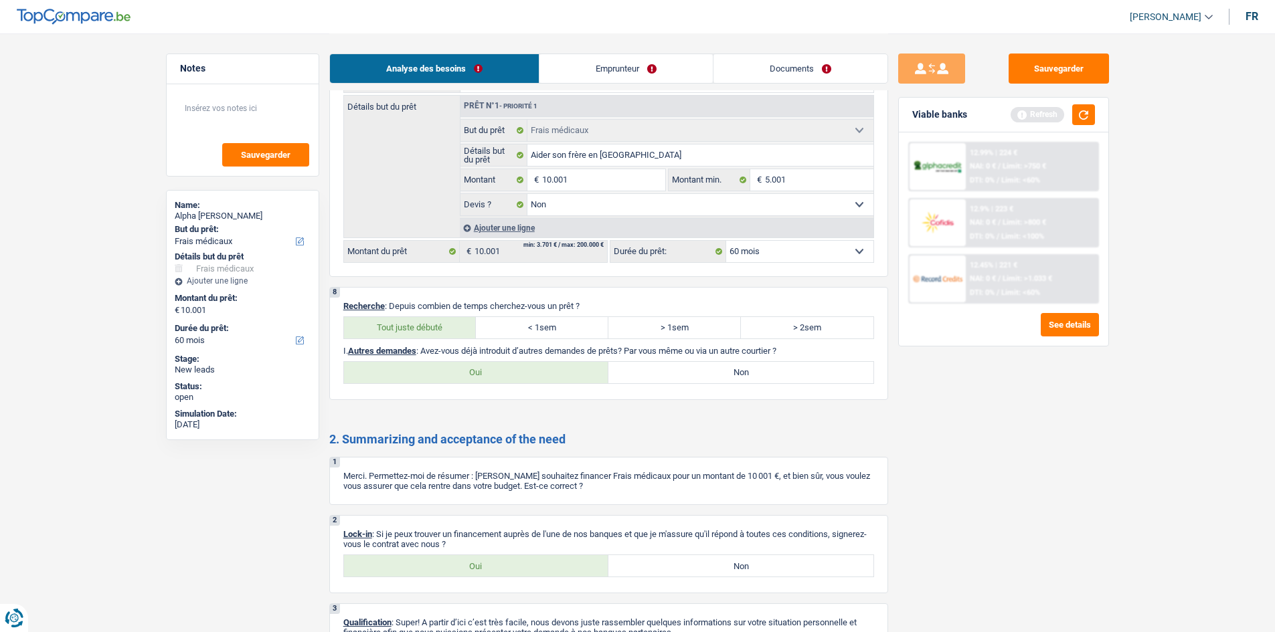
radio input "true"
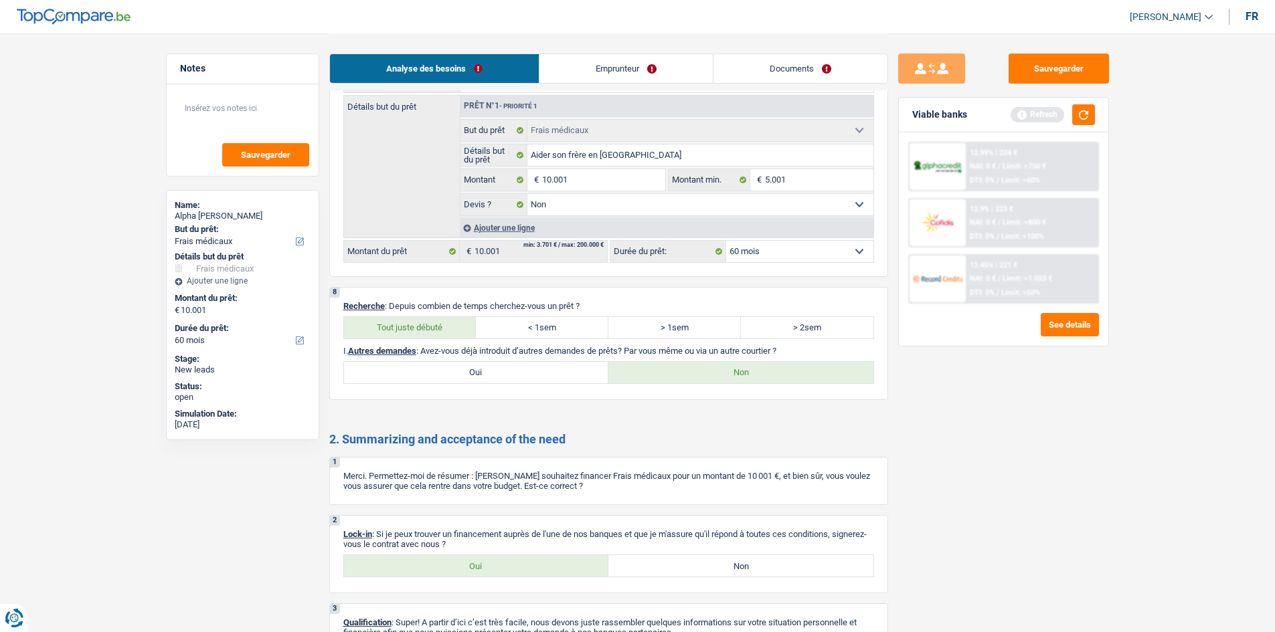
scroll to position [0, 0]
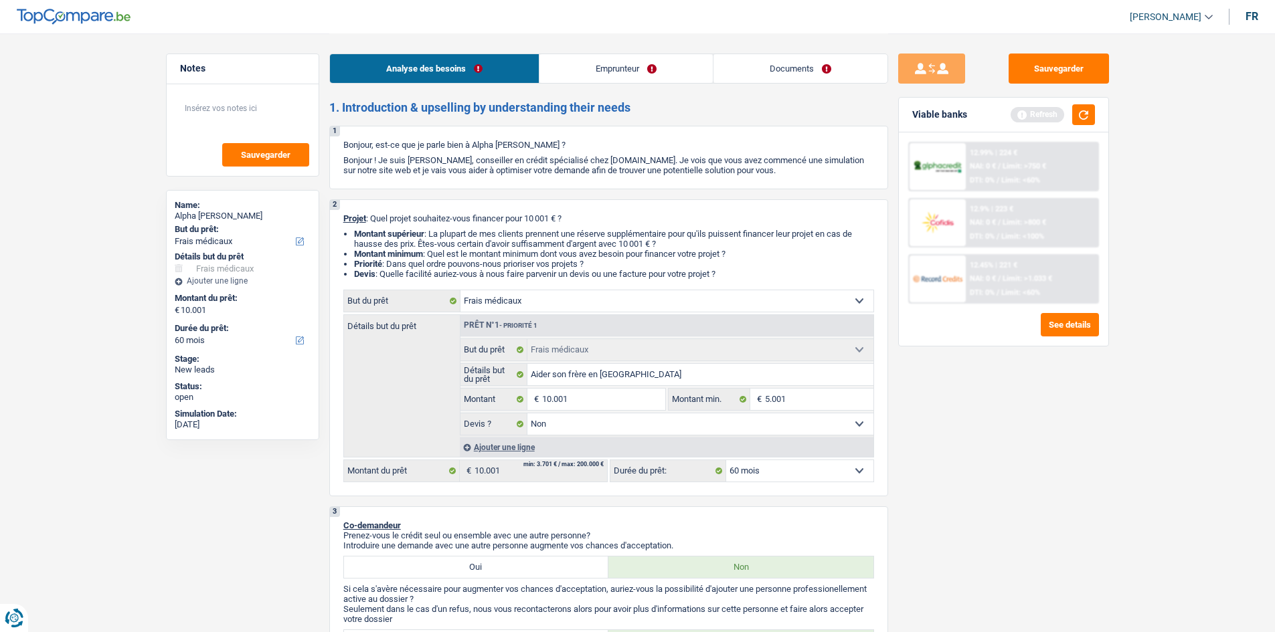
click at [624, 58] on link "Emprunteur" at bounding box center [625, 68] width 173 height 29
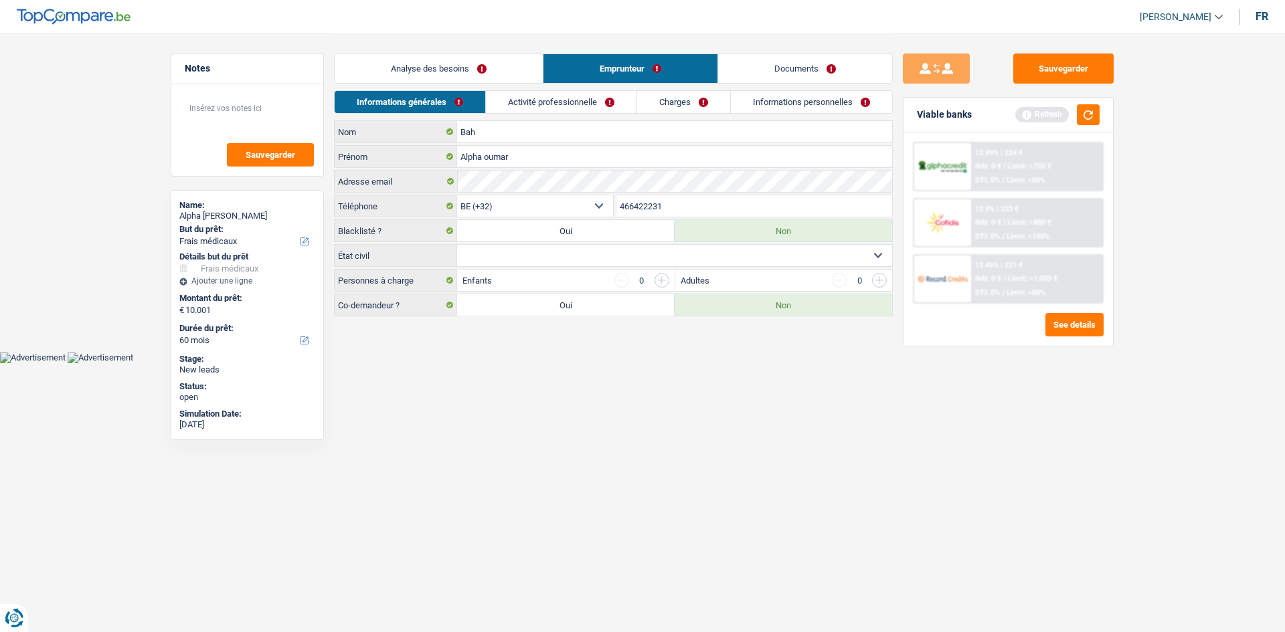
click at [632, 254] on select "Célibataire Marié(e) Cohabitant(e) légal(e) Divorcé(e) Veuf(ve) Séparé (de fait…" at bounding box center [674, 255] width 435 height 21
select select "single"
click at [457, 245] on select "Célibataire Marié(e) Cohabitant(e) légal(e) Divorcé(e) Veuf(ve) Séparé (de fait…" at bounding box center [674, 255] width 435 height 21
click at [818, 363] on html "Vous avez le contrôle de vos données Nous utilisons des cookies, tout comme nos…" at bounding box center [642, 181] width 1285 height 363
click at [576, 112] on link "Activité professionnelle" at bounding box center [562, 102] width 151 height 22
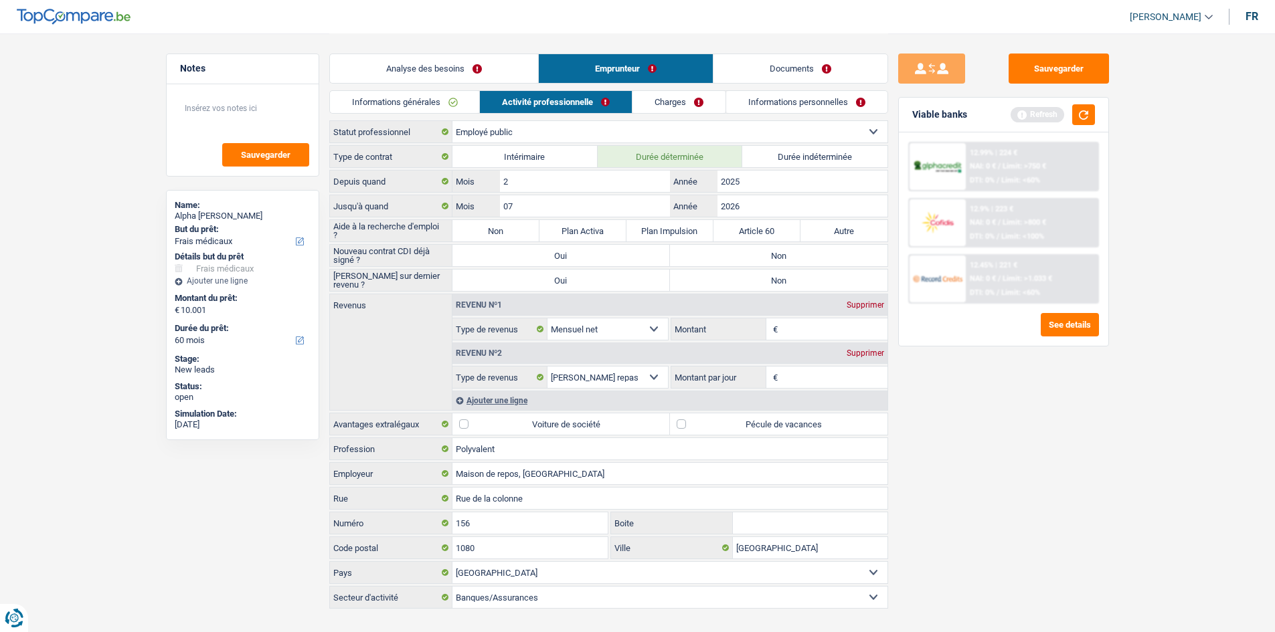
click at [1162, 522] on main "Notes Sauvegarder Name: Alpha [PERSON_NAME] But du prêt: Confort maison: meuble…" at bounding box center [637, 322] width 1275 height 644
click at [1093, 501] on div "Sauvegarder Viable banks Refresh 12.99% | 224 € NAI: 0 € / Limit: >750 € DTI: 0…" at bounding box center [1003, 332] width 231 height 557
click at [523, 232] on label "Non" at bounding box center [495, 230] width 87 height 21
click at [523, 232] on input "Non" at bounding box center [495, 230] width 87 height 21
radio input "true"
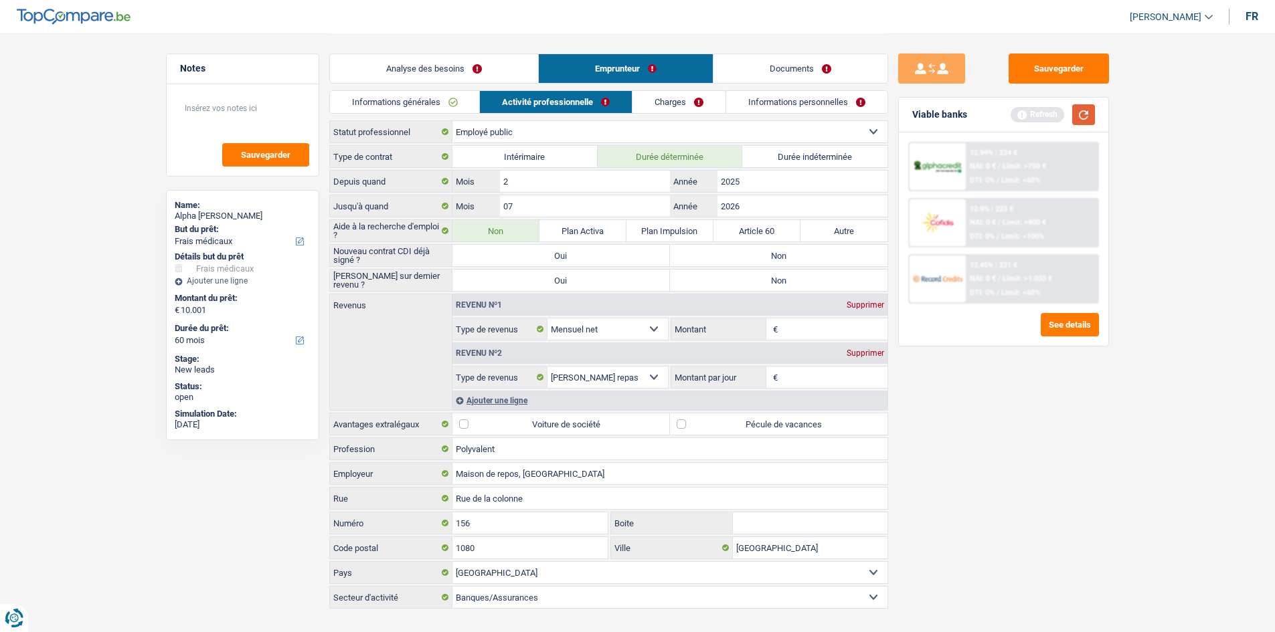
click at [1087, 113] on button "button" at bounding box center [1083, 114] width 23 height 21
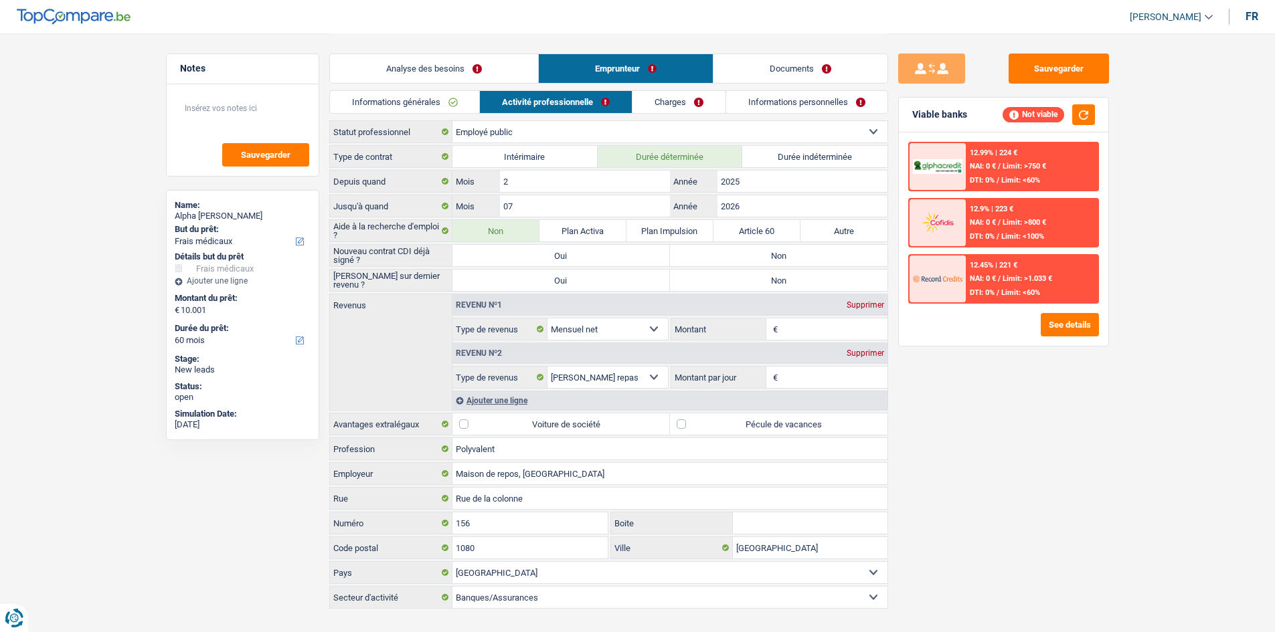
click at [746, 254] on label "Non" at bounding box center [778, 255] width 217 height 21
click at [746, 254] on input "Non" at bounding box center [778, 255] width 217 height 21
radio input "true"
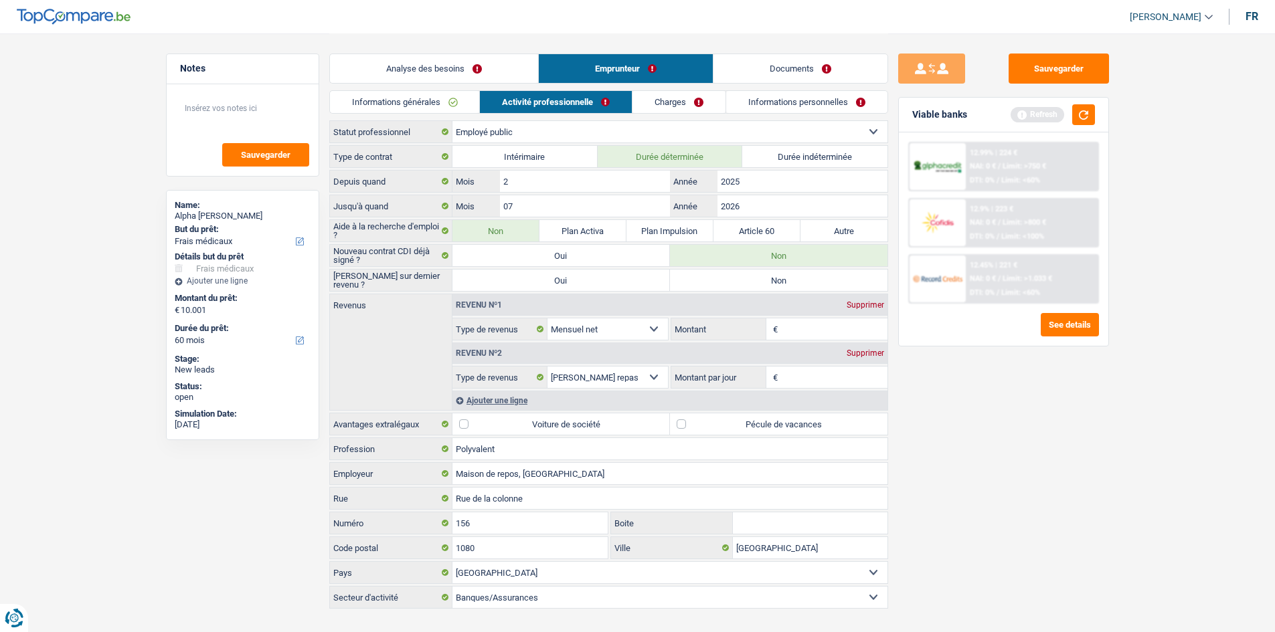
click at [738, 282] on label "Non" at bounding box center [778, 280] width 217 height 21
click at [738, 282] on input "Non" at bounding box center [778, 280] width 217 height 21
radio input "true"
click at [818, 323] on input "Montant" at bounding box center [834, 329] width 106 height 21
type input "2.100"
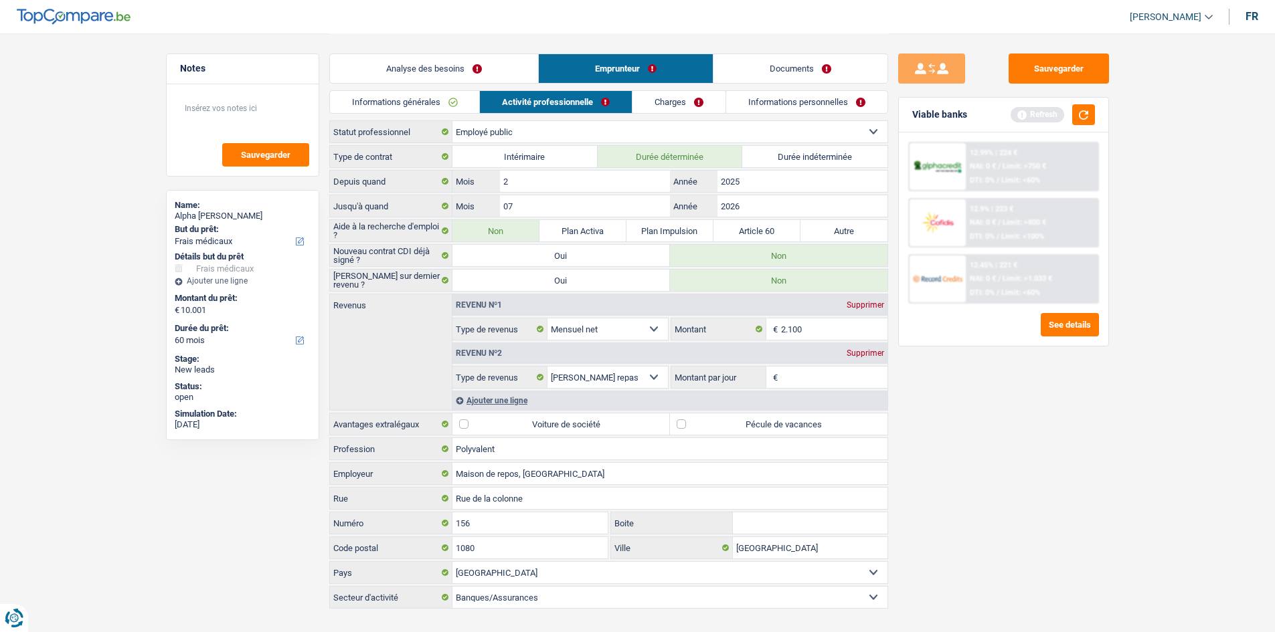
click at [810, 381] on input "Montant par jour" at bounding box center [834, 377] width 106 height 21
type input "4,0"
click at [969, 417] on div "Sauvegarder Viable banks Refresh 12.99% | 224 € NAI: 0 € / Limit: >750 € DTI: 0…" at bounding box center [1003, 332] width 231 height 557
click at [693, 102] on link "Charges" at bounding box center [679, 102] width 93 height 22
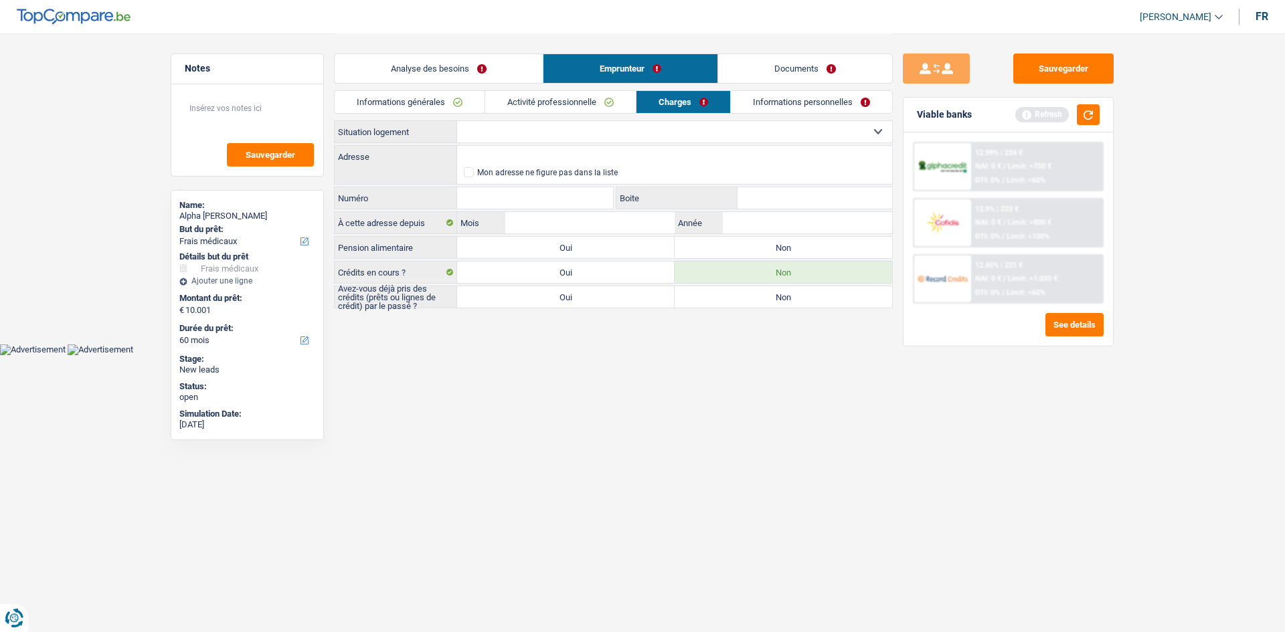
click at [617, 128] on select "Locataire Propriétaire avec prêt hypothécaire Propriétaire sans prêt hypothécai…" at bounding box center [674, 131] width 435 height 21
select select "rents"
click at [457, 121] on select "Locataire Propriétaire avec prêt hypothécaire Propriétaire sans prêt hypothécai…" at bounding box center [674, 131] width 435 height 21
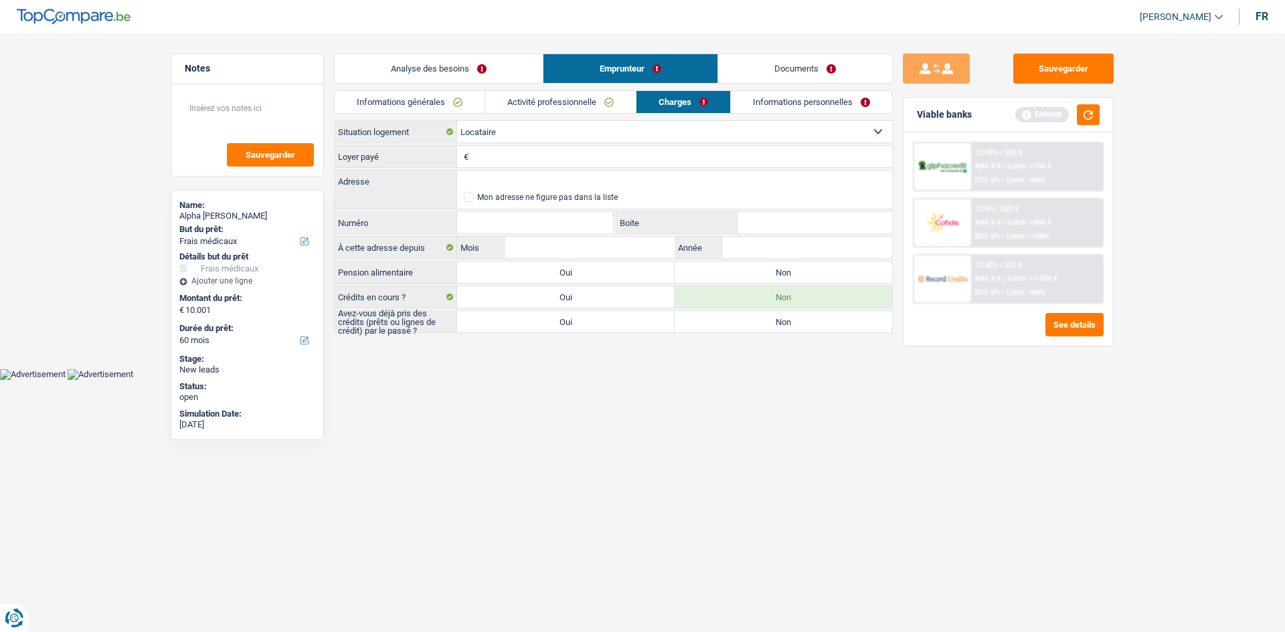
click at [606, 159] on input "Loyer payé" at bounding box center [682, 156] width 420 height 21
type input "600"
click at [1091, 114] on button "button" at bounding box center [1088, 114] width 23 height 21
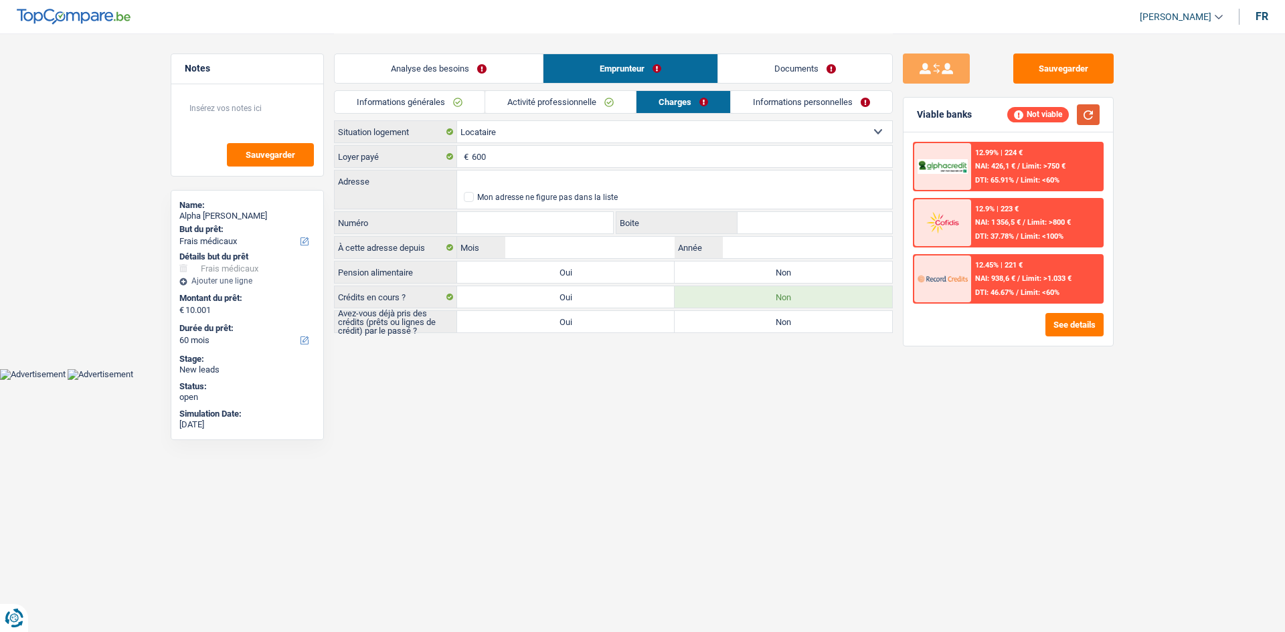
click at [1089, 115] on button "button" at bounding box center [1088, 114] width 23 height 21
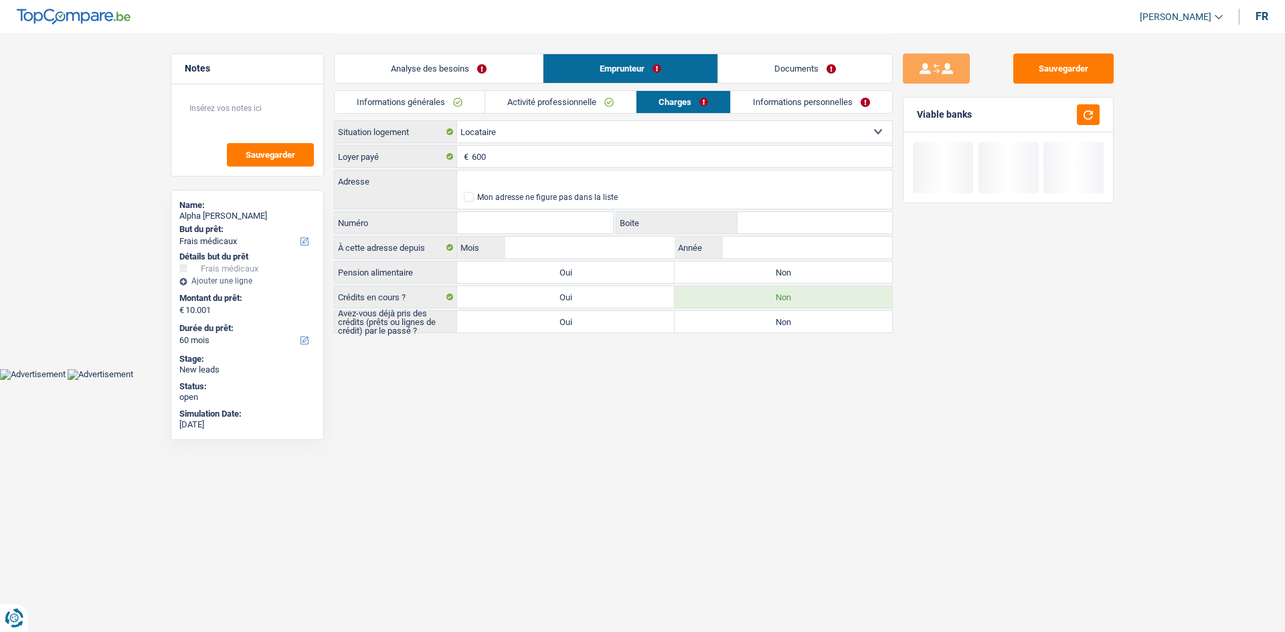
click at [474, 58] on link "Analyse des besoins" at bounding box center [439, 68] width 208 height 29
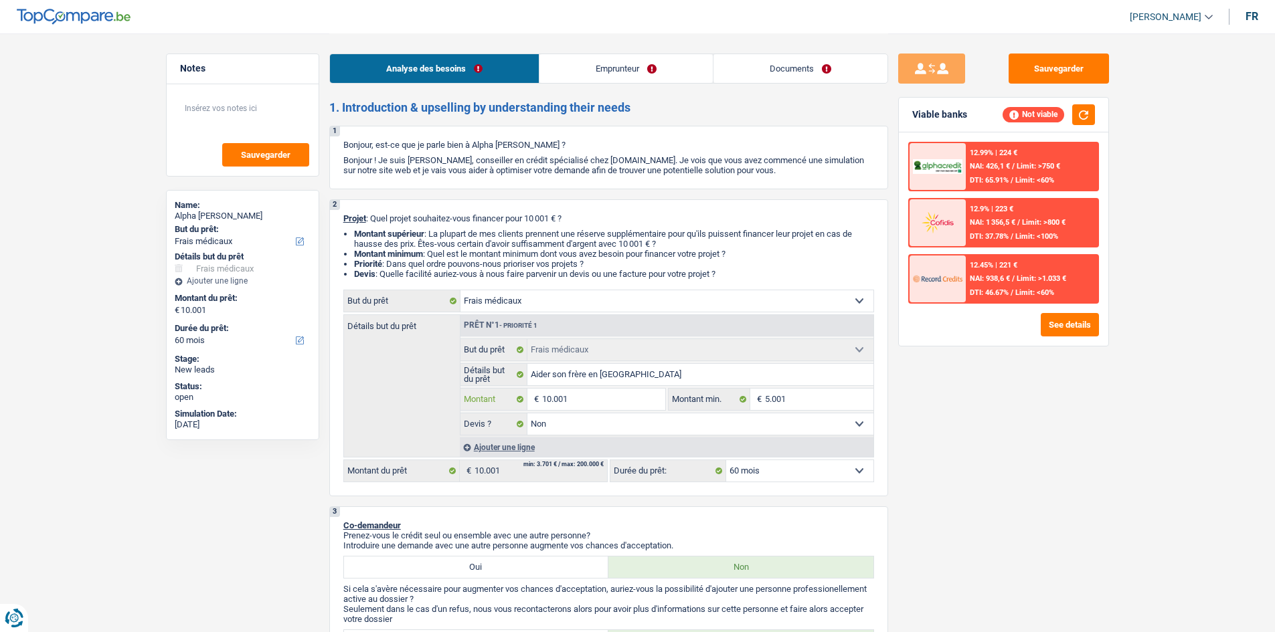
click at [596, 403] on input "10.001" at bounding box center [603, 399] width 122 height 21
type input "5"
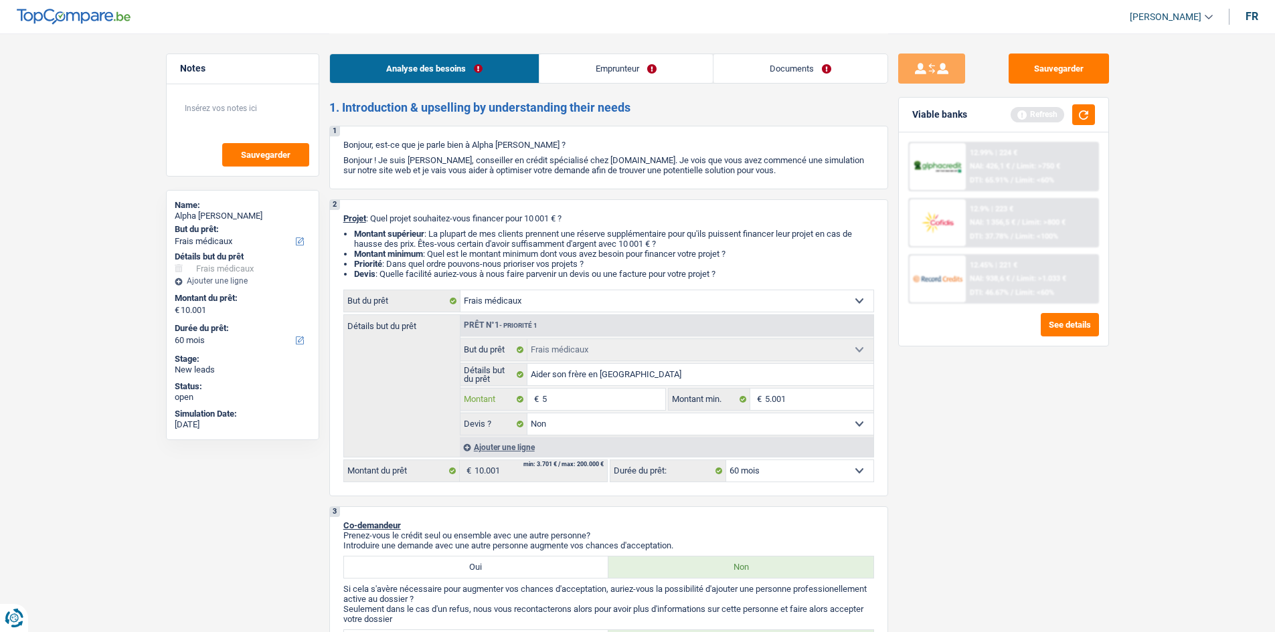
type input "50"
type input "500"
type input "5.001"
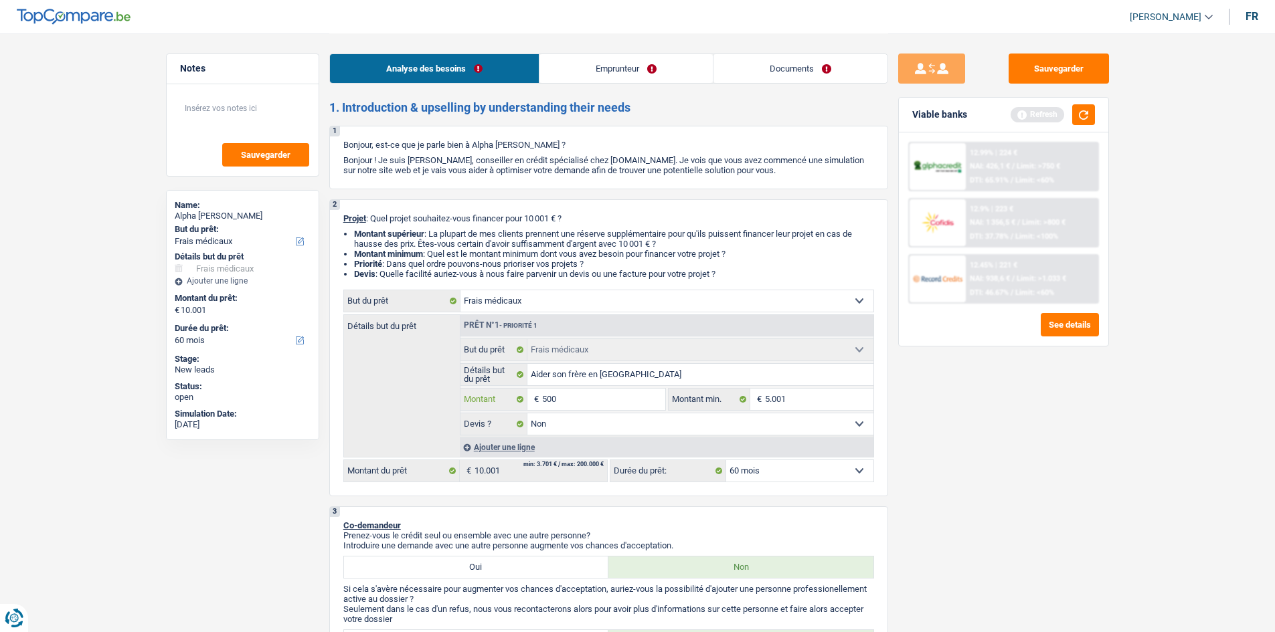
type input "5.001"
select select "36"
type input "5.001"
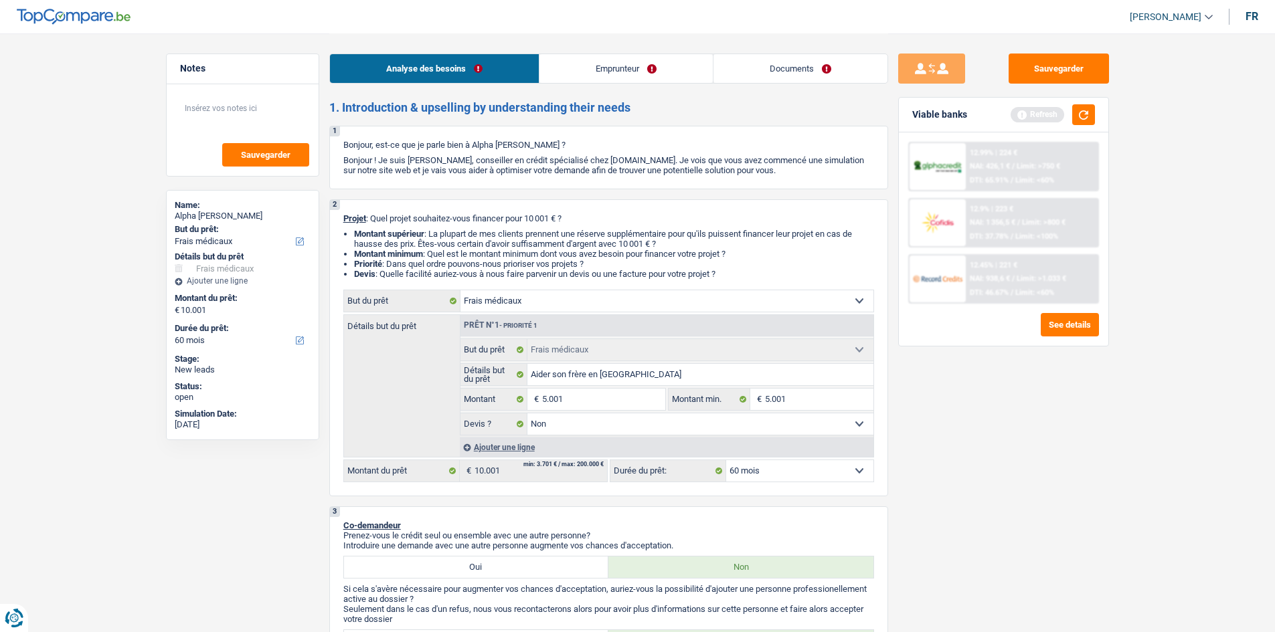
select select "36"
type input "5.001"
select select "36"
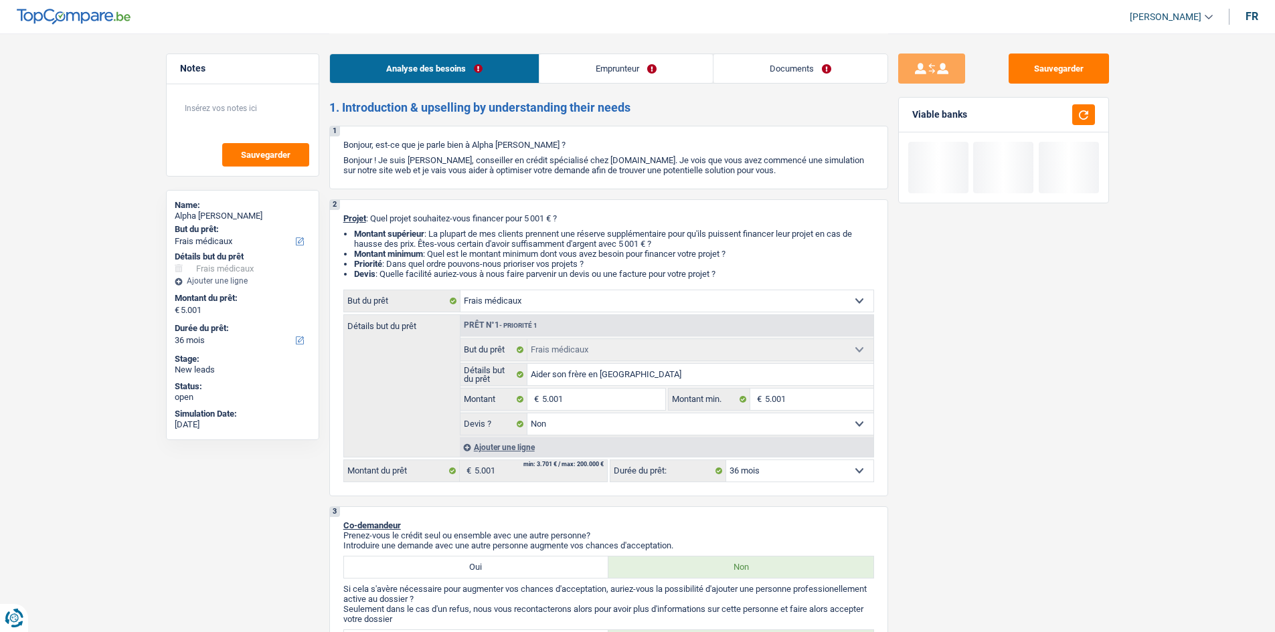
drag, startPoint x: 1088, startPoint y: 458, endPoint x: 1052, endPoint y: 294, distance: 167.2
click at [1085, 455] on div "Sauvegarder Viable banks" at bounding box center [1003, 332] width 231 height 557
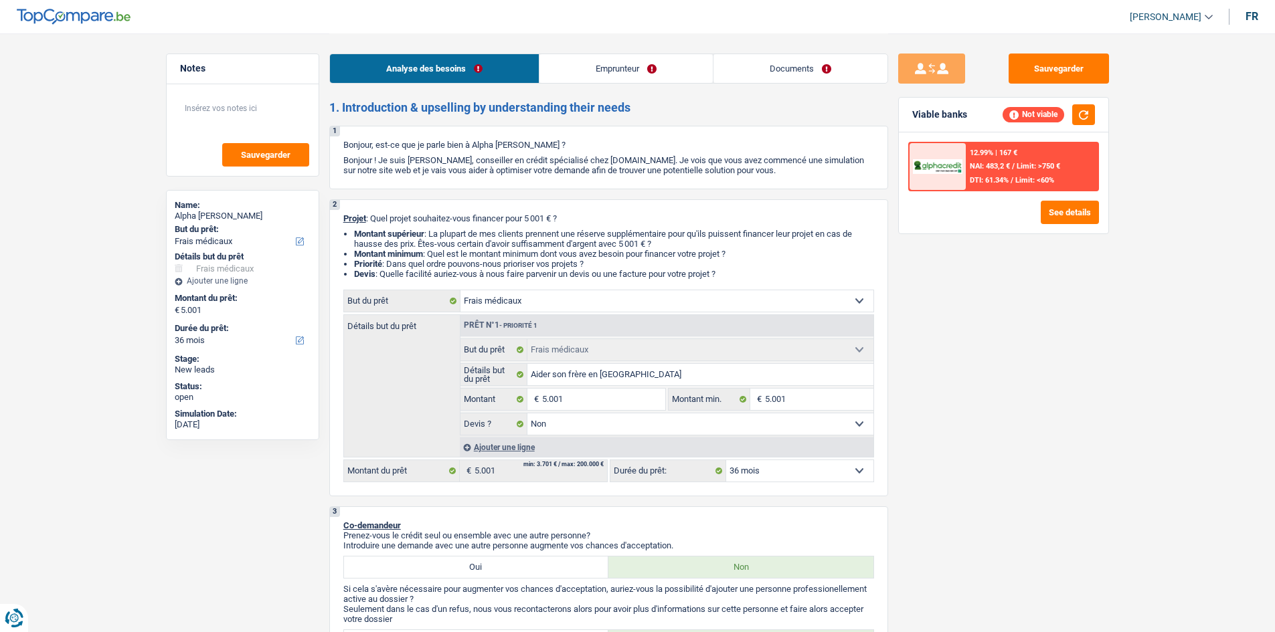
drag, startPoint x: 1015, startPoint y: 358, endPoint x: 895, endPoint y: 314, distance: 128.3
click at [1016, 358] on div "Sauvegarder Viable banks Not viable 12.99% | 167 € NAI: 483,2 € / Limit: >750 €…" at bounding box center [1003, 332] width 231 height 557
click at [939, 343] on div "Sauvegarder Viable banks Not viable 12.99% | 167 € NAI: 483,2 € / Limit: >750 €…" at bounding box center [1003, 332] width 231 height 557
click at [630, 58] on link "Emprunteur" at bounding box center [625, 68] width 173 height 29
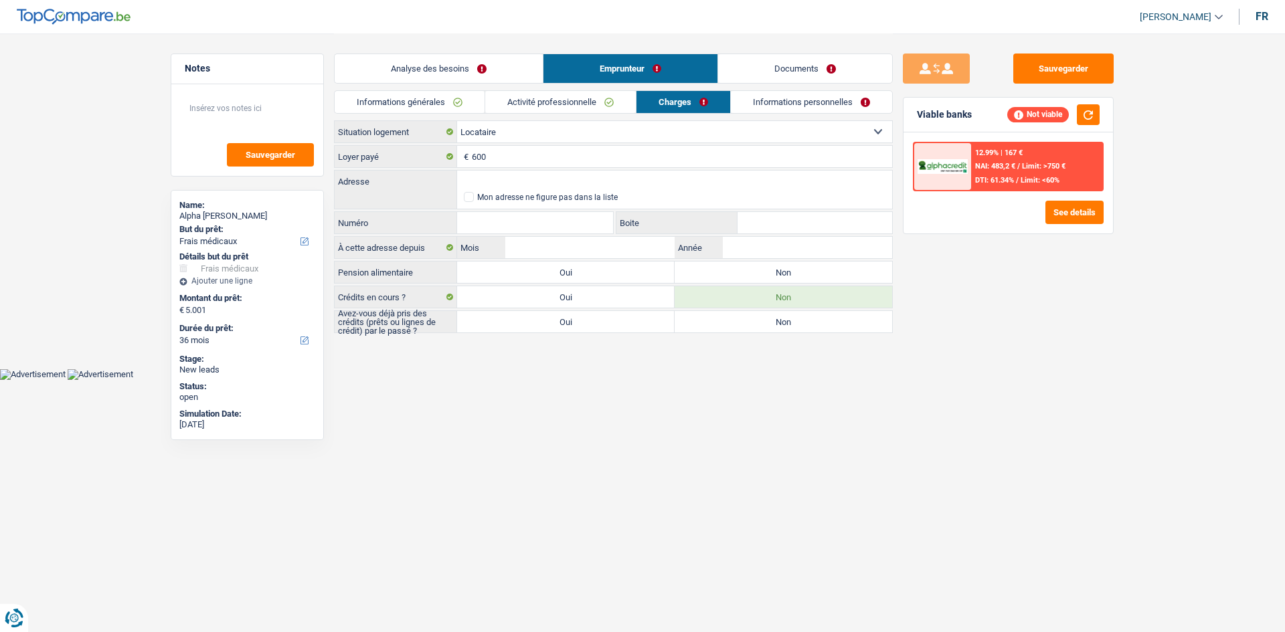
click at [575, 102] on link "Activité professionnelle" at bounding box center [560, 102] width 151 height 22
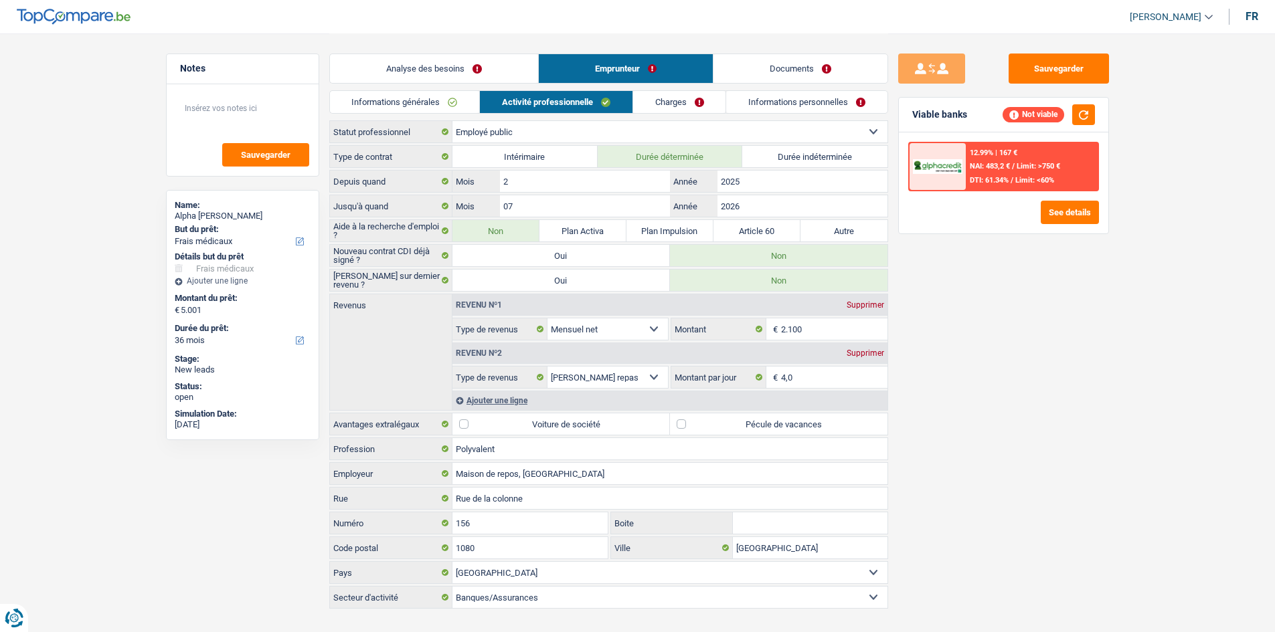
click at [1032, 358] on div "Sauvegarder Viable banks Not viable 12.99% | 167 € NAI: 483,2 € / Limit: >750 €…" at bounding box center [1003, 332] width 231 height 557
click at [1089, 59] on button "Sauvegarder" at bounding box center [1059, 69] width 100 height 30
drag, startPoint x: 122, startPoint y: 121, endPoint x: 134, endPoint y: 50, distance: 71.8
click at [122, 114] on main "Notes Sauvegarder Name: Alpha [PERSON_NAME] But du prêt: Confort maison: meuble…" at bounding box center [637, 322] width 1275 height 644
